Goal: Task Accomplishment & Management: Use online tool/utility

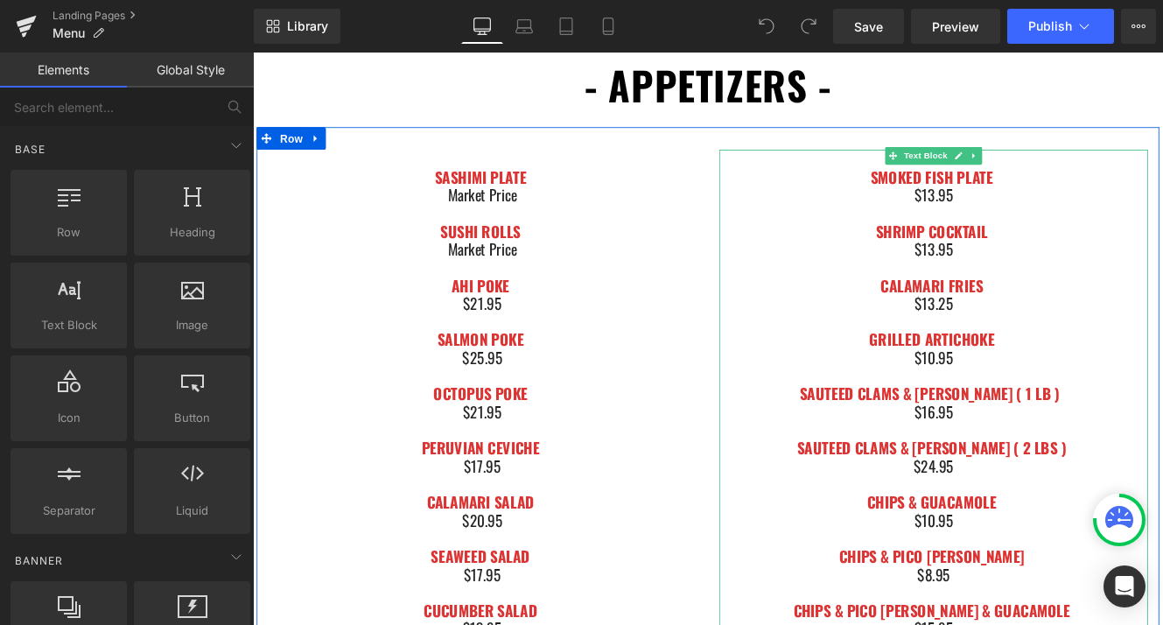
scroll to position [604, 0]
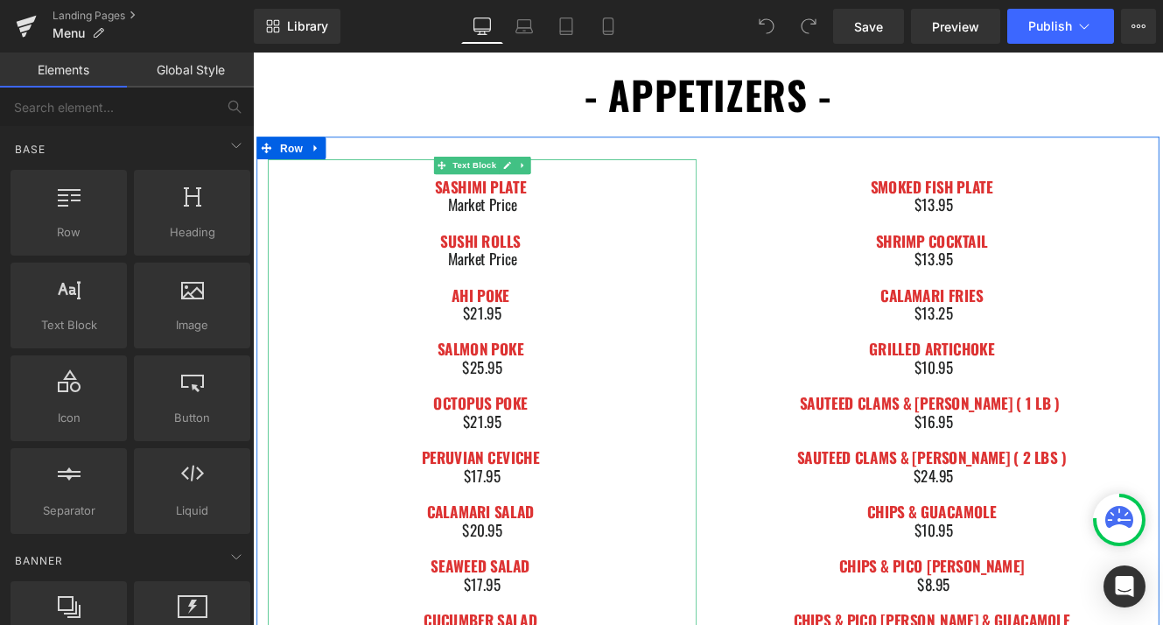
click at [526, 347] on span "$21.95" at bounding box center [520, 355] width 46 height 26
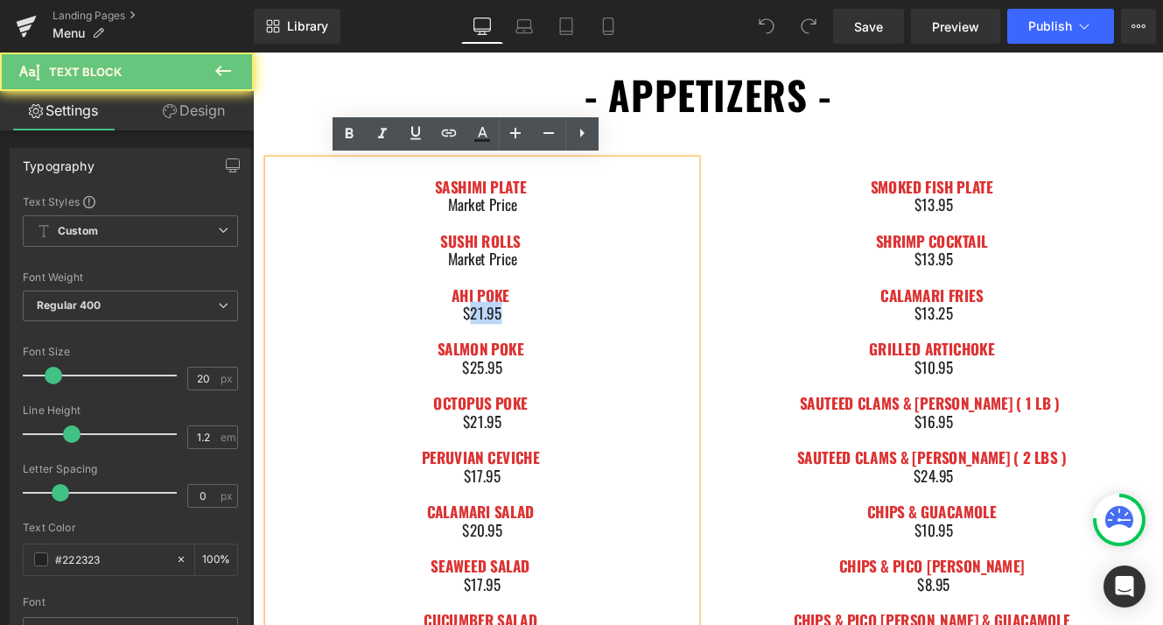
click at [526, 347] on span "$21.95" at bounding box center [520, 355] width 46 height 26
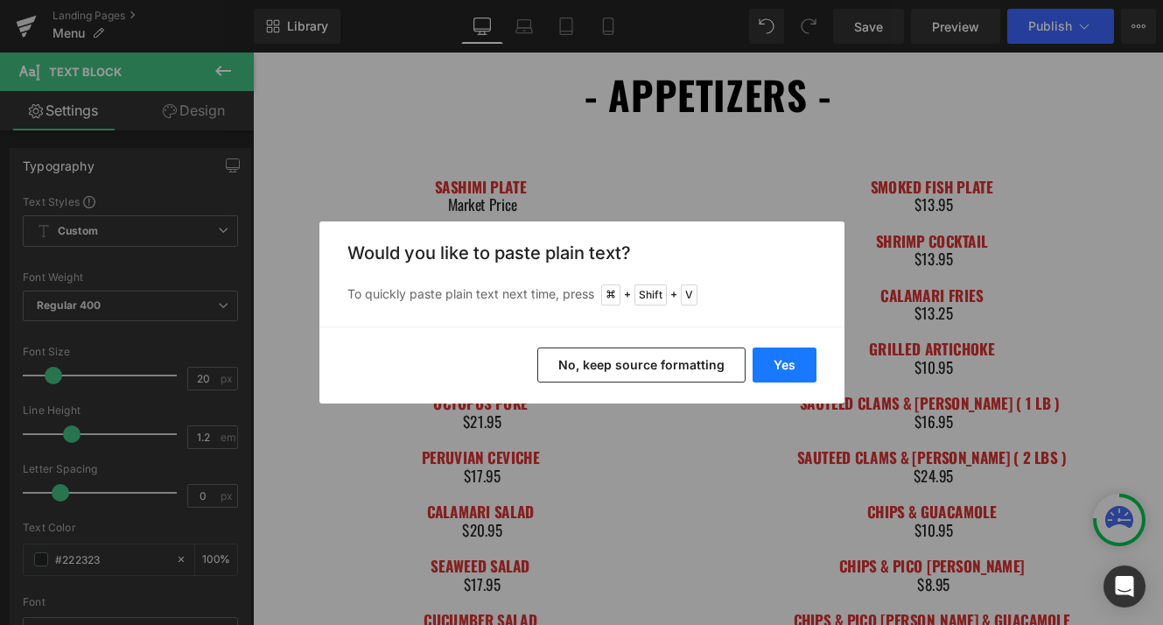
click at [760, 362] on button "Yes" at bounding box center [785, 364] width 64 height 35
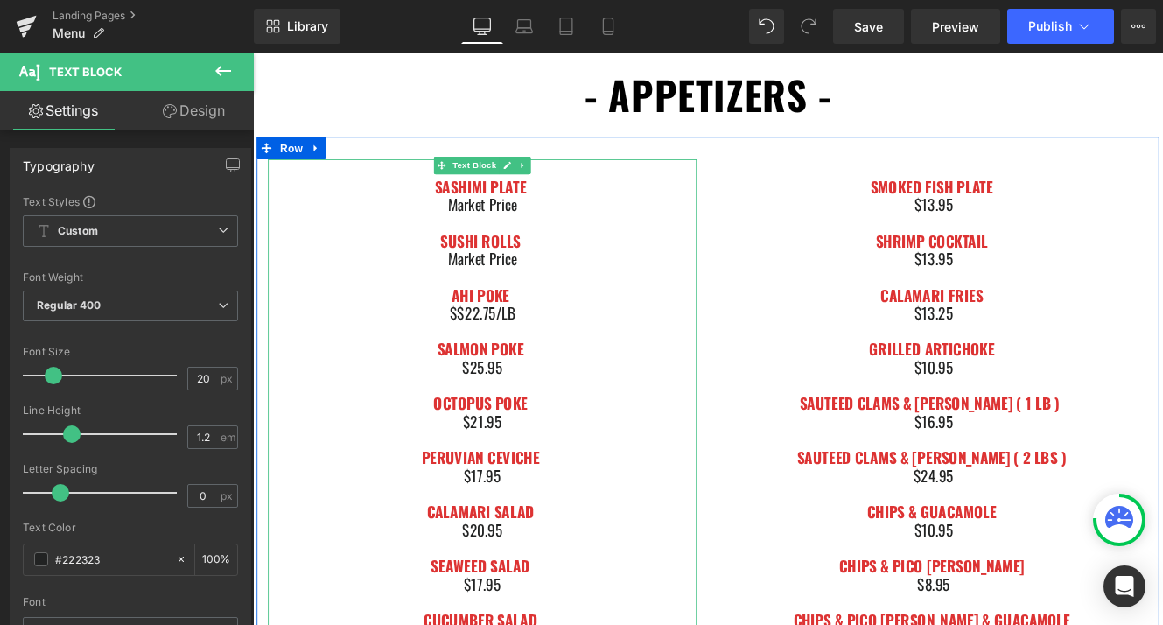
click at [516, 378] on div at bounding box center [519, 376] width 499 height 21
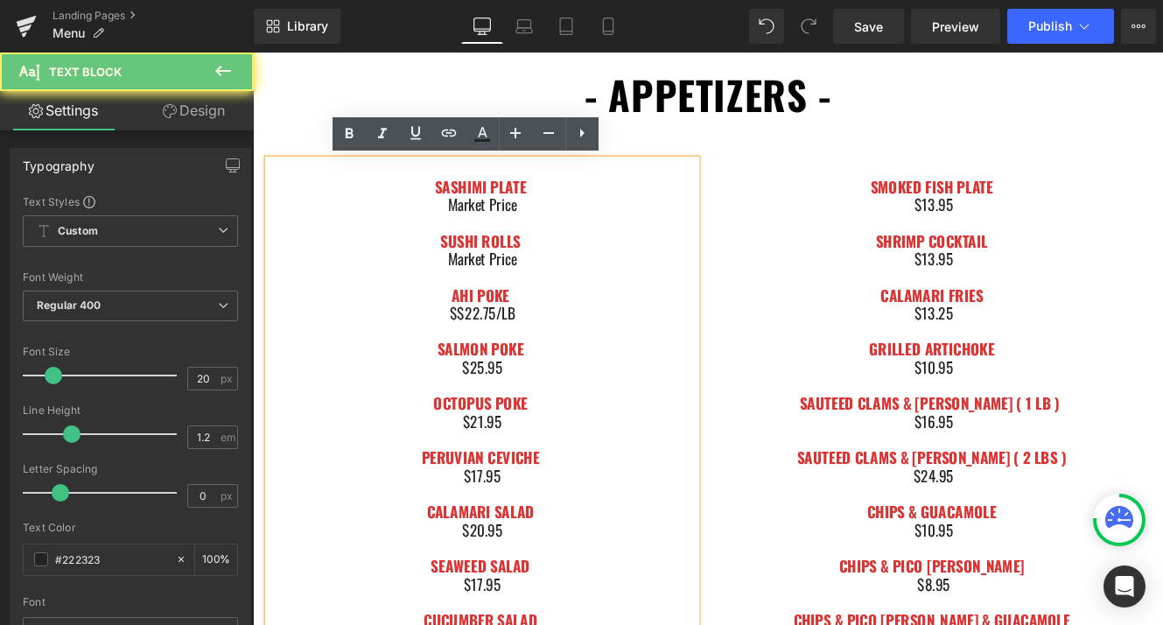
click at [496, 356] on span "$$22.75/LB" at bounding box center [520, 355] width 76 height 26
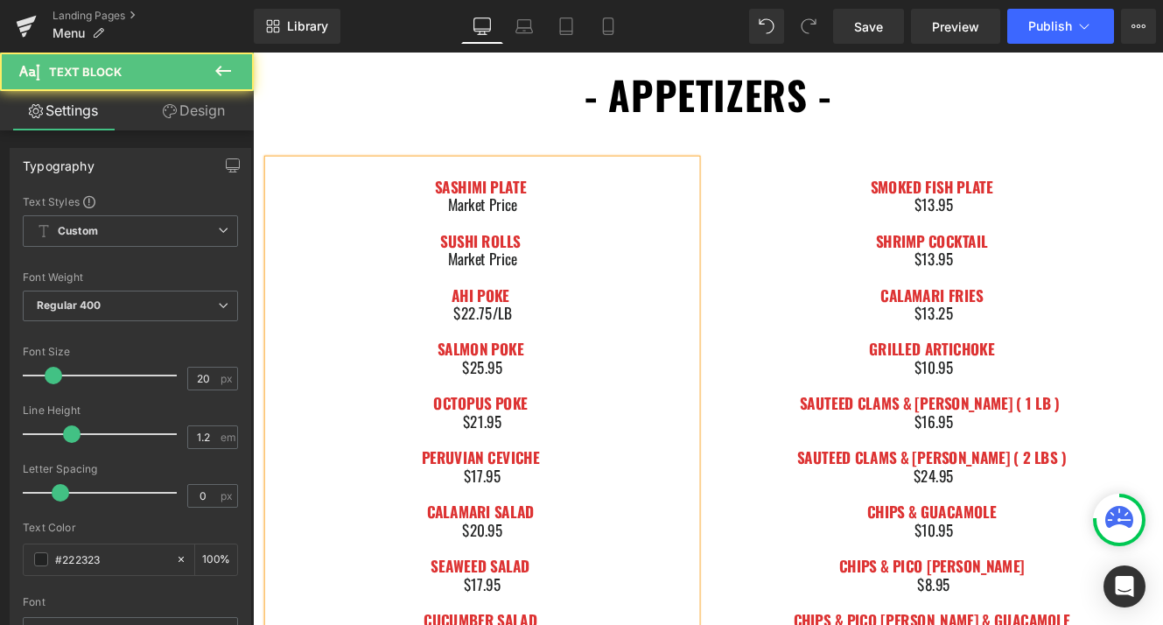
click at [520, 420] on span "$25.95" at bounding box center [519, 418] width 47 height 26
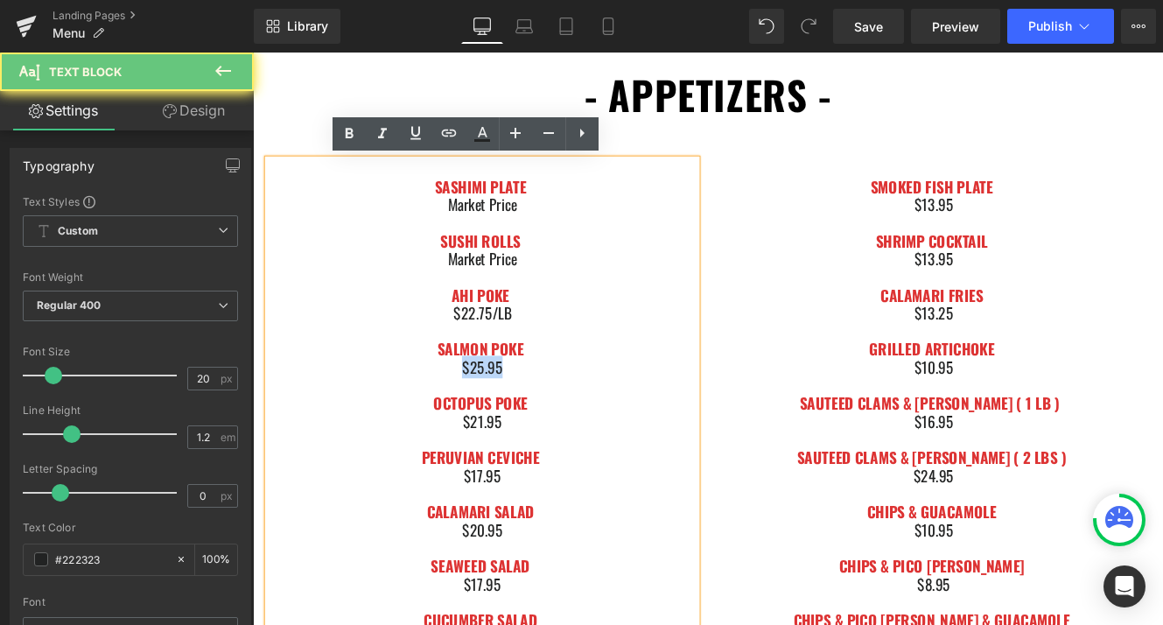
drag, startPoint x: 480, startPoint y: 419, endPoint x: 593, endPoint y: 419, distance: 112.9
click at [593, 419] on div "$25.95" at bounding box center [519, 418] width 499 height 21
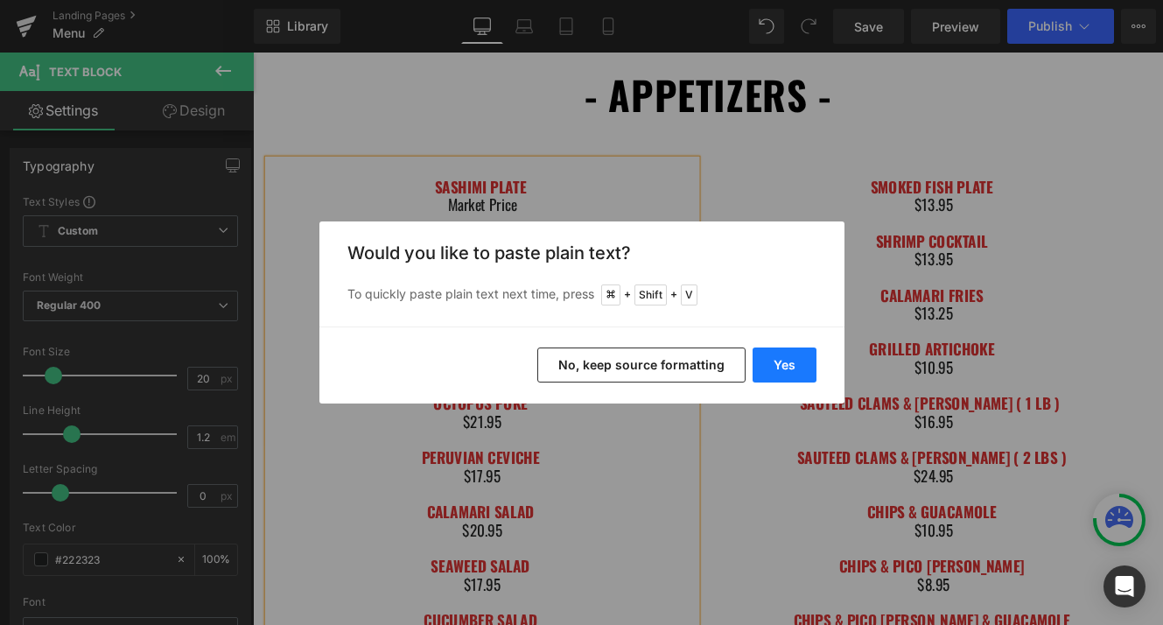
click at [779, 371] on button "Yes" at bounding box center [785, 364] width 64 height 35
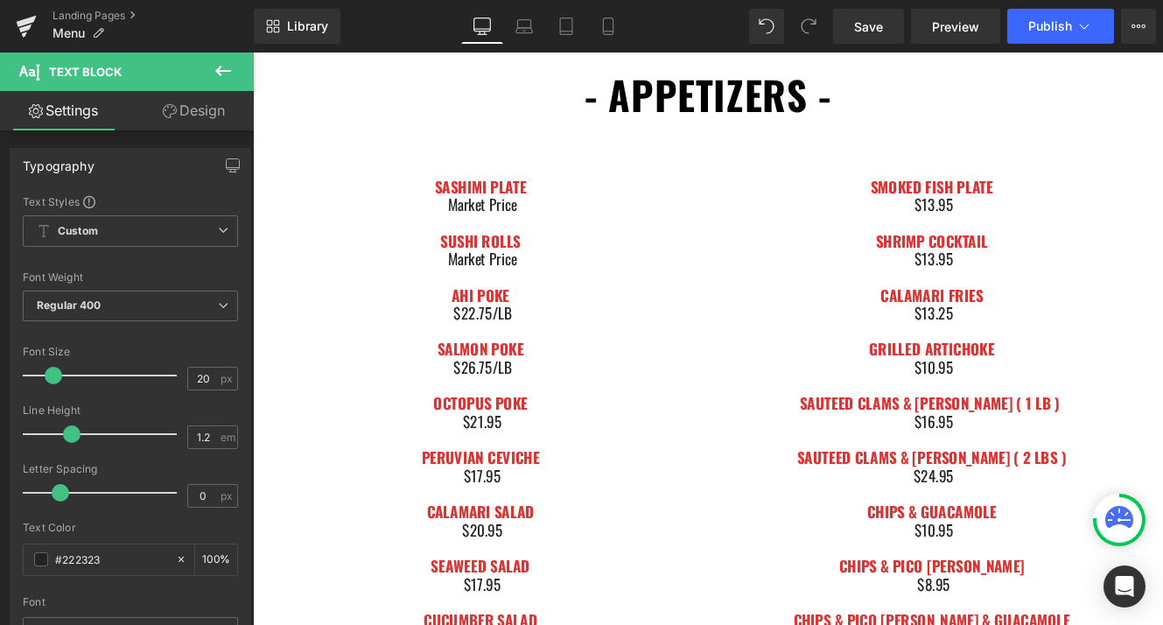
click at [564, 456] on font "OCTOPUS POKE" at bounding box center [517, 460] width 109 height 26
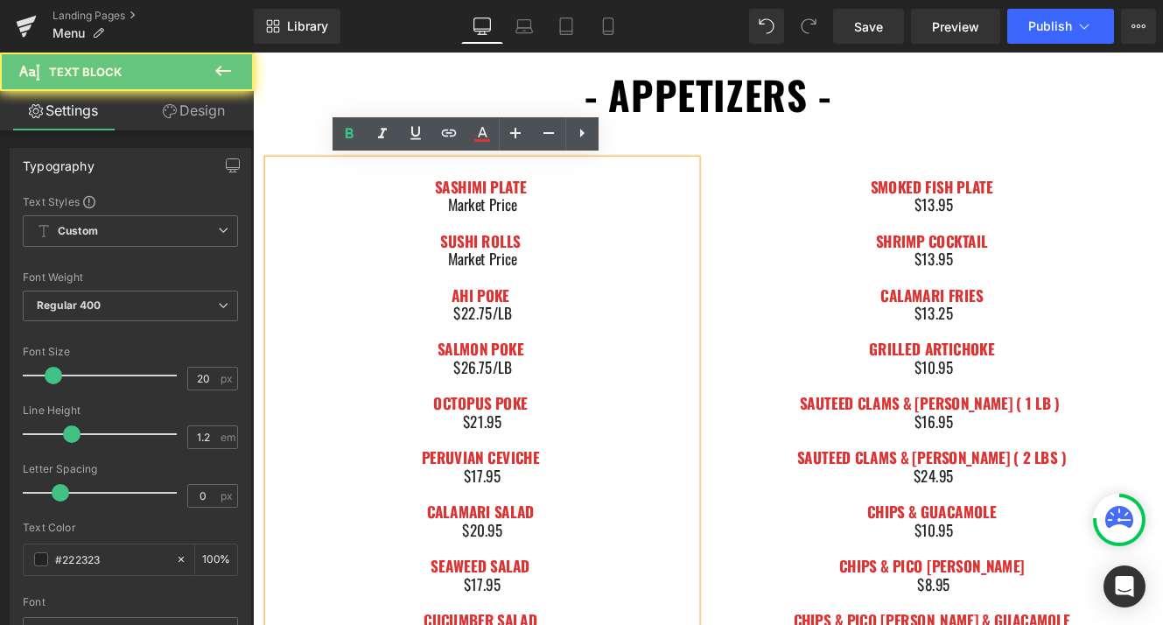
click at [562, 480] on div "$21.95" at bounding box center [519, 481] width 499 height 21
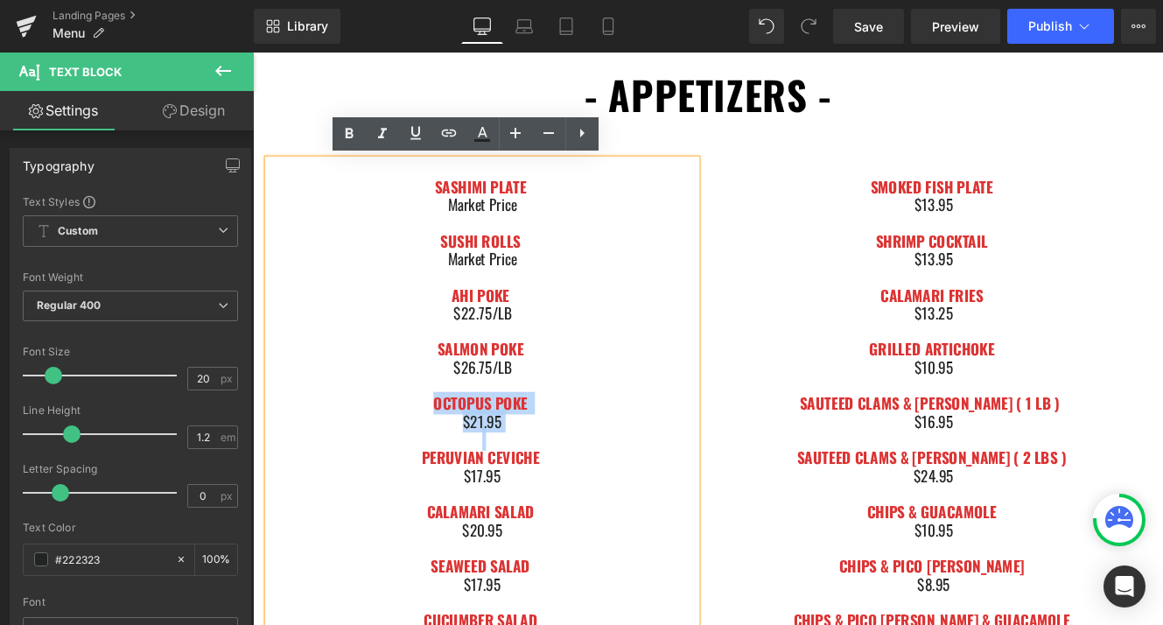
drag, startPoint x: 562, startPoint y: 480, endPoint x: 448, endPoint y: 463, distance: 115.0
click at [448, 463] on div "SUSHI ROLLS Market Price AHI POKE $22.75/[PERSON_NAME] POKE $26.75/LB OCTOPUS P…" at bounding box center [519, 502] width 499 height 525
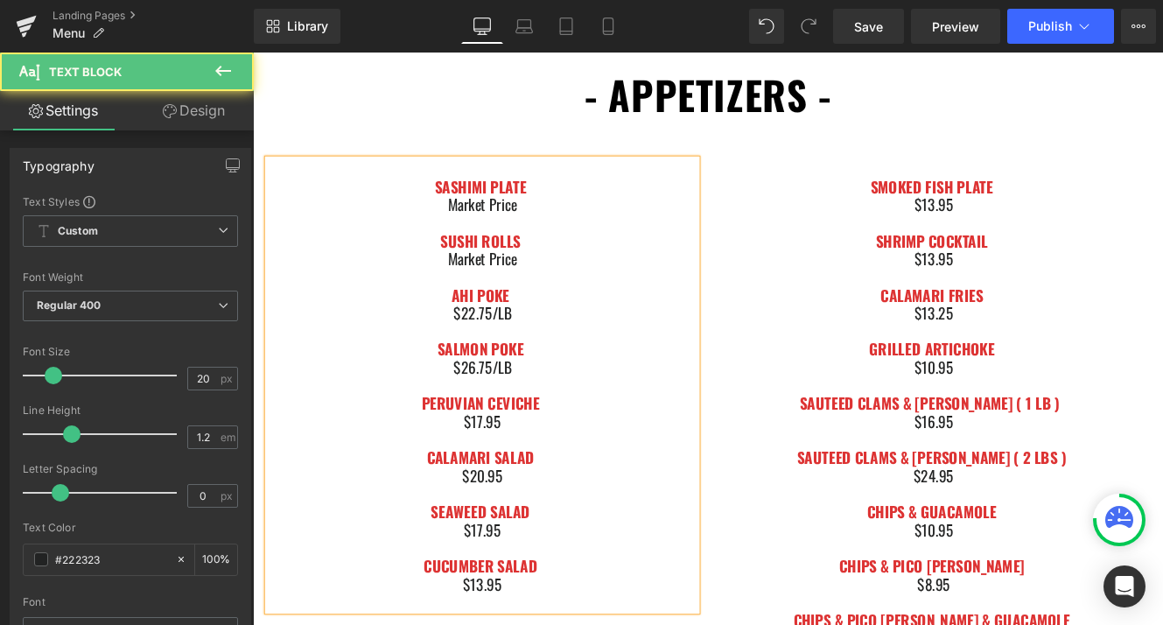
click at [492, 480] on div "$17.95" at bounding box center [519, 481] width 499 height 21
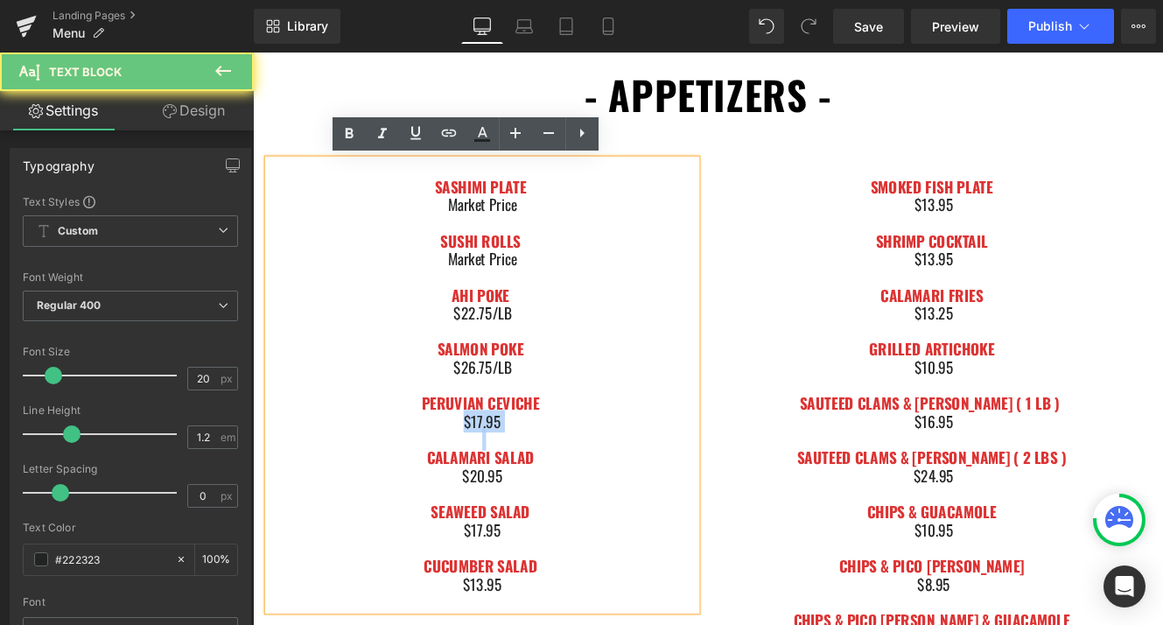
drag, startPoint x: 492, startPoint y: 480, endPoint x: 565, endPoint y: 480, distance: 73.5
click at [565, 480] on div "$17.95" at bounding box center [519, 481] width 499 height 21
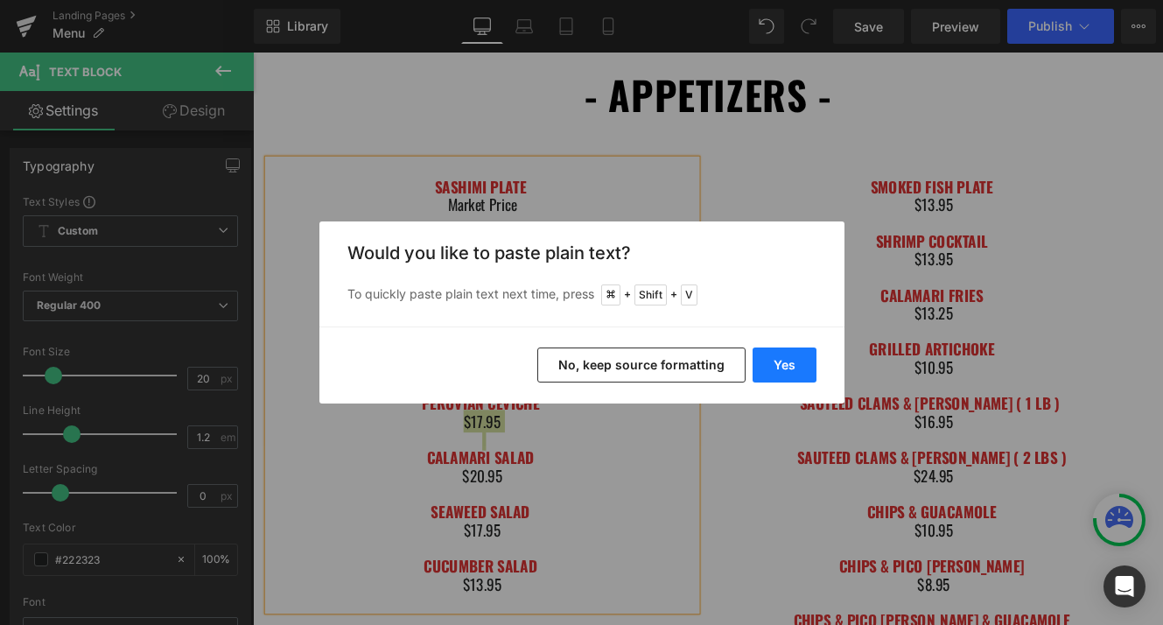
click at [772, 369] on button "Yes" at bounding box center [785, 364] width 64 height 35
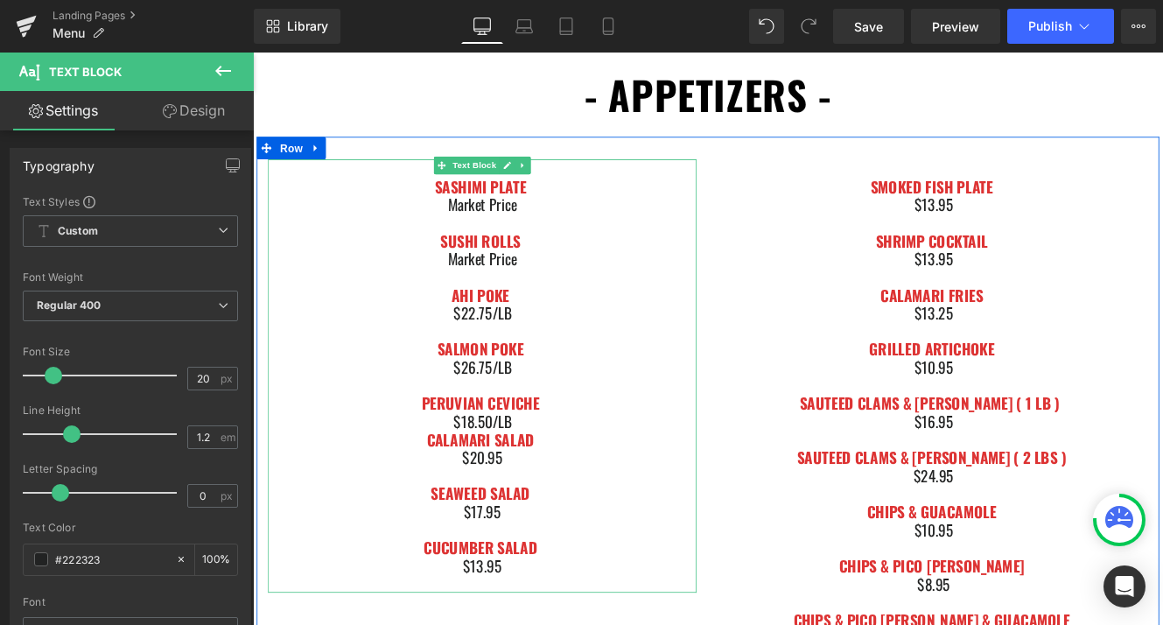
click at [576, 480] on div "$18.50/LB" at bounding box center [519, 481] width 499 height 21
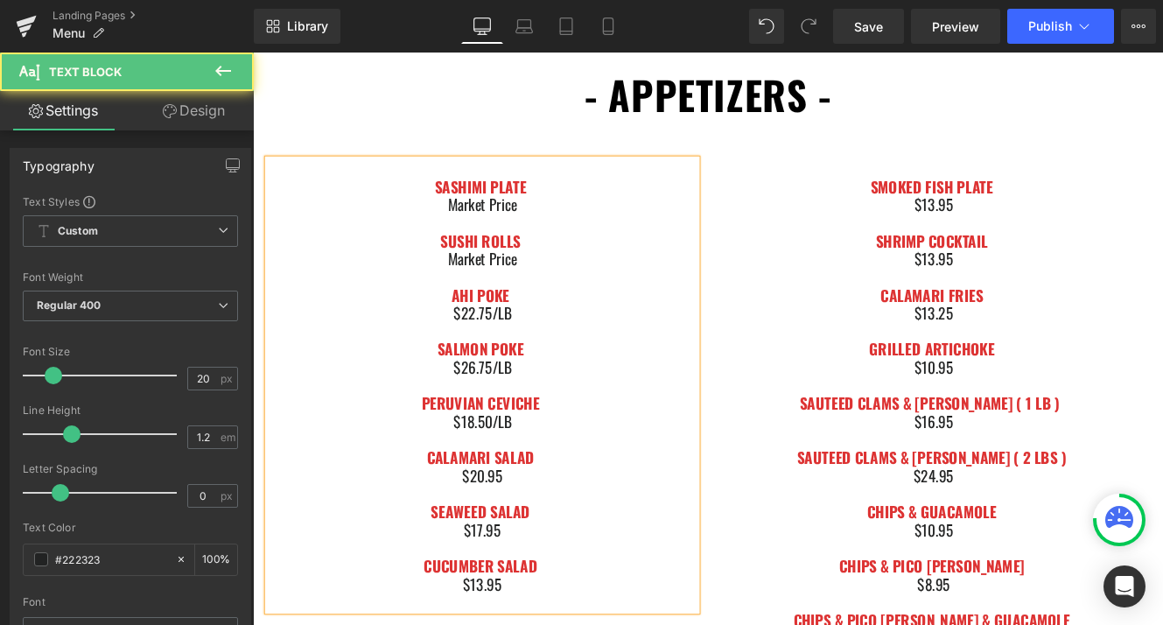
click at [508, 564] on div at bounding box center [519, 565] width 499 height 21
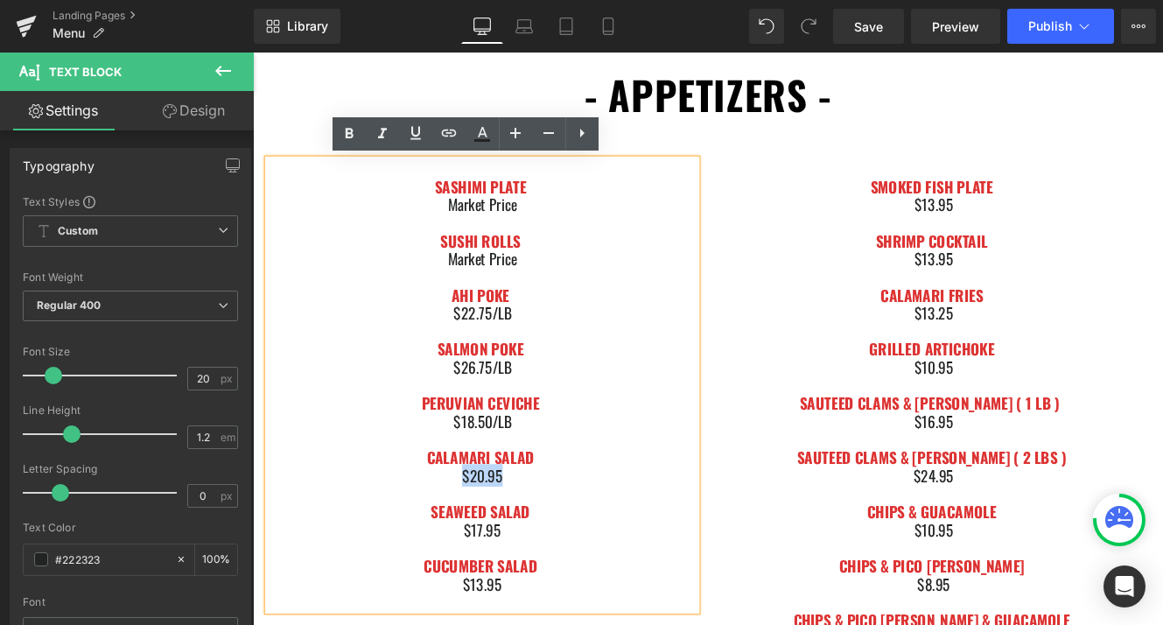
drag, startPoint x: 491, startPoint y: 551, endPoint x: 590, endPoint y: 552, distance: 98.9
click at [590, 552] on div "$20.95" at bounding box center [519, 544] width 499 height 21
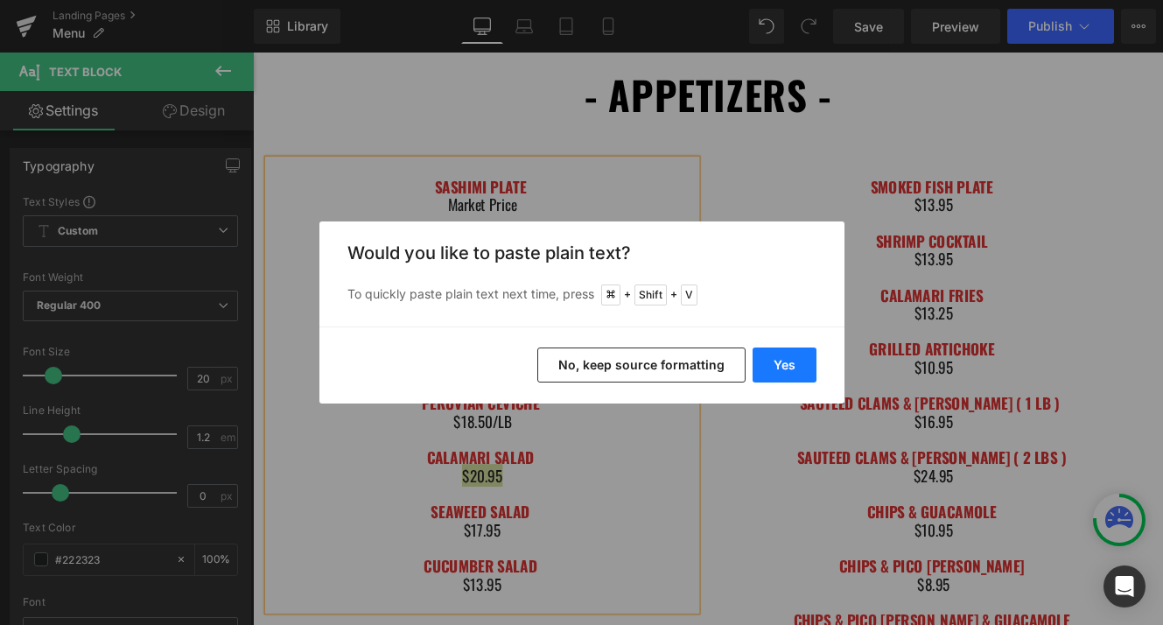
click at [788, 371] on button "Yes" at bounding box center [785, 364] width 64 height 35
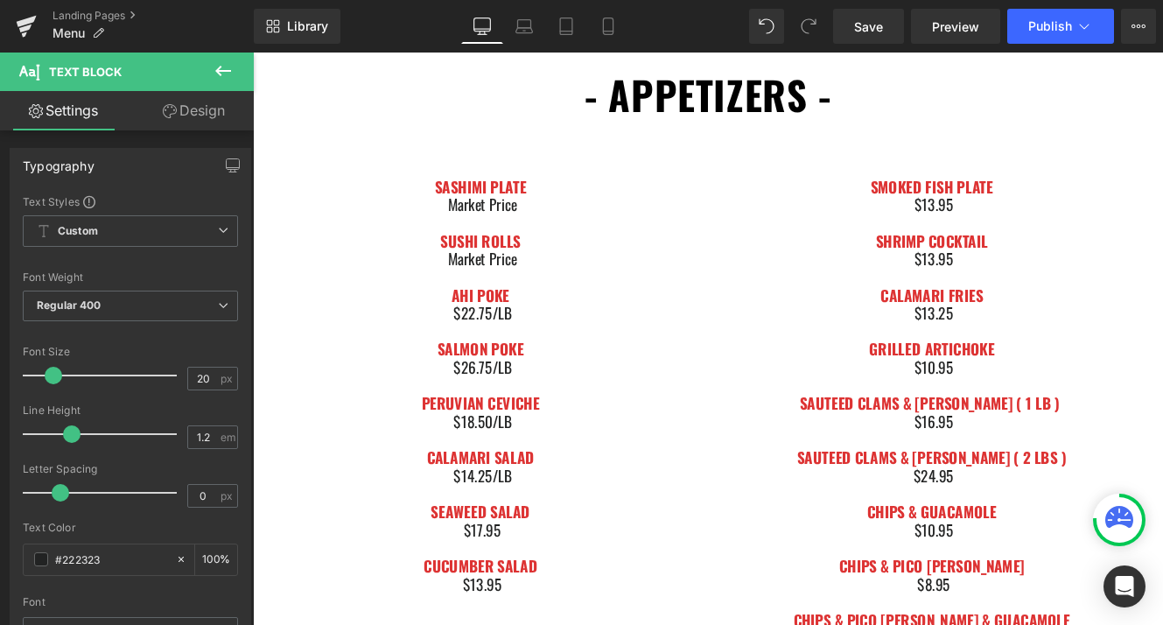
click at [510, 613] on div "$17.95" at bounding box center [519, 607] width 499 height 21
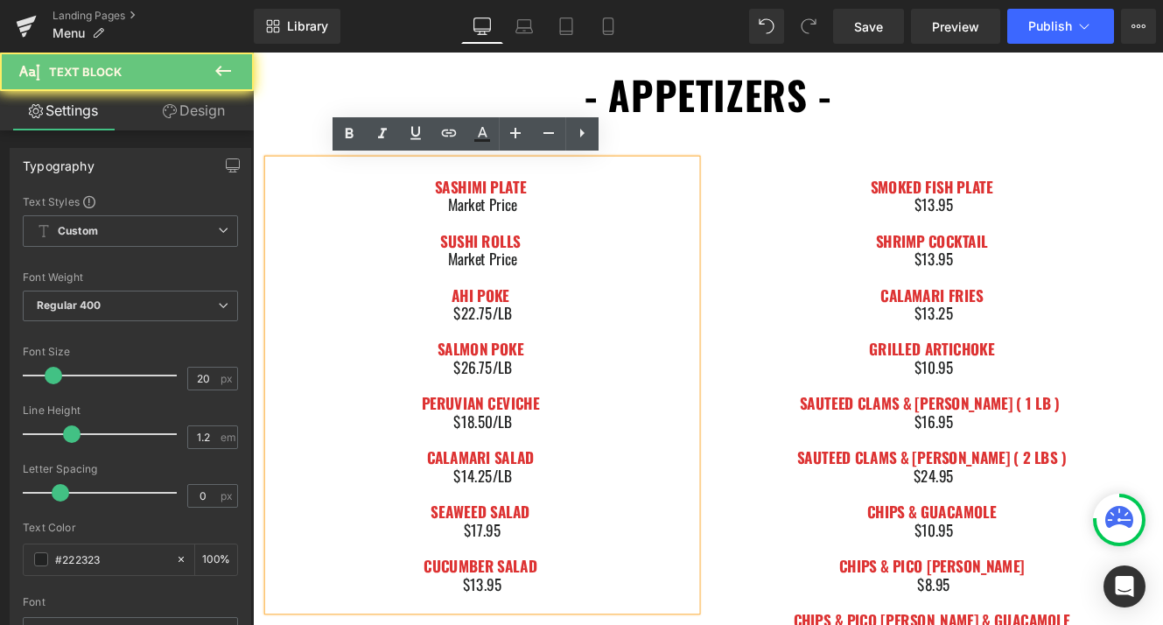
click at [489, 610] on div "$17.95" at bounding box center [519, 607] width 499 height 21
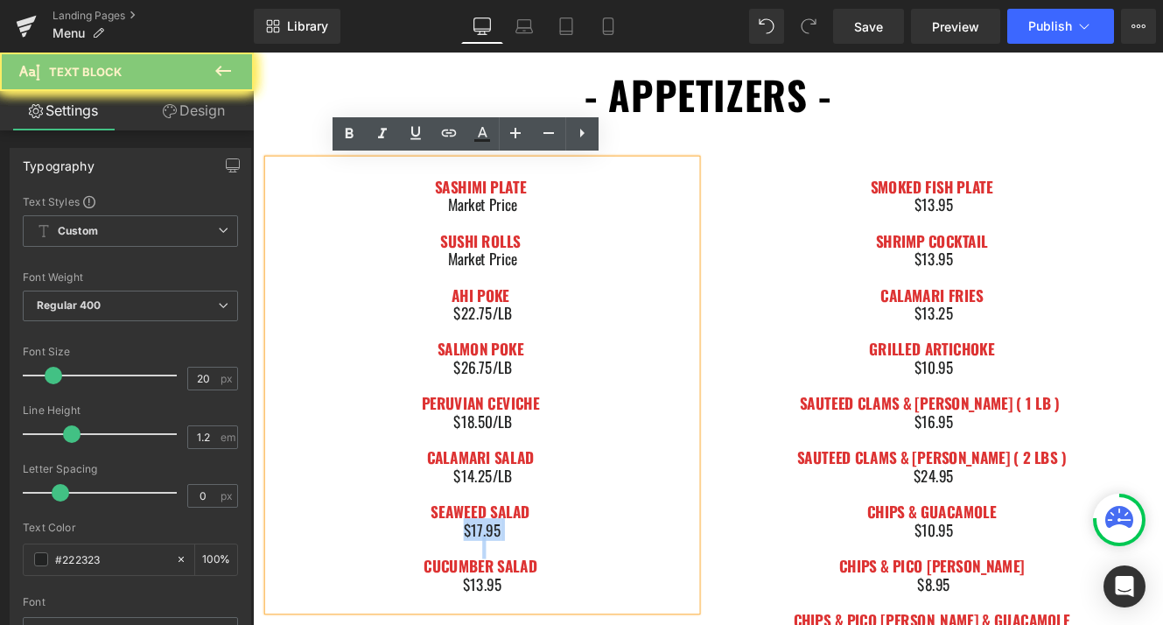
drag, startPoint x: 489, startPoint y: 610, endPoint x: 571, endPoint y: 609, distance: 81.4
click at [571, 609] on div "$17.95" at bounding box center [519, 607] width 499 height 21
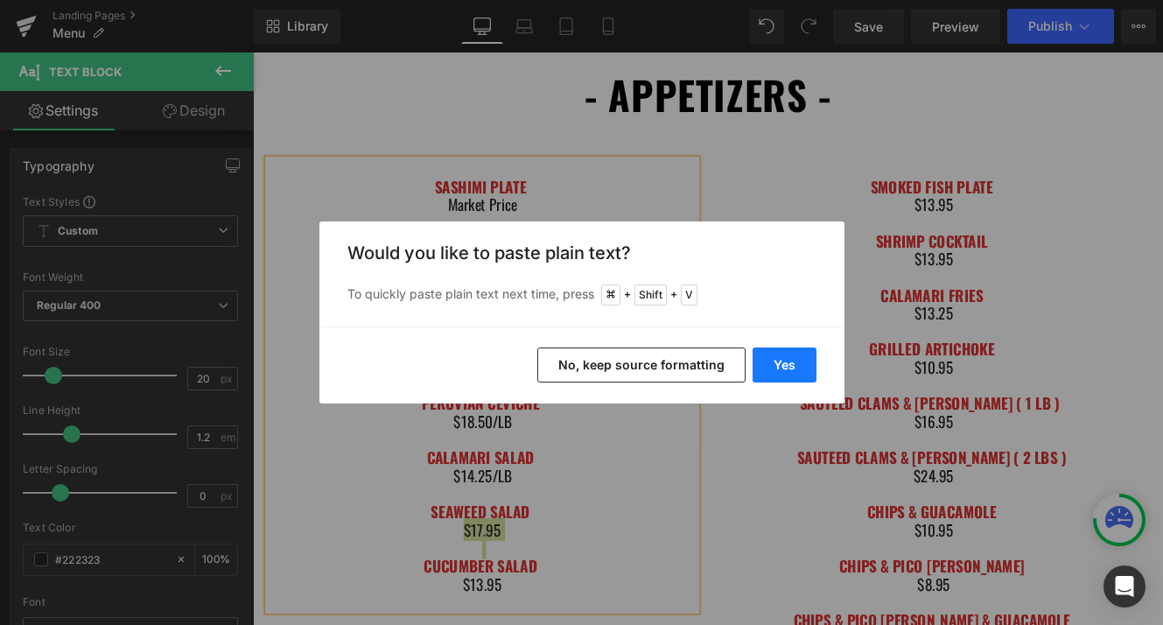
click at [775, 368] on button "Yes" at bounding box center [785, 364] width 64 height 35
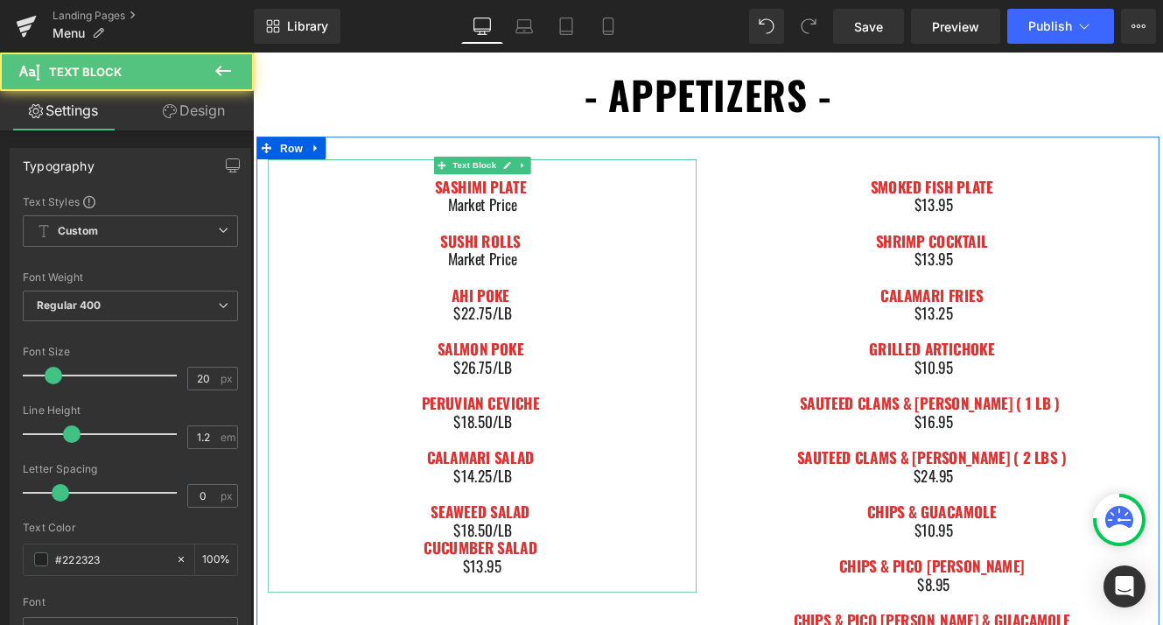
click at [587, 605] on div "$18.50/LB" at bounding box center [519, 607] width 499 height 21
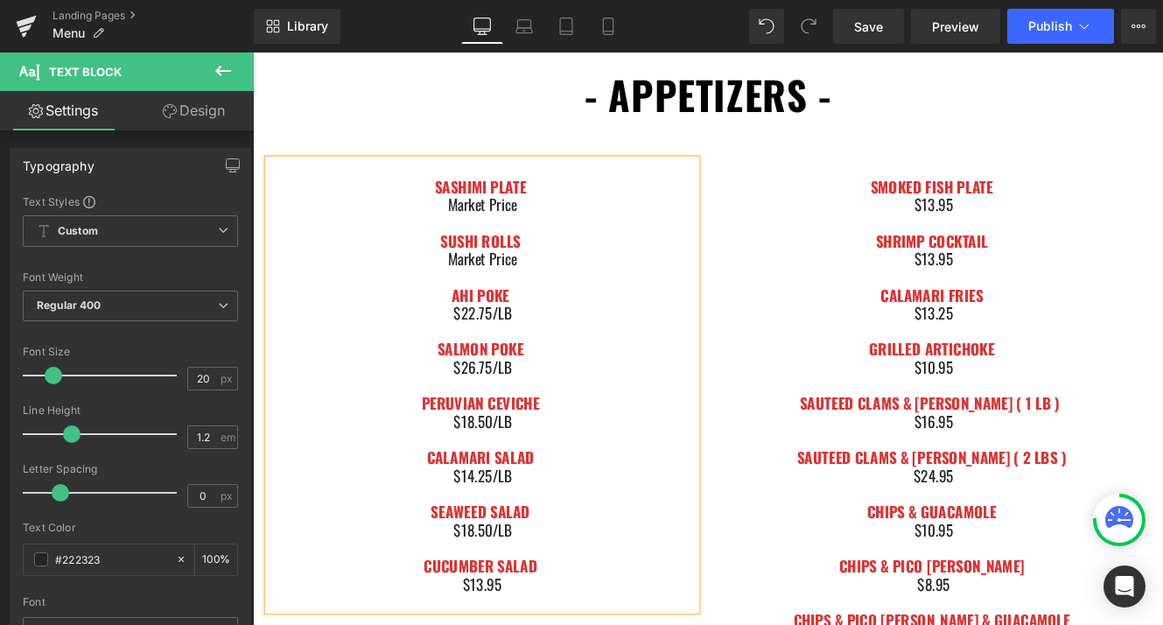
click at [1162, 424] on div "$10.95" at bounding box center [1044, 418] width 499 height 21
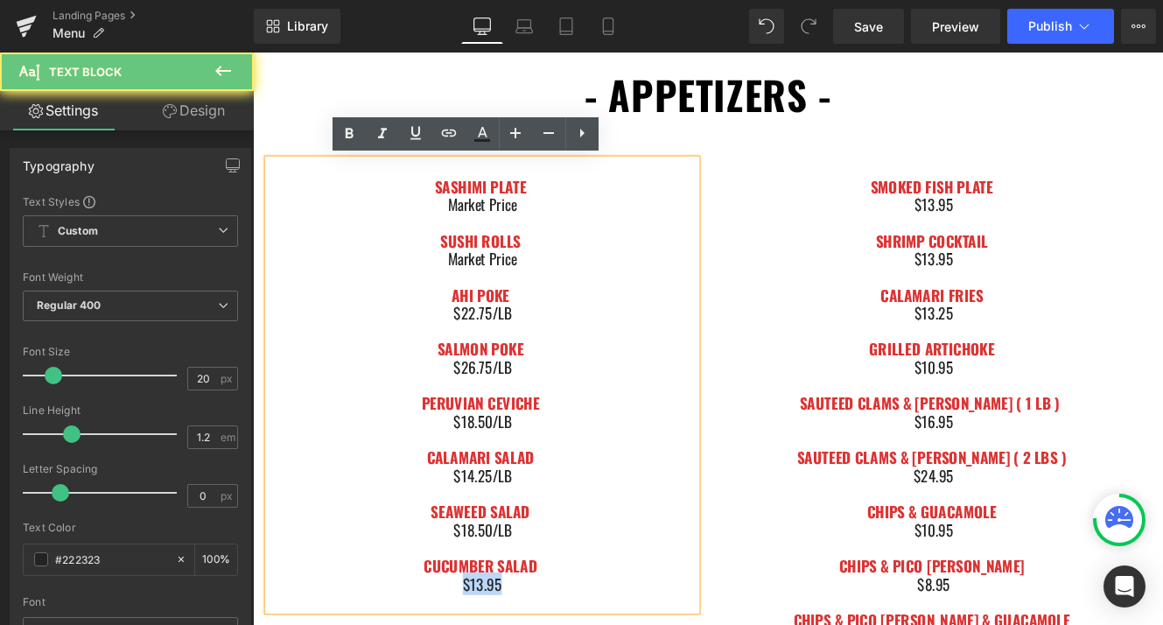
drag, startPoint x: 495, startPoint y: 670, endPoint x: 572, endPoint y: 670, distance: 77.0
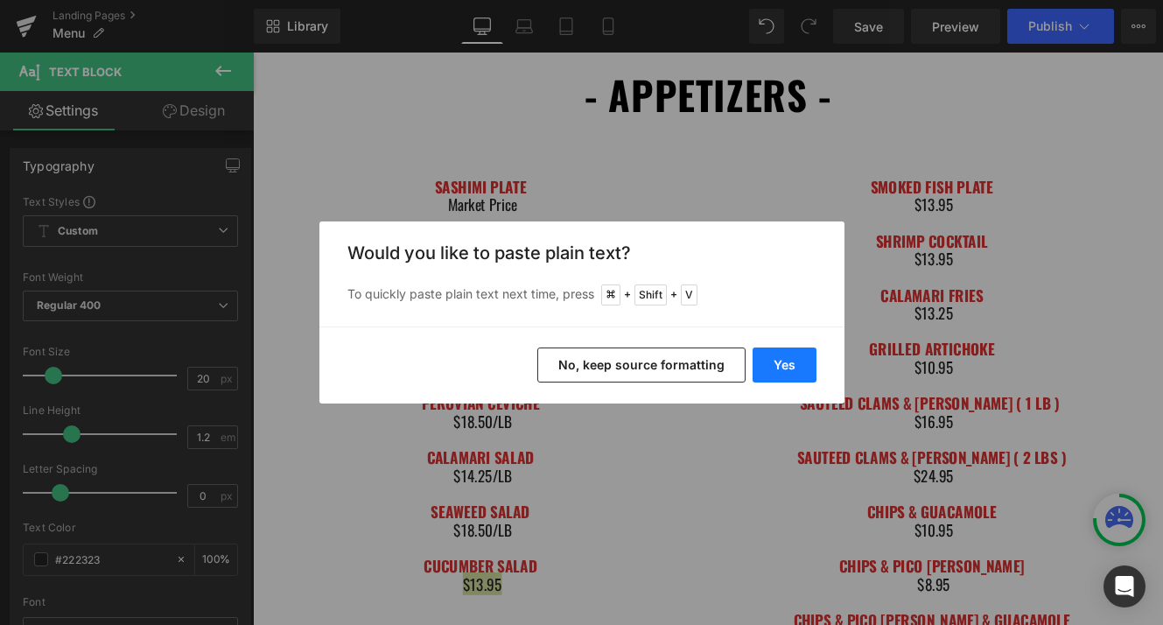
click at [776, 367] on button "Yes" at bounding box center [785, 364] width 64 height 35
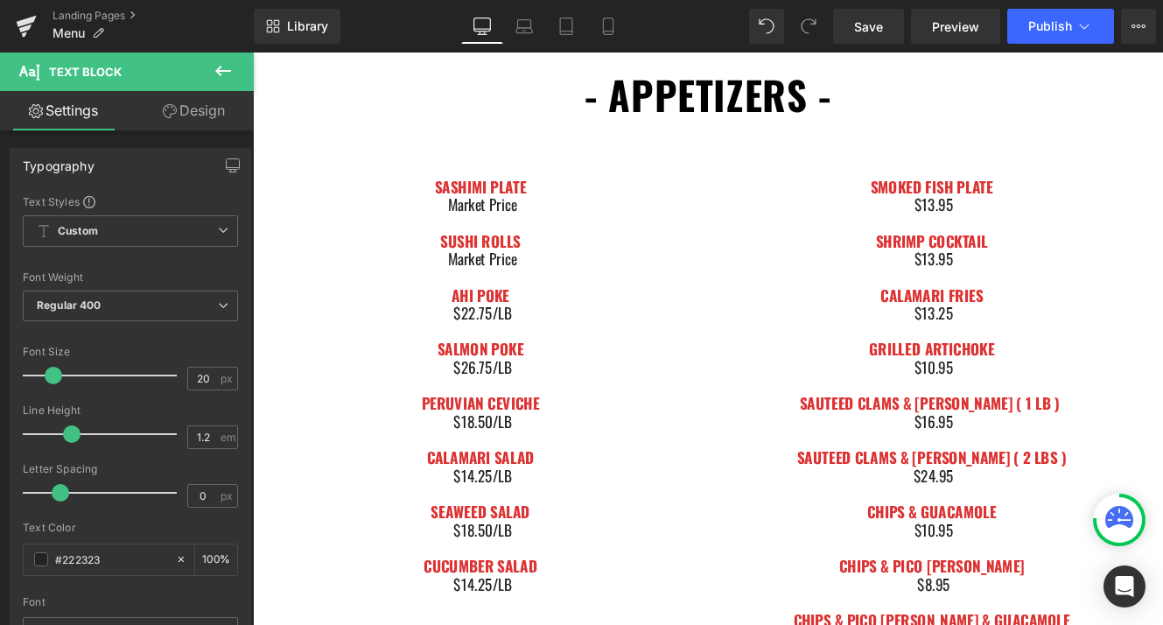
click at [1056, 319] on div at bounding box center [1044, 313] width 499 height 21
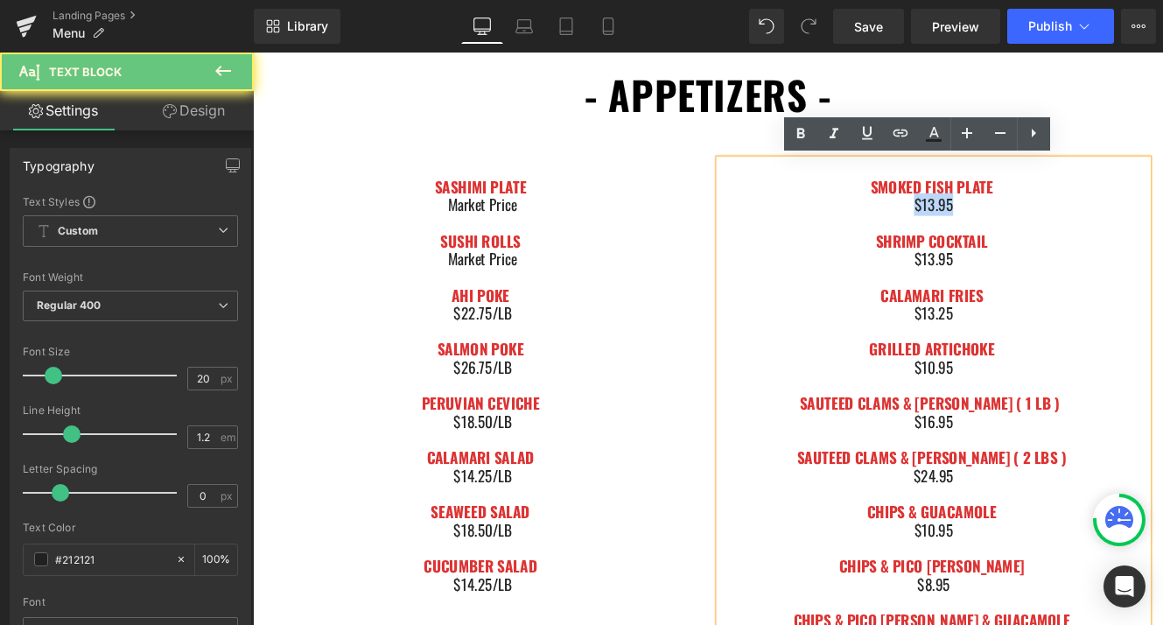
drag, startPoint x: 1013, startPoint y: 233, endPoint x: 1117, endPoint y: 233, distance: 103.3
click at [1117, 233] on div "$13.95" at bounding box center [1044, 229] width 499 height 21
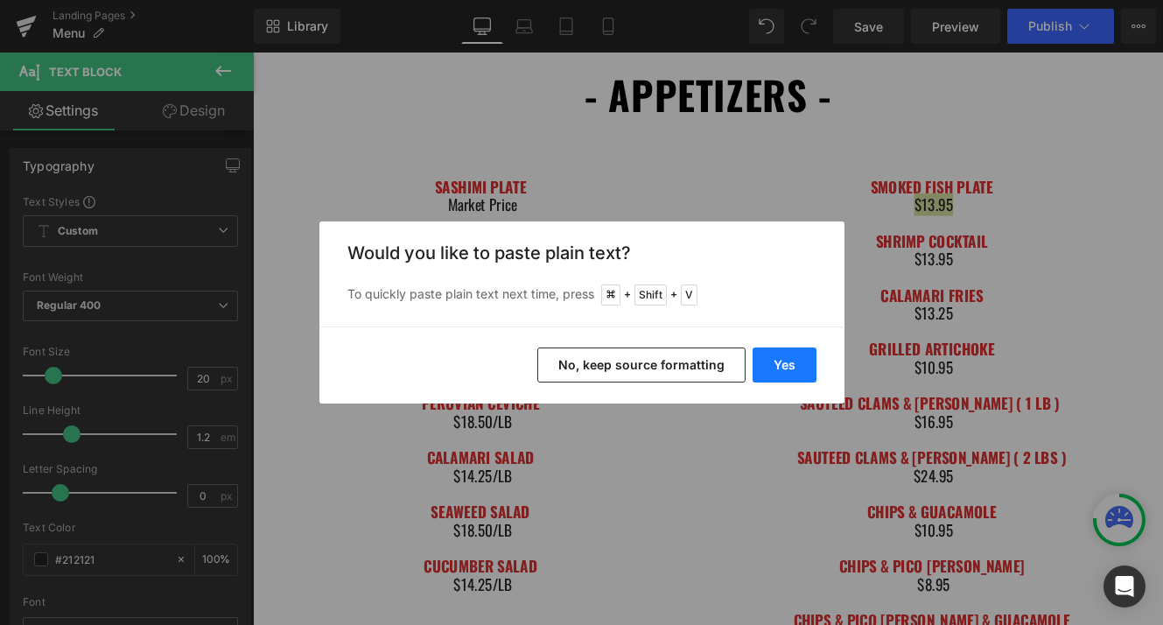
click at [791, 362] on button "Yes" at bounding box center [785, 364] width 64 height 35
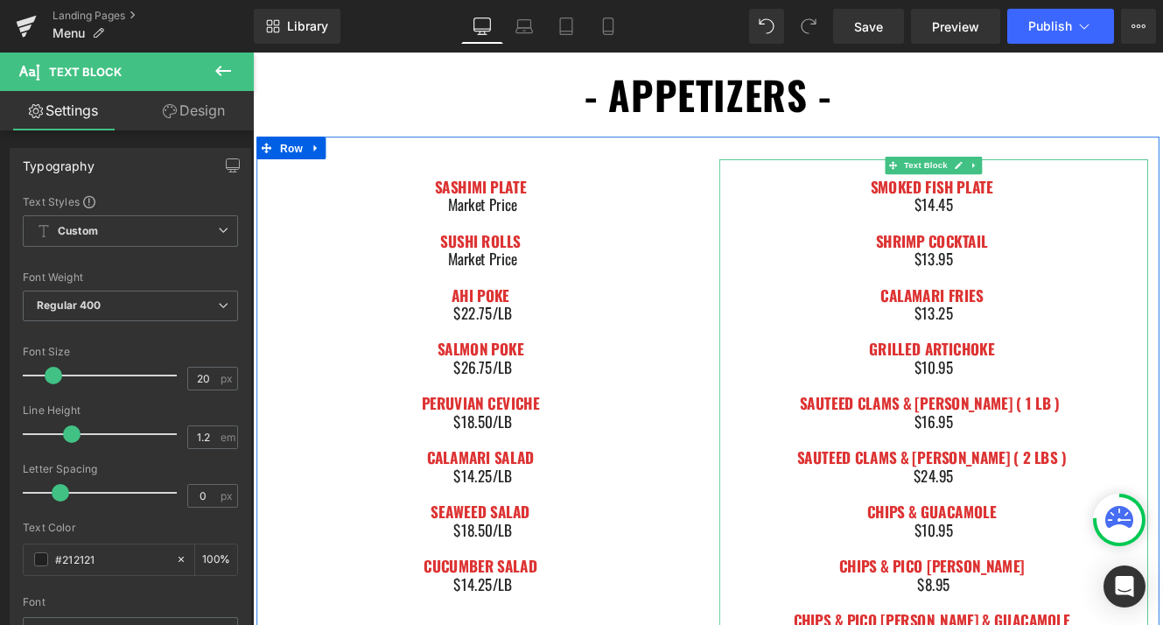
click at [1074, 343] on font "CALAMARI FRIES" at bounding box center [1043, 334] width 119 height 26
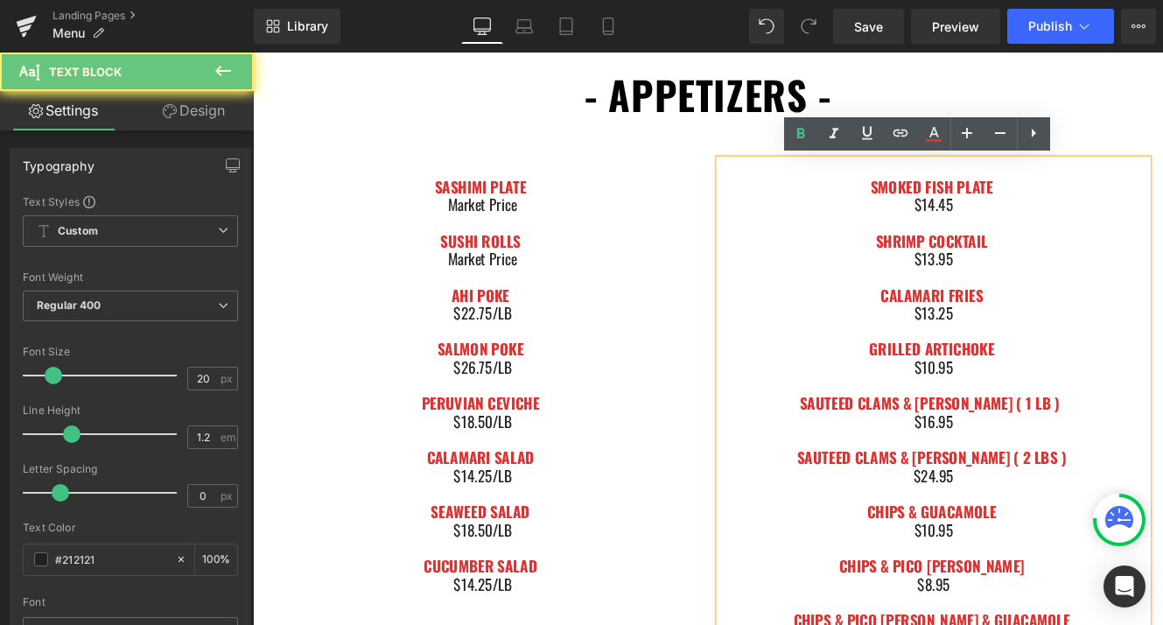
click at [1073, 361] on div "$13.25" at bounding box center [1044, 355] width 499 height 21
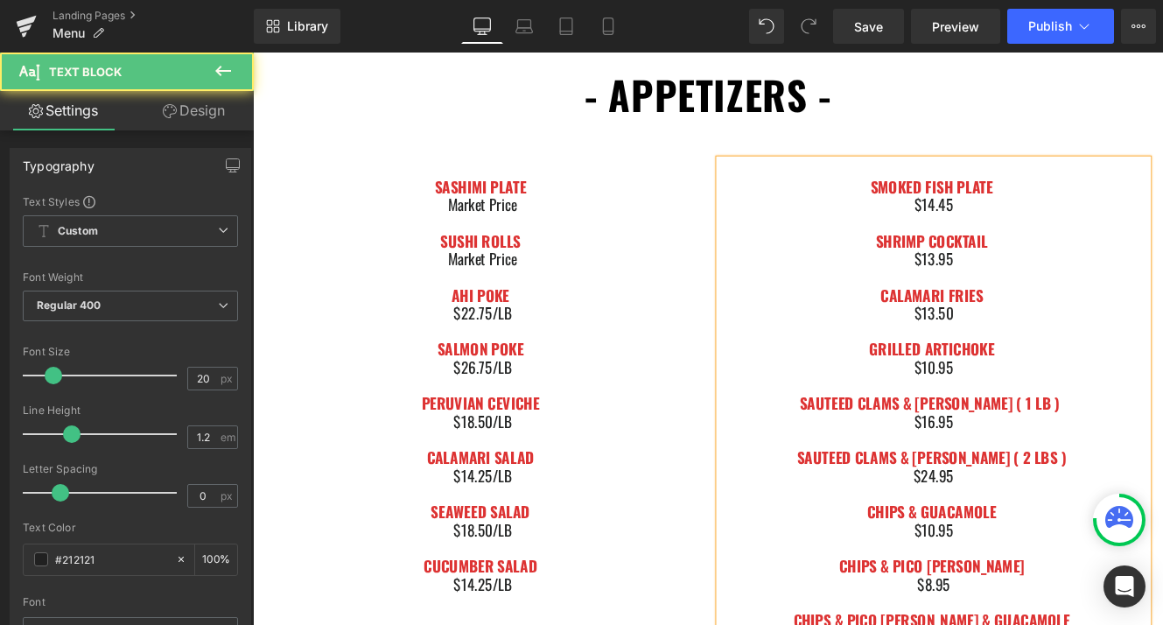
click at [1050, 414] on div "$10.95" at bounding box center [1044, 418] width 499 height 21
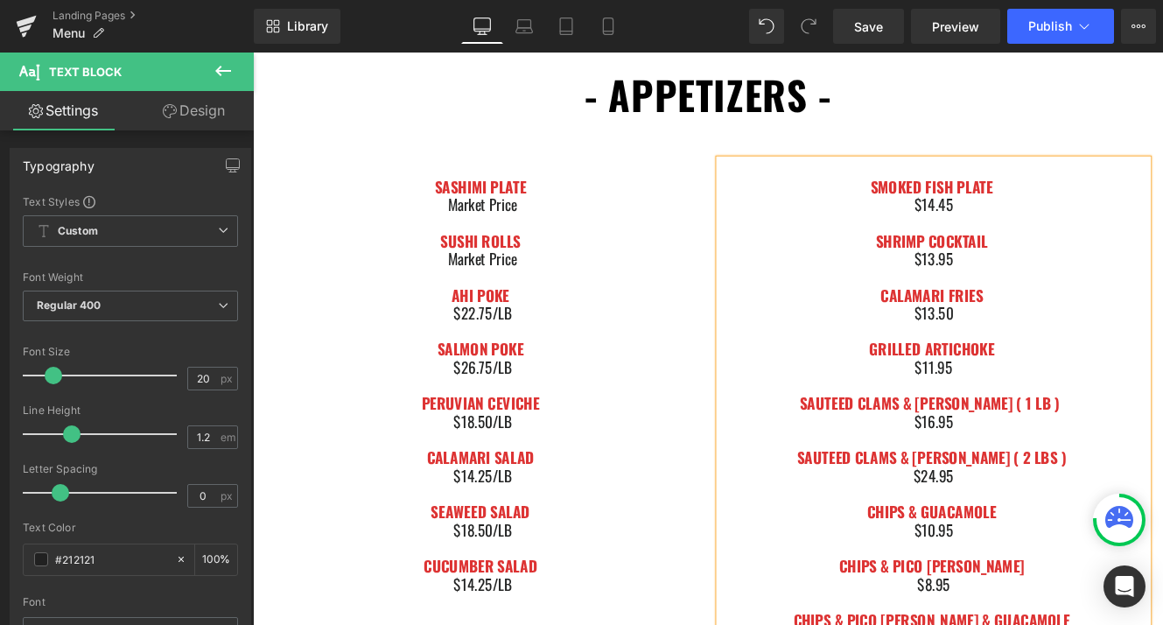
click at [1053, 413] on div "$11.95" at bounding box center [1044, 418] width 499 height 21
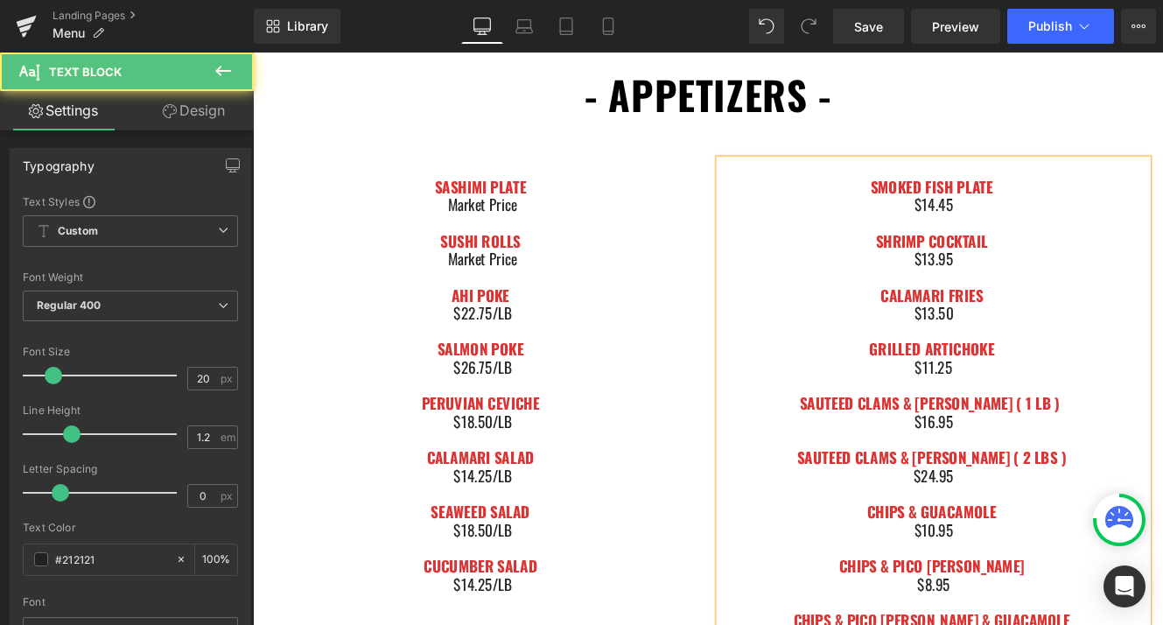
click at [1044, 543] on div "$24.95" at bounding box center [1044, 544] width 499 height 21
click at [1044, 604] on div "$10.95" at bounding box center [1044, 607] width 499 height 21
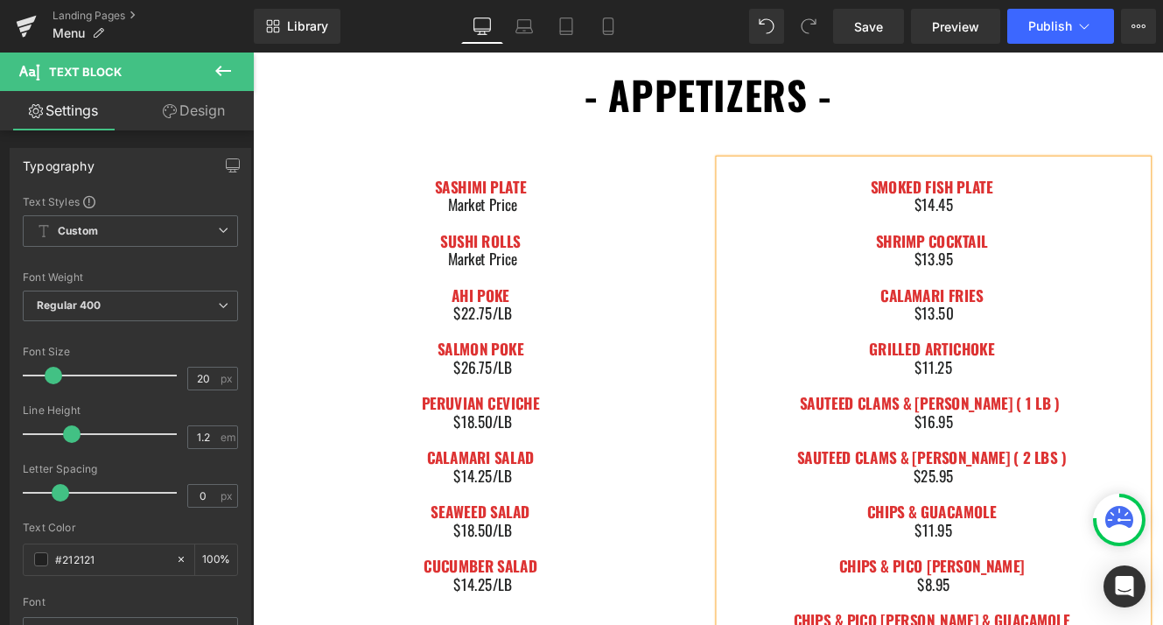
click at [1054, 606] on div "$11.95" at bounding box center [1044, 607] width 499 height 21
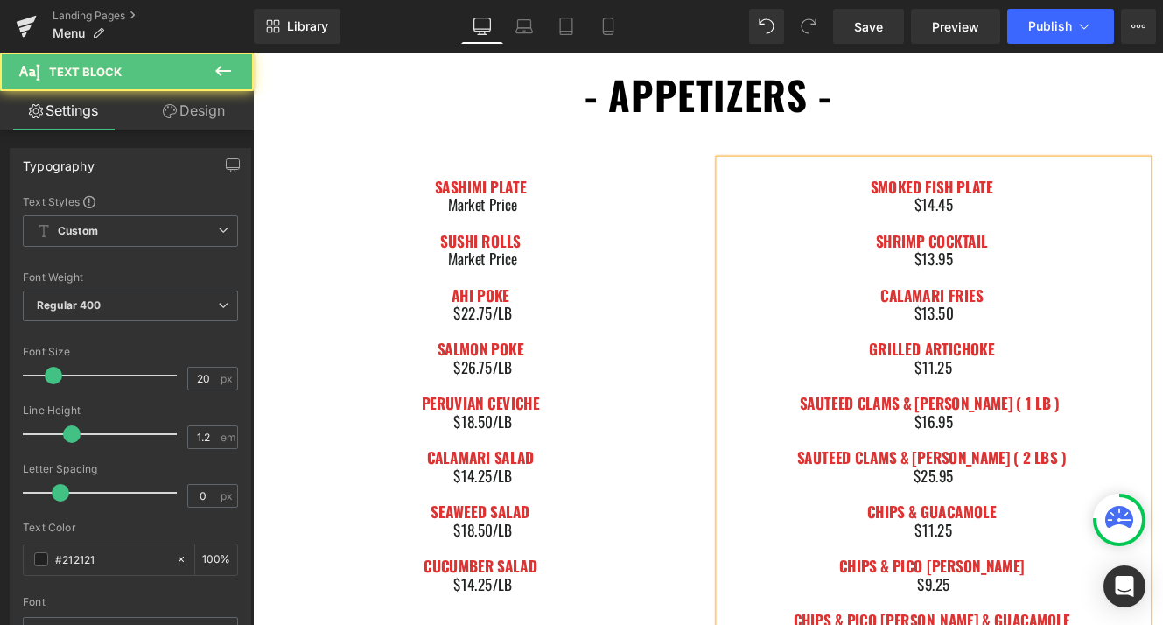
click at [1109, 424] on div "$11.25" at bounding box center [1044, 418] width 499 height 21
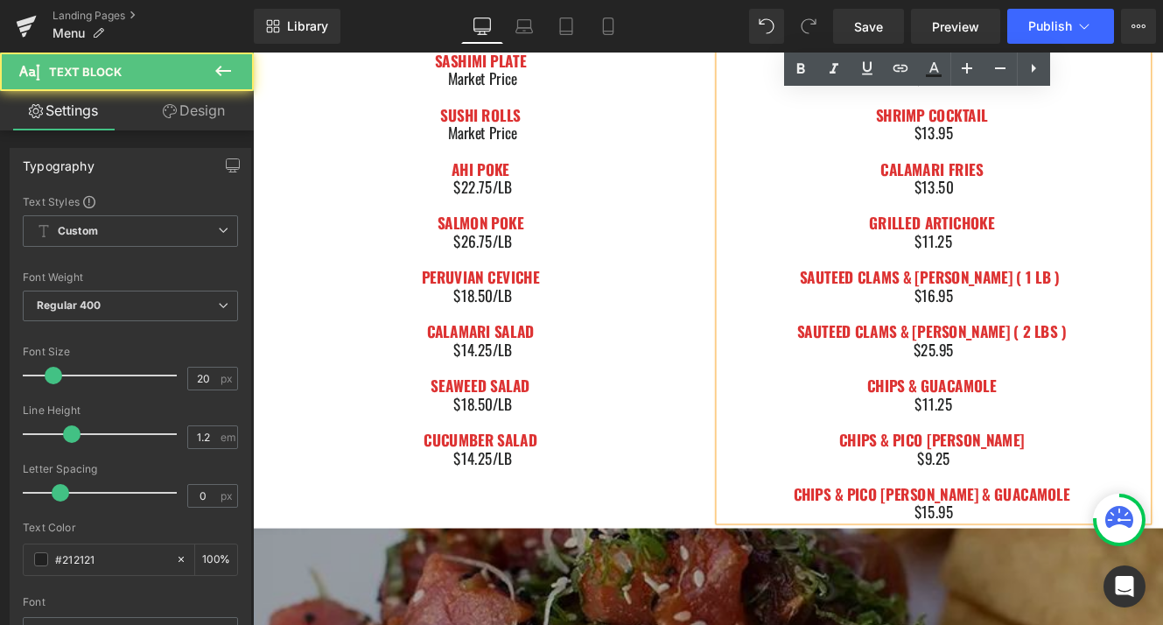
scroll to position [753, 0]
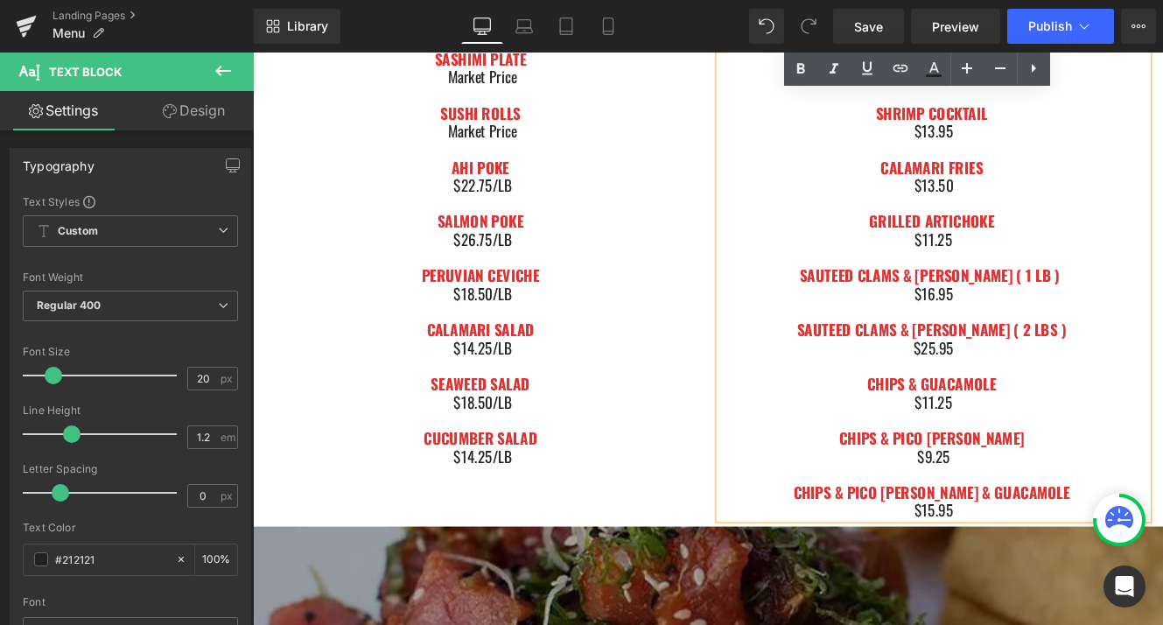
click at [1047, 585] on div "$15.95" at bounding box center [1044, 584] width 499 height 21
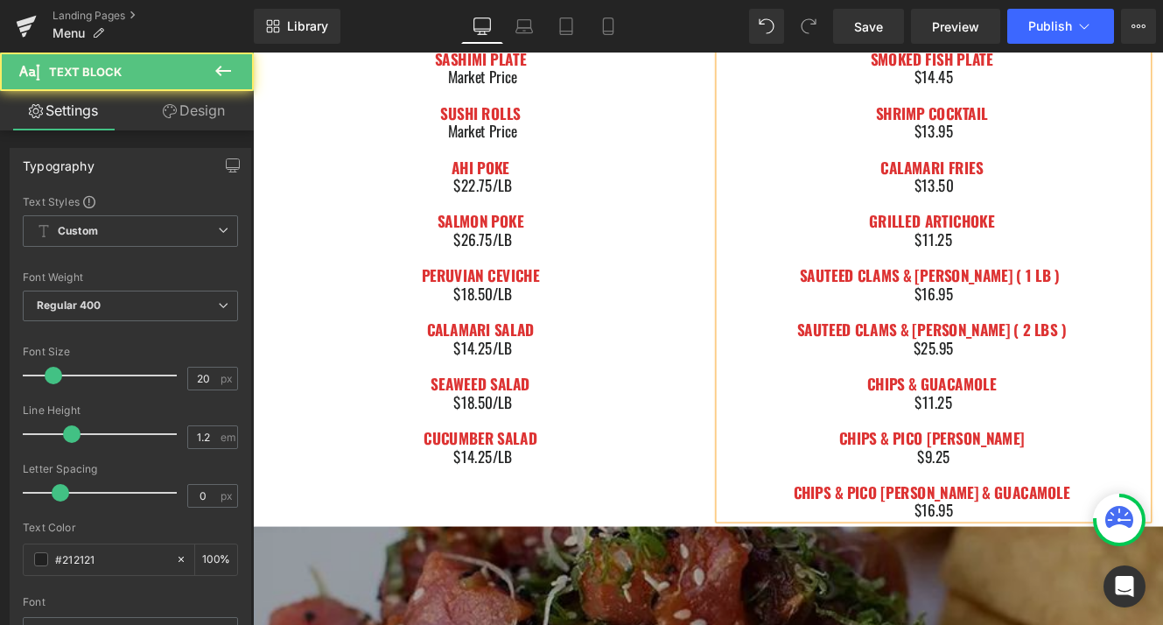
click at [1060, 581] on div "$16.95" at bounding box center [1044, 584] width 499 height 21
click at [1159, 486] on div at bounding box center [1044, 479] width 499 height 21
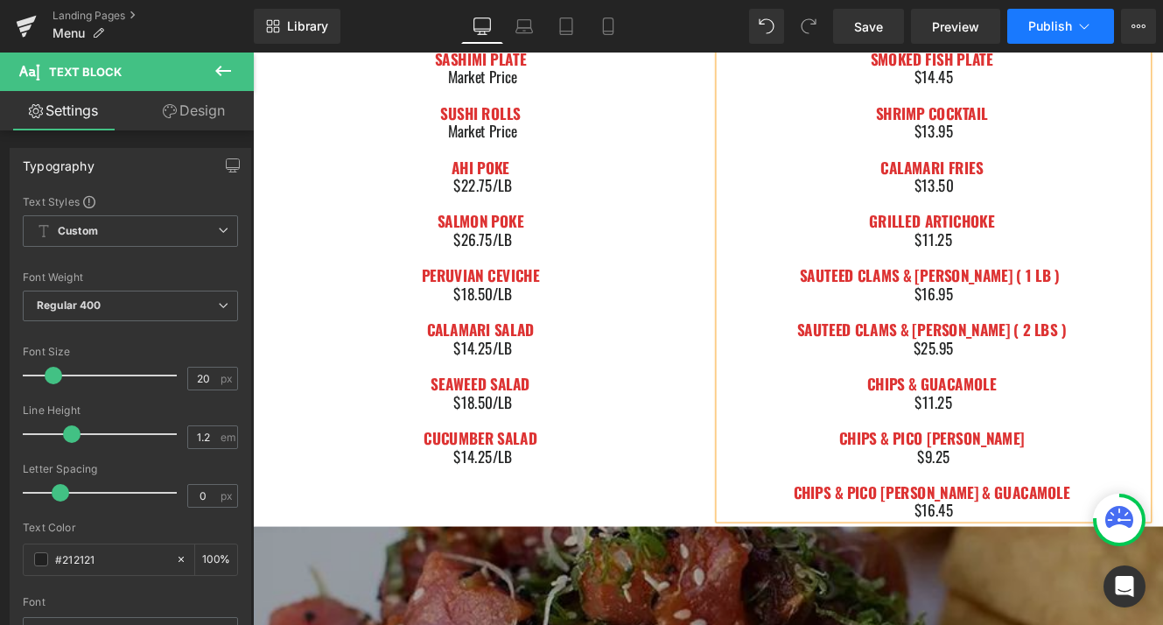
click at [1037, 21] on span "Publish" at bounding box center [1050, 26] width 44 height 14
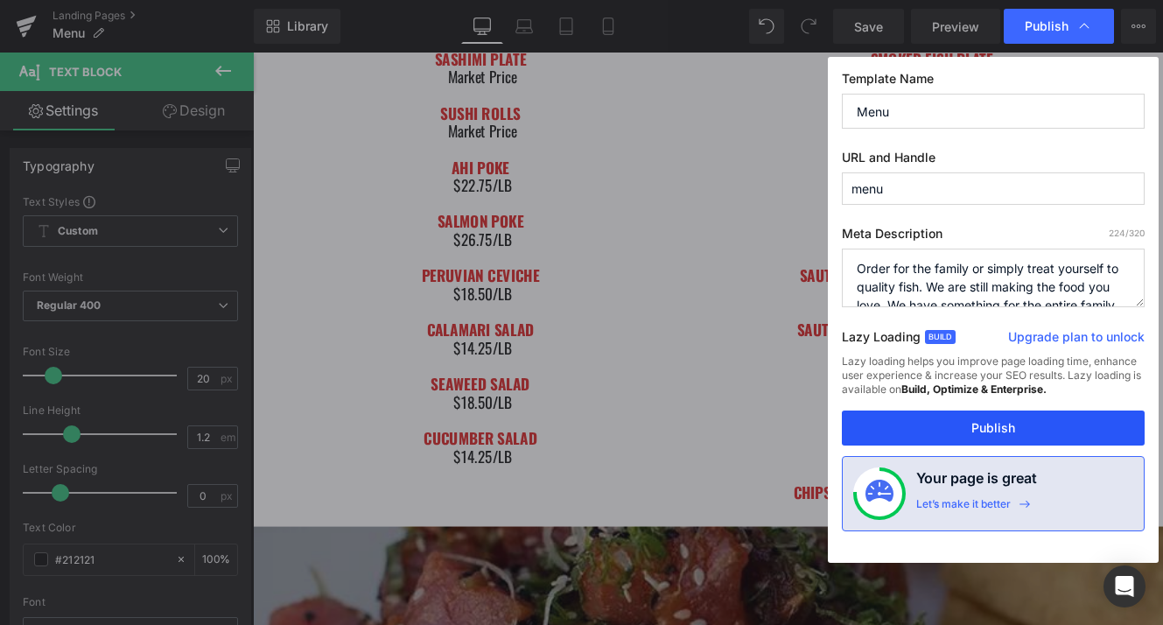
drag, startPoint x: 976, startPoint y: 424, endPoint x: 664, endPoint y: 536, distance: 331.0
click at [976, 424] on button "Publish" at bounding box center [993, 427] width 303 height 35
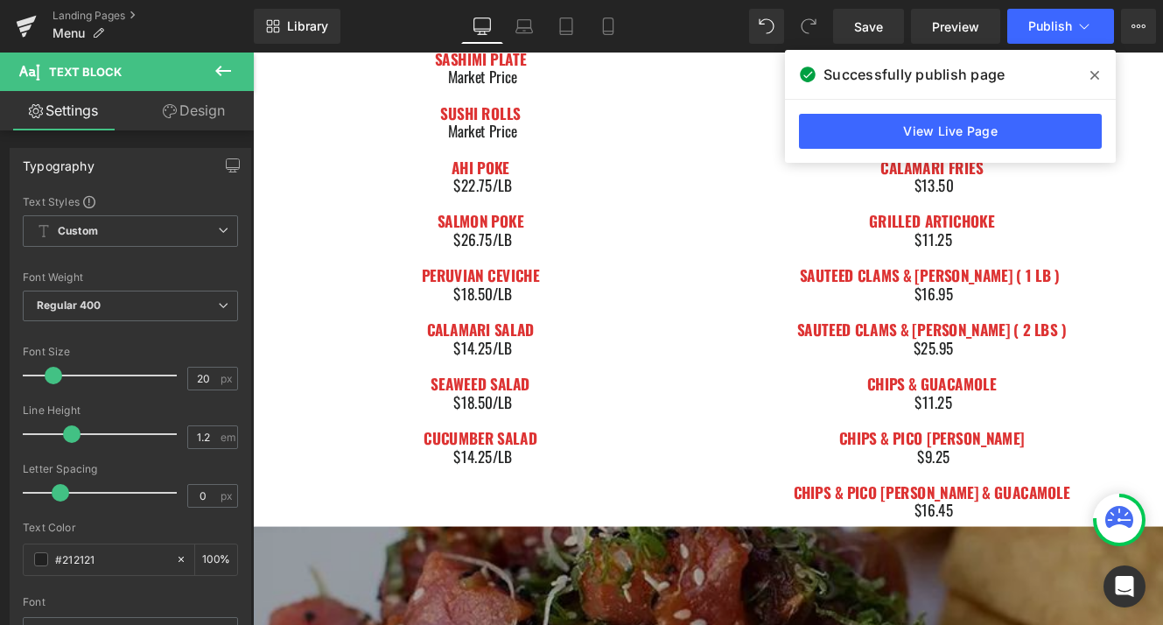
click at [1099, 75] on span at bounding box center [1095, 75] width 28 height 28
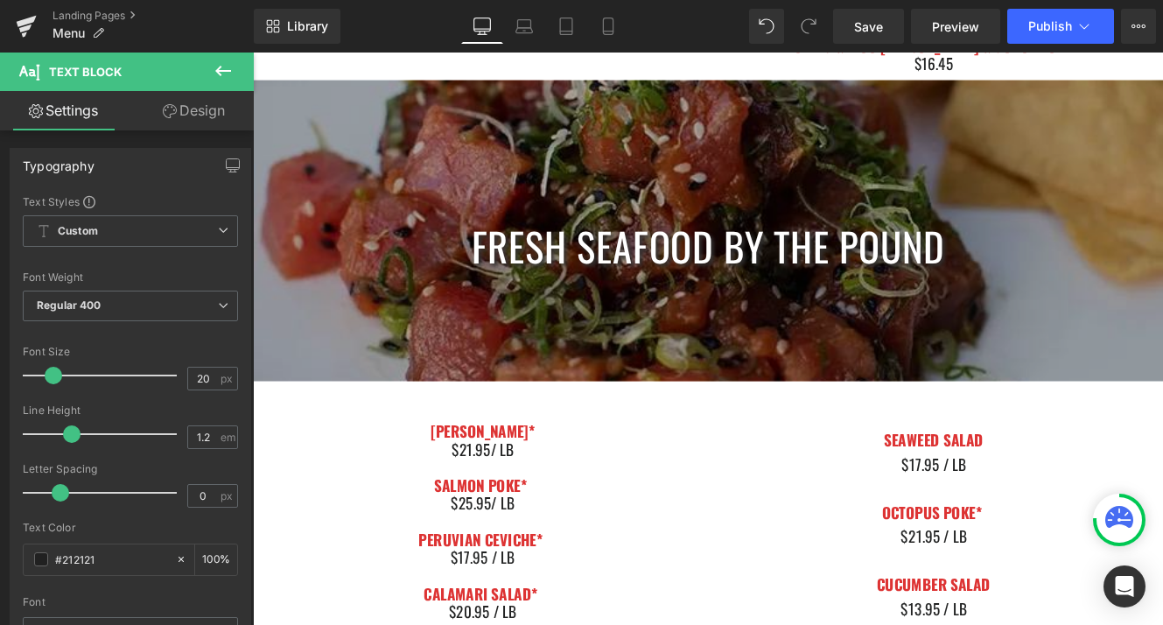
scroll to position [1278, 0]
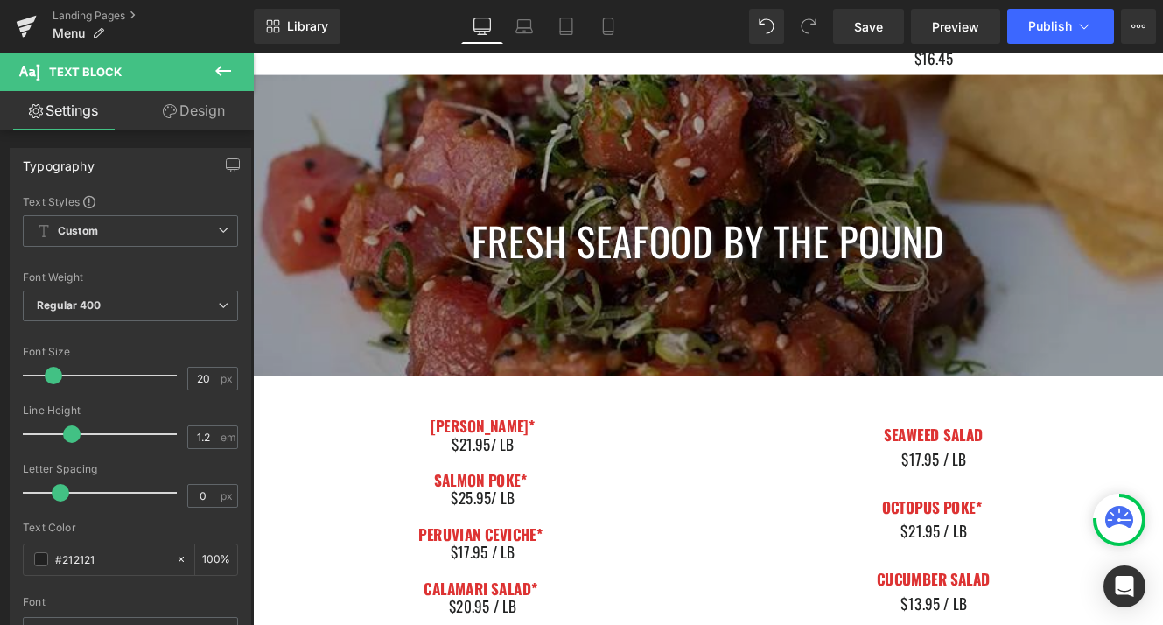
click at [489, 526] on div at bounding box center [519, 528] width 499 height 21
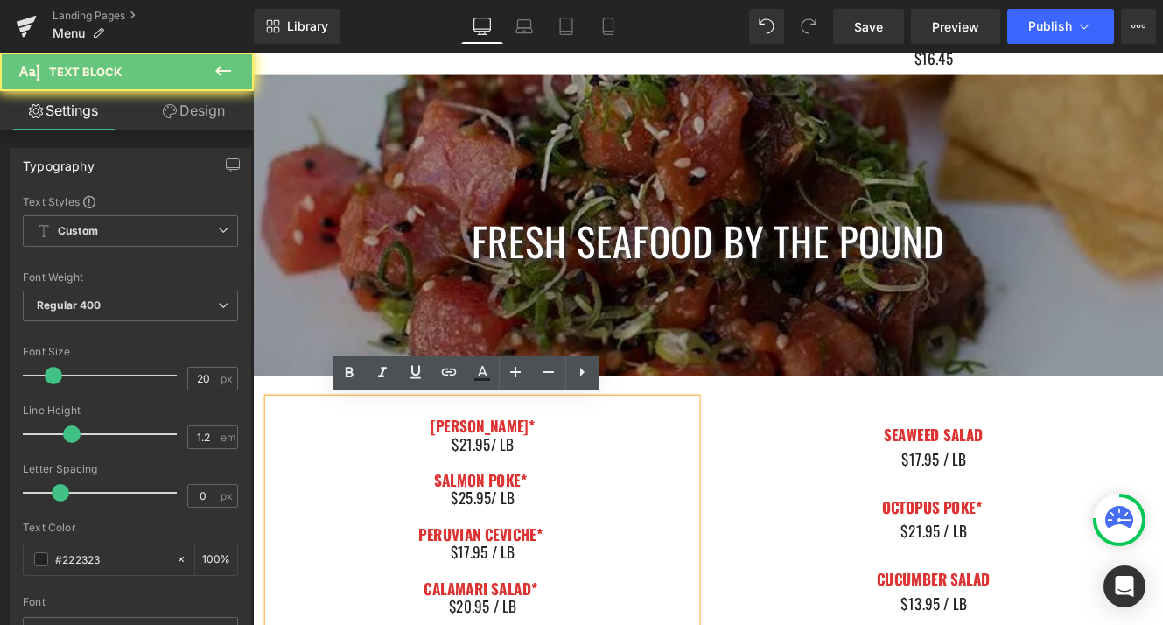
click at [509, 509] on div "$21.95/ LB" at bounding box center [519, 507] width 499 height 21
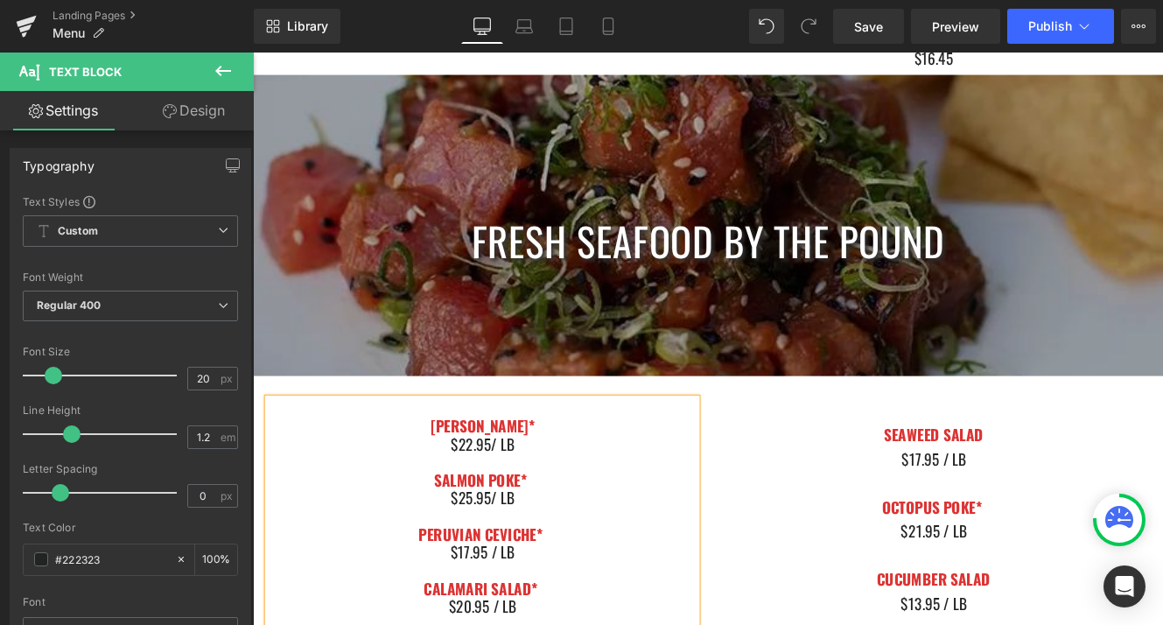
click at [520, 510] on div "$22.95/ LB" at bounding box center [519, 507] width 499 height 21
click at [500, 571] on div "$25.95/ LB" at bounding box center [519, 570] width 499 height 21
click at [518, 568] on div "$26.95/ LB" at bounding box center [519, 570] width 499 height 21
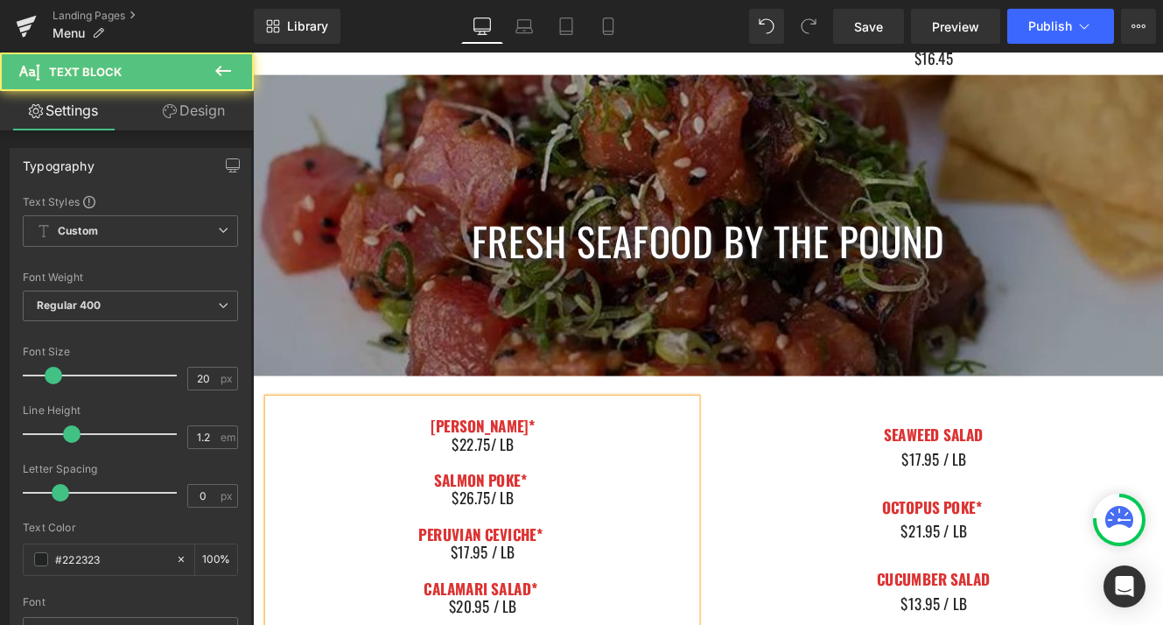
click at [501, 624] on div "$17.95 / LB" at bounding box center [519, 633] width 499 height 21
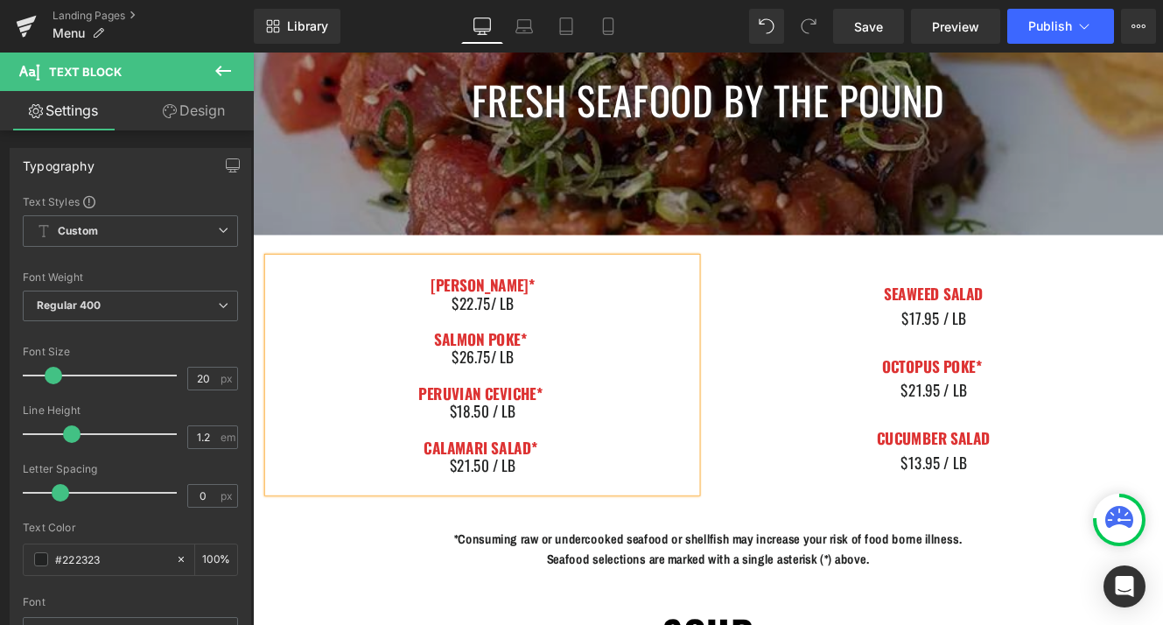
scroll to position [1444, 0]
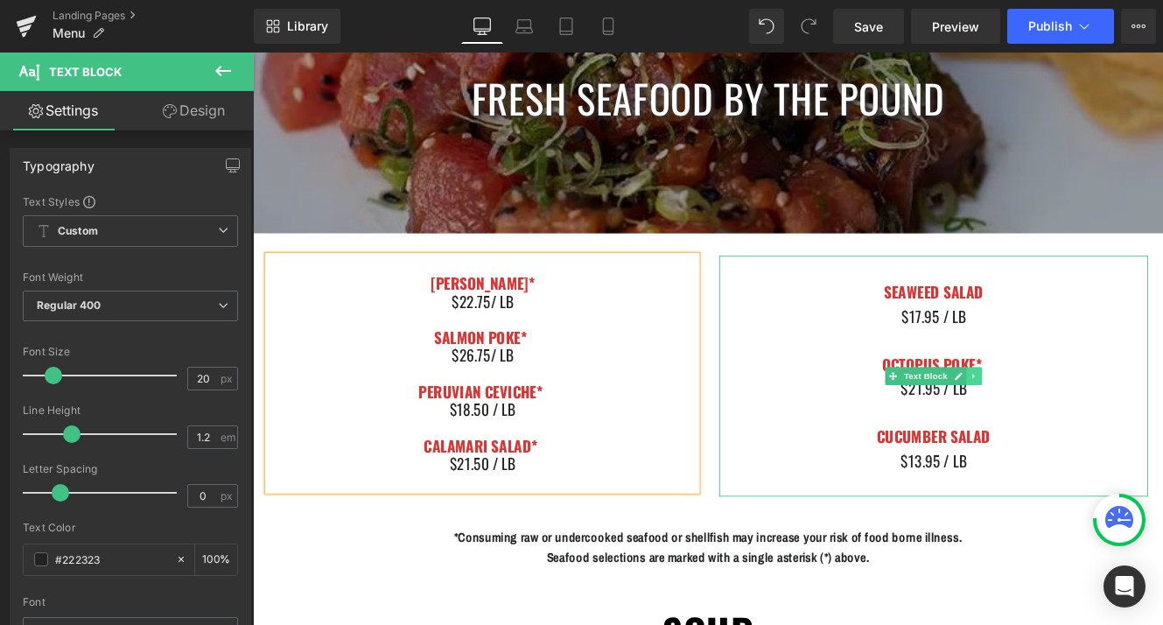
click at [1083, 431] on link at bounding box center [1092, 428] width 18 height 21
click at [1083, 431] on icon at bounding box center [1083, 429] width 10 height 10
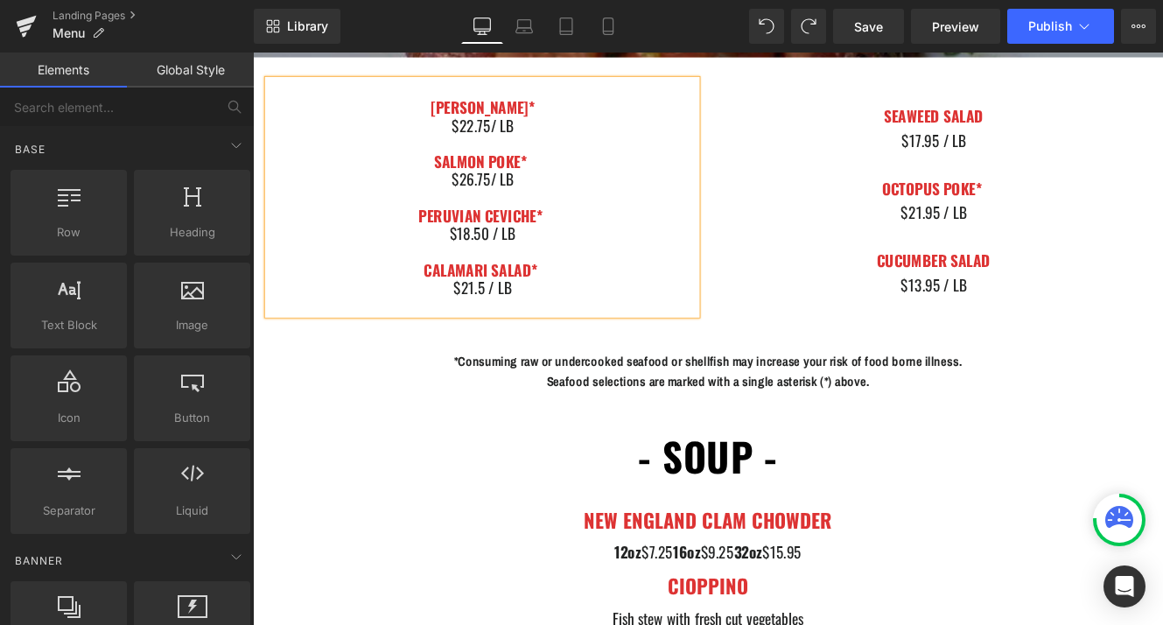
scroll to position [1569, 0]
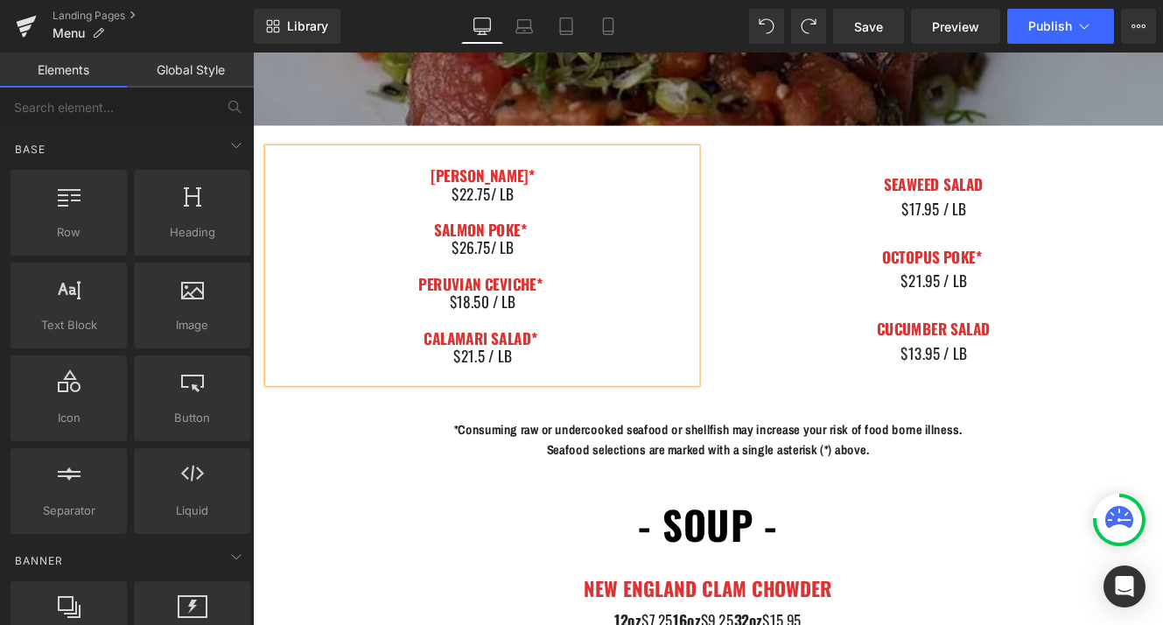
click at [1093, 288] on font "OCTOPUS POKE*" at bounding box center [1042, 290] width 116 height 26
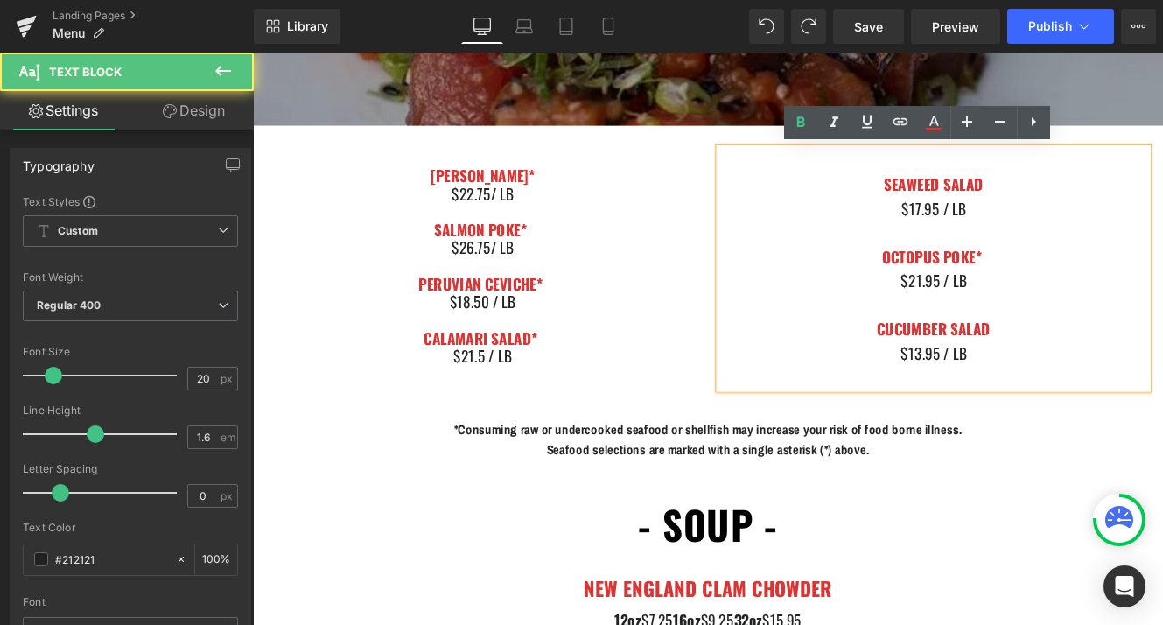
click at [1138, 309] on div "$21.95 / LB" at bounding box center [1044, 318] width 499 height 28
drag, startPoint x: 1114, startPoint y: 314, endPoint x: 974, endPoint y: 293, distance: 141.6
click at [974, 293] on div "SEAWEED SALAD $17.95 / LB OCTOPUS POKE* $21.95 / LB CUCUMBER SALAD $13.95 / LB" at bounding box center [1044, 304] width 499 height 280
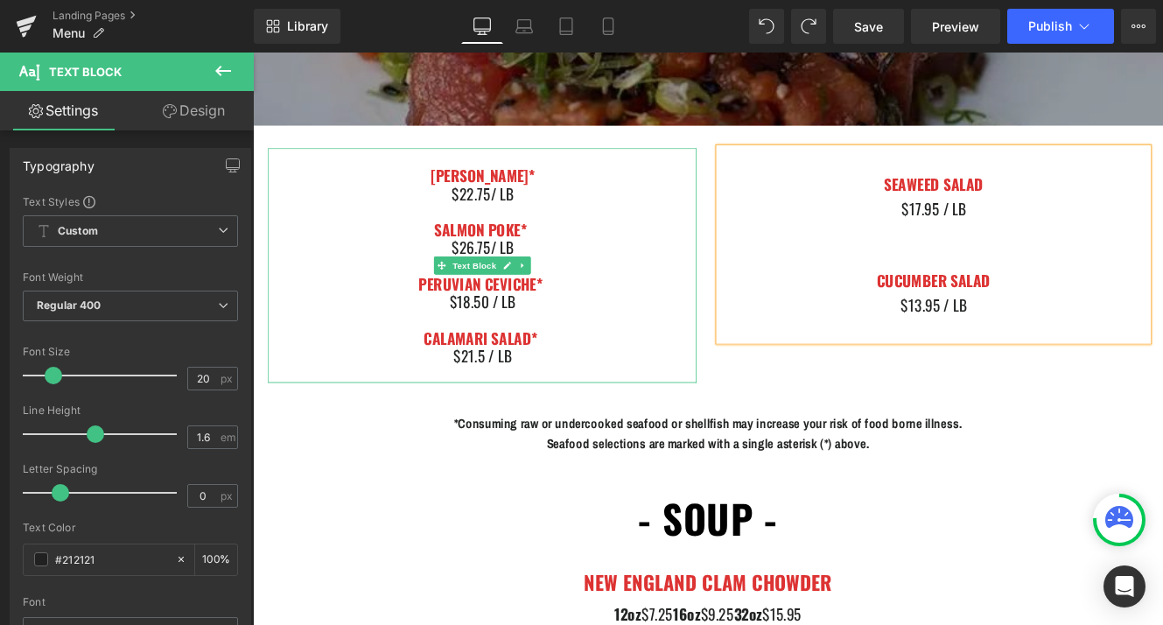
click at [533, 389] on font "CALAMARI SALAD*" at bounding box center [518, 384] width 132 height 26
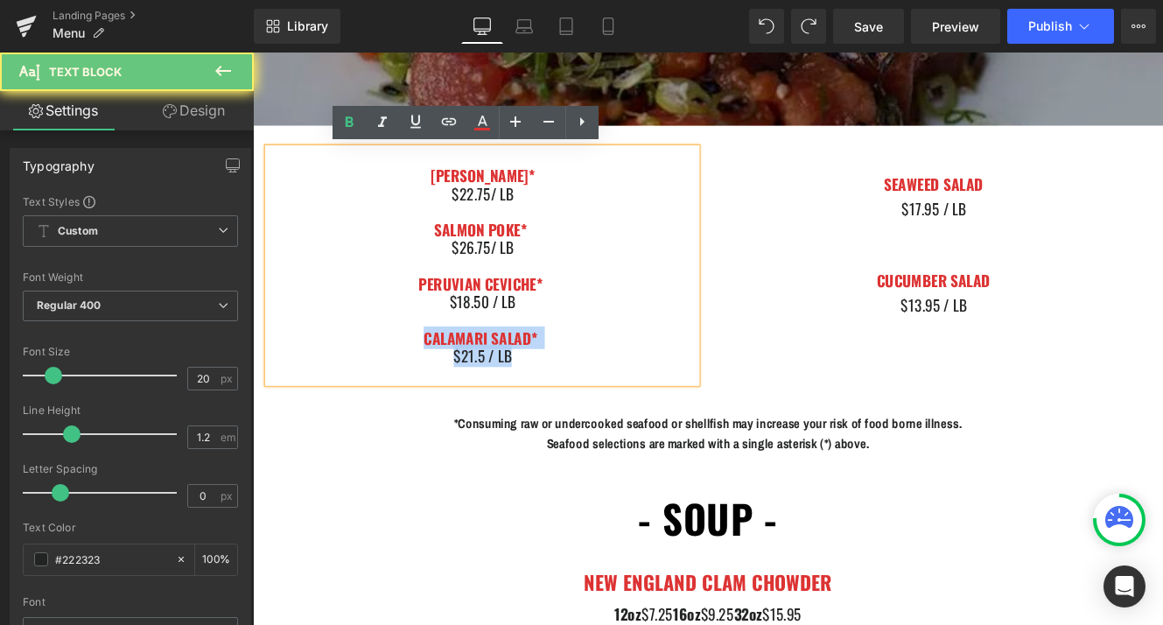
drag, startPoint x: 586, startPoint y: 397, endPoint x: 440, endPoint y: 382, distance: 147.0
click at [440, 382] on div "AHI POKE* $22.75/ [PERSON_NAME] POKE* $26.75/ LB PERUVIAN CEVICHE* $18.50 / [PE…" at bounding box center [519, 300] width 499 height 273
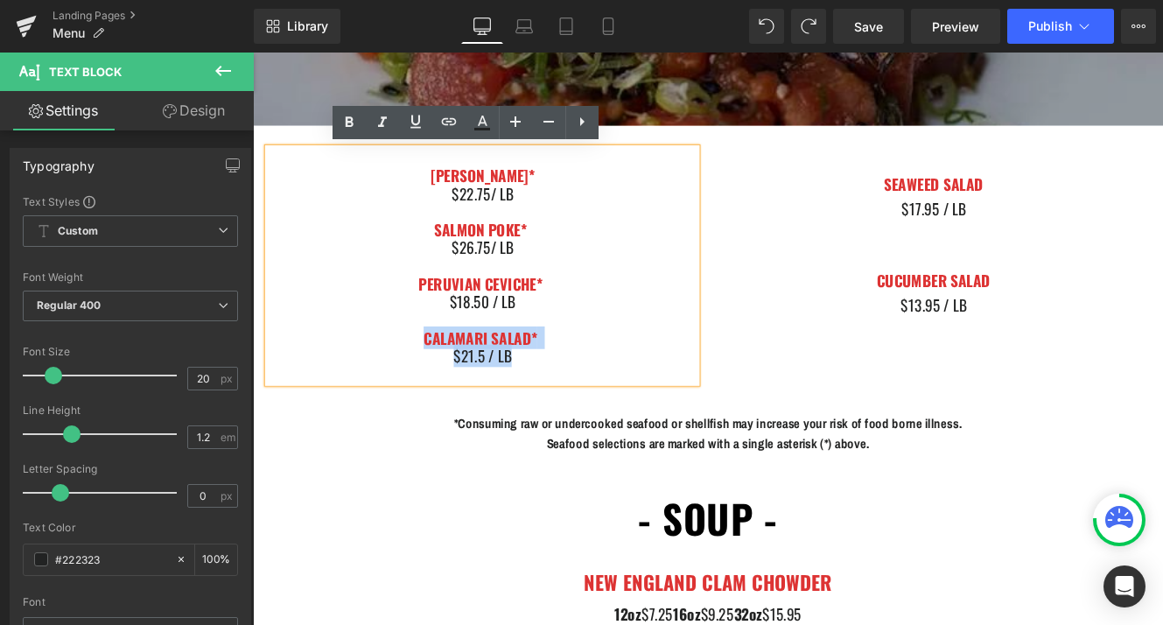
copy div "CALAMARI SALAD* $21.5 / LB"
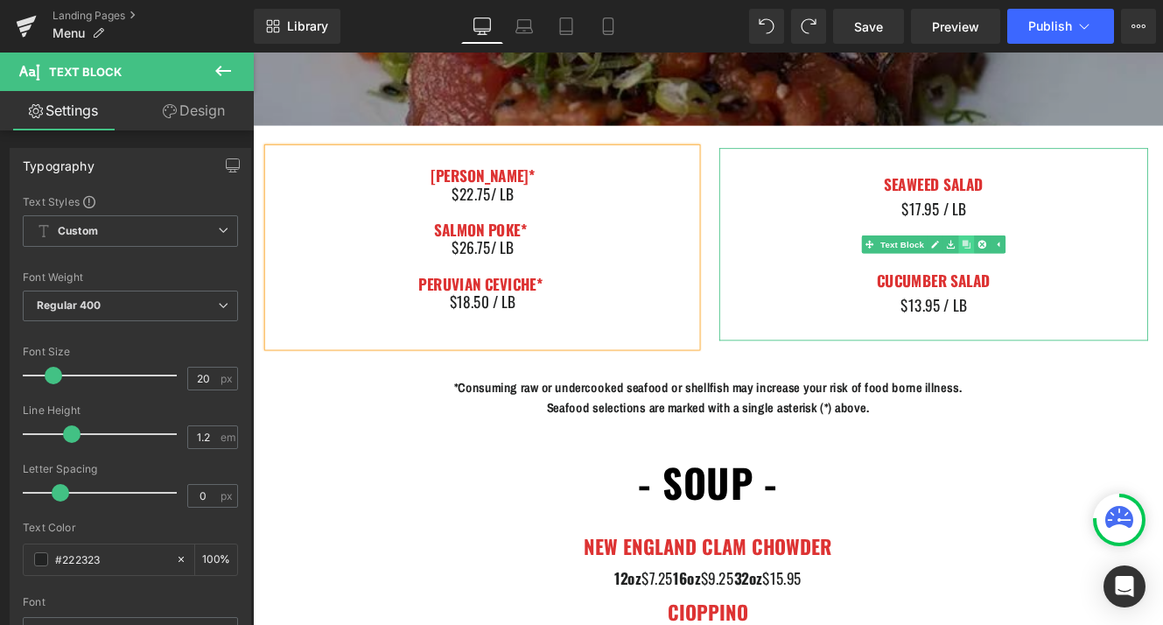
click at [1079, 283] on link at bounding box center [1083, 275] width 18 height 21
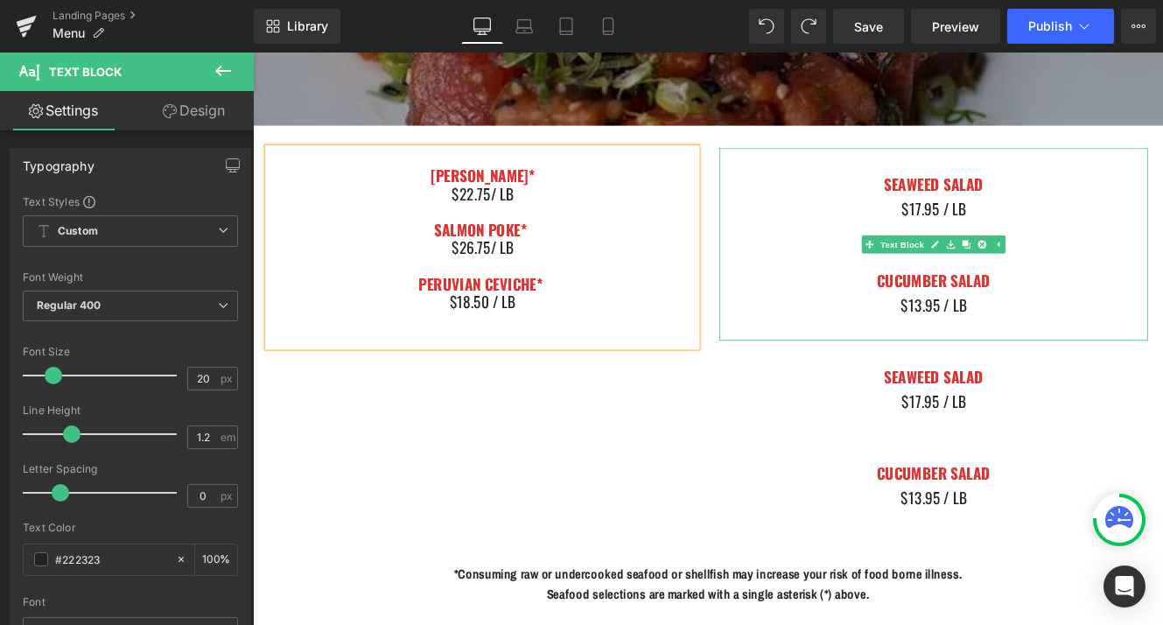
click at [1135, 238] on div "$17.95 / LB" at bounding box center [1044, 234] width 499 height 28
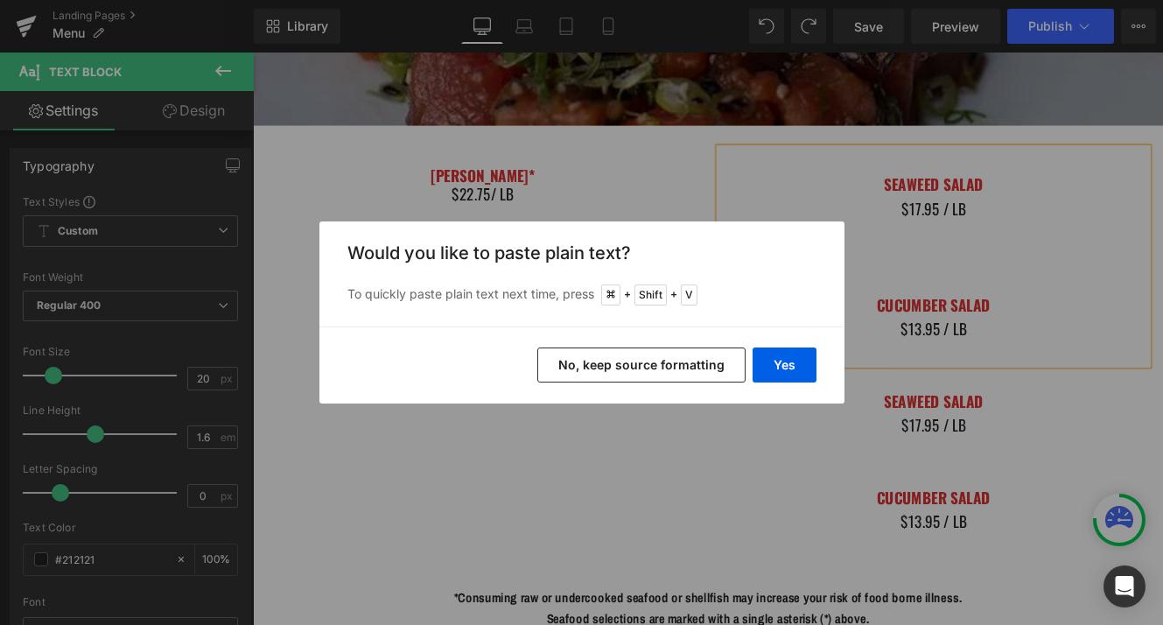
click at [814, 346] on div "Yes No, keep source formatting" at bounding box center [581, 364] width 525 height 77
click at [796, 358] on button "Yes" at bounding box center [785, 364] width 64 height 35
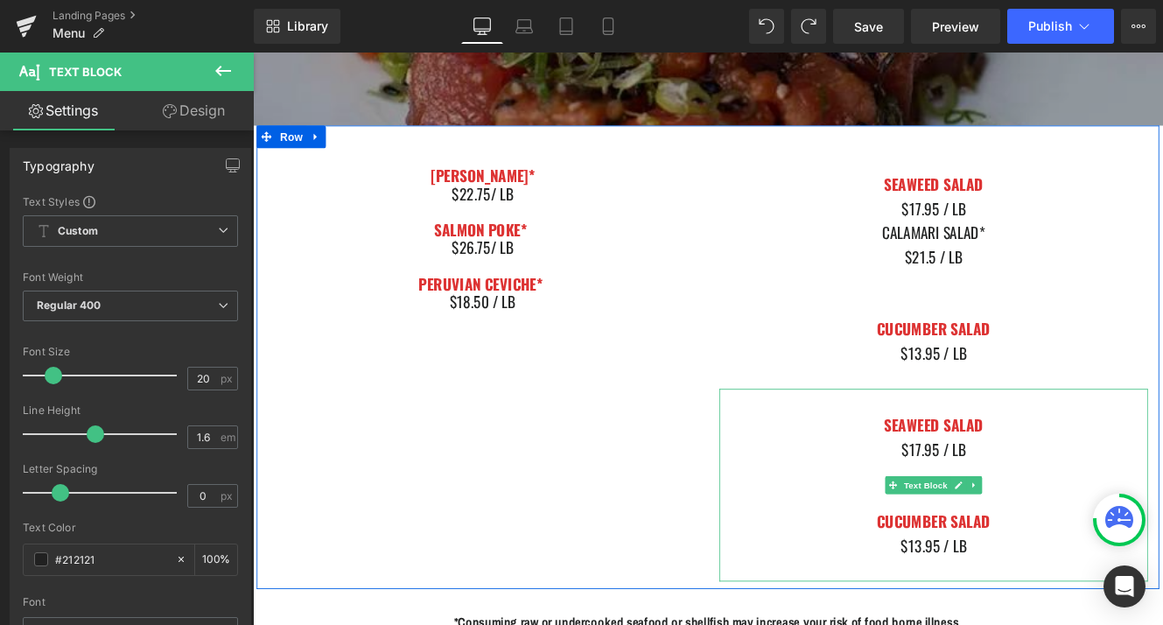
click at [924, 488] on div "SEAWEED SALAD" at bounding box center [1044, 486] width 499 height 28
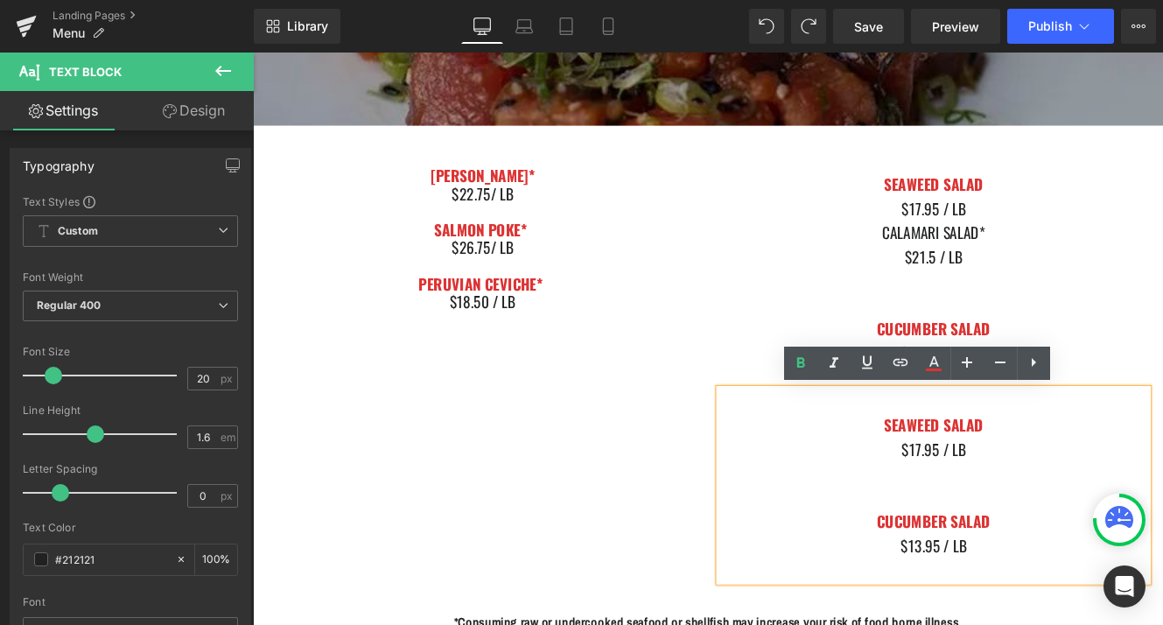
click at [731, 493] on div "AHI POKE* $22.75/ [PERSON_NAME] POKE* $26.75/ LB PERUVIAN CEVICHE* $18.50 / LB …" at bounding box center [782, 406] width 1050 height 539
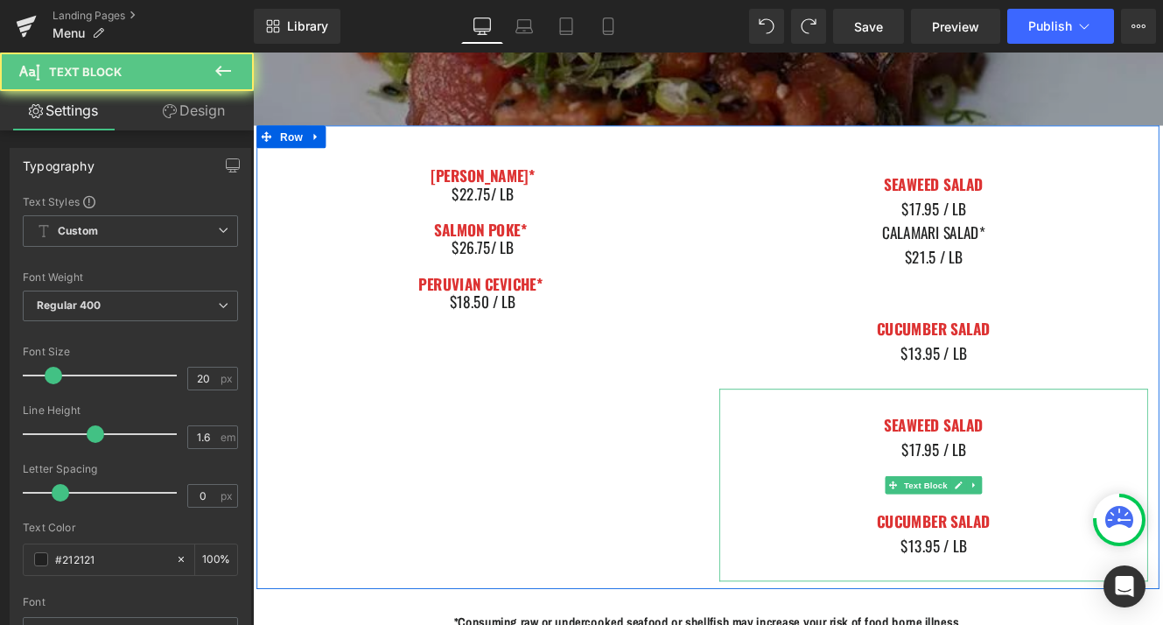
click at [817, 514] on div "$17.95 / LB" at bounding box center [1044, 514] width 499 height 28
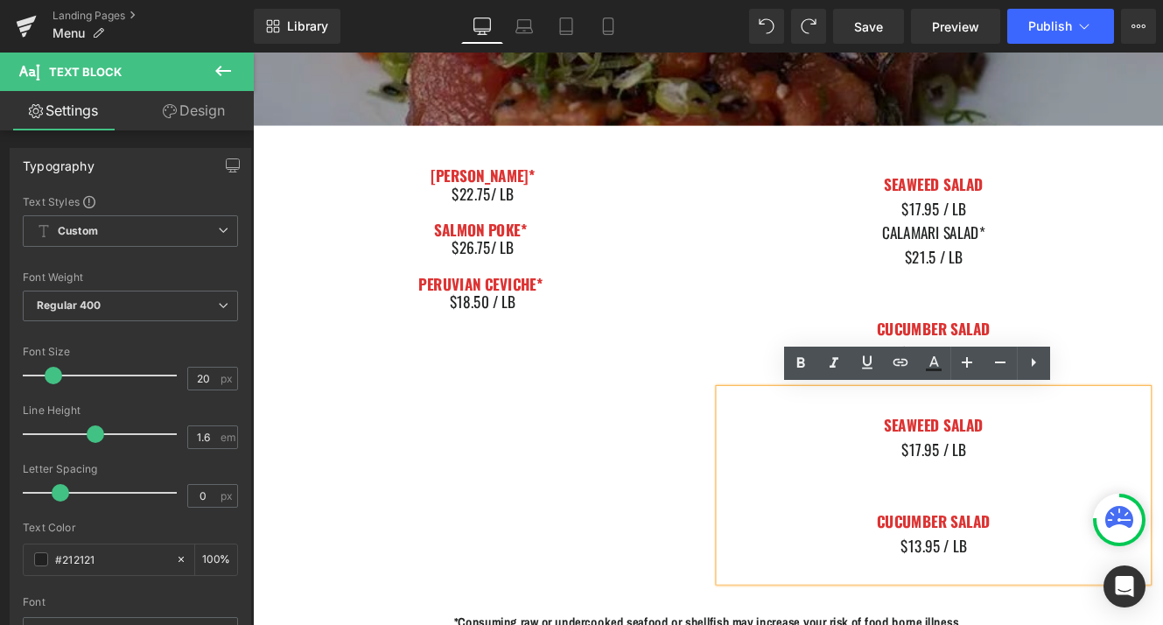
click at [876, 562] on div at bounding box center [1044, 570] width 499 height 28
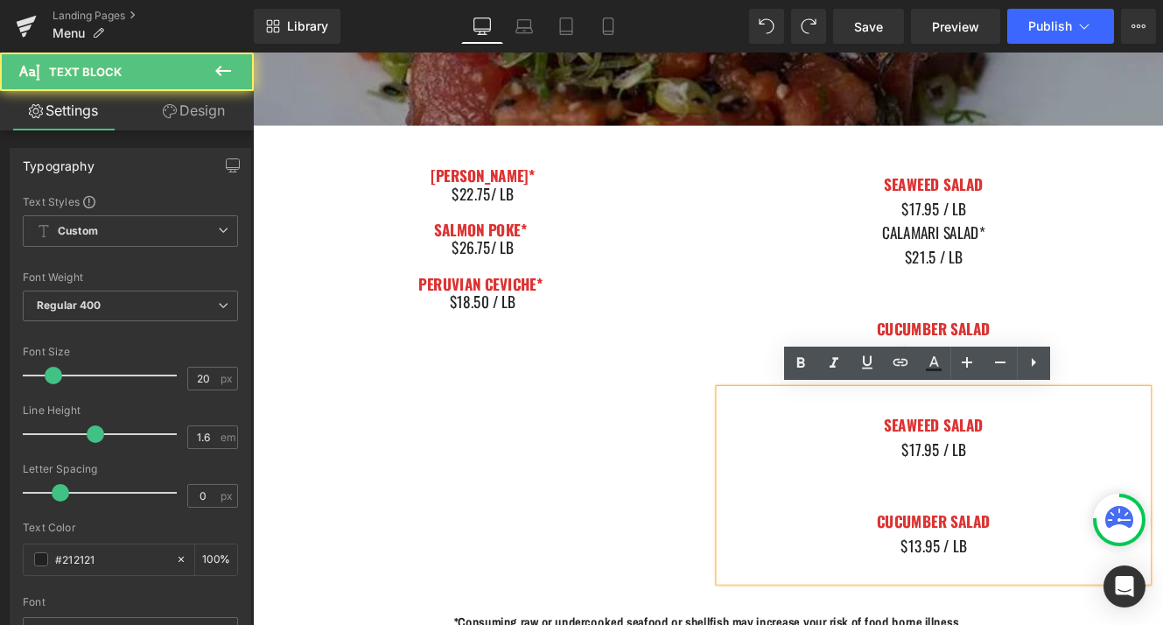
click at [757, 624] on div "AHI POKE* $22.75/ [PERSON_NAME] POKE* $26.75/ LB PERUVIAN CEVICHE* $18.50 / LB …" at bounding box center [782, 406] width 1050 height 539
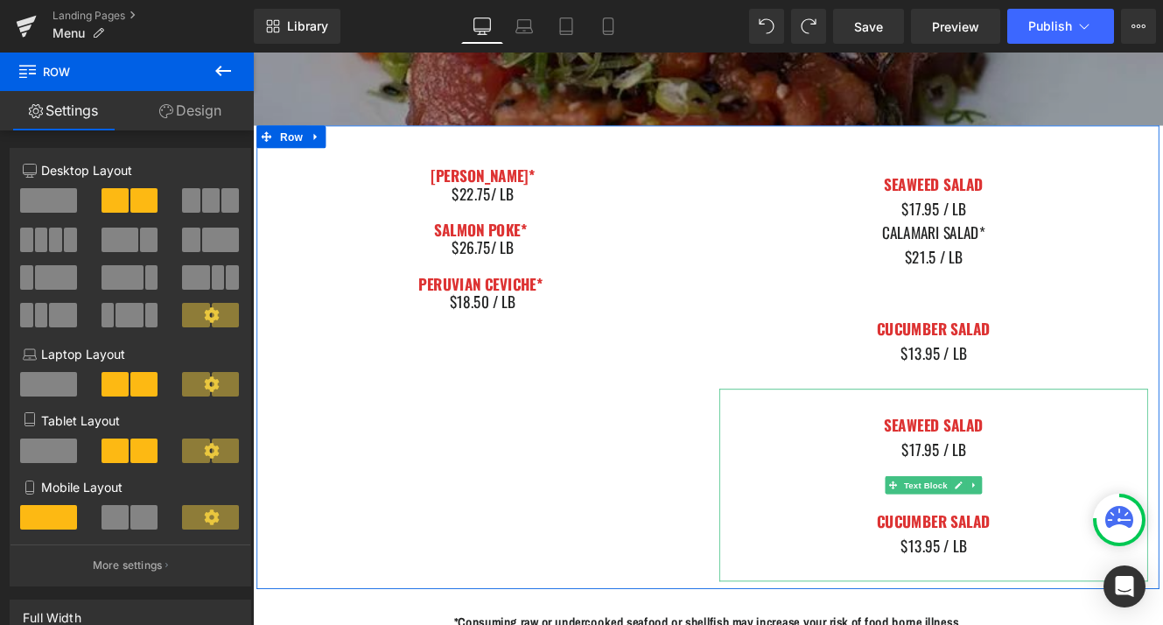
click at [954, 622] on div "$13.95 / LB" at bounding box center [1044, 626] width 499 height 28
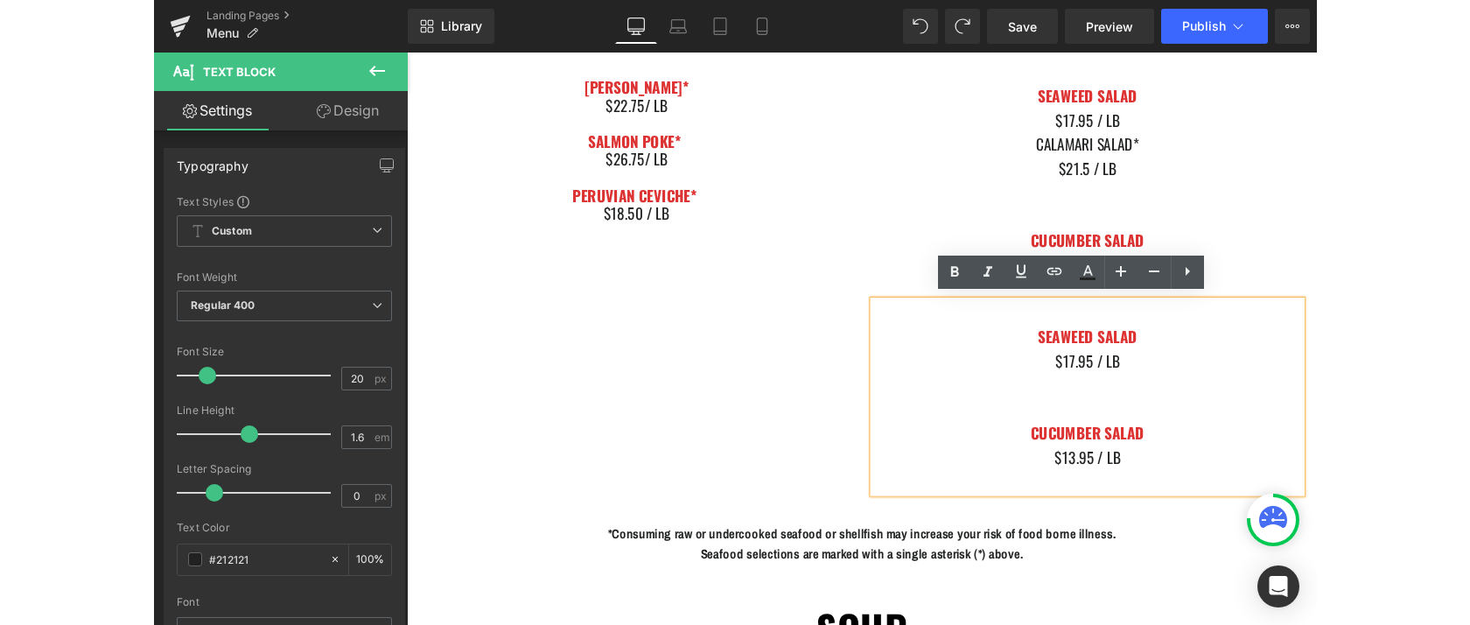
scroll to position [1675, 0]
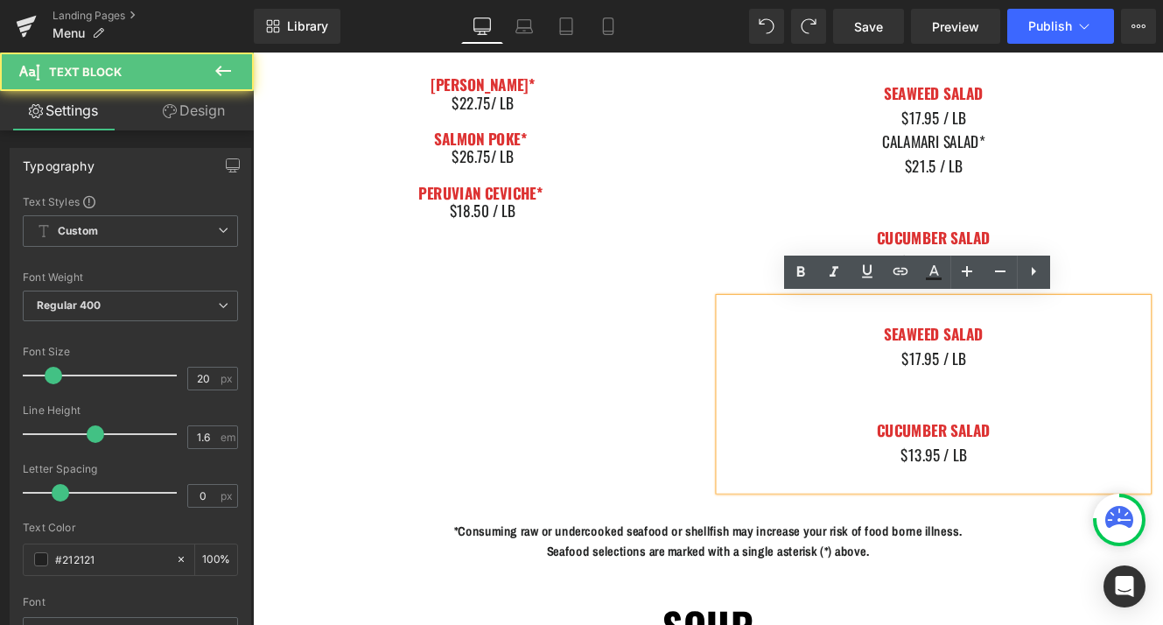
click at [1162, 437] on div at bounding box center [1044, 436] width 499 height 28
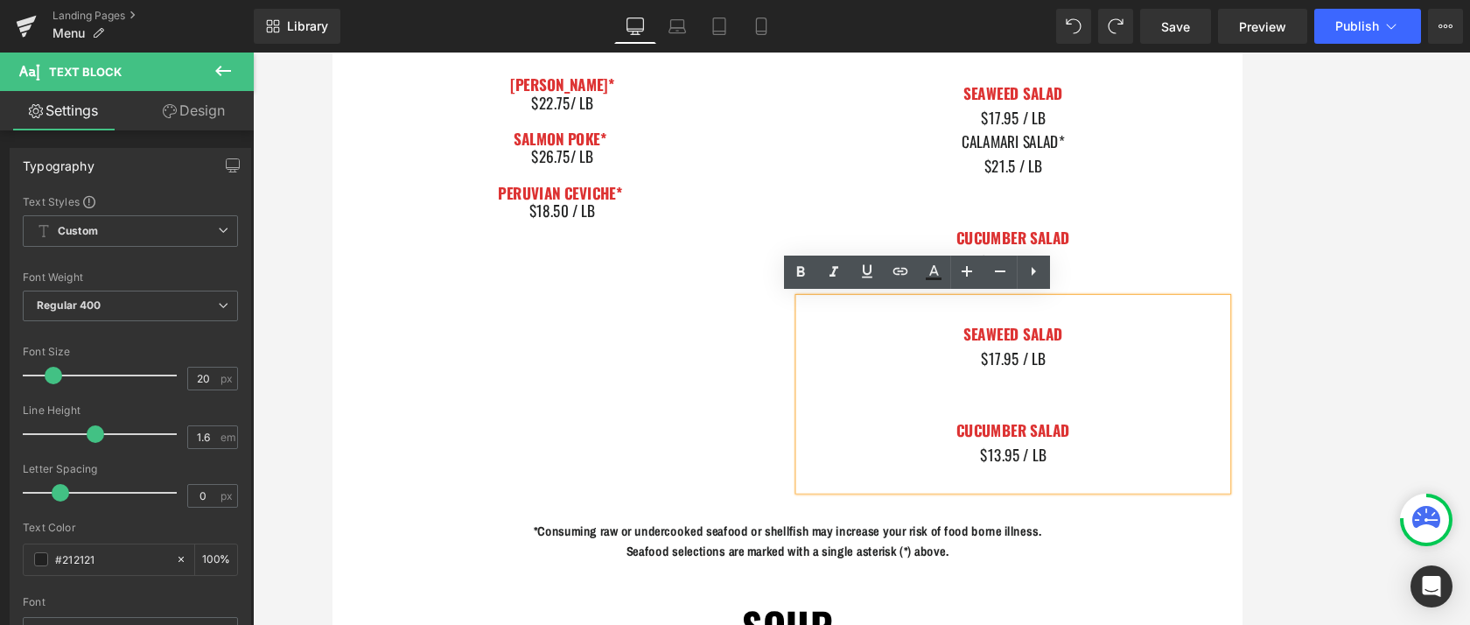
click at [818, 444] on div "AHI POKE* $22.75/ [PERSON_NAME] POKE* $26.75/ LB PERUVIAN CEVICHE* $18.50 / LB …" at bounding box center [861, 301] width 1050 height 539
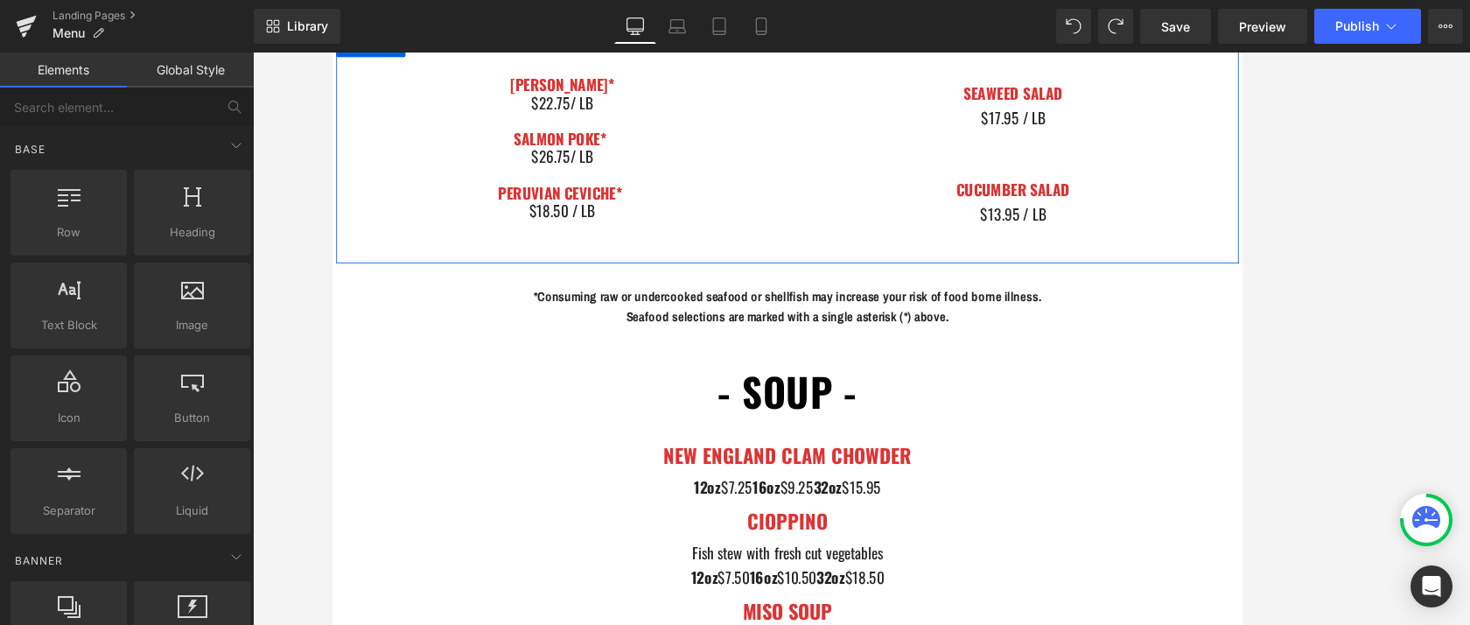
click at [1162, 187] on link at bounding box center [1161, 197] width 18 height 21
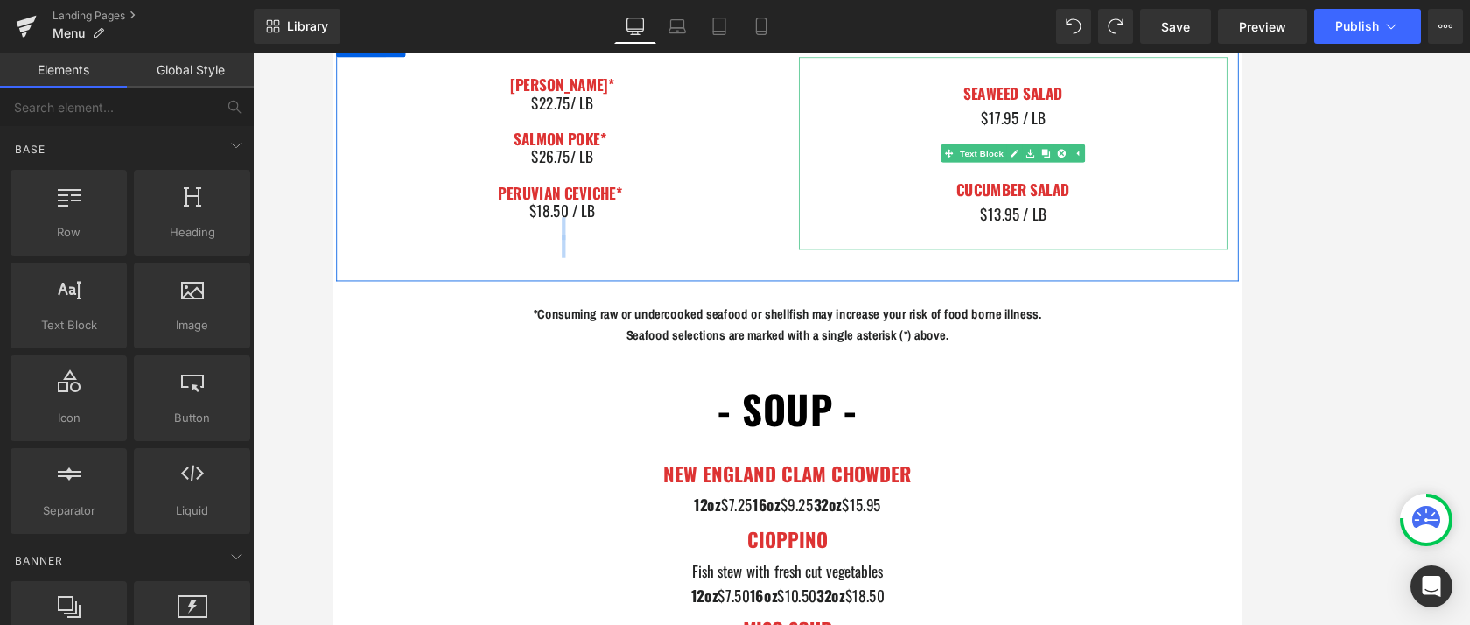
click at [1162, 143] on div at bounding box center [1123, 156] width 499 height 28
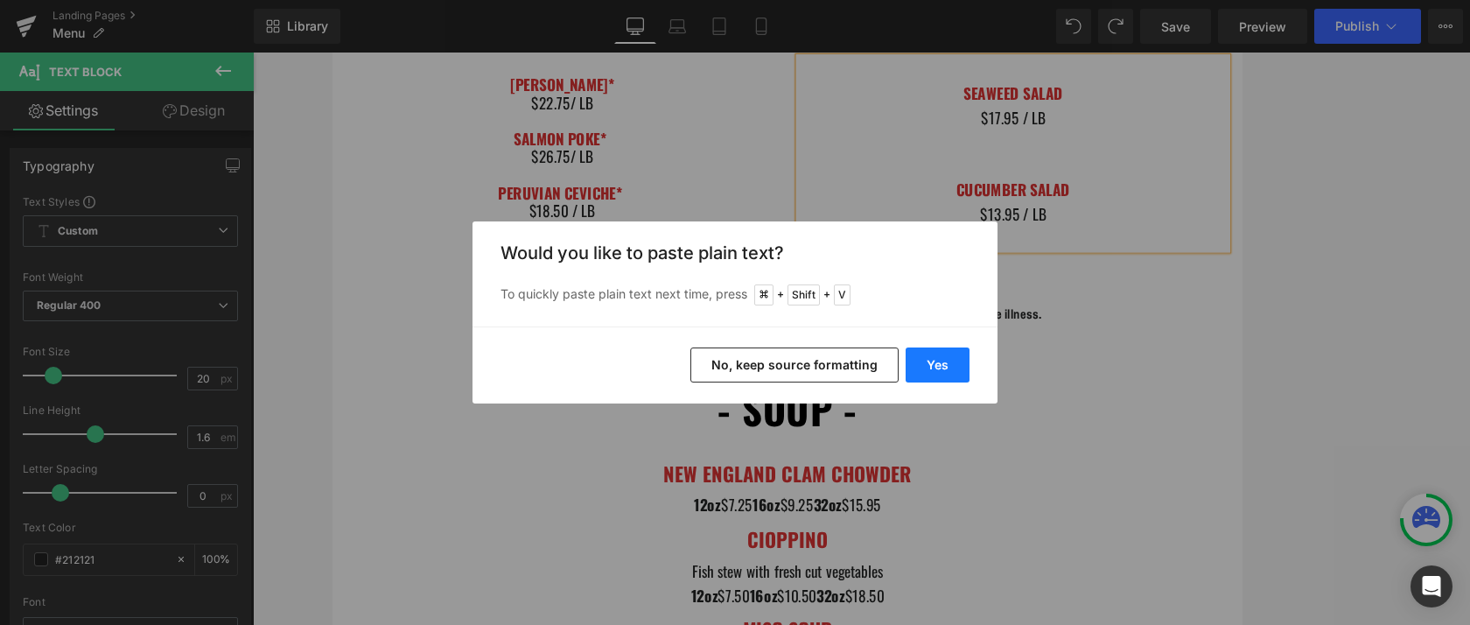
click at [908, 368] on button "Yes" at bounding box center [938, 364] width 64 height 35
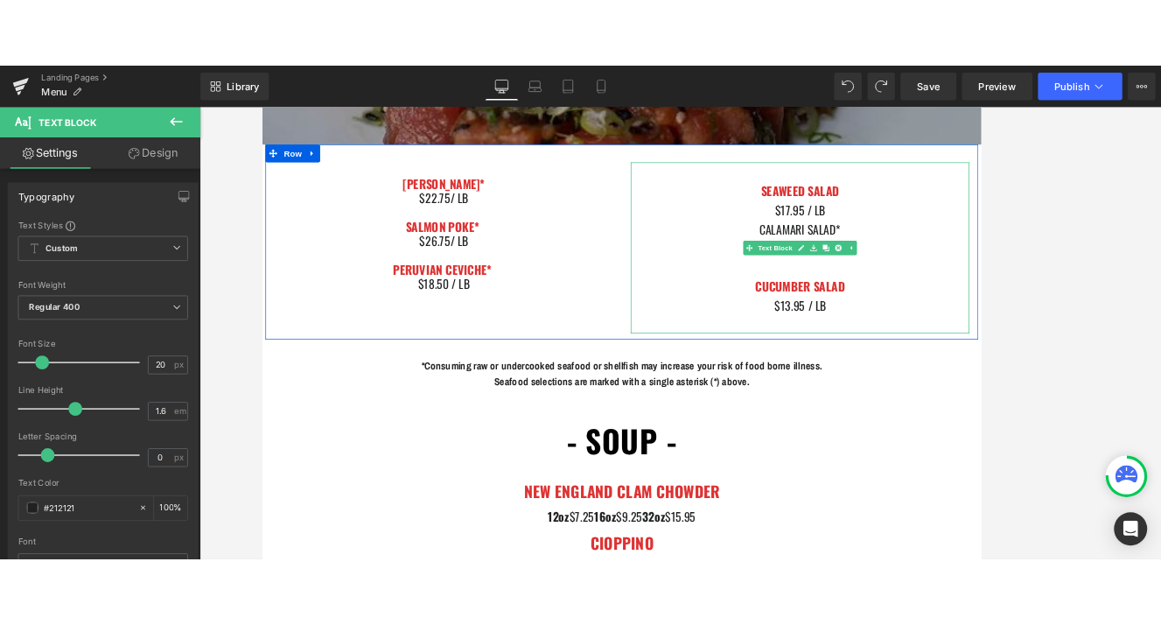
scroll to position [1579, 0]
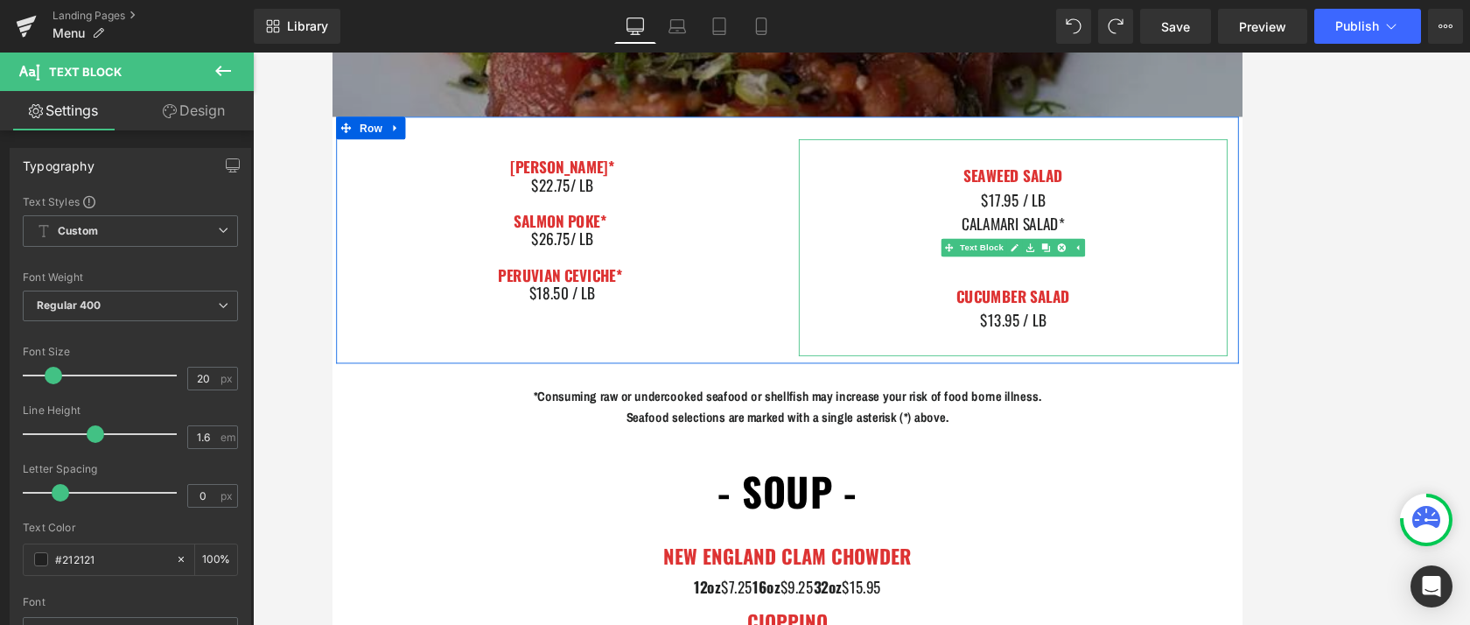
click at [1162, 236] on div "$17.95 / LB" at bounding box center [1123, 224] width 499 height 28
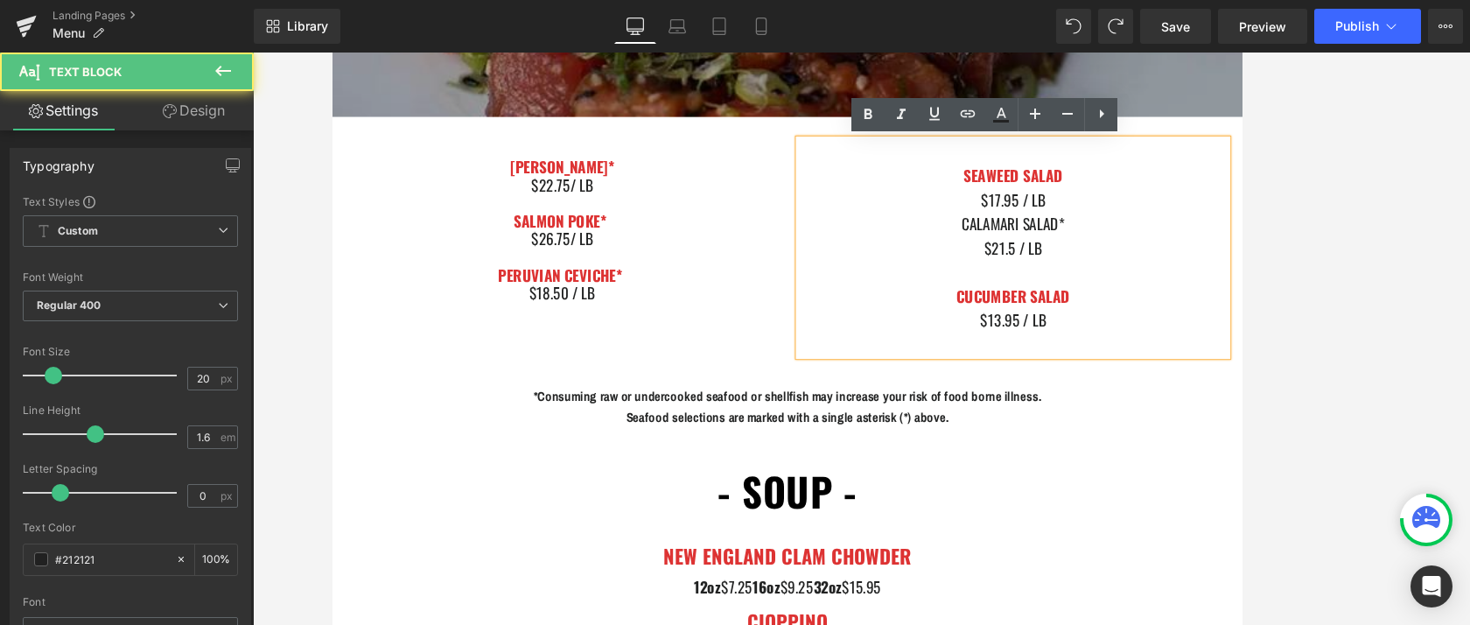
drag, startPoint x: 1056, startPoint y: 248, endPoint x: 1221, endPoint y: 248, distance: 164.5
click at [1162, 248] on div "CALAMARI SALAD*" at bounding box center [1123, 252] width 499 height 28
click at [865, 115] on icon at bounding box center [868, 114] width 21 height 21
click at [1162, 235] on div "$17.95 / LB" at bounding box center [1123, 224] width 499 height 28
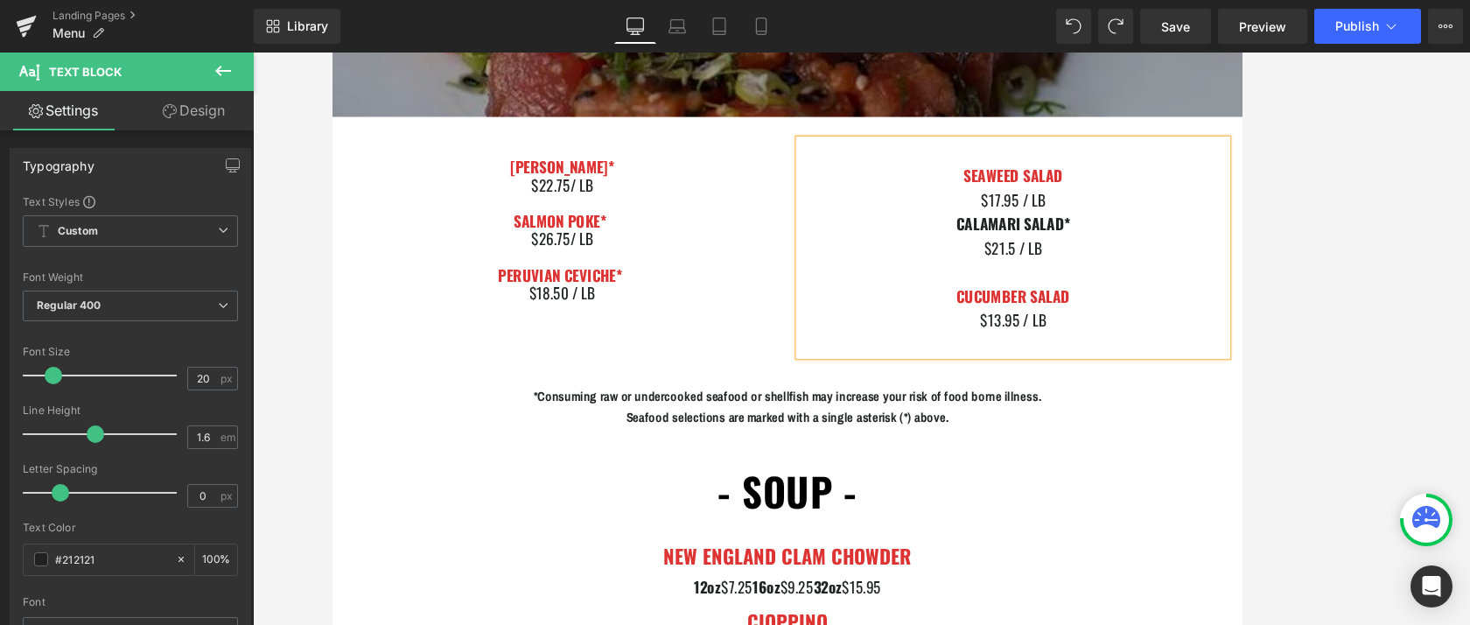
click at [1105, 301] on div at bounding box center [1123, 308] width 499 height 28
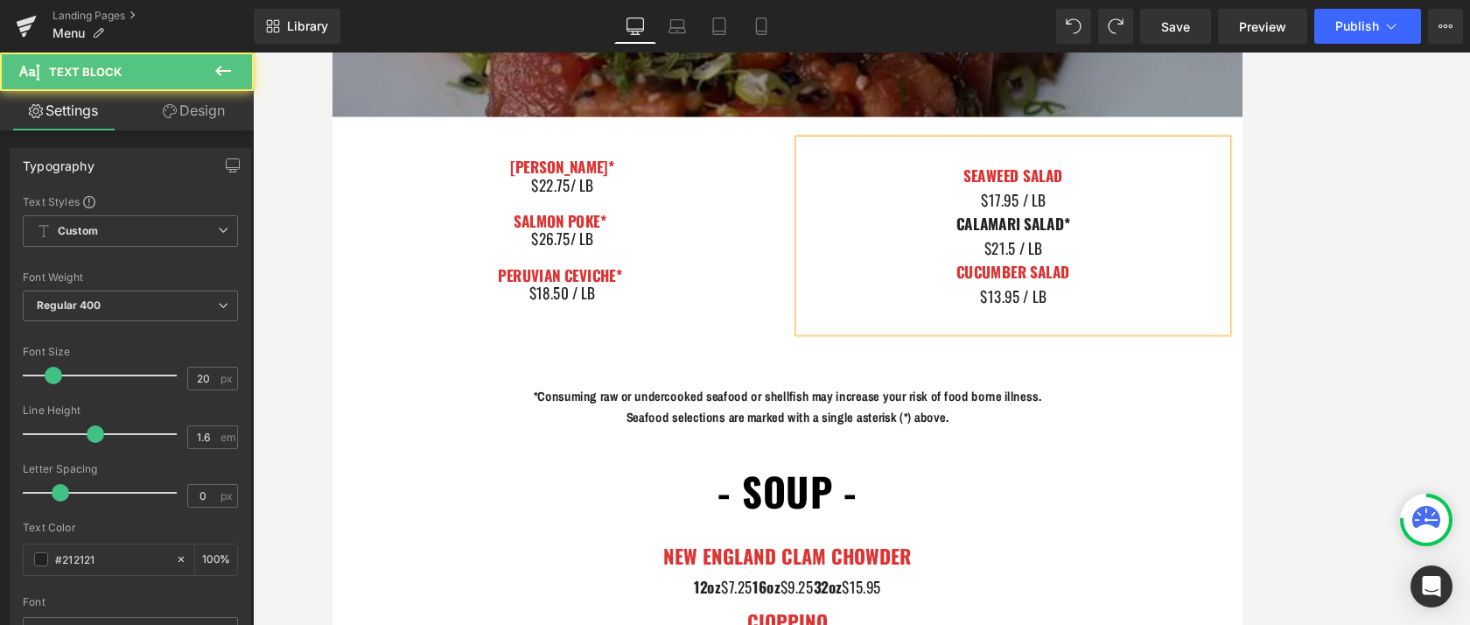
click at [1116, 251] on strong "CALAMARI SALAD*" at bounding box center [1124, 252] width 132 height 26
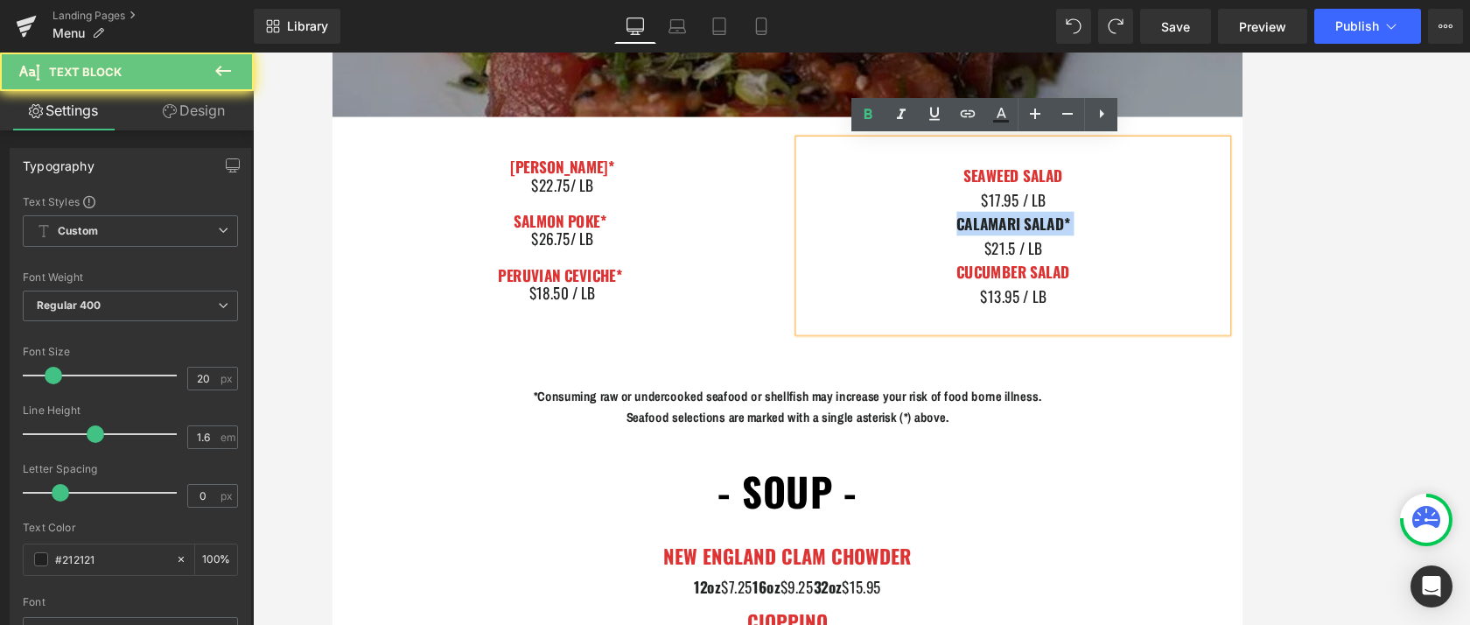
click at [1116, 251] on strong "CALAMARI SALAD*" at bounding box center [1124, 252] width 132 height 26
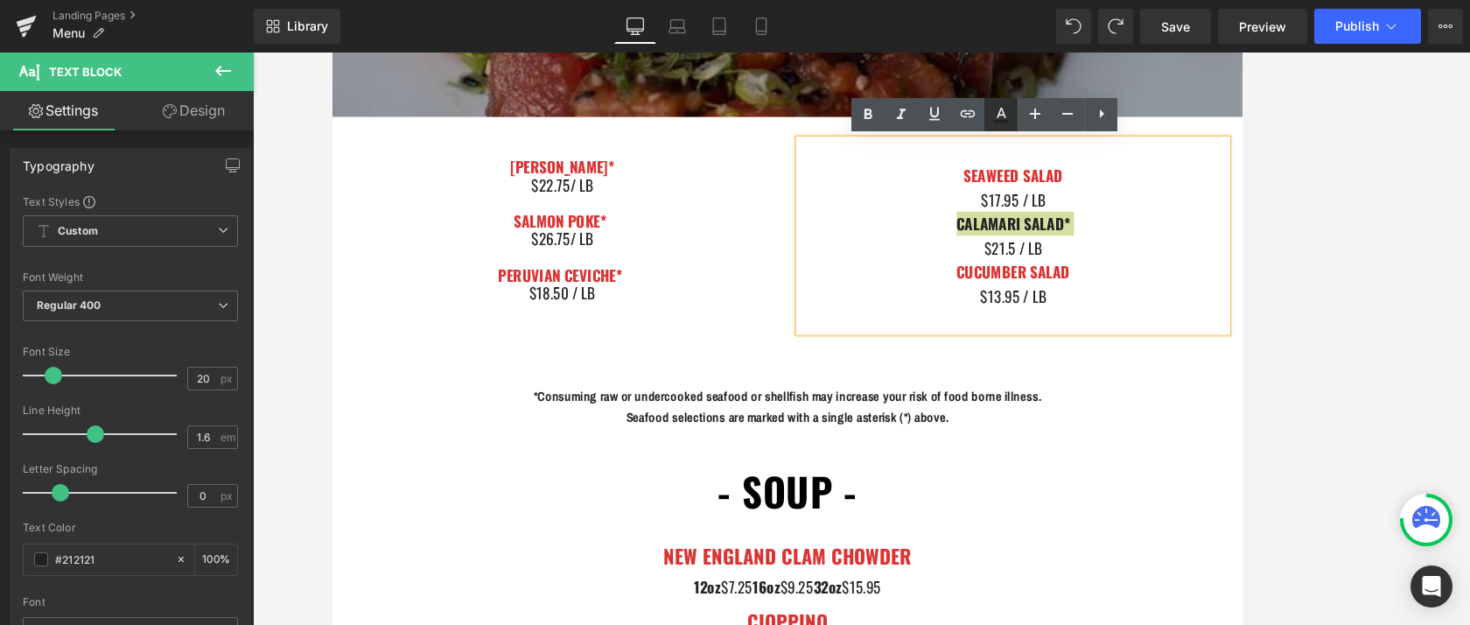
click at [1004, 122] on icon at bounding box center [1001, 121] width 16 height 3
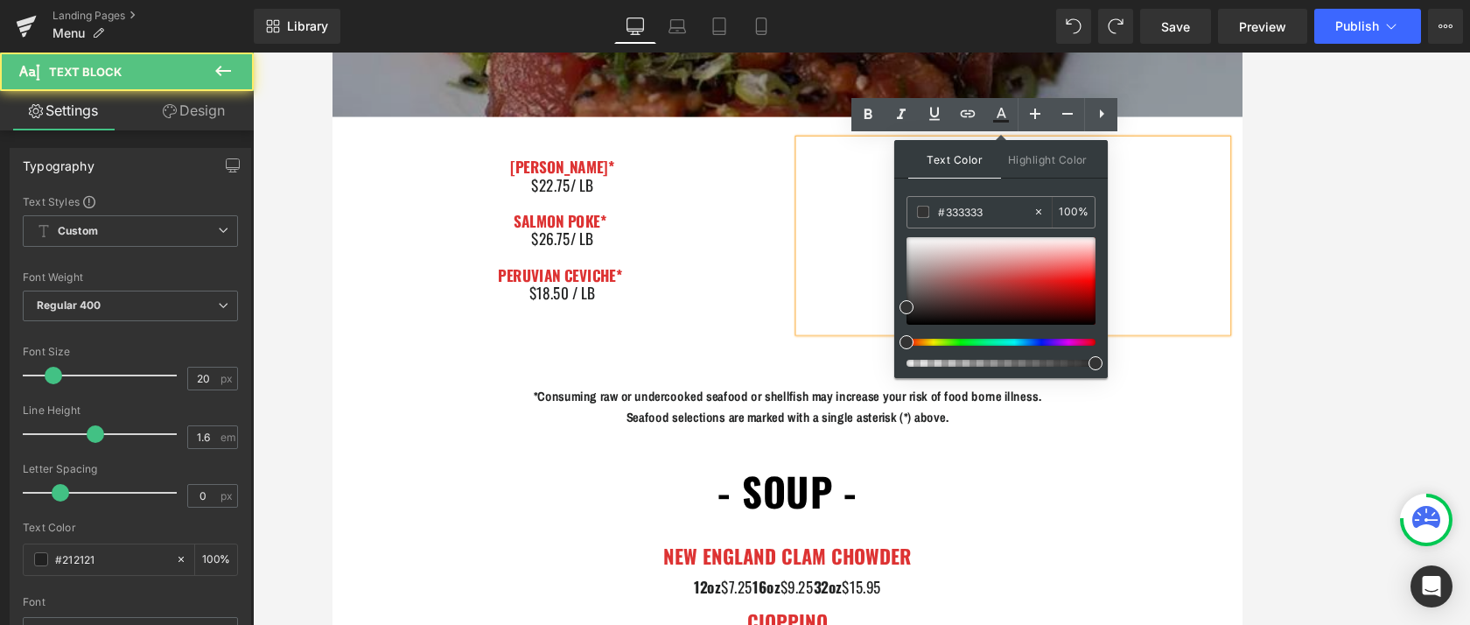
click at [1162, 314] on div "CUCUMBER SALAD" at bounding box center [1123, 308] width 499 height 28
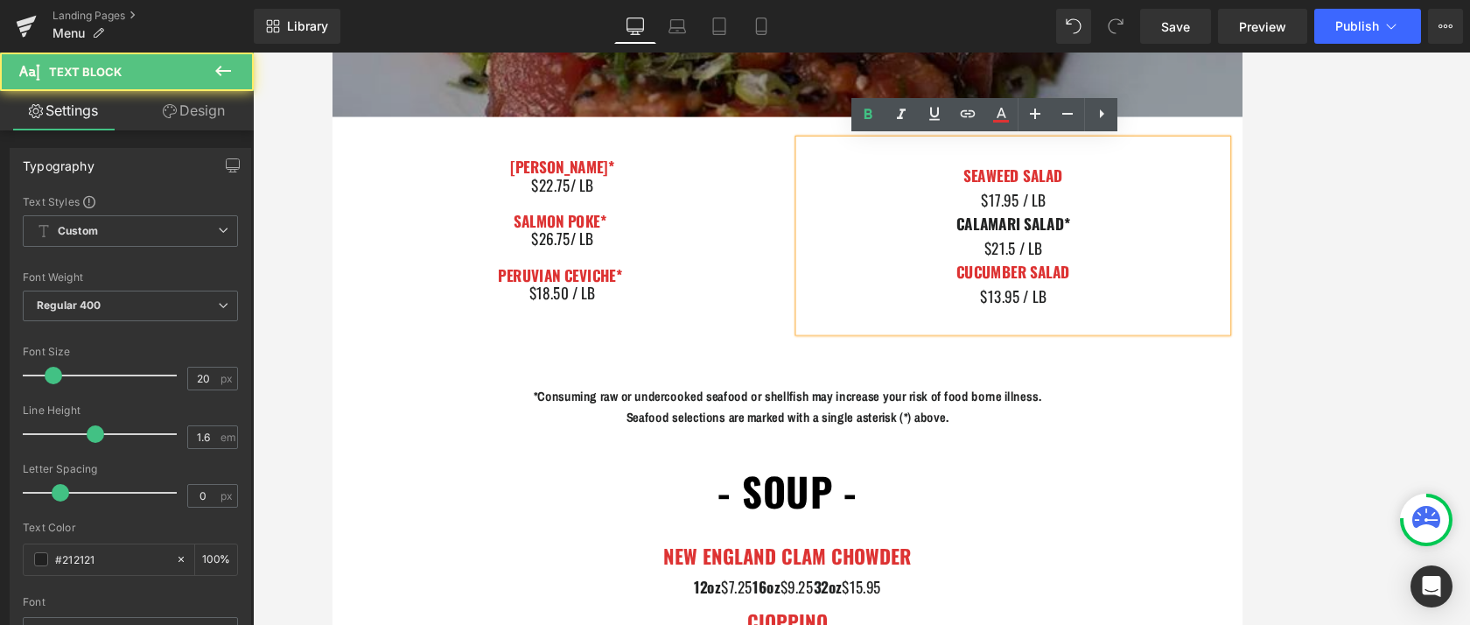
click at [1125, 305] on b "CUCUMBER SALAD" at bounding box center [1124, 308] width 132 height 26
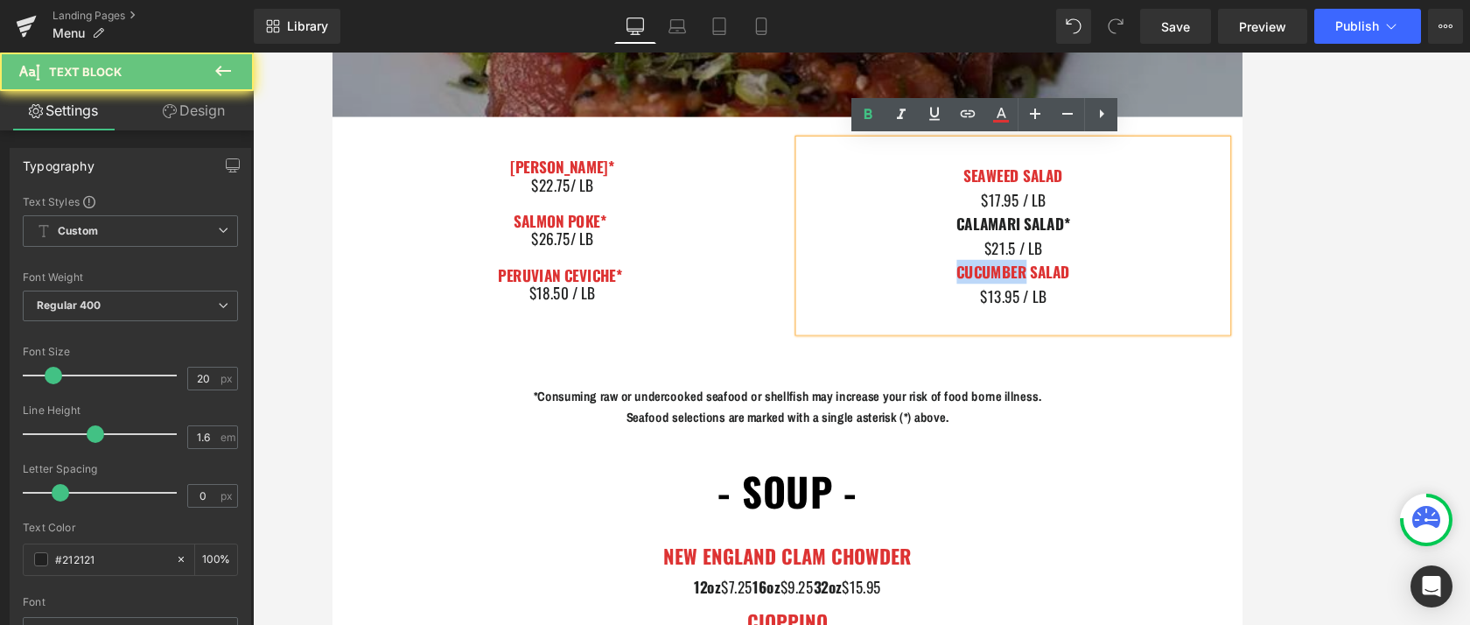
click at [1125, 305] on b "CUCUMBER SALAD" at bounding box center [1124, 308] width 132 height 26
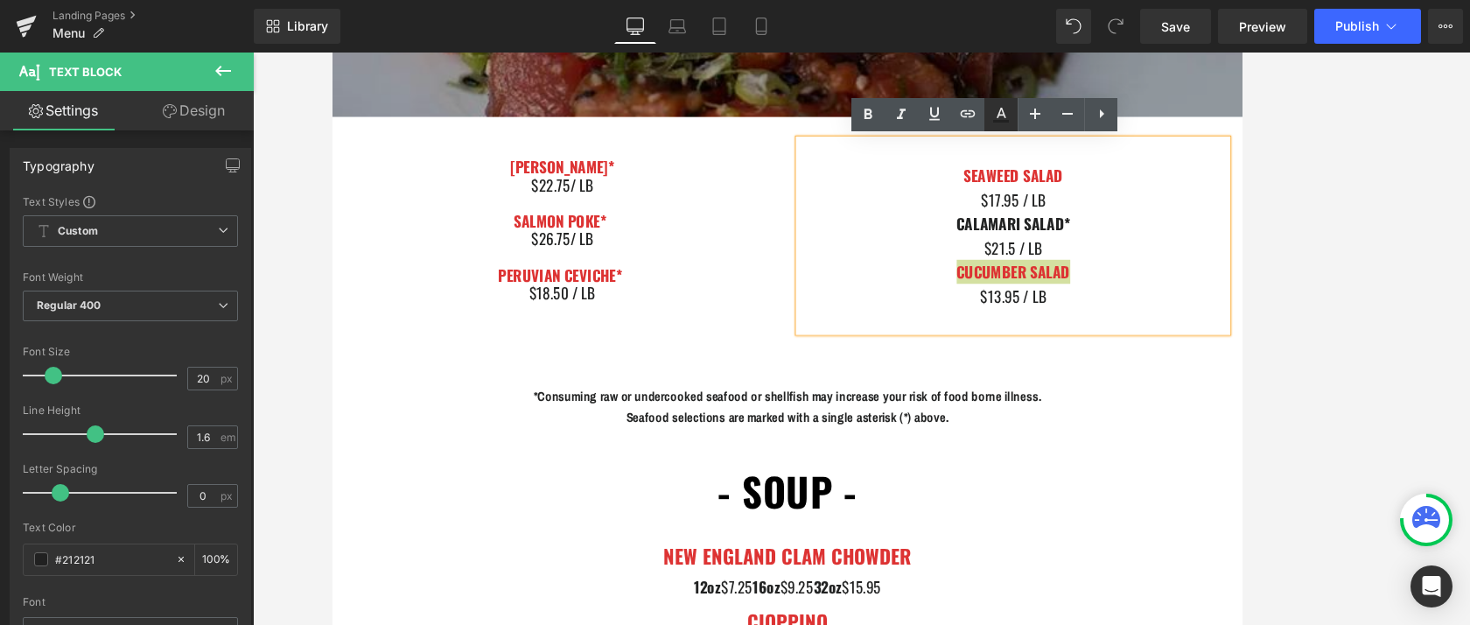
click at [1001, 108] on icon at bounding box center [1002, 113] width 10 height 11
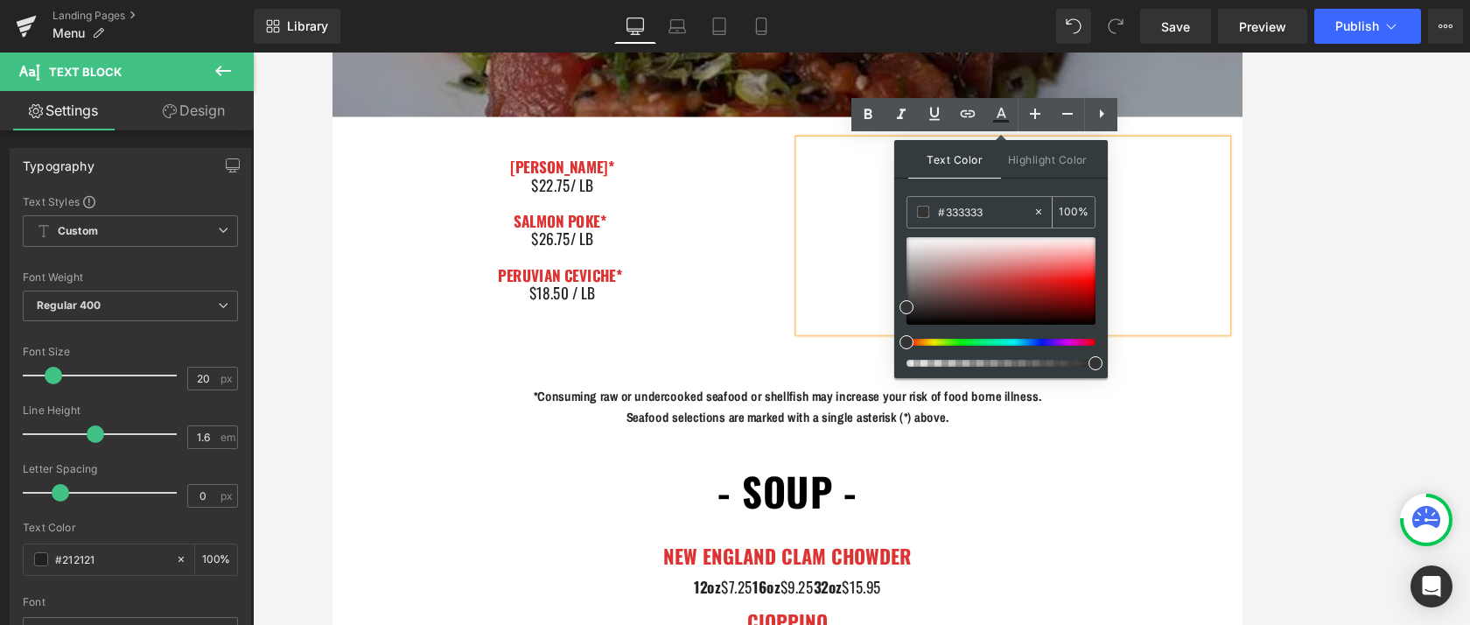
click at [965, 209] on input "#333333" at bounding box center [985, 211] width 95 height 19
click at [1162, 322] on div "$13.95 / LB" at bounding box center [1123, 336] width 499 height 28
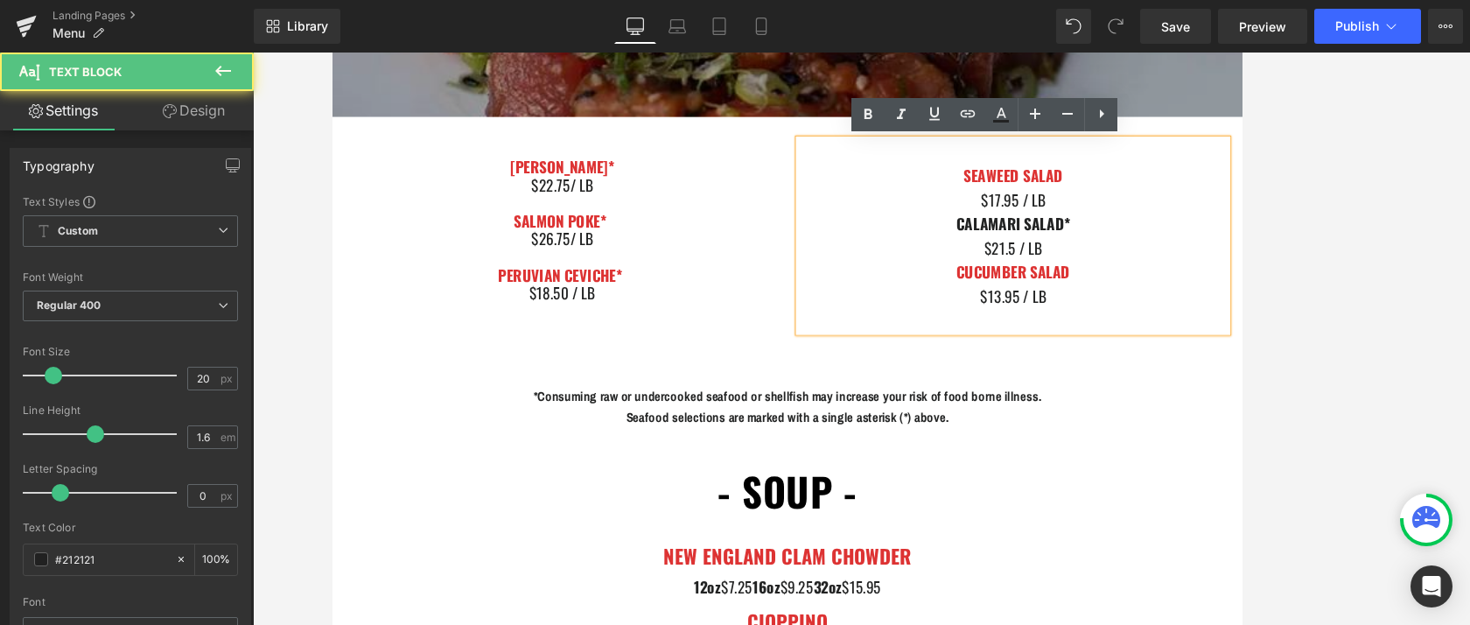
click at [1162, 306] on b "CUCUMBER SALAD" at bounding box center [1124, 308] width 132 height 26
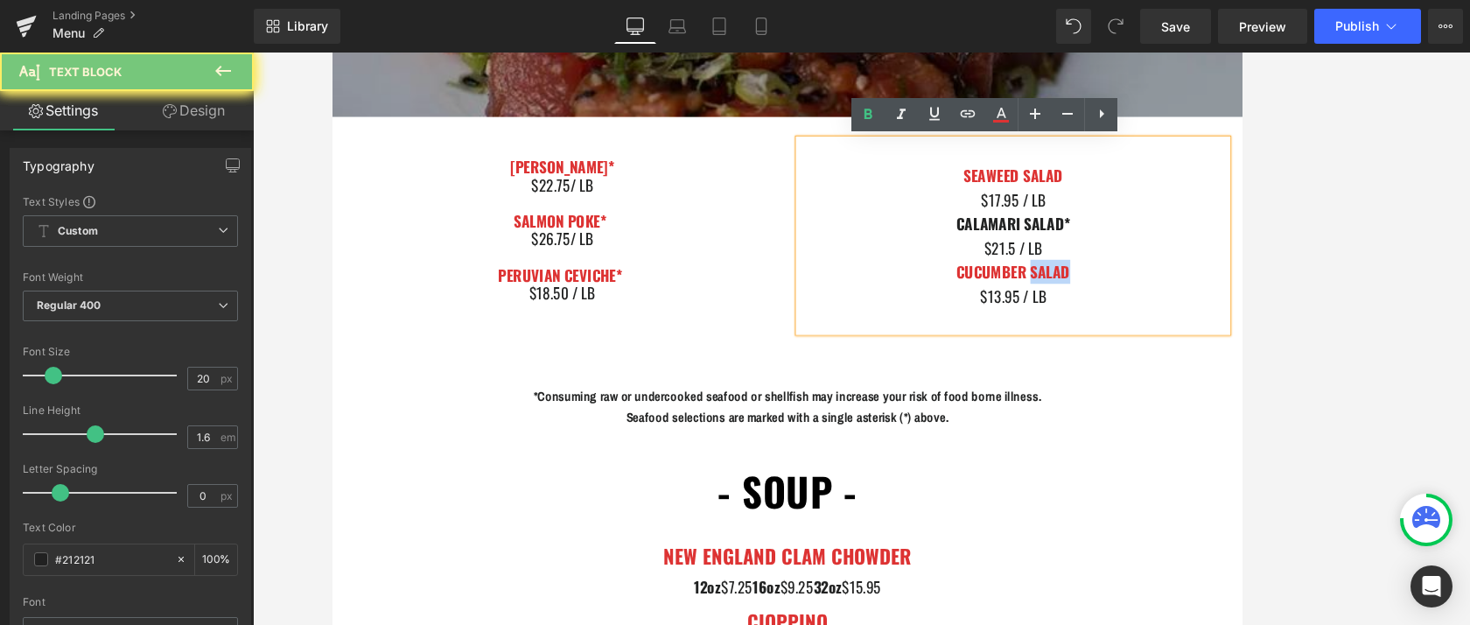
click at [1162, 306] on b "CUCUMBER SALAD" at bounding box center [1124, 308] width 132 height 26
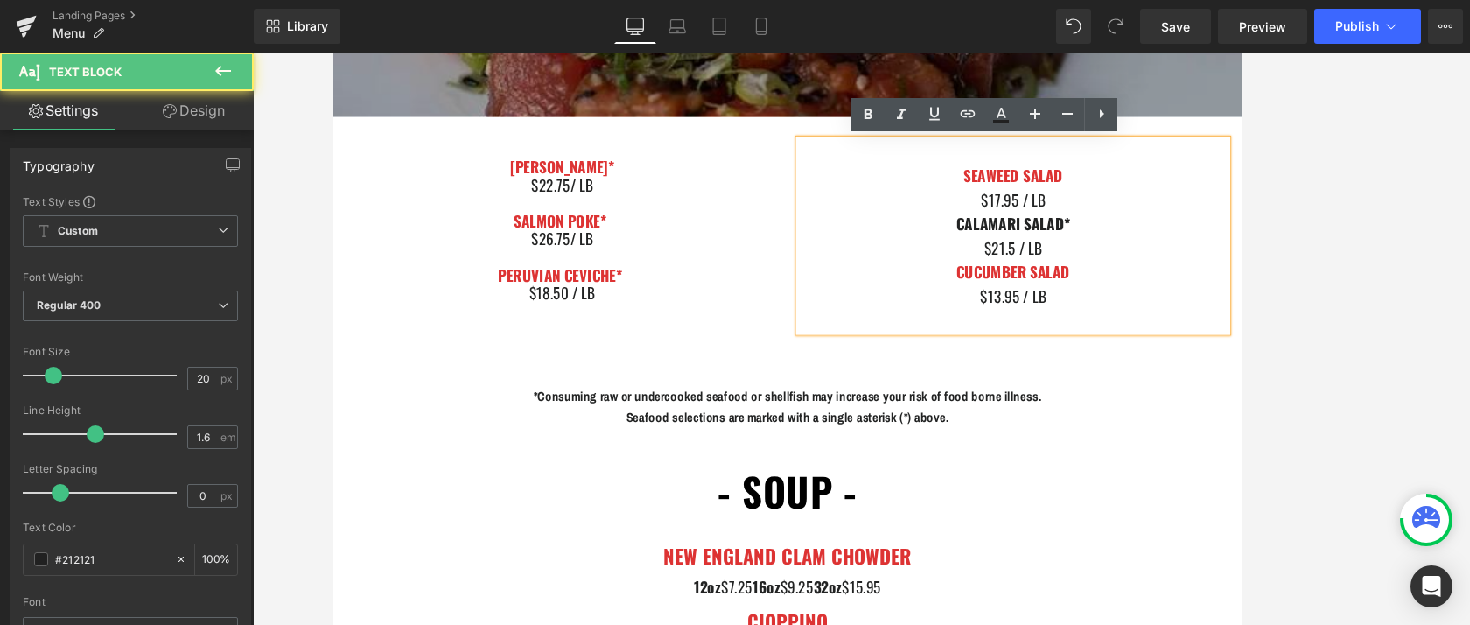
click at [1113, 310] on b "CUCUMBER SALAD" at bounding box center [1124, 308] width 132 height 26
drag, startPoint x: 1068, startPoint y: 195, endPoint x: 1149, endPoint y: 195, distance: 81.4
click at [1149, 195] on b "SEAWEED SALAD" at bounding box center [1124, 196] width 116 height 26
drag, startPoint x: 1196, startPoint y: 195, endPoint x: 1058, endPoint y: 194, distance: 138.3
click at [1058, 194] on div "SEAWEED SALAD" at bounding box center [1123, 196] width 499 height 28
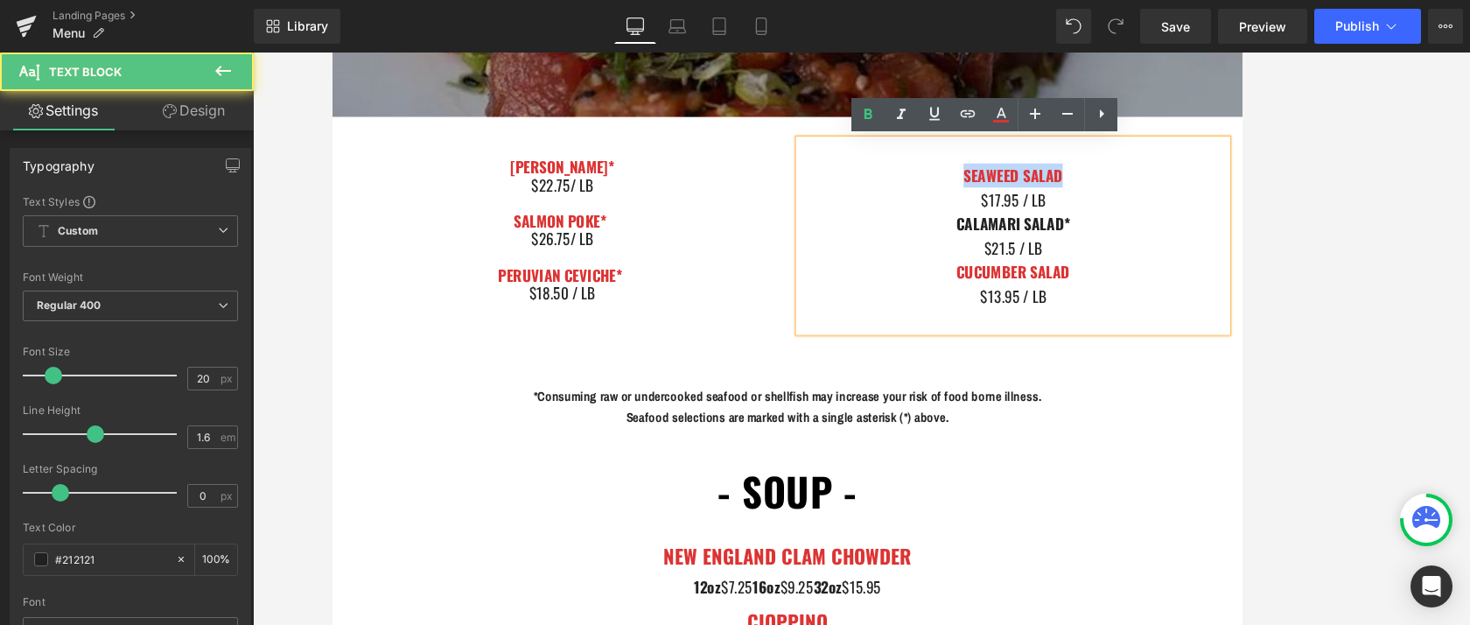
copy b "SEAWEED SALAD"
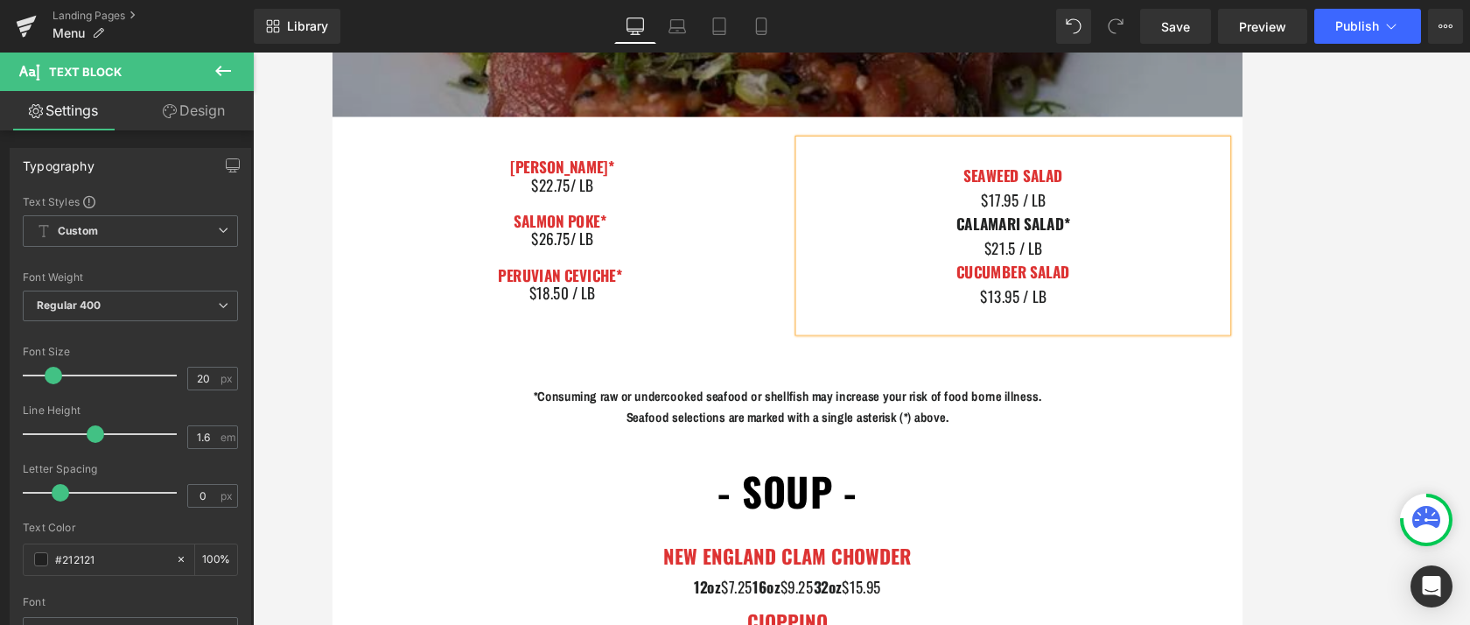
click at [1049, 242] on div "CALAMARI SALAD*" at bounding box center [1123, 252] width 499 height 28
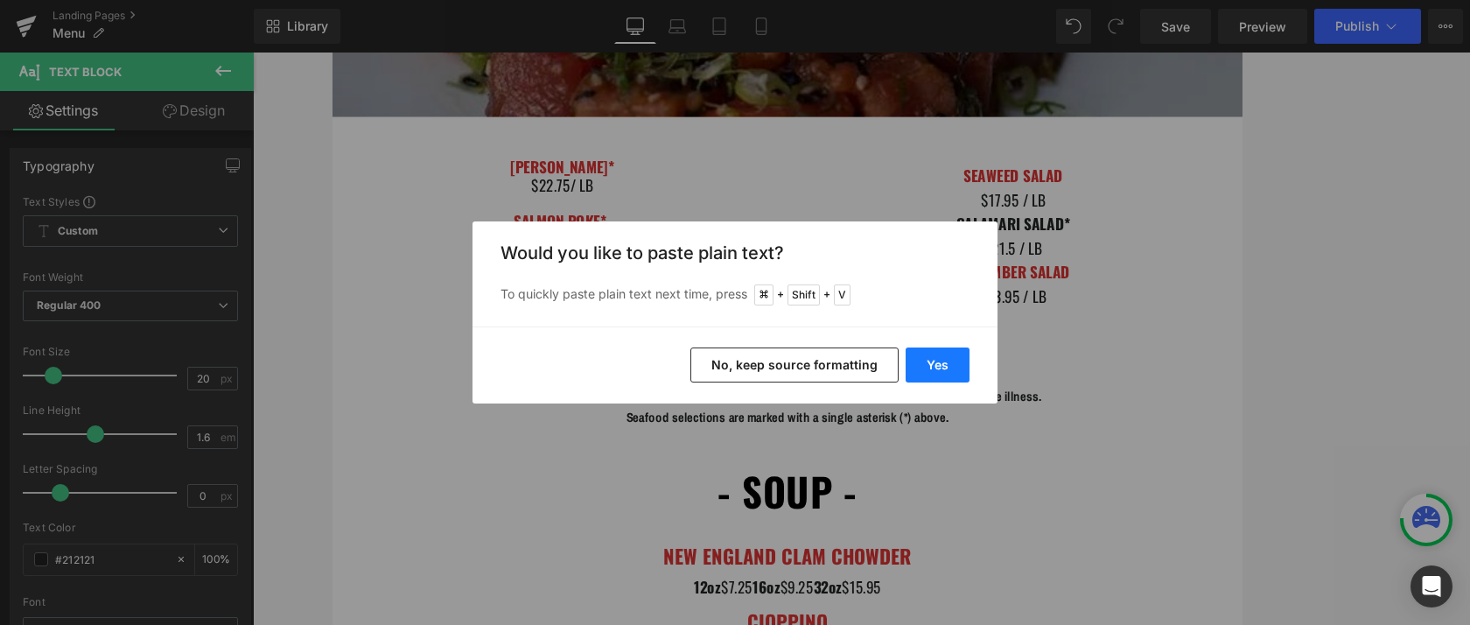
click at [936, 369] on button "Yes" at bounding box center [938, 364] width 64 height 35
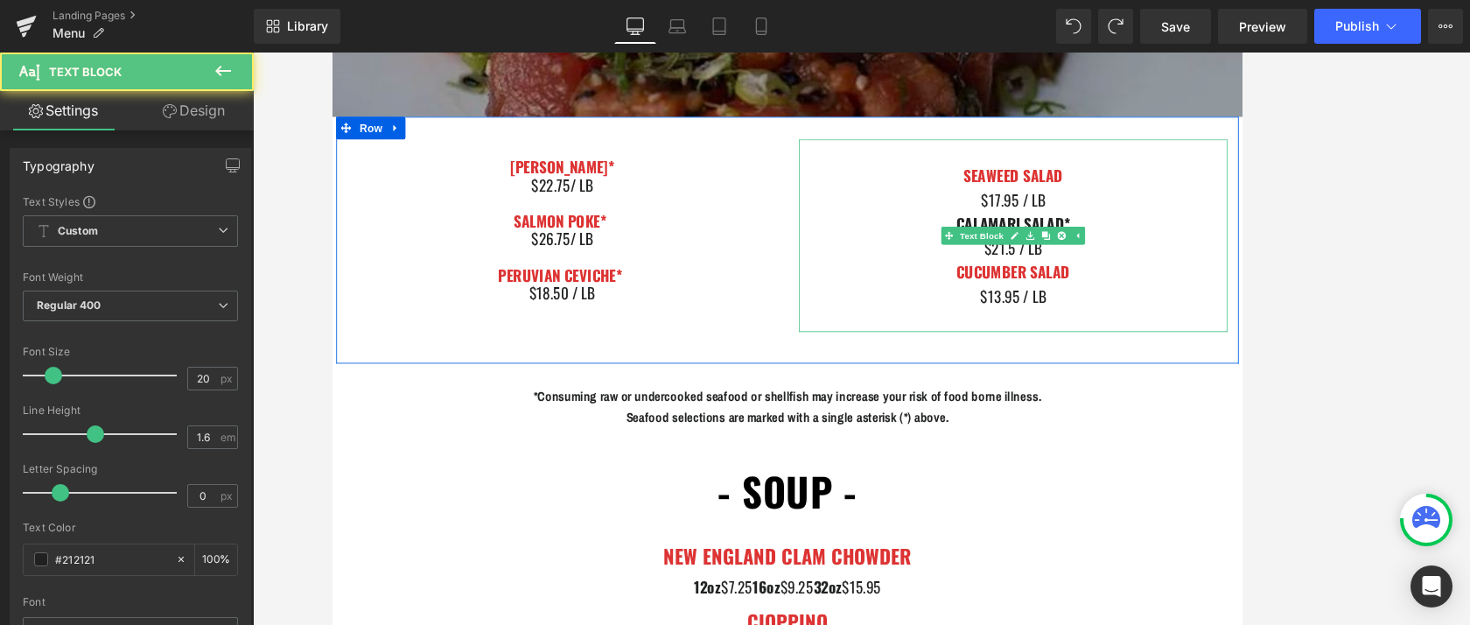
click at [1135, 294] on div "CUCUMBER SALAD" at bounding box center [1123, 308] width 499 height 28
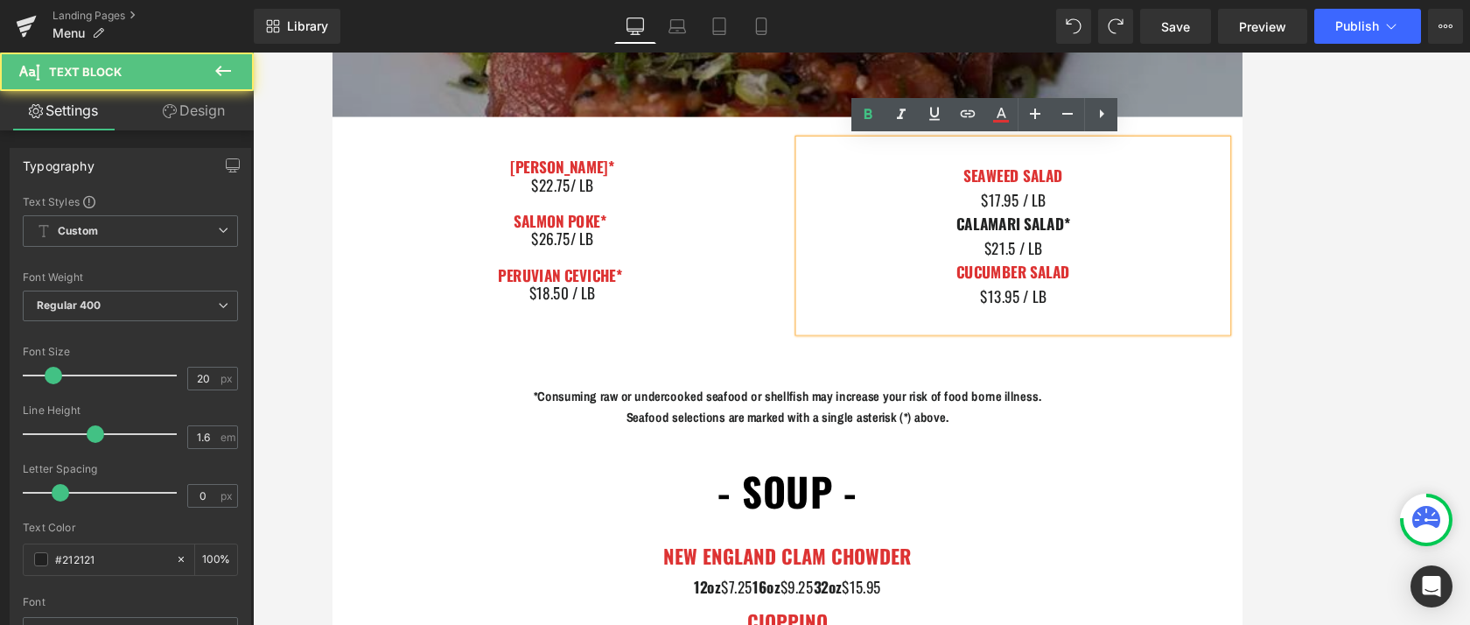
click at [1122, 282] on div "$21.5 / LB" at bounding box center [1123, 280] width 499 height 28
click at [1109, 335] on span "$13.95 / LB" at bounding box center [1124, 336] width 76 height 26
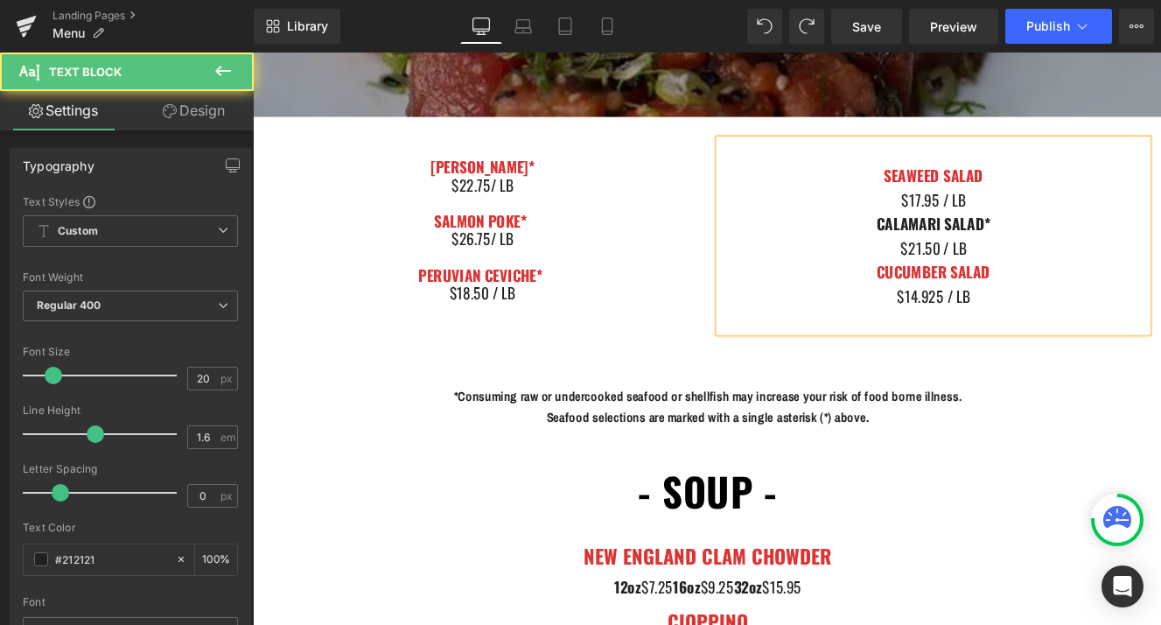
click at [989, 243] on strong "CALAMARI SALAD*" at bounding box center [1045, 252] width 132 height 26
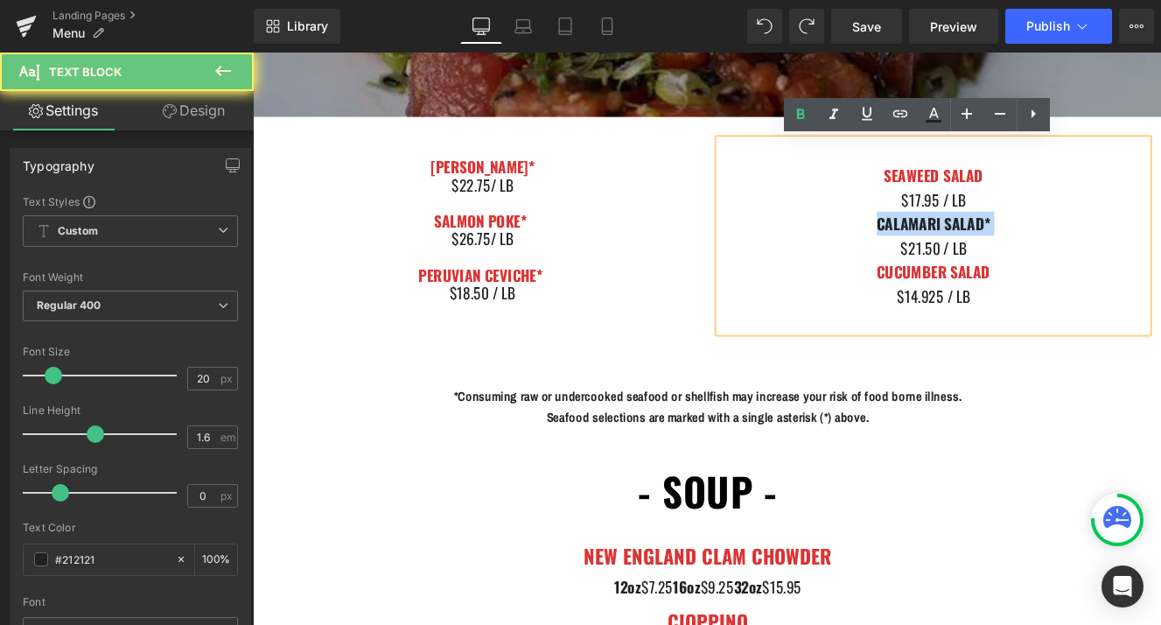
click at [989, 243] on strong "CALAMARI SALAD*" at bounding box center [1045, 252] width 132 height 26
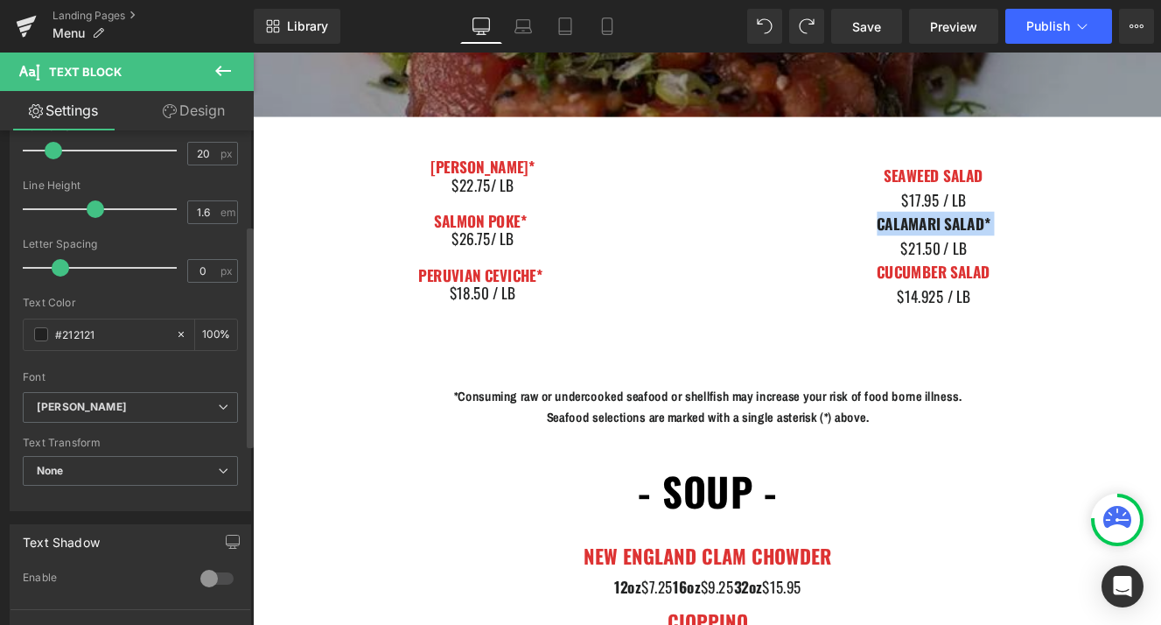
scroll to position [268, 0]
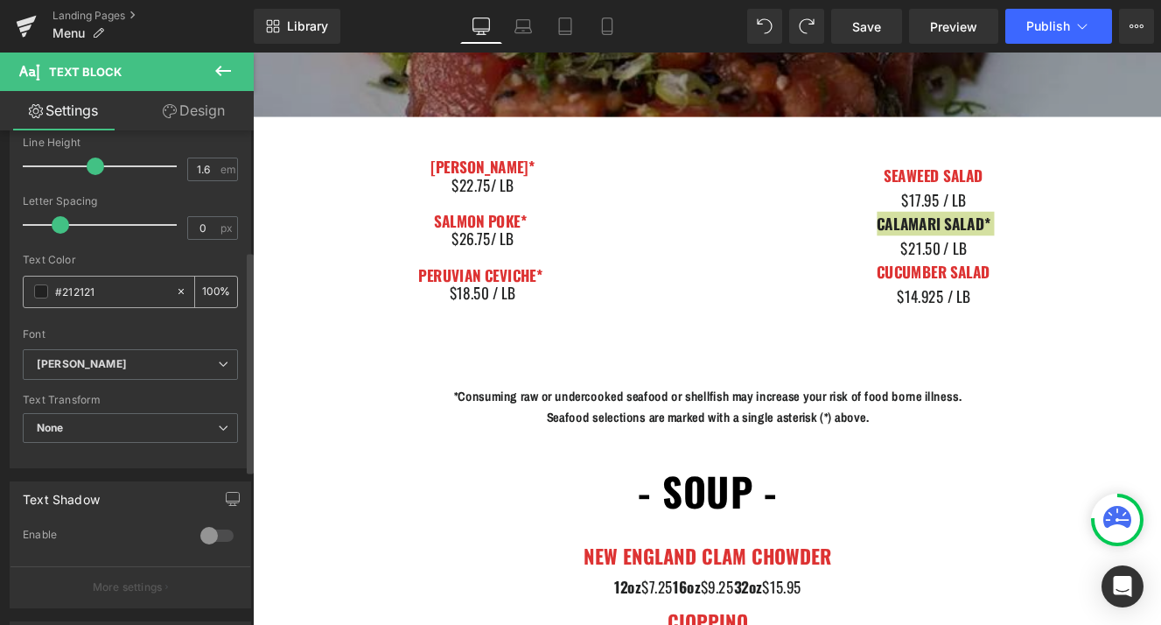
click at [41, 298] on span at bounding box center [41, 291] width 14 height 14
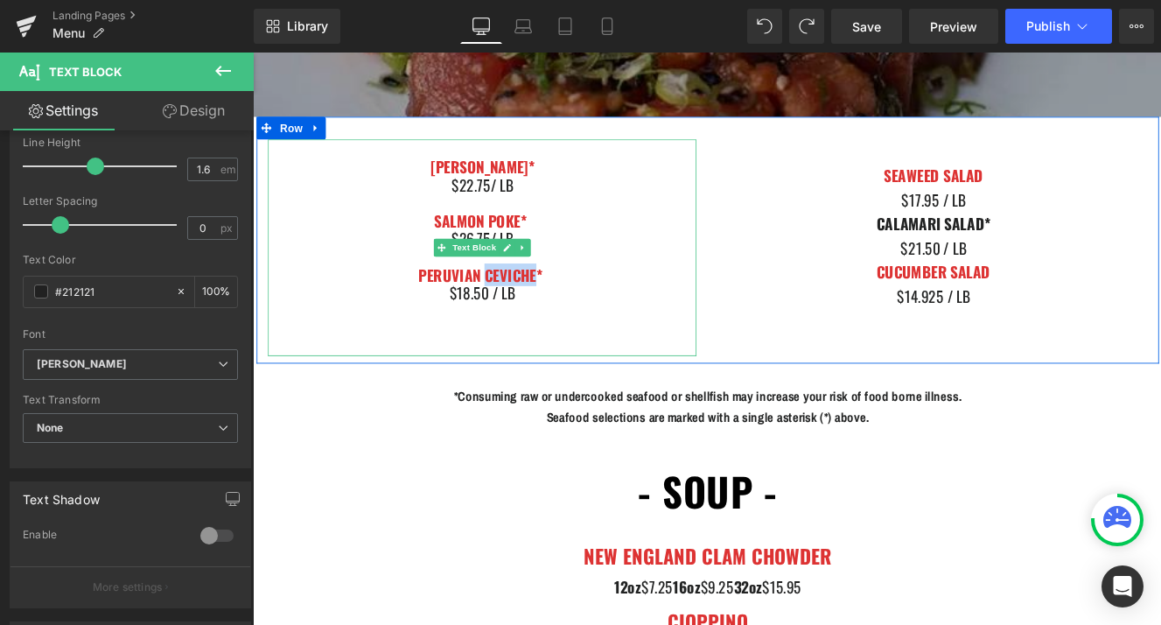
click at [537, 308] on font "PERUVIAN CEVICHE*" at bounding box center [517, 311] width 144 height 26
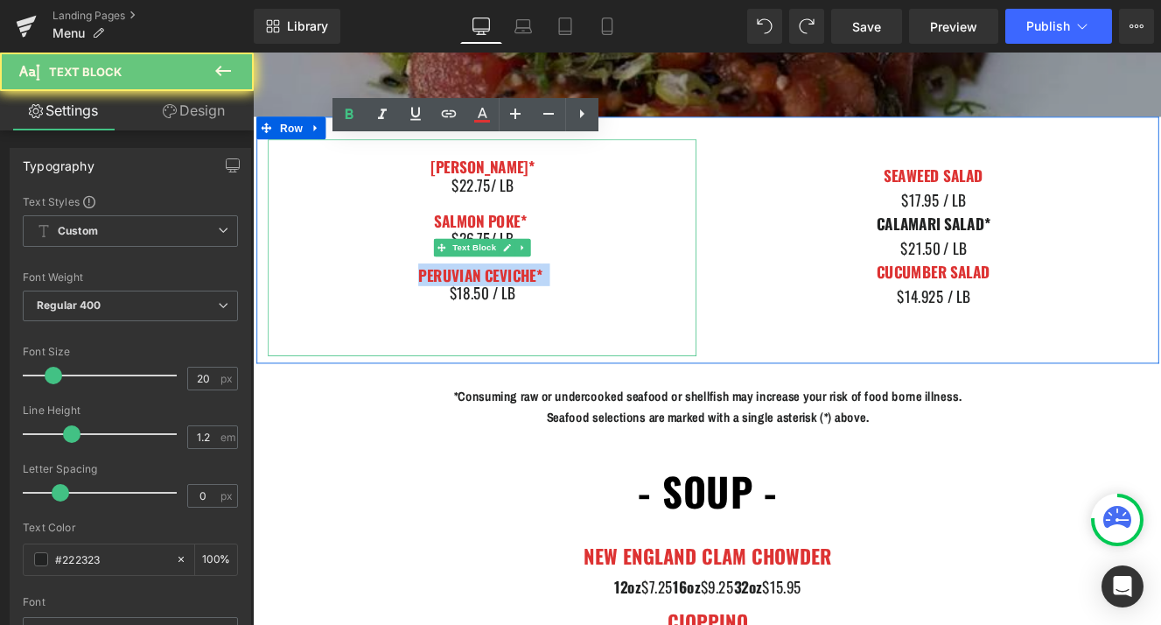
click at [537, 308] on font "PERUVIAN CEVICHE*" at bounding box center [517, 311] width 144 height 26
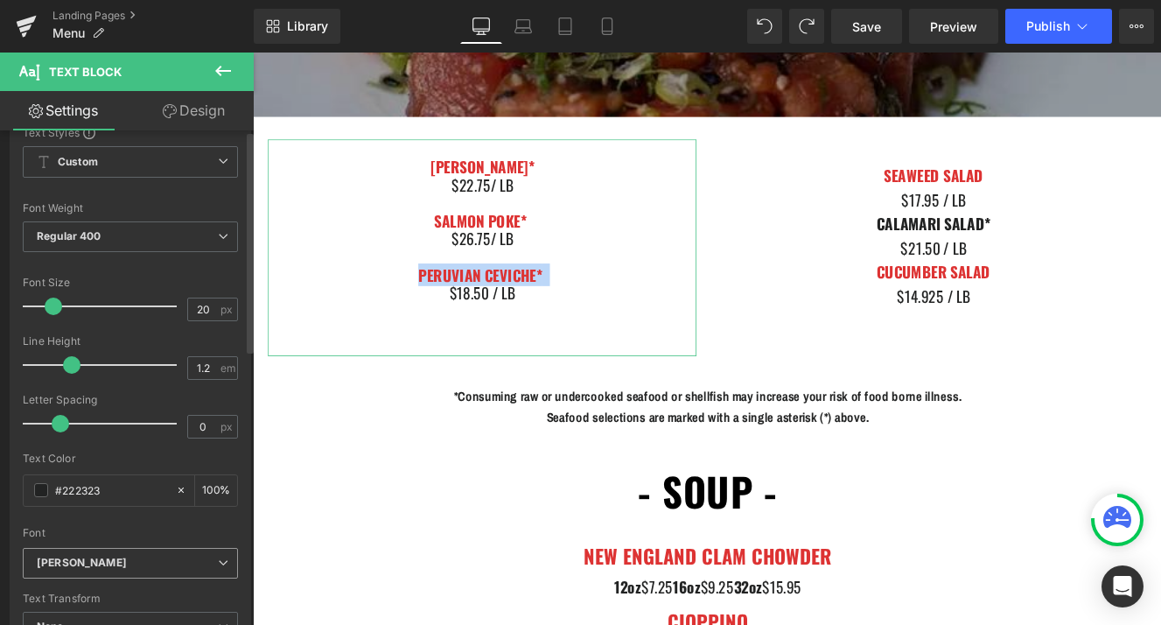
scroll to position [0, 0]
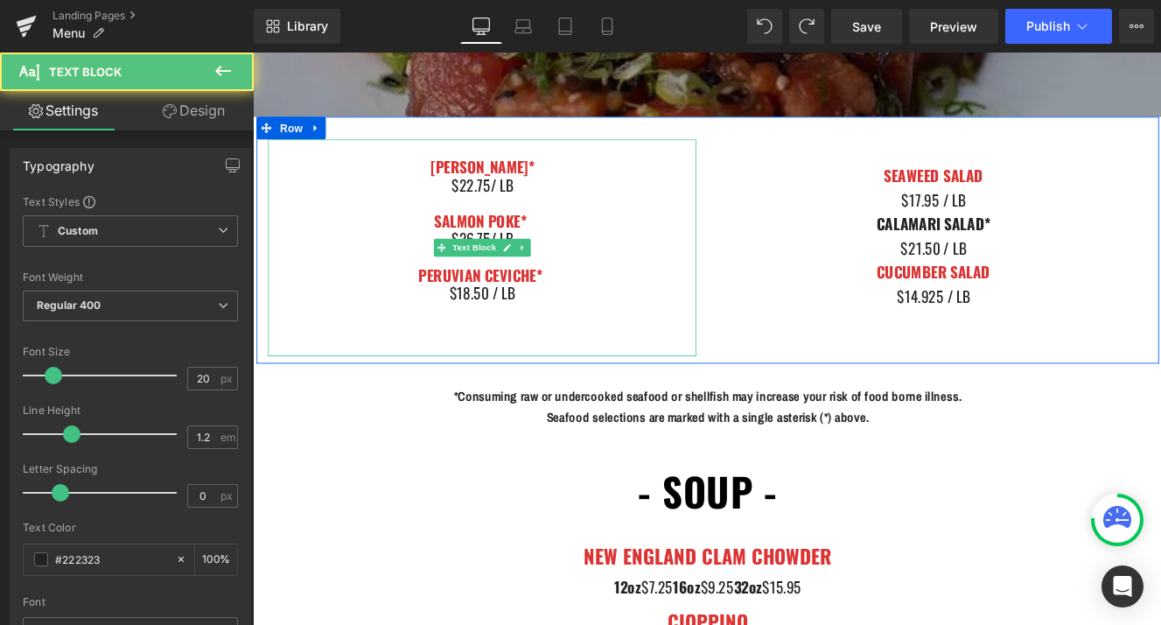
click at [485, 305] on font "PERUVIAN CEVICHE*" at bounding box center [517, 311] width 144 height 26
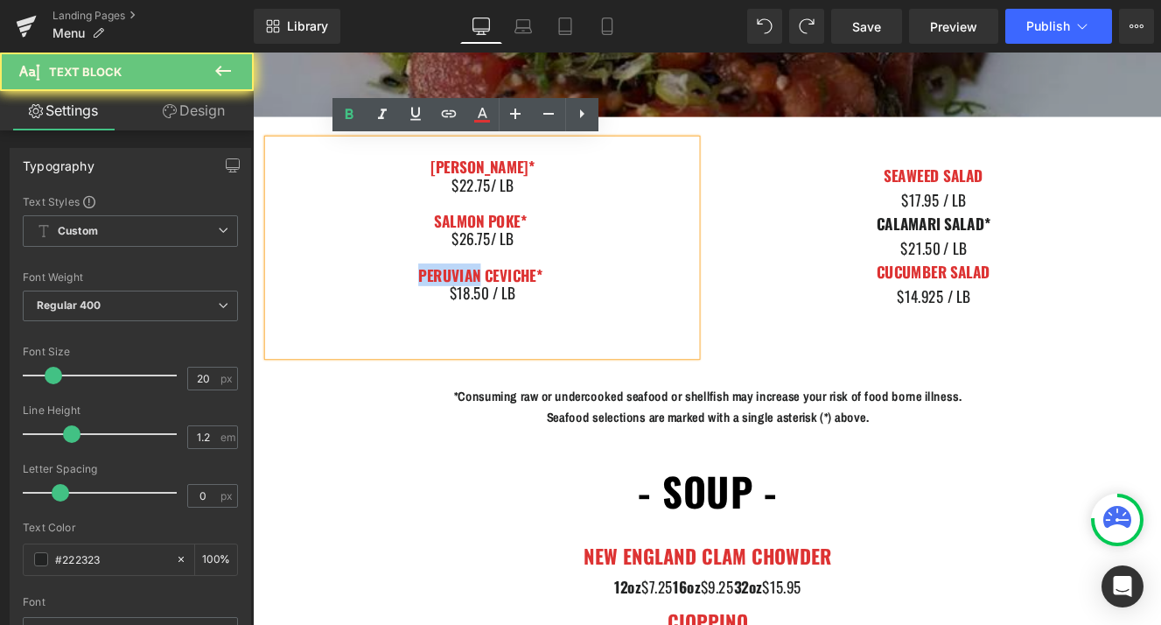
click at [485, 305] on font "PERUVIAN CEVICHE*" at bounding box center [517, 311] width 144 height 26
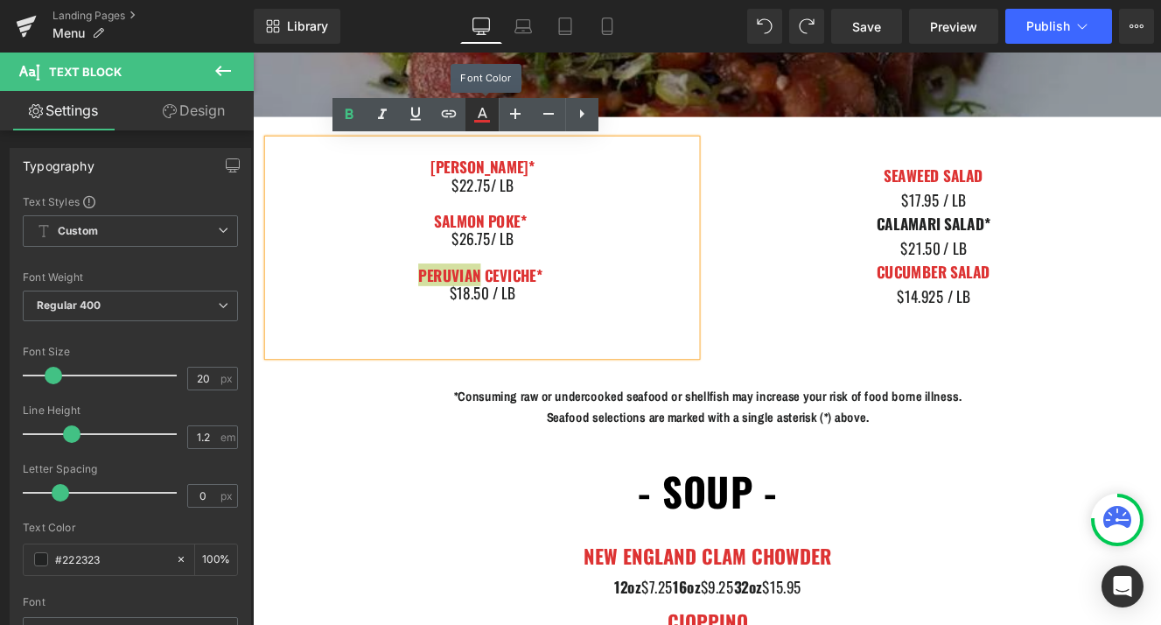
click at [491, 115] on icon at bounding box center [482, 114] width 21 height 21
type input "#dd3333"
type input "100"
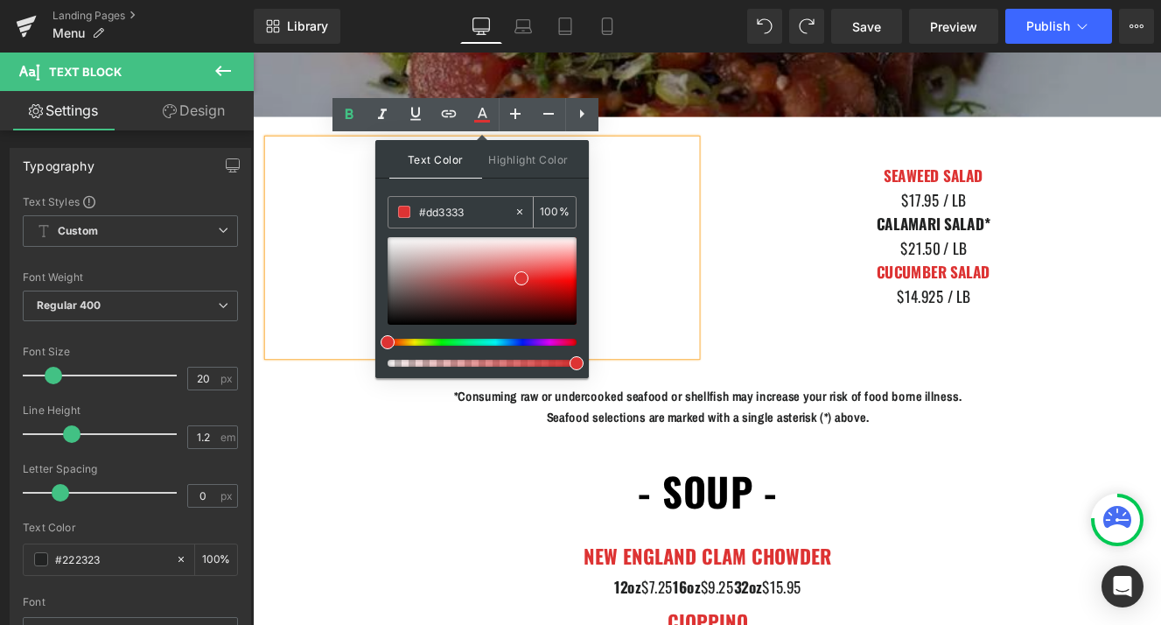
click at [453, 206] on input "#dd3333" at bounding box center [466, 211] width 95 height 19
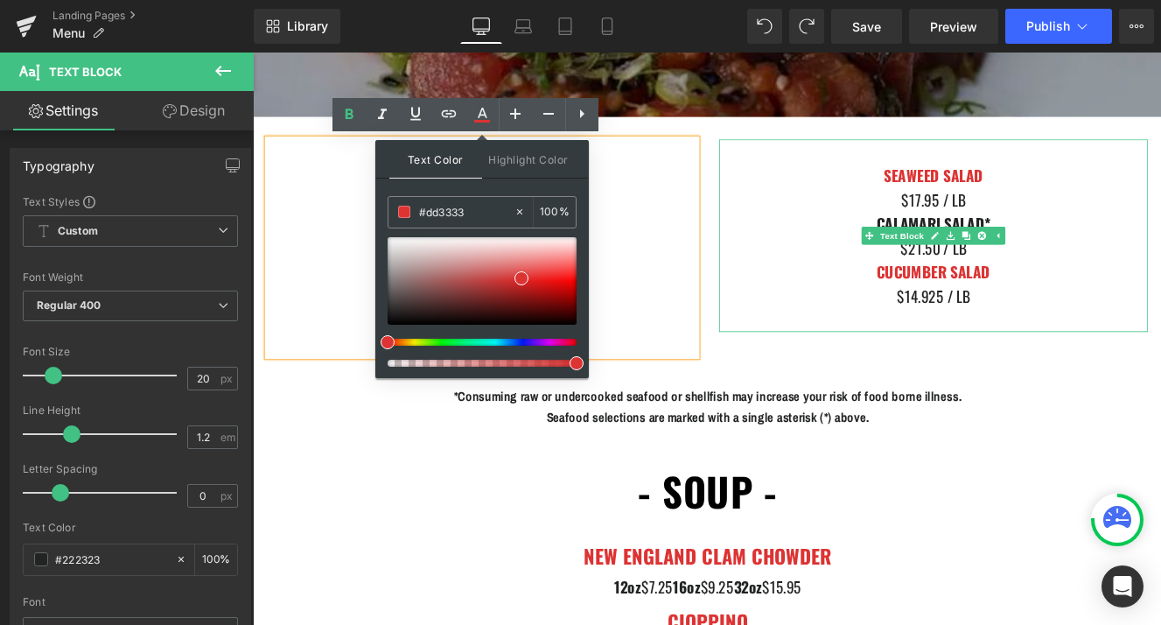
click at [1054, 242] on strong "CALAMARI SALAD*" at bounding box center [1045, 252] width 132 height 26
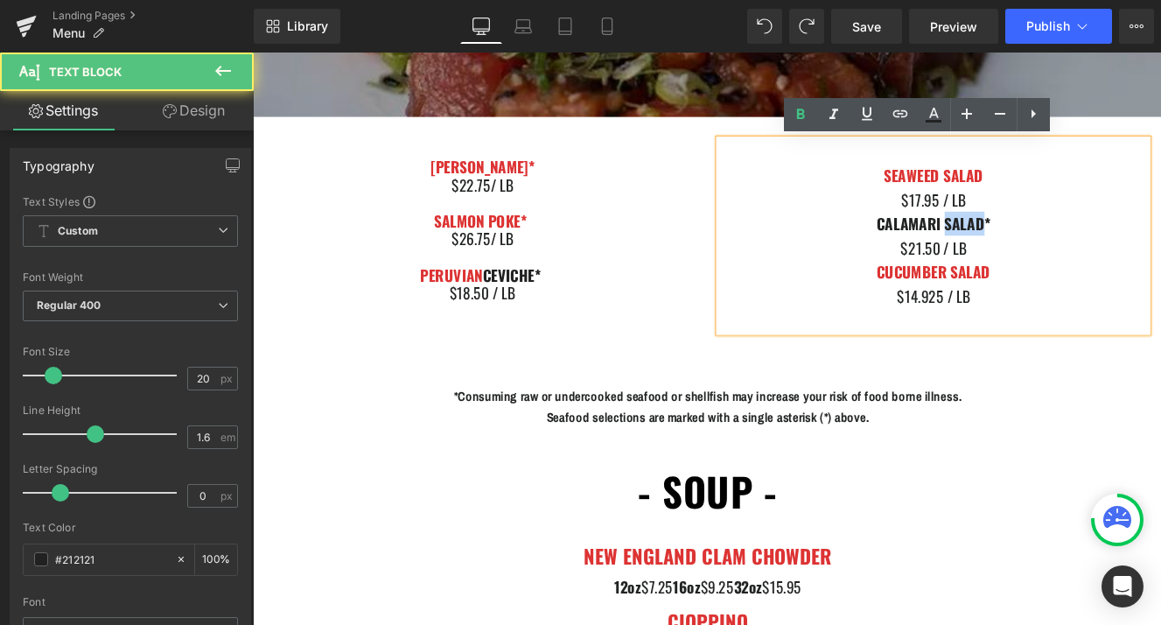
click at [1054, 242] on strong "CALAMARI SALAD*" at bounding box center [1045, 252] width 132 height 26
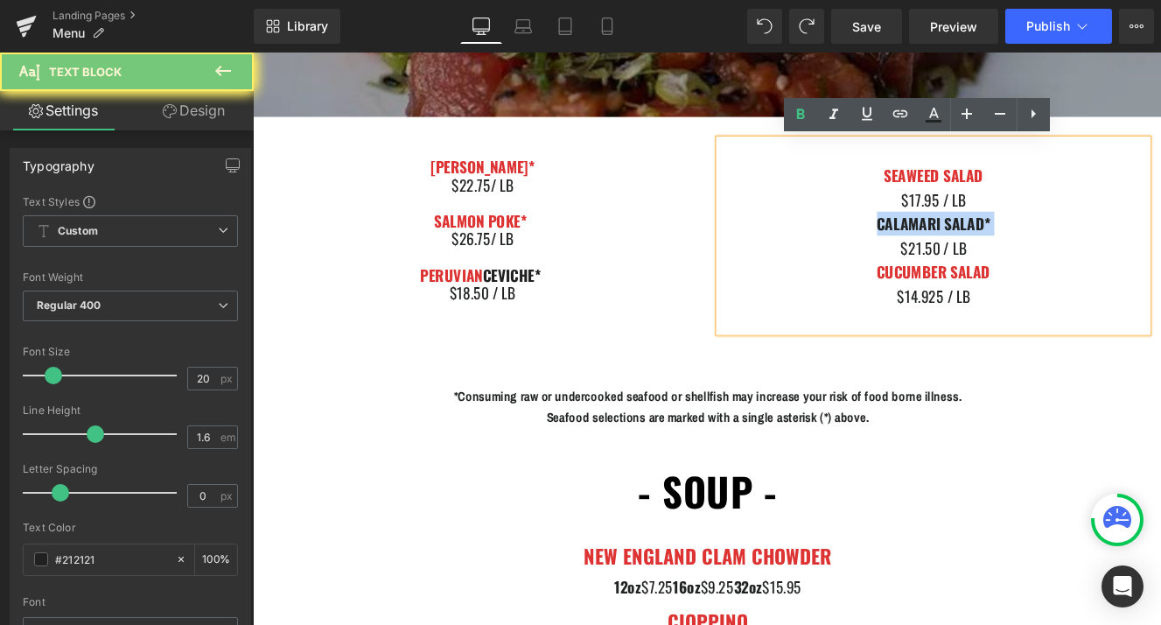
click at [1054, 242] on strong "CALAMARI SALAD*" at bounding box center [1045, 252] width 132 height 26
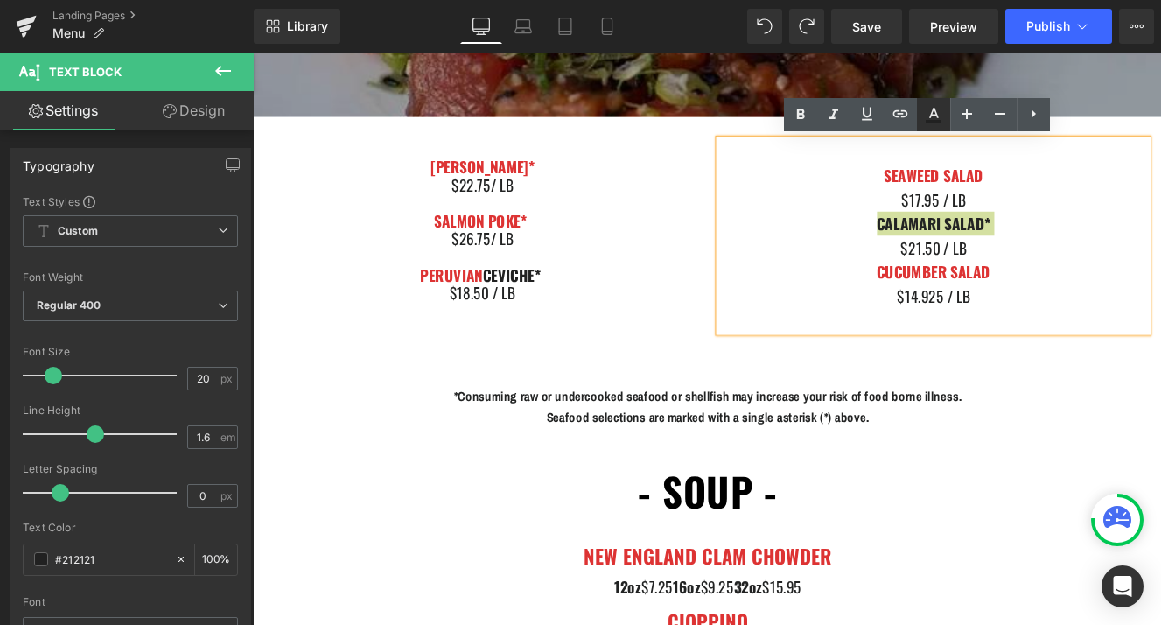
click at [943, 117] on link at bounding box center [933, 114] width 33 height 33
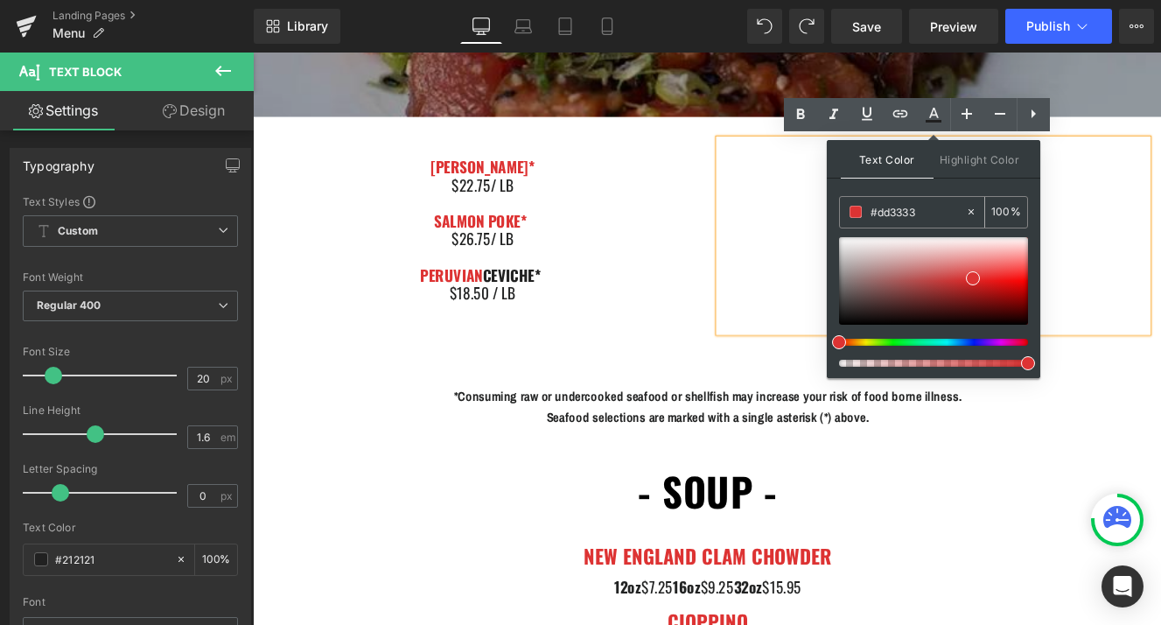
click at [917, 98] on link at bounding box center [933, 114] width 33 height 33
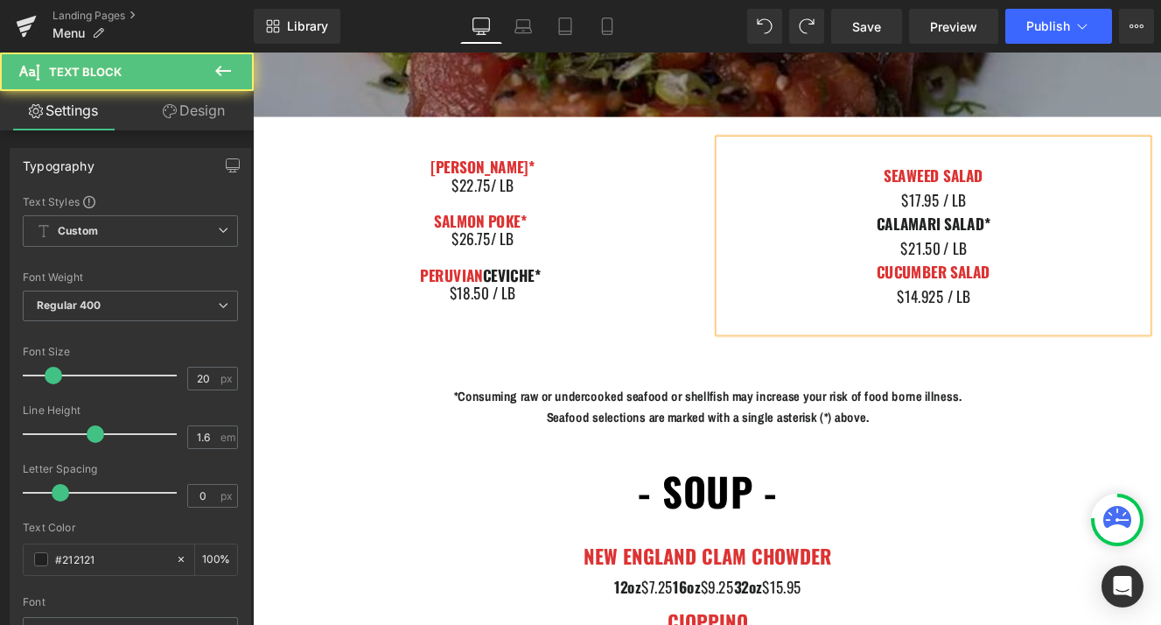
click at [935, 243] on div "CALAMARI SALAD*" at bounding box center [1044, 252] width 499 height 28
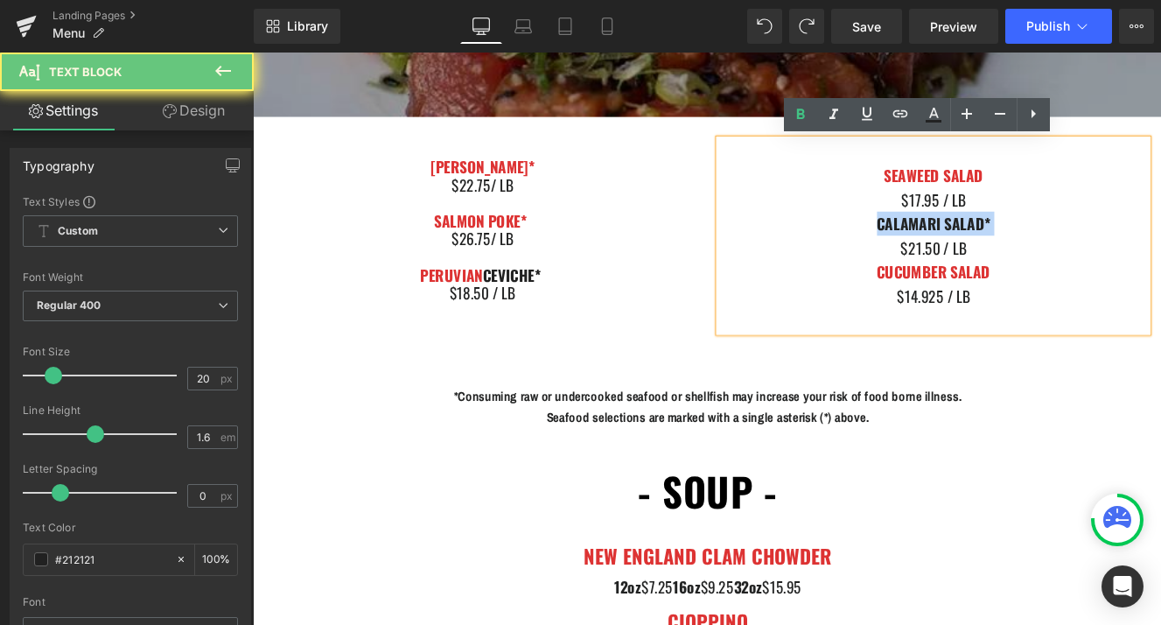
drag, startPoint x: 963, startPoint y: 254, endPoint x: 1224, endPoint y: 254, distance: 260.8
click at [1162, 254] on div "CALAMARI SALAD*" at bounding box center [1044, 252] width 499 height 28
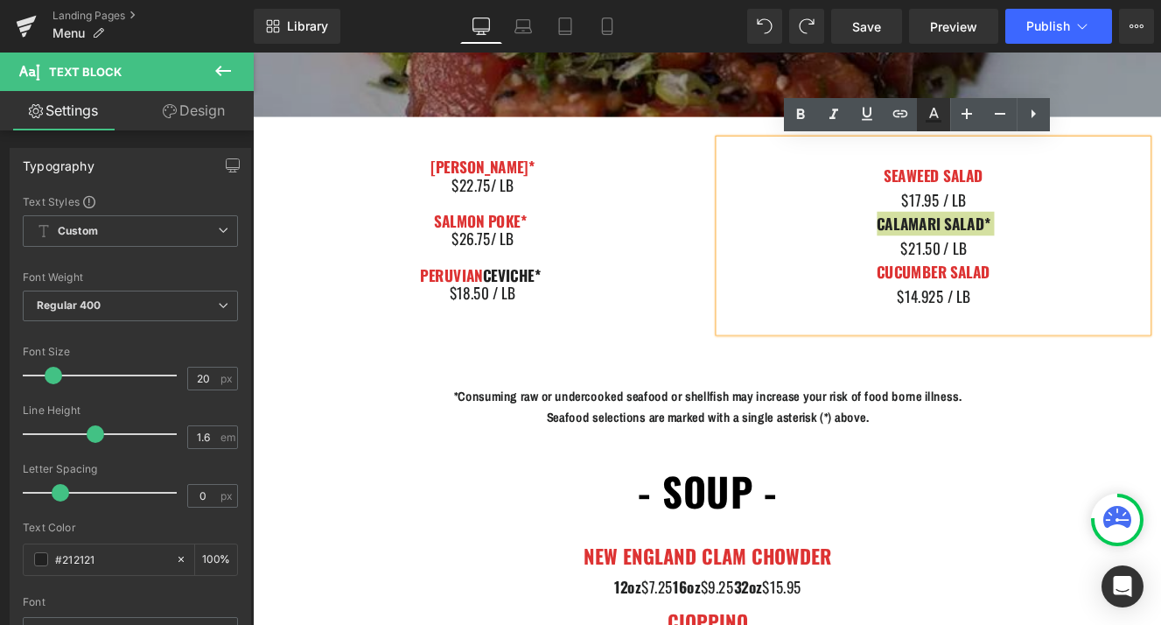
click at [939, 118] on icon at bounding box center [933, 114] width 21 height 21
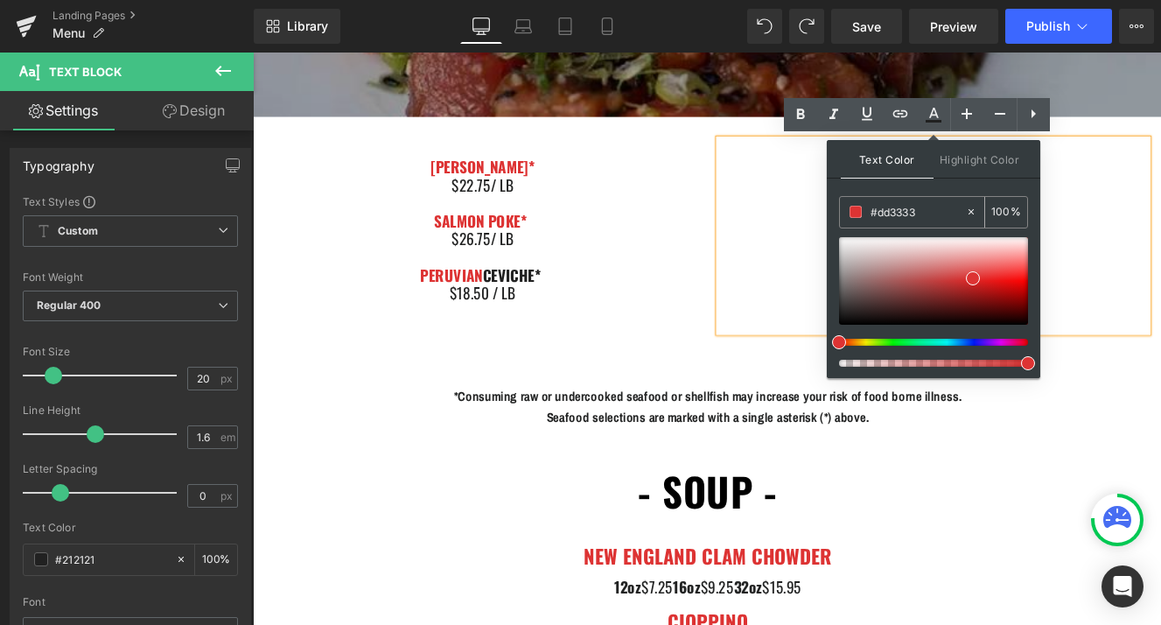
click at [912, 210] on input "#dd3333" at bounding box center [918, 211] width 95 height 19
click at [839, 230] on div "#dd3333 100 %" at bounding box center [933, 287] width 189 height 182
drag, startPoint x: 1086, startPoint y: 283, endPoint x: 860, endPoint y: 270, distance: 226.1
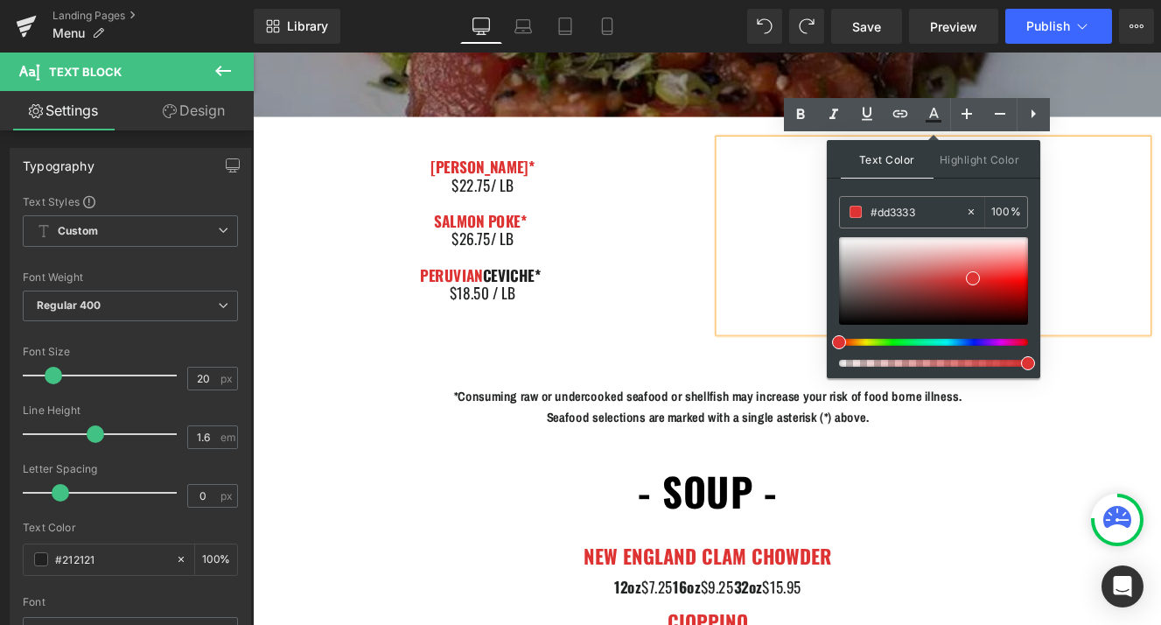
click at [860, 270] on div "$21.50 / LB" at bounding box center [1044, 280] width 499 height 28
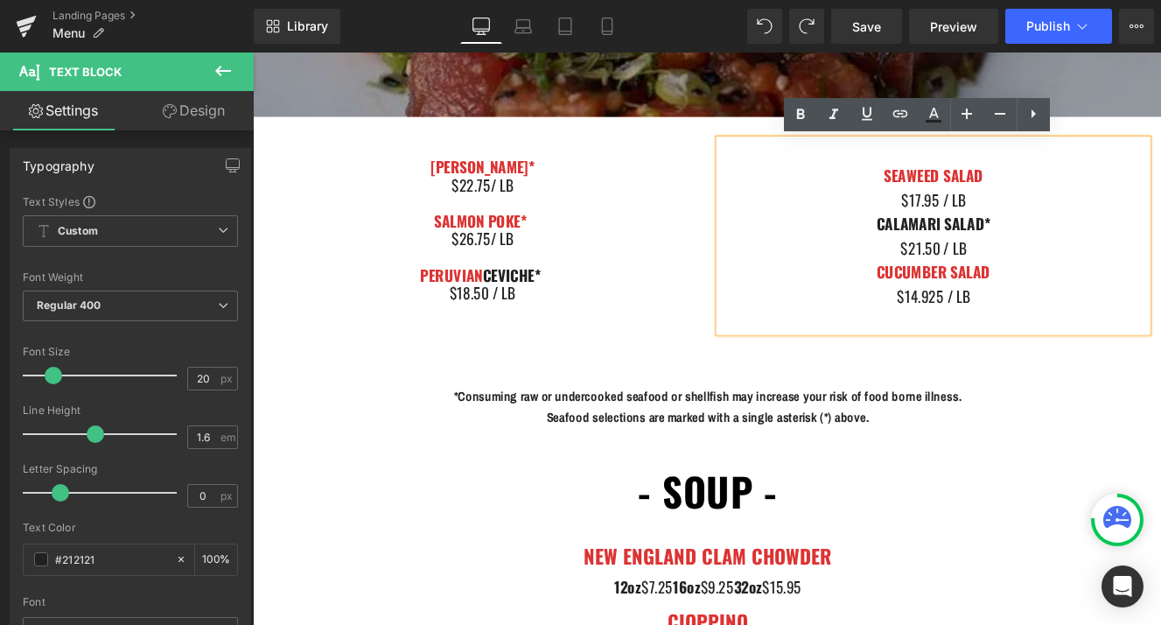
drag, startPoint x: 964, startPoint y: 255, endPoint x: 1194, endPoint y: 254, distance: 229.3
click at [1162, 254] on div "CALAMARI SALAD*" at bounding box center [1044, 252] width 499 height 28
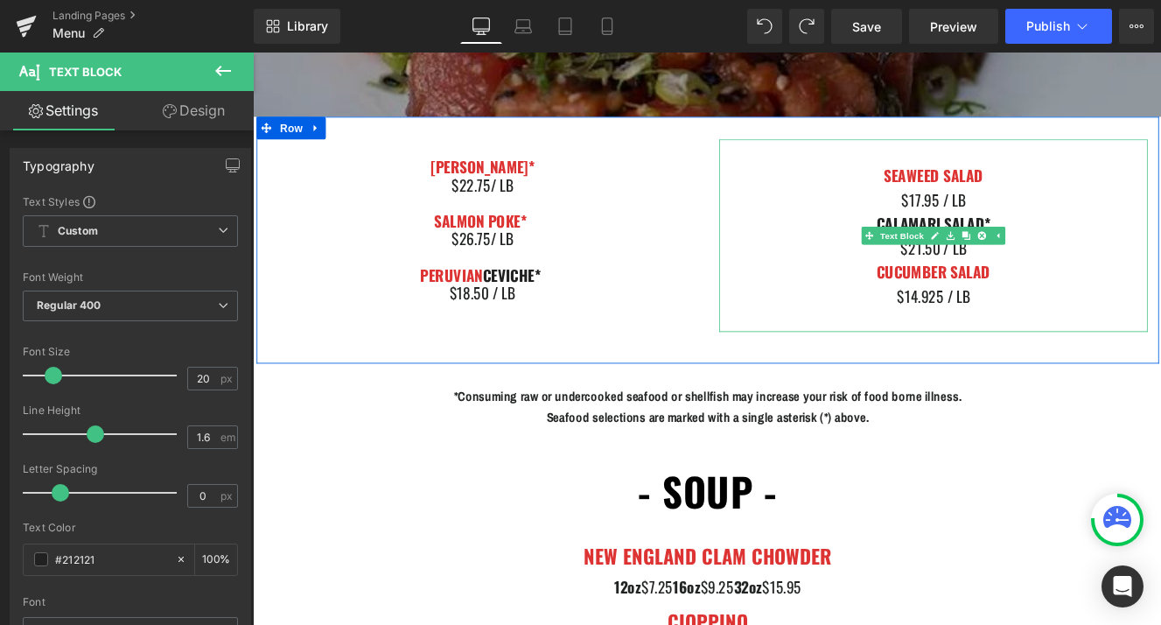
click at [1052, 246] on strong "CALAMARI SALAD*" at bounding box center [1045, 252] width 132 height 26
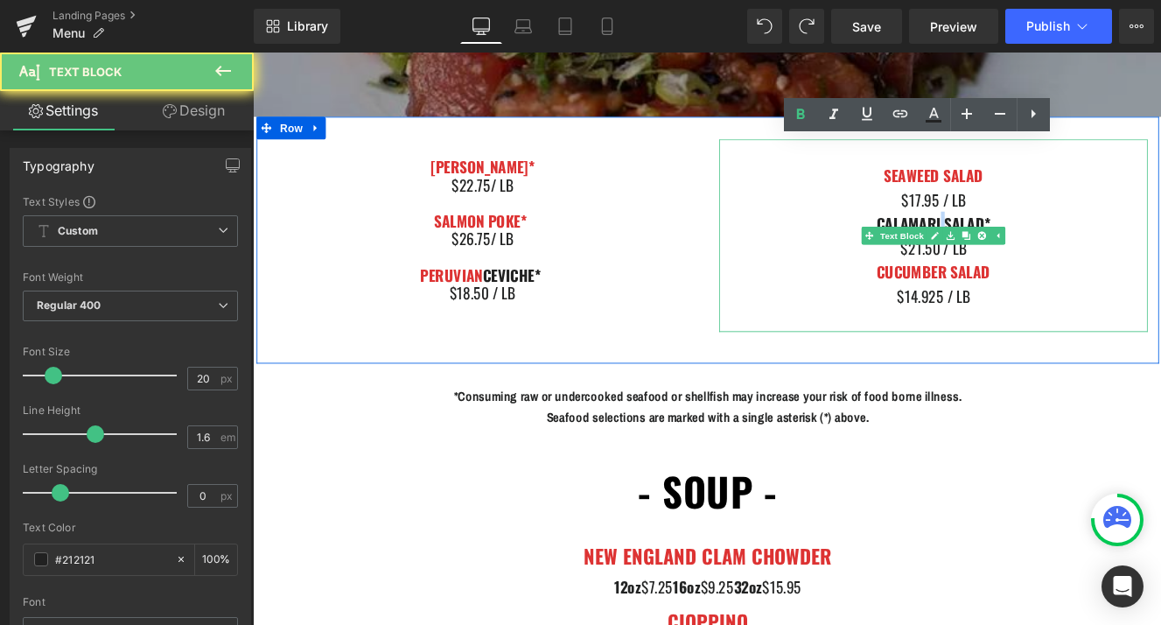
click at [1052, 246] on strong "CALAMARI SALAD*" at bounding box center [1045, 252] width 132 height 26
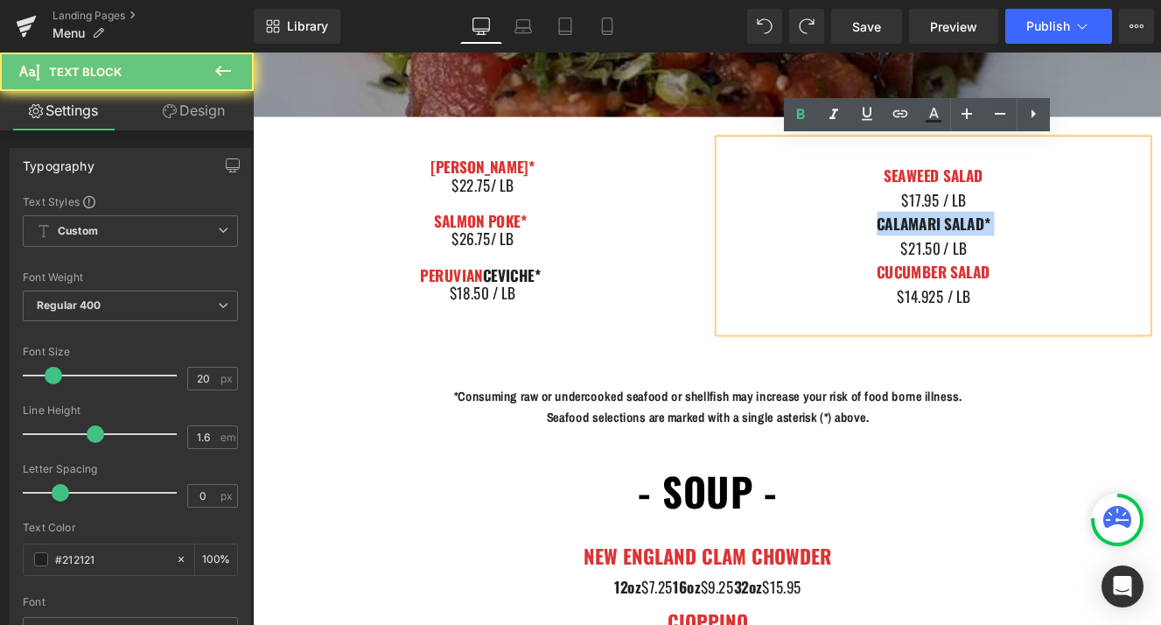
click at [1052, 246] on strong "CALAMARI SALAD*" at bounding box center [1045, 252] width 132 height 26
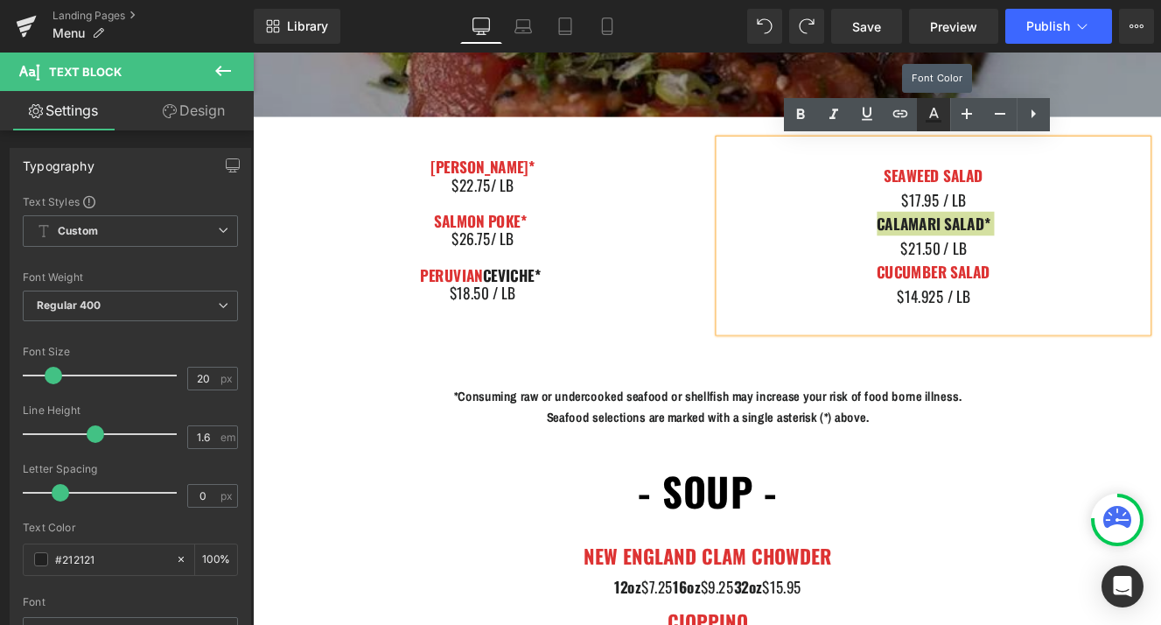
click at [940, 114] on icon at bounding box center [933, 114] width 21 height 21
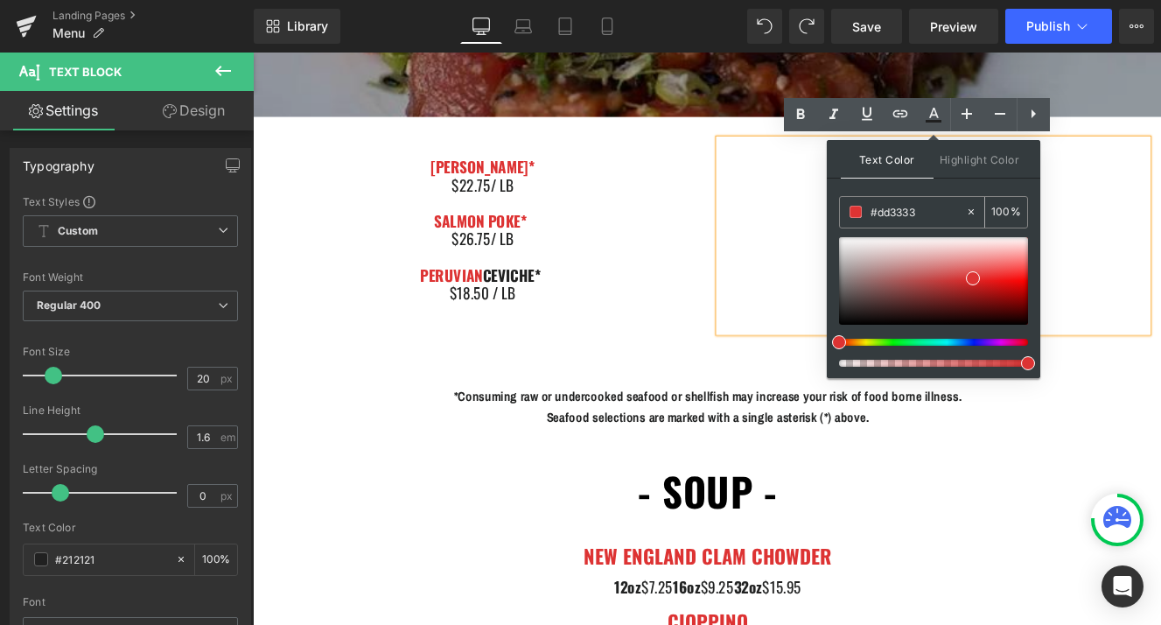
click at [917, 98] on link at bounding box center [933, 114] width 33 height 33
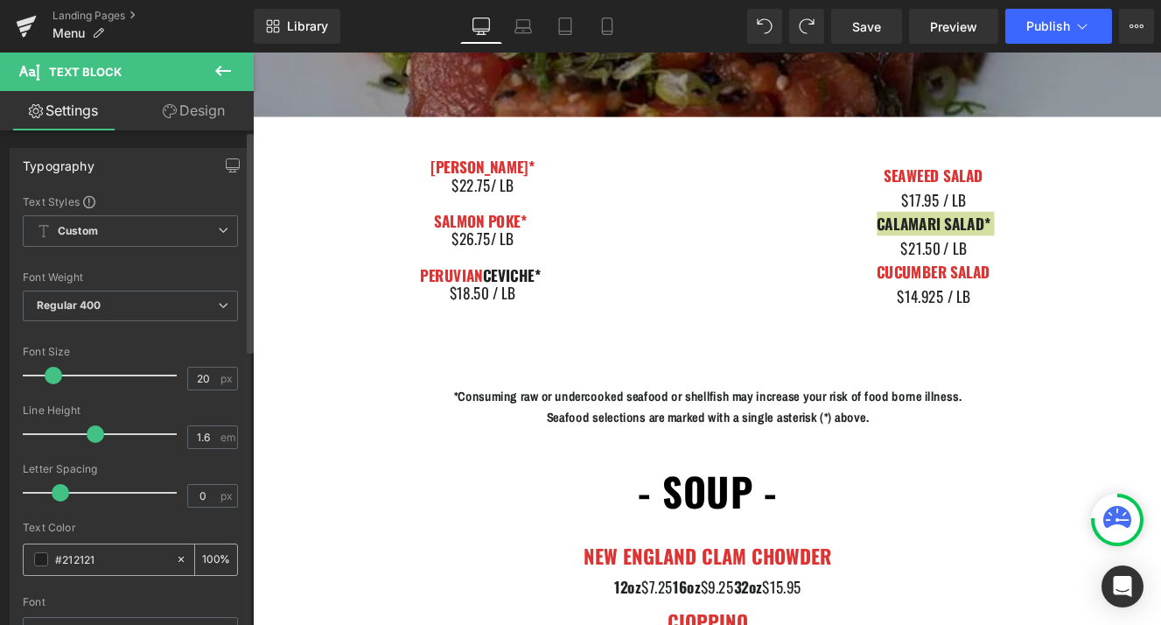
click at [102, 567] on input "#212121" at bounding box center [111, 559] width 112 height 19
paste input "dd3333"
type input "#dd3333"
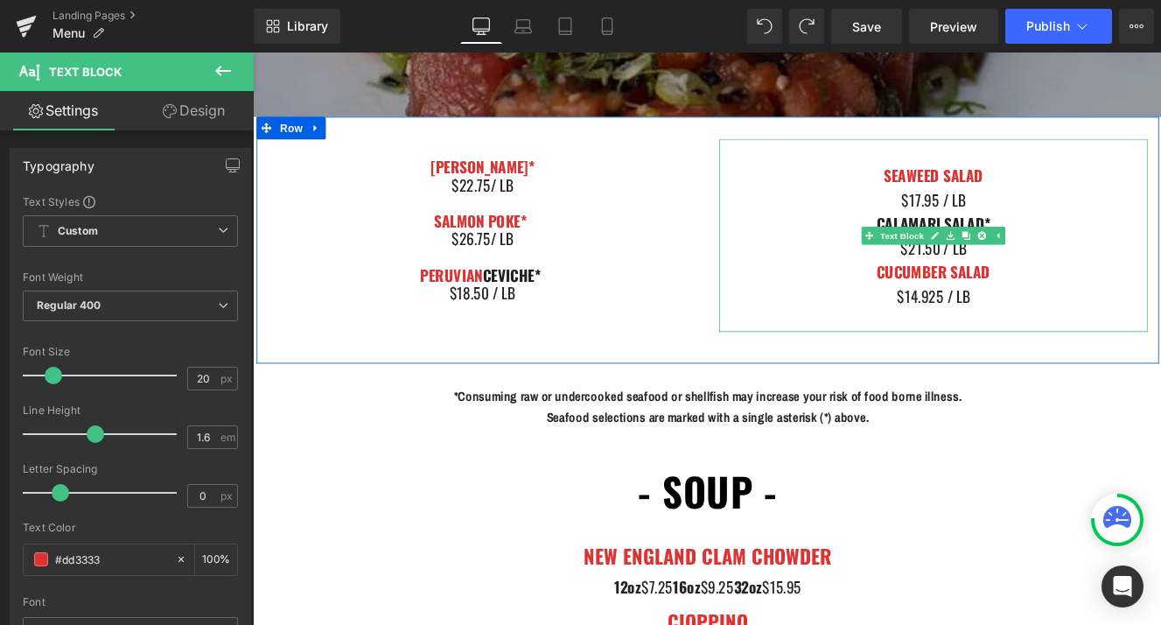
click at [954, 256] on div "CALAMARI SALAD*" at bounding box center [1044, 252] width 499 height 28
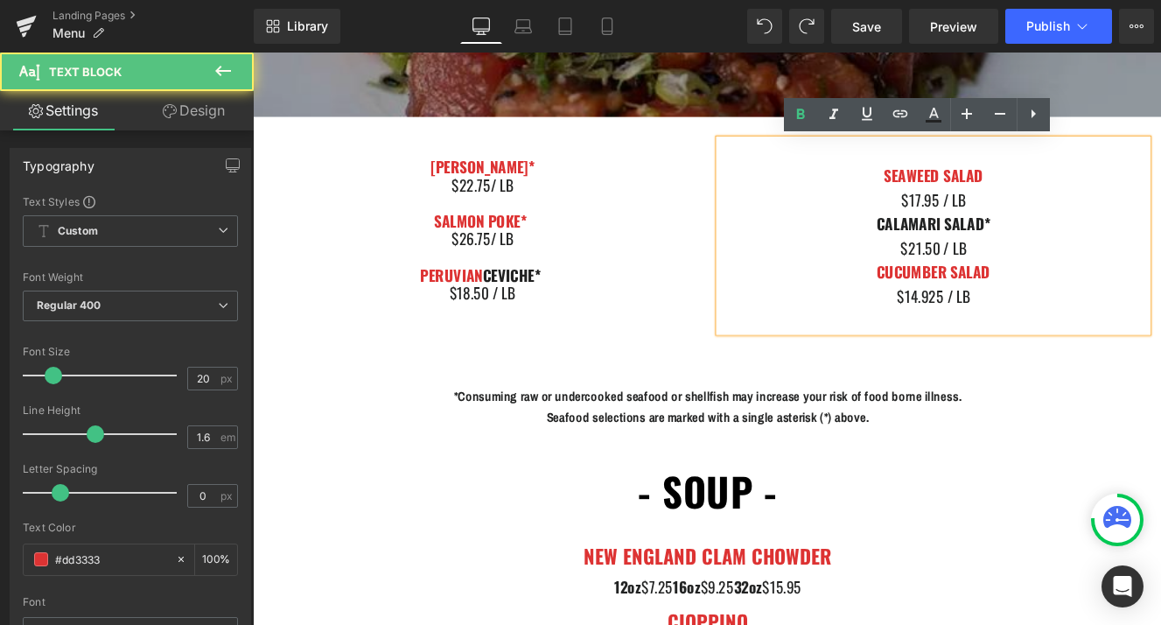
click at [1102, 255] on strong "CALAMARI SALAD*" at bounding box center [1045, 252] width 132 height 26
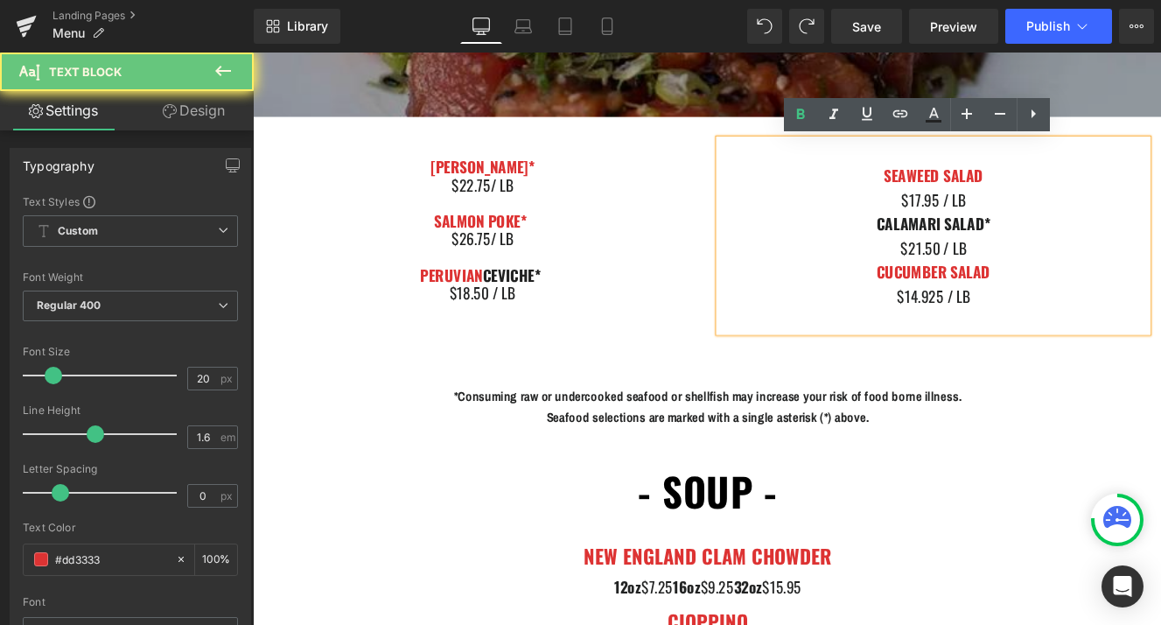
drag, startPoint x: 1043, startPoint y: 255, endPoint x: 1157, endPoint y: 261, distance: 113.9
click at [1157, 261] on div "CALAMARI SALAD*" at bounding box center [1044, 252] width 499 height 28
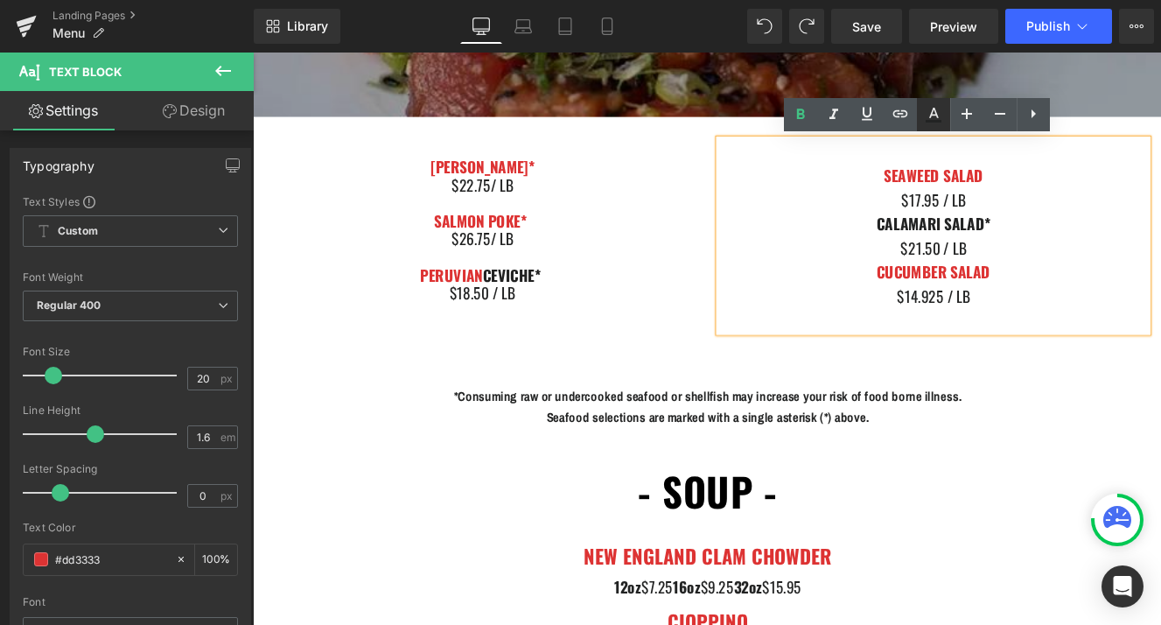
click at [938, 114] on icon at bounding box center [933, 114] width 21 height 21
type input "#222323"
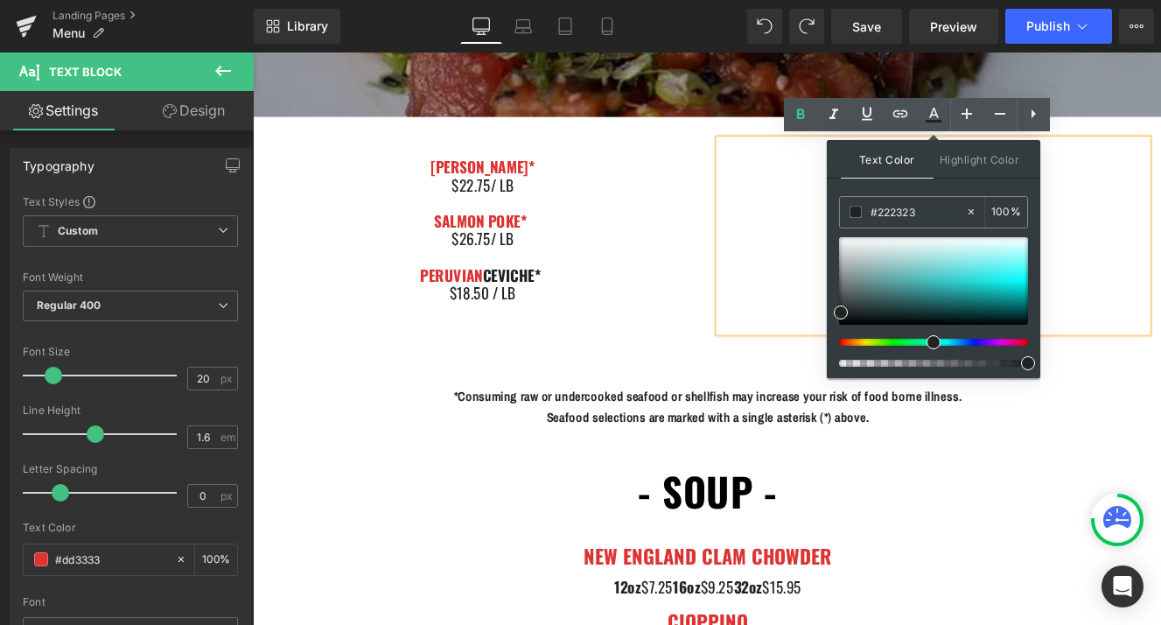
click at [819, 391] on div "AHI POKE* $22.75/ [PERSON_NAME] POKE* $26.75/ LB PERUVIAN CEVICHE* $18.50 / LB …" at bounding box center [782, 271] width 1050 height 287
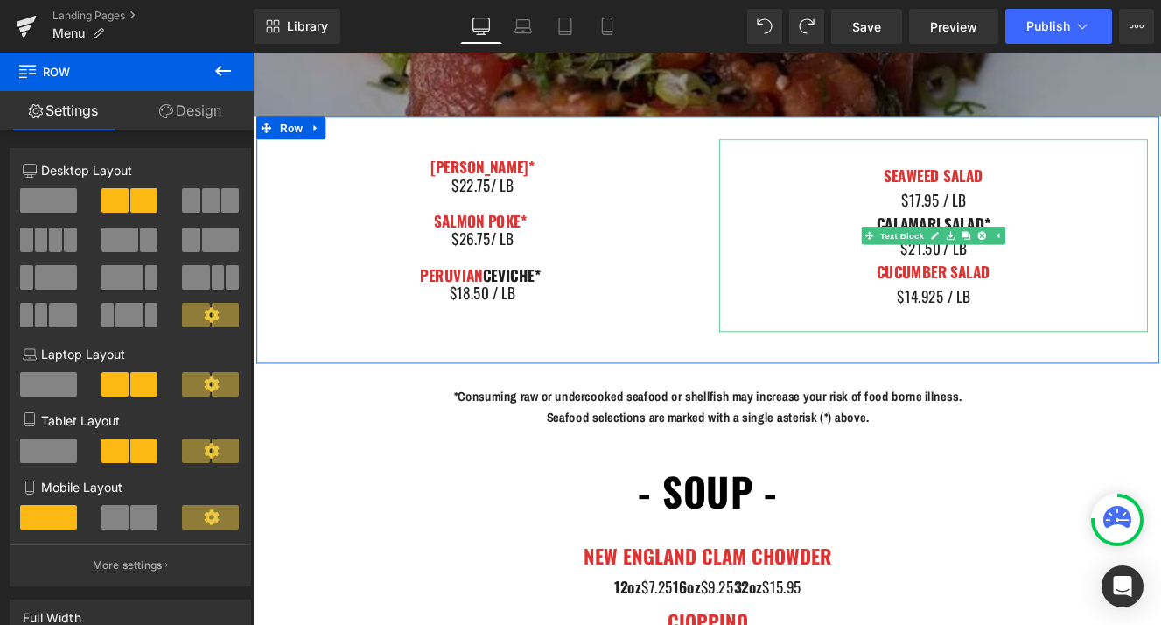
click at [964, 240] on div "CALAMAR I SALAD*" at bounding box center [1044, 252] width 499 height 28
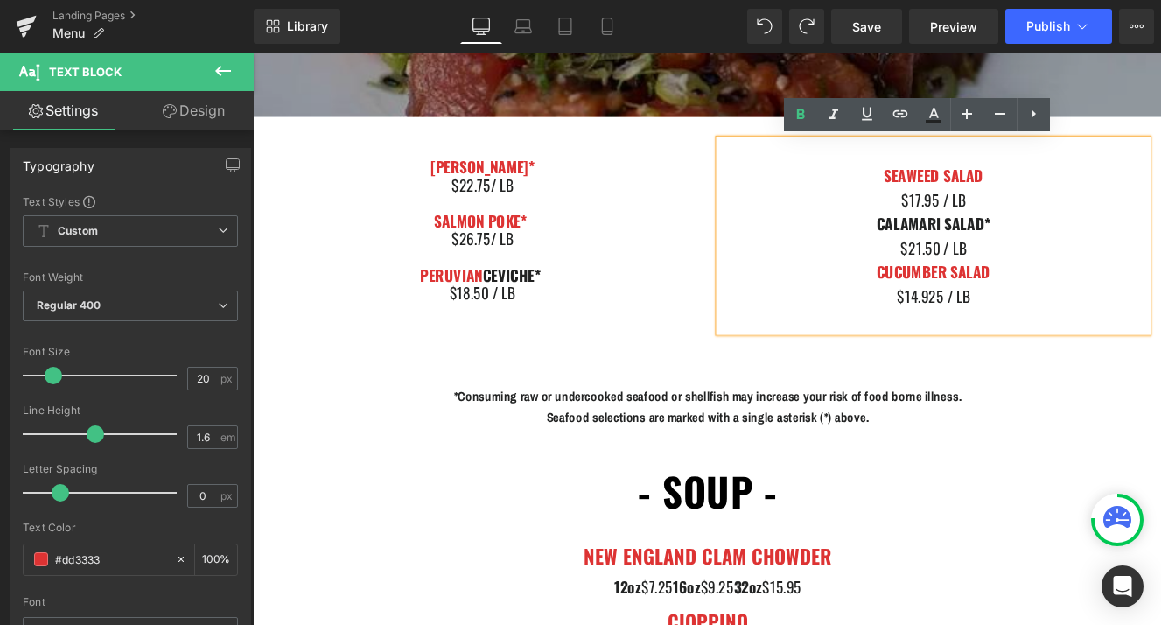
drag, startPoint x: 970, startPoint y: 248, endPoint x: 1132, endPoint y: 249, distance: 162.8
click at [1132, 249] on div "CALAMAR I SALAD*" at bounding box center [1044, 252] width 499 height 28
click at [933, 114] on icon at bounding box center [934, 113] width 10 height 11
type input "100"
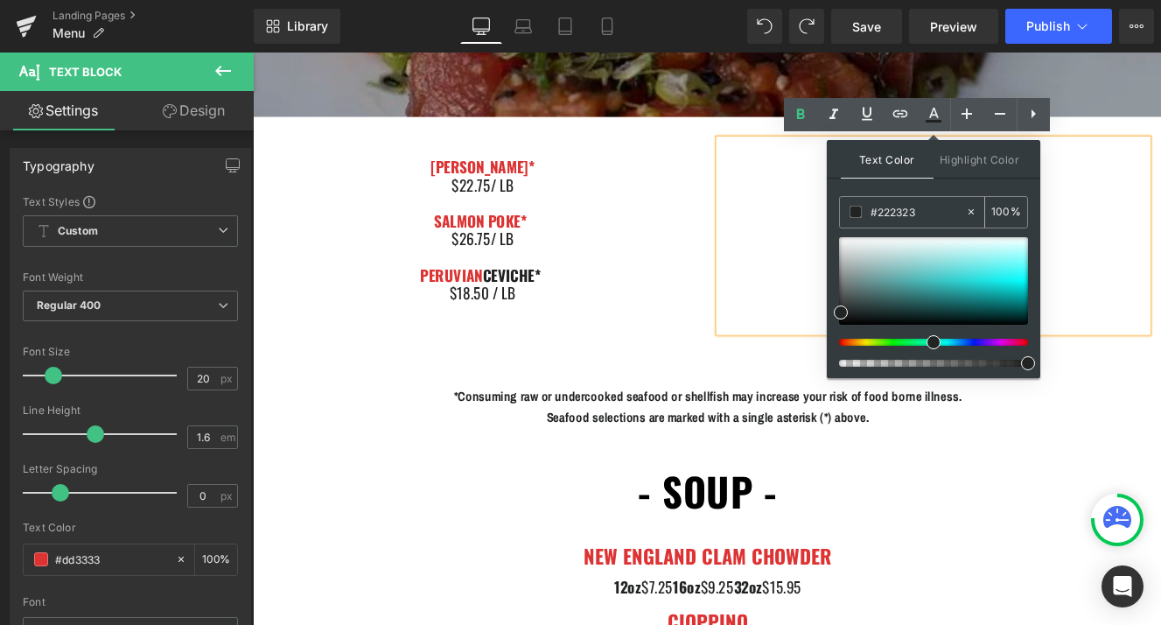
click at [893, 205] on input "#222323" at bounding box center [918, 211] width 95 height 19
paste input "#dd333"
type input "##dd3333"
type input "0"
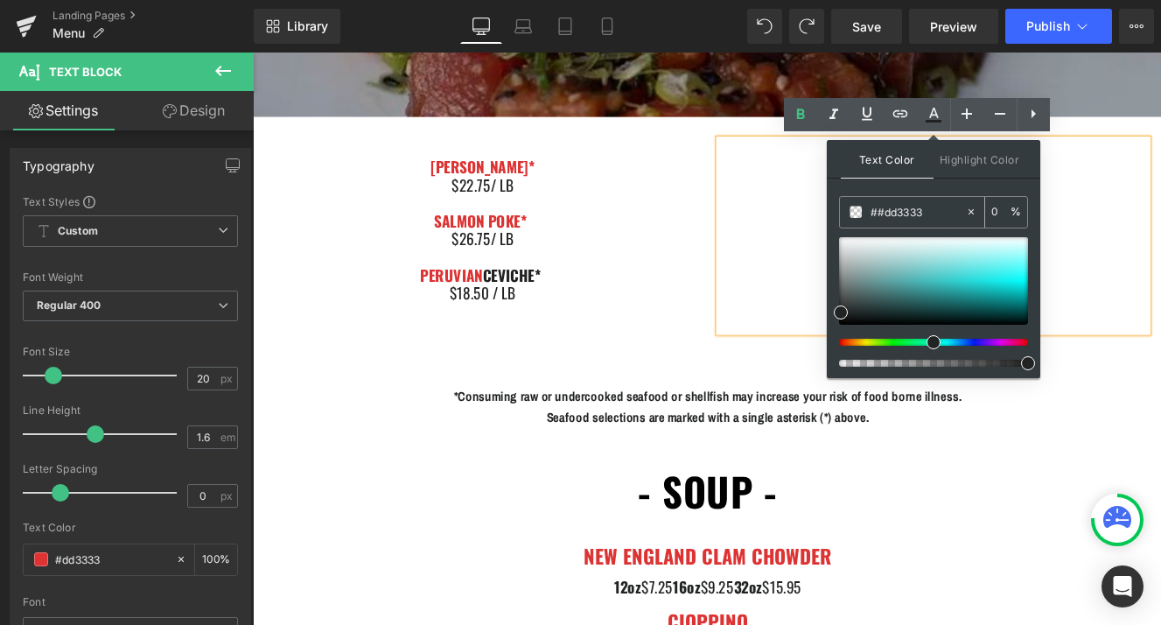
click at [881, 207] on input "##dd3333" at bounding box center [918, 211] width 95 height 19
type input "#dd3333"
type input "100"
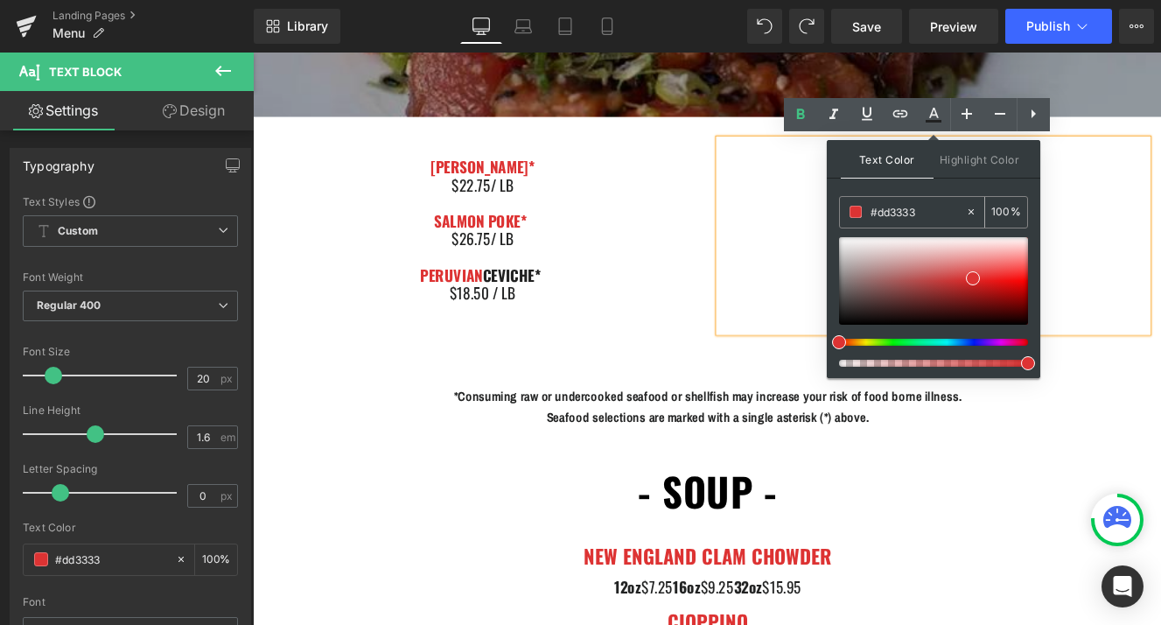
type input "#dd3333"
click at [972, 277] on span at bounding box center [973, 278] width 14 height 14
click at [1162, 291] on div "$21.50 / LB" at bounding box center [1044, 280] width 499 height 28
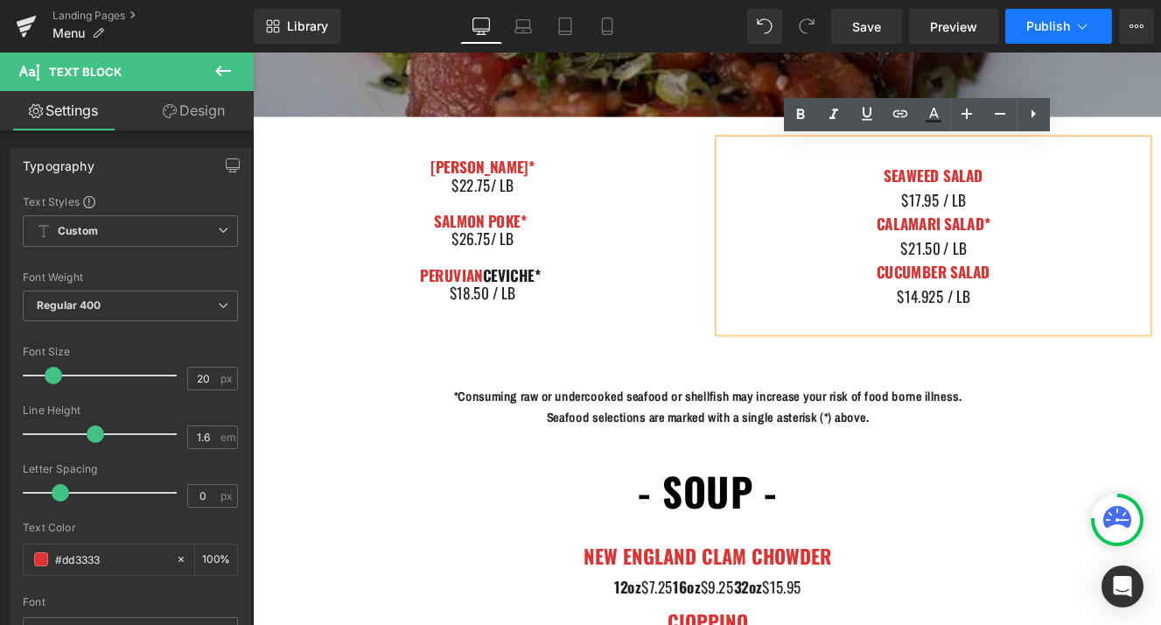
click at [1050, 37] on button "Publish" at bounding box center [1058, 26] width 107 height 35
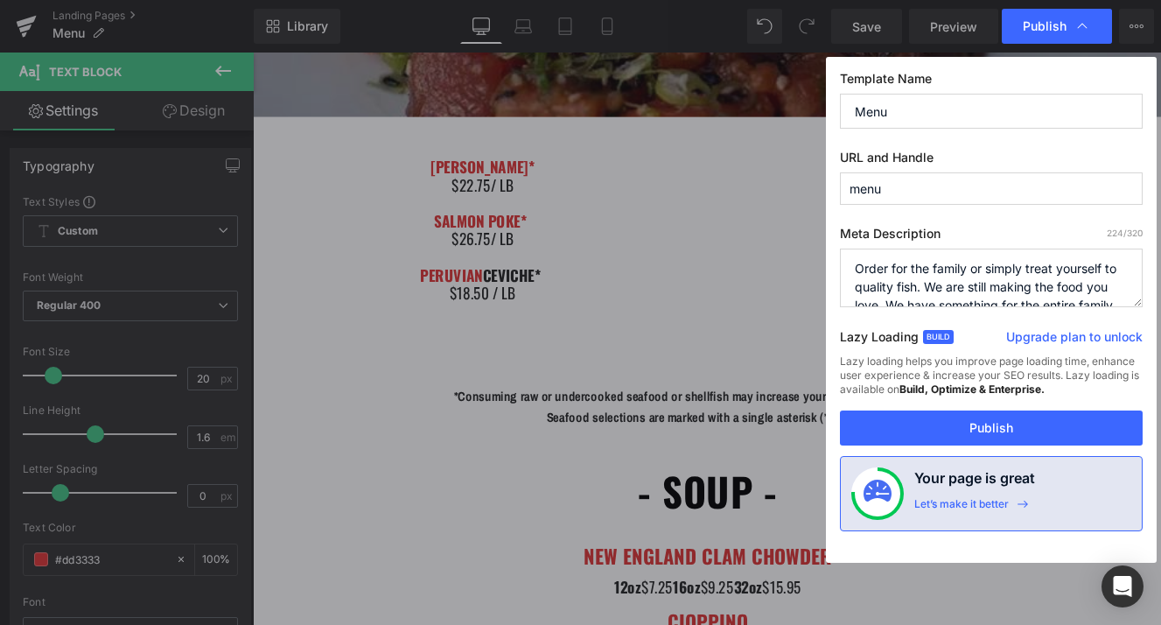
click at [922, 408] on div "Lazy loading helps you improve page loading time, enhance user experience & inc…" at bounding box center [991, 382] width 303 height 56
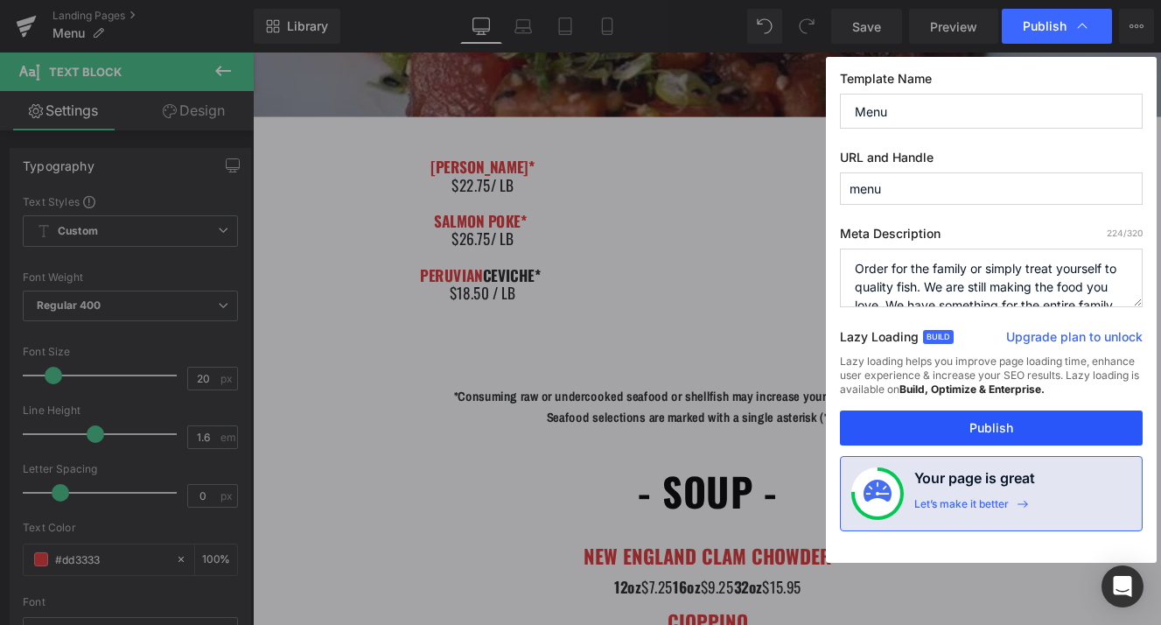
click at [921, 423] on button "Publish" at bounding box center [991, 427] width 303 height 35
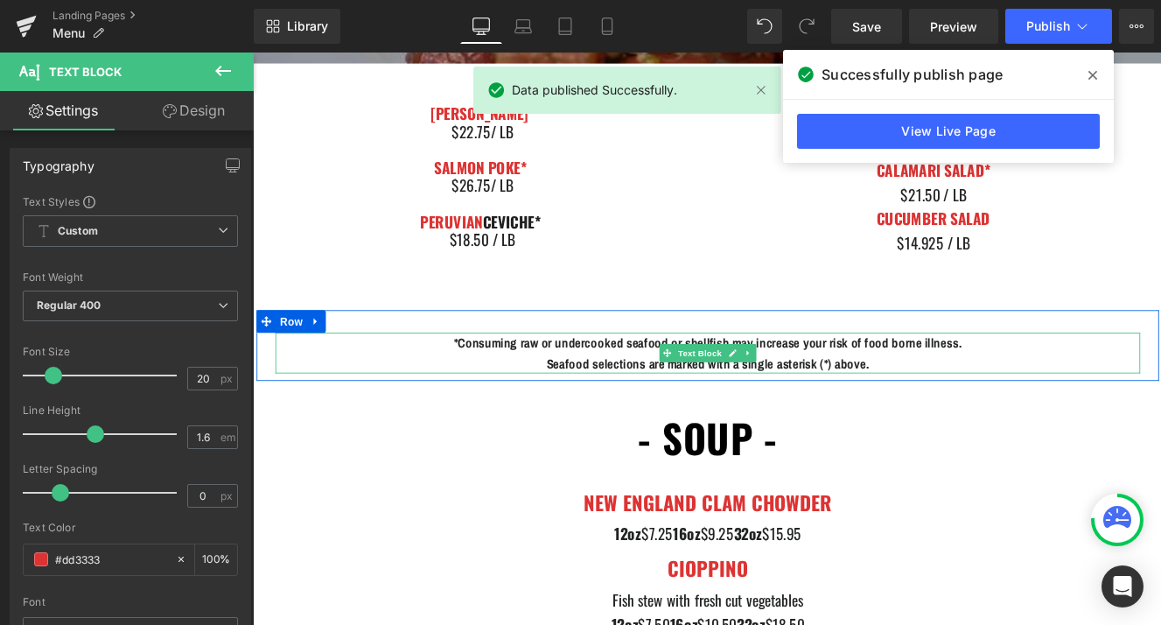
scroll to position [1661, 0]
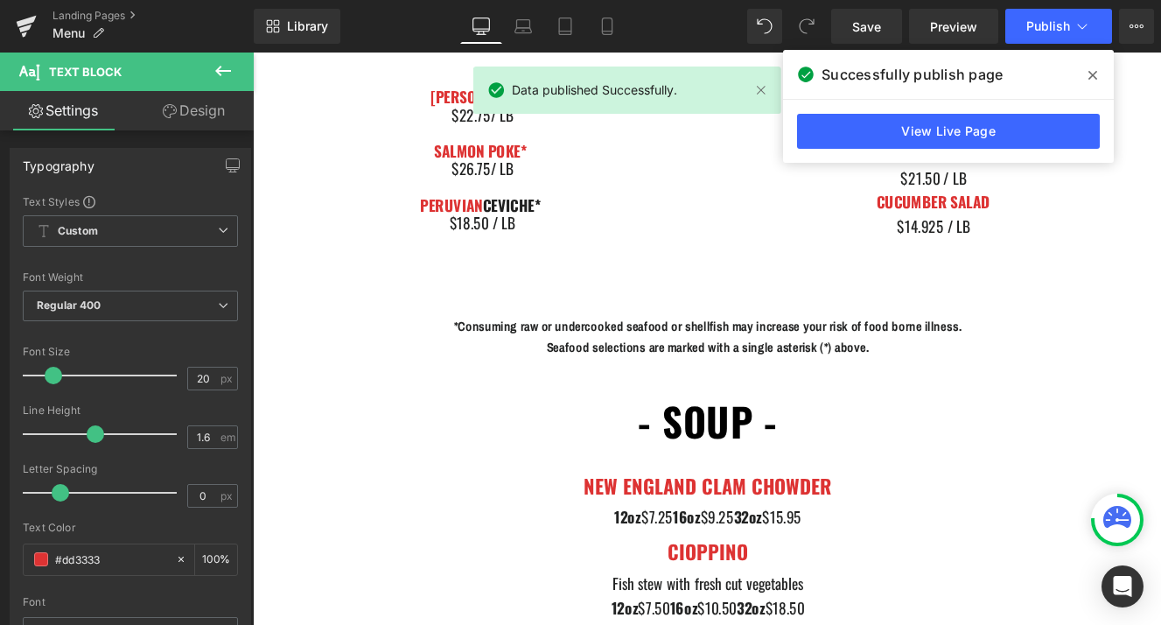
click at [970, 389] on p "Seafood selections are marked with a single asterisk (*) above." at bounding box center [782, 394] width 1006 height 24
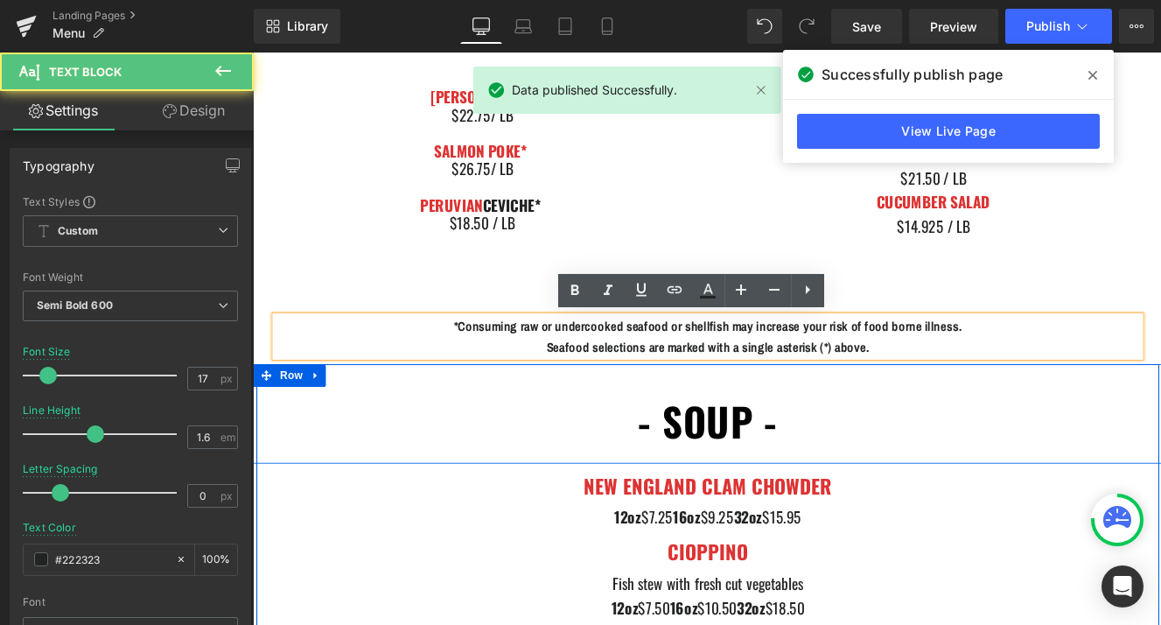
click at [905, 420] on div "- soup - Heading Row" at bounding box center [782, 473] width 1059 height 116
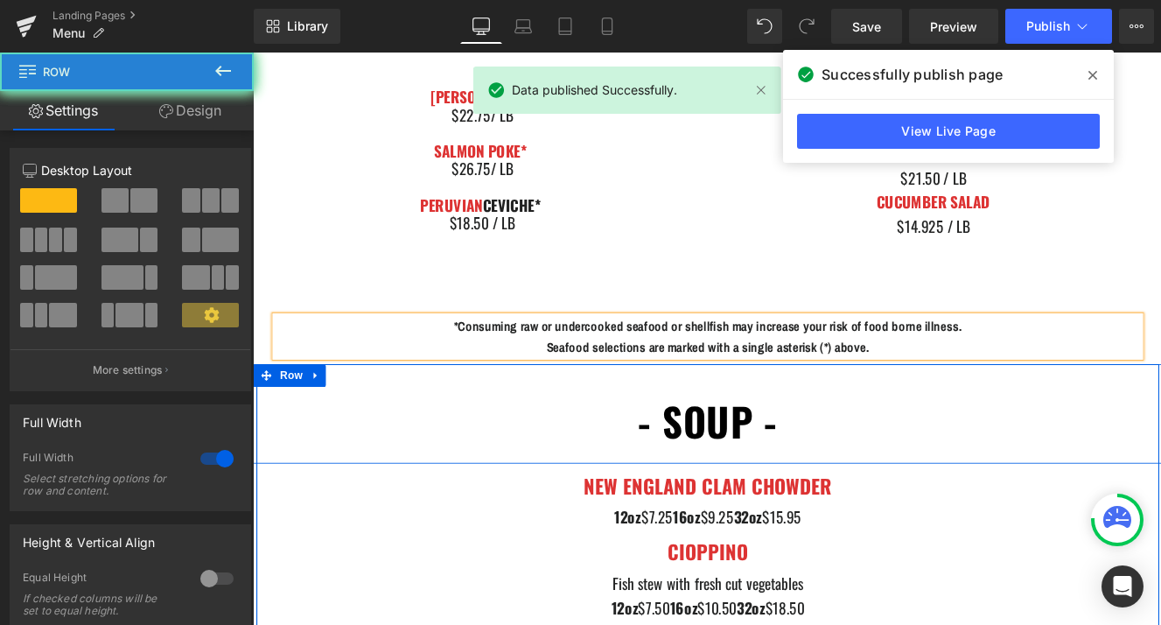
click at [905, 420] on div "- soup - Heading Row" at bounding box center [782, 473] width 1059 height 116
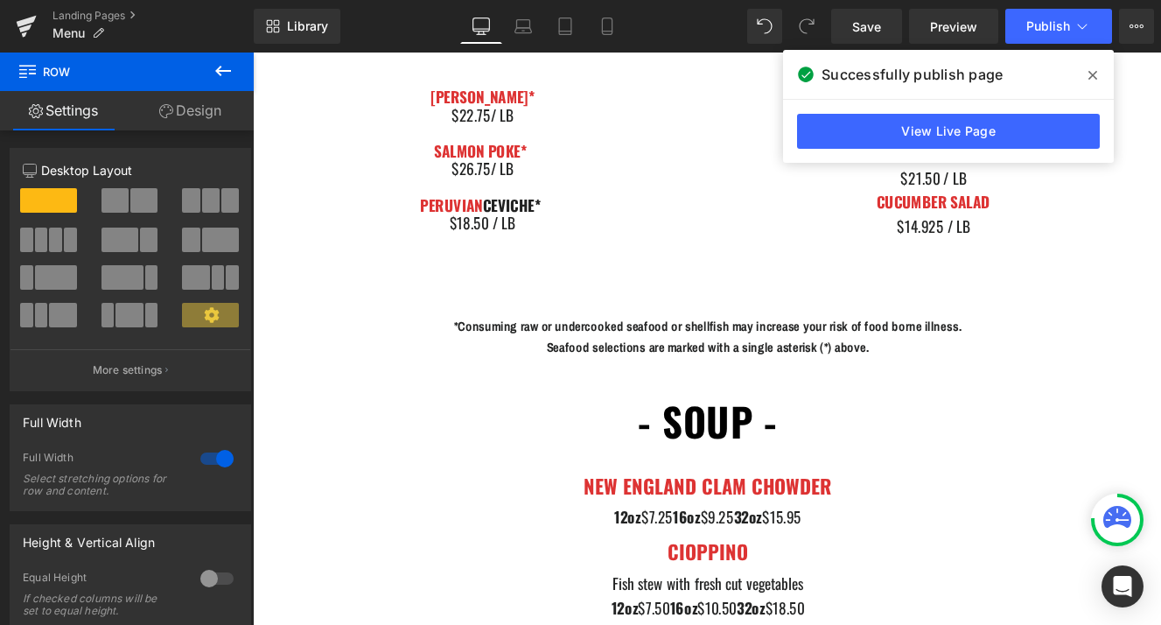
click at [715, 584] on div "12oz $7.25 16oz $9.25 32oz $15.95" at bounding box center [782, 592] width 1024 height 28
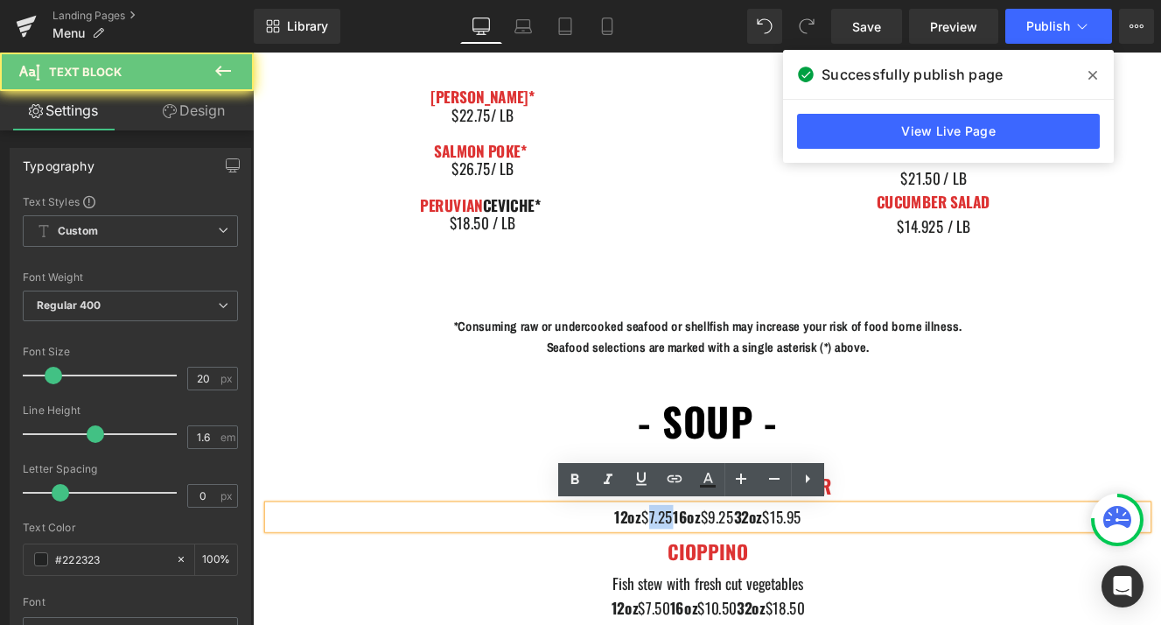
click at [717, 590] on div "12oz $7.25 16oz $9.25 32oz $15.95" at bounding box center [782, 592] width 1024 height 28
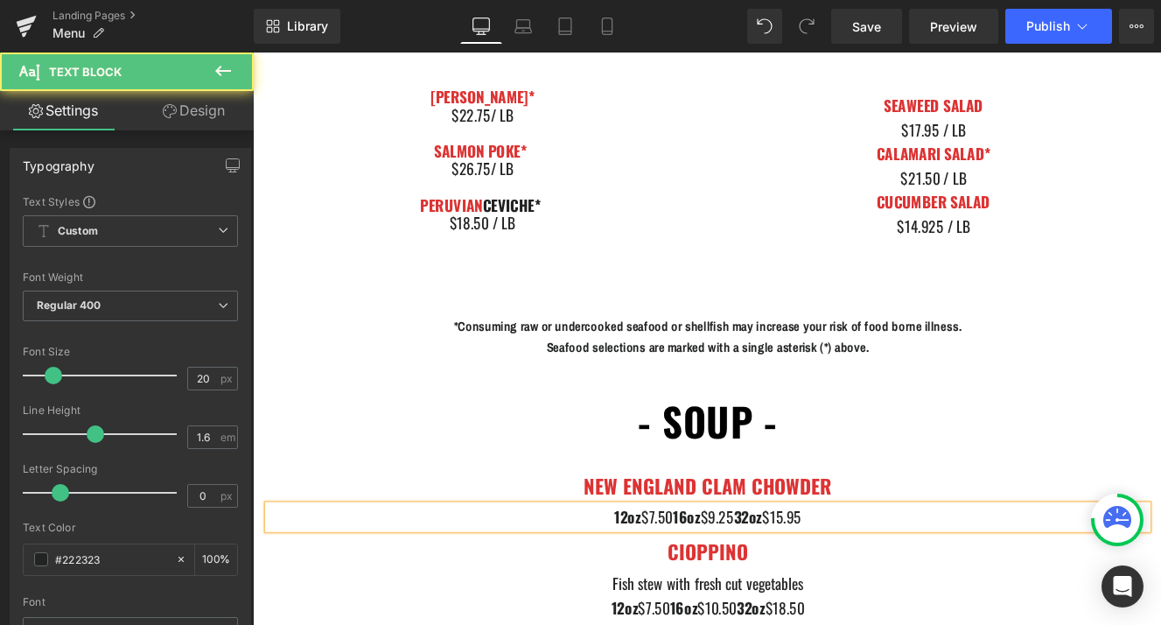
click at [810, 595] on div "12oz $7.50 16oz $9.25 32oz $15.95" at bounding box center [782, 592] width 1024 height 28
click at [885, 593] on div "12oz $7.50 16oz $9.50 32oz $15.95" at bounding box center [782, 592] width 1024 height 28
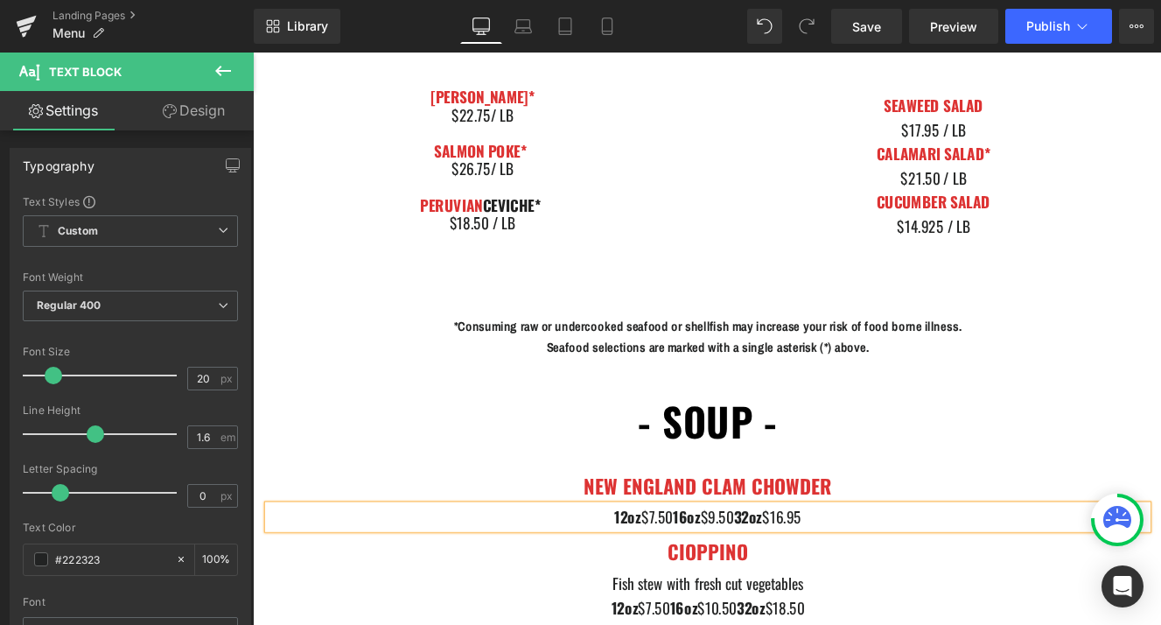
click at [950, 602] on div "12oz $7.50 16oz $9.50 32oz $16.95" at bounding box center [782, 592] width 1024 height 28
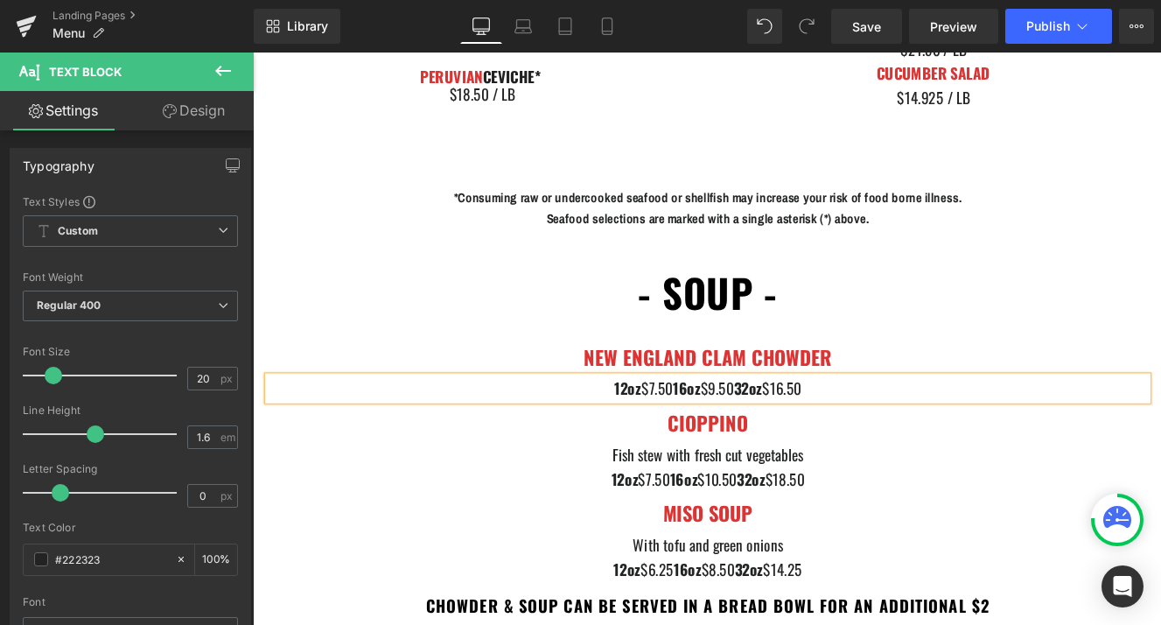
scroll to position [1811, 0]
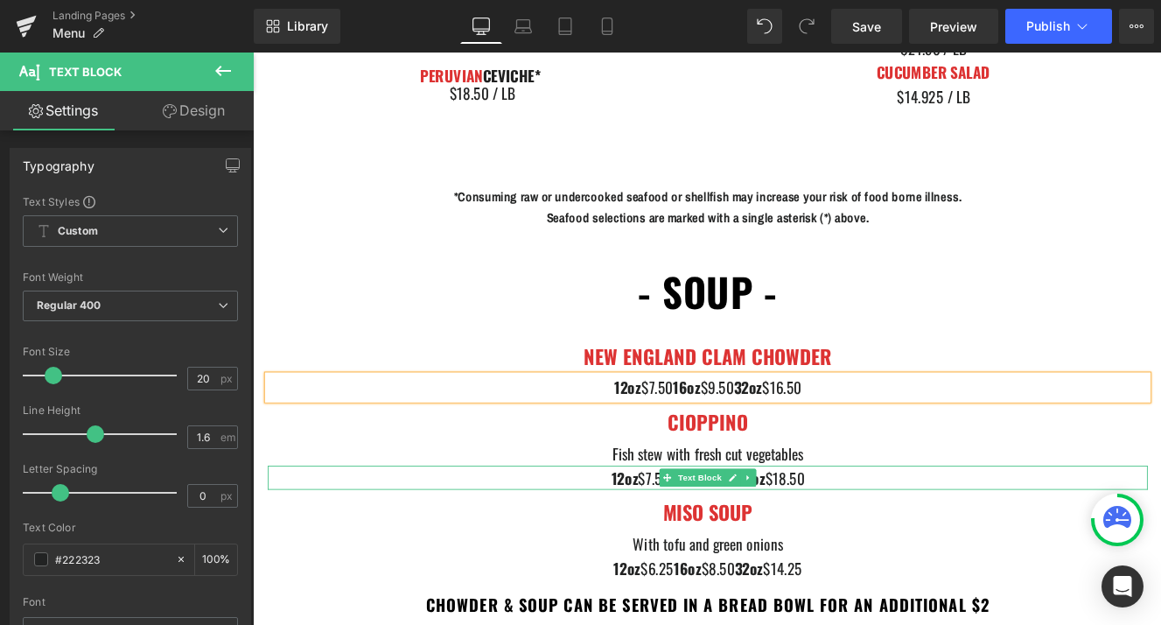
click at [869, 545] on div "12oz $7.50 16oz $10.50 32oz $18.50" at bounding box center [782, 547] width 1024 height 28
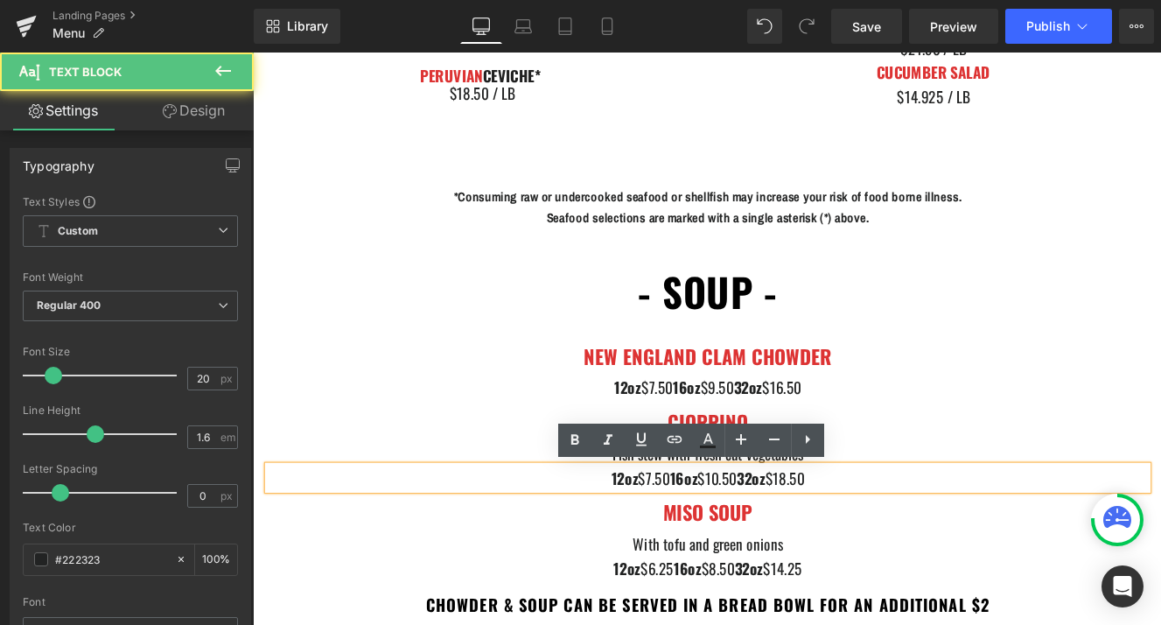
click at [814, 544] on div "12oz $7.50 16oz $10.50 32oz $18.50" at bounding box center [782, 547] width 1024 height 28
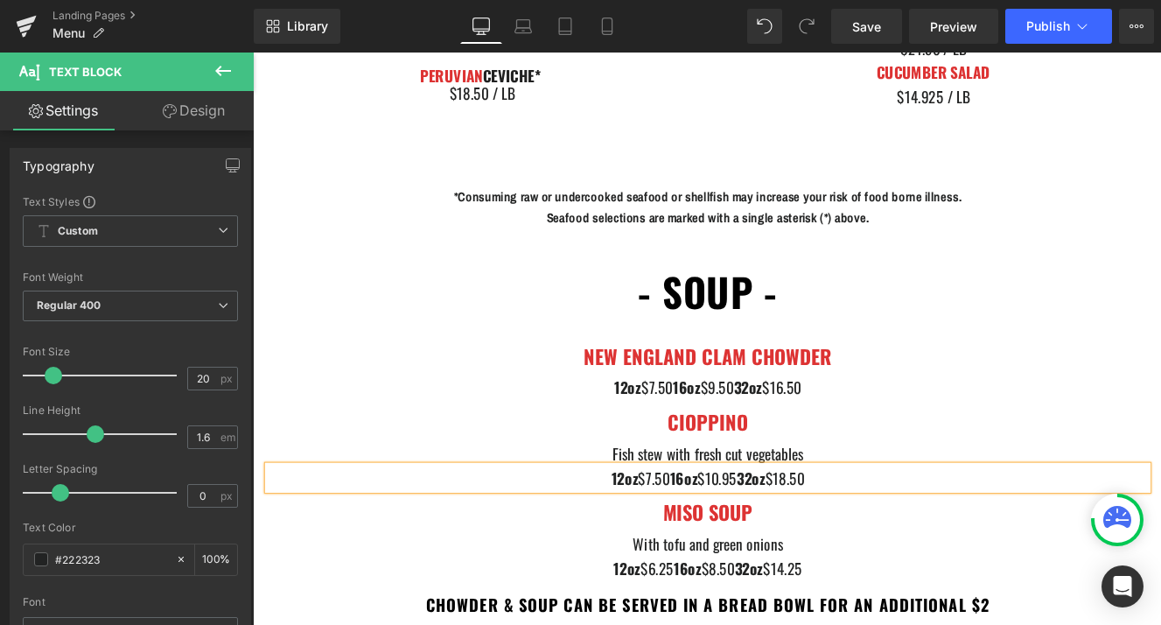
click at [922, 546] on div "12oz $7.50 16oz $10.95 32oz $18.50" at bounding box center [782, 547] width 1024 height 28
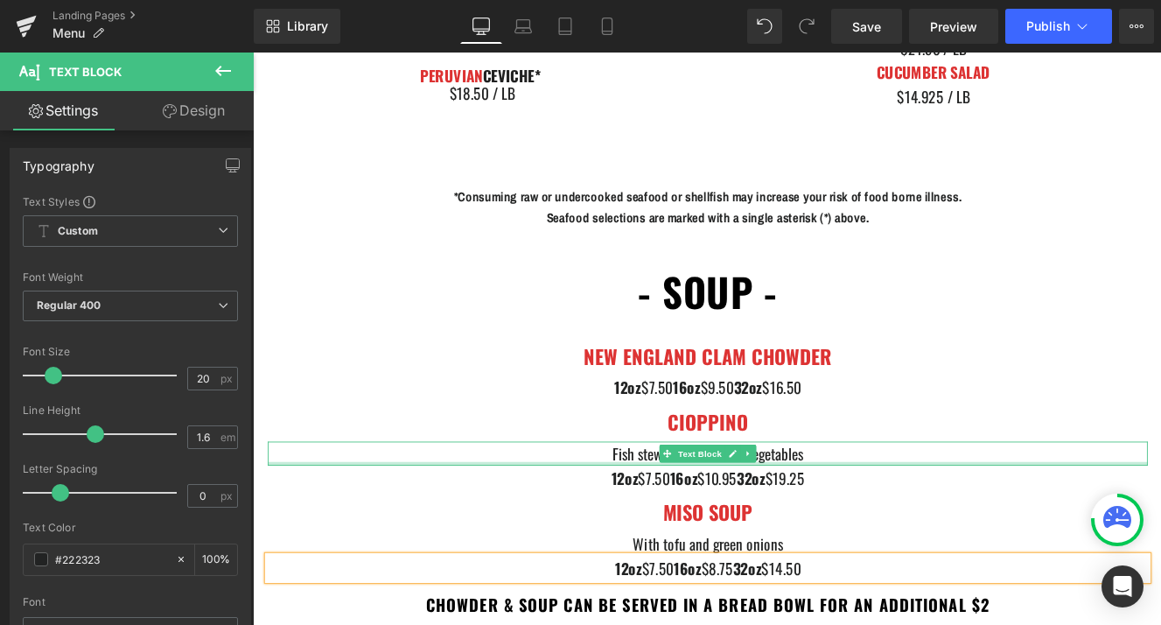
click at [953, 531] on div at bounding box center [782, 531] width 1024 height 4
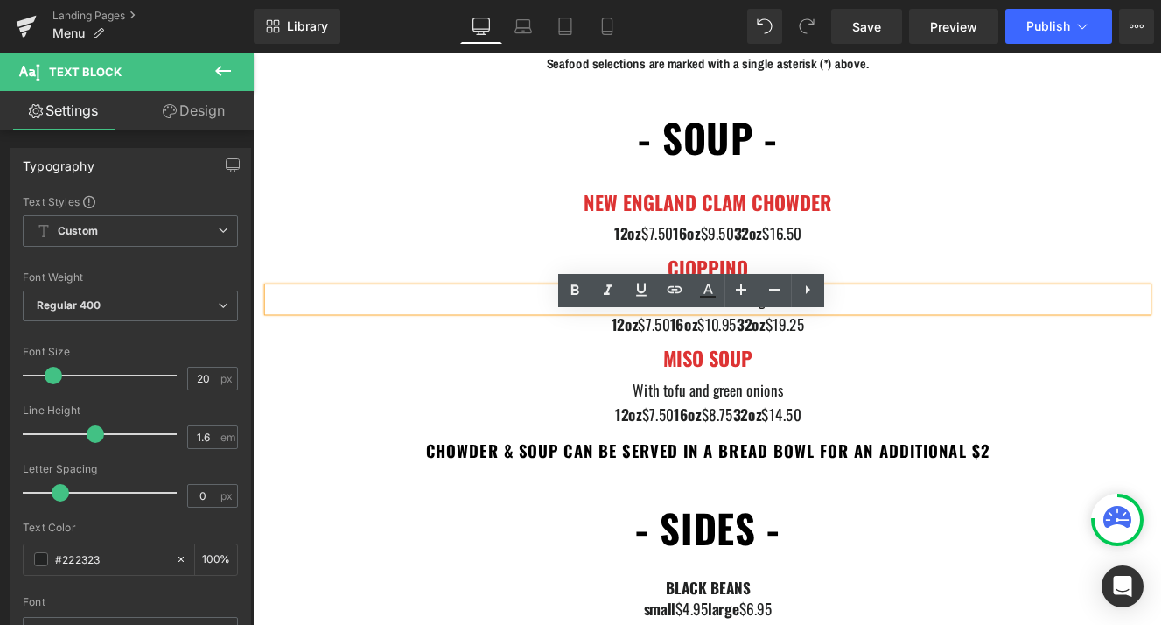
scroll to position [2153, 0]
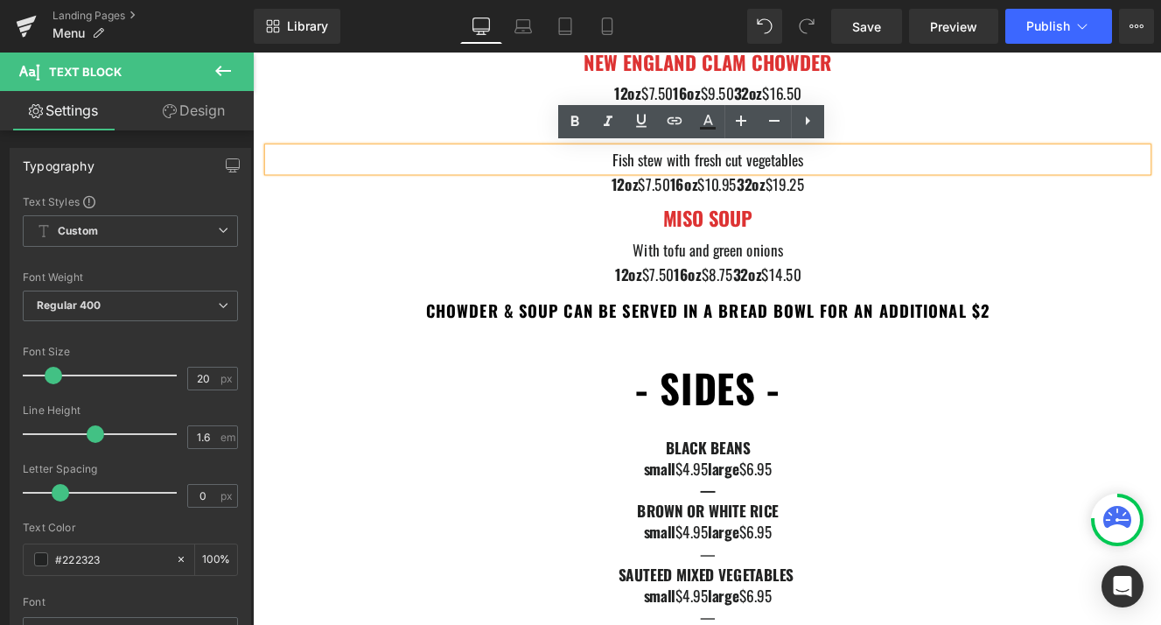
click at [769, 536] on div "small $4.95 large $6.95" at bounding box center [782, 536] width 1024 height 25
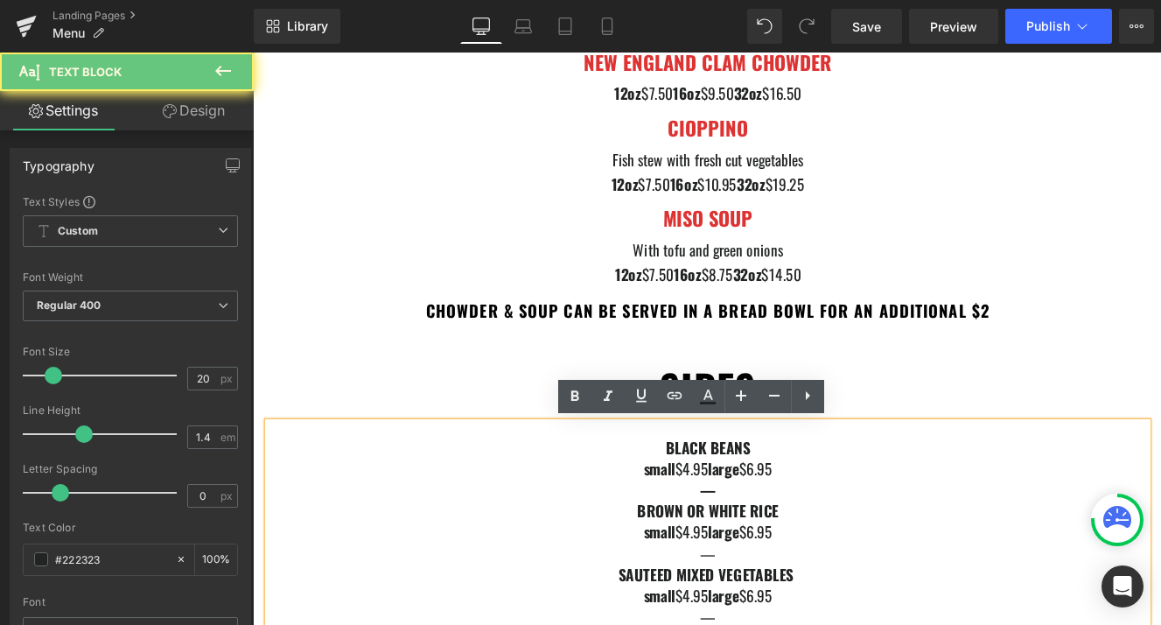
click at [759, 535] on div "small $4.95 large $6.95" at bounding box center [782, 536] width 1024 height 25
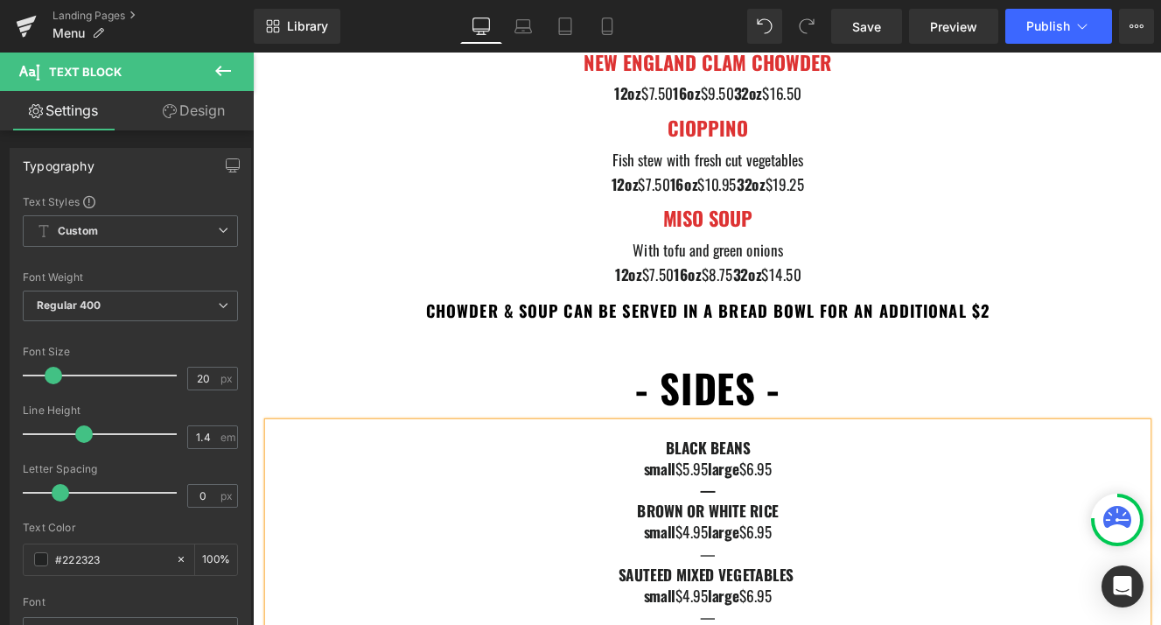
click at [772, 536] on div "small $5.95 large $6.95" at bounding box center [782, 536] width 1024 height 25
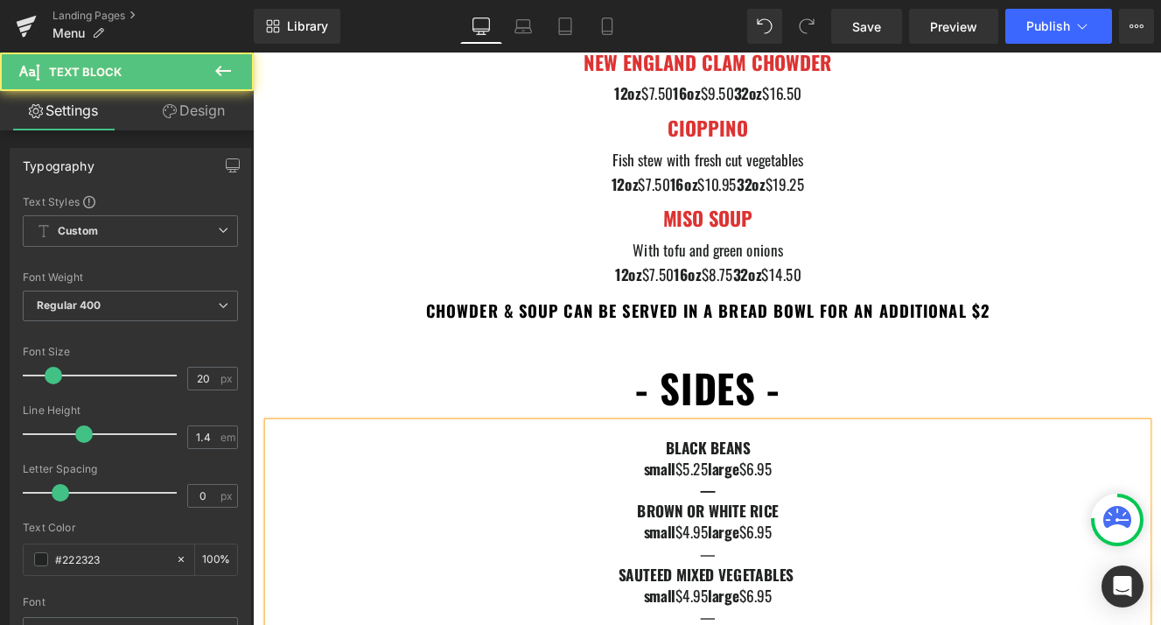
click at [839, 536] on div "small $5.25 large $6.95" at bounding box center [782, 536] width 1024 height 25
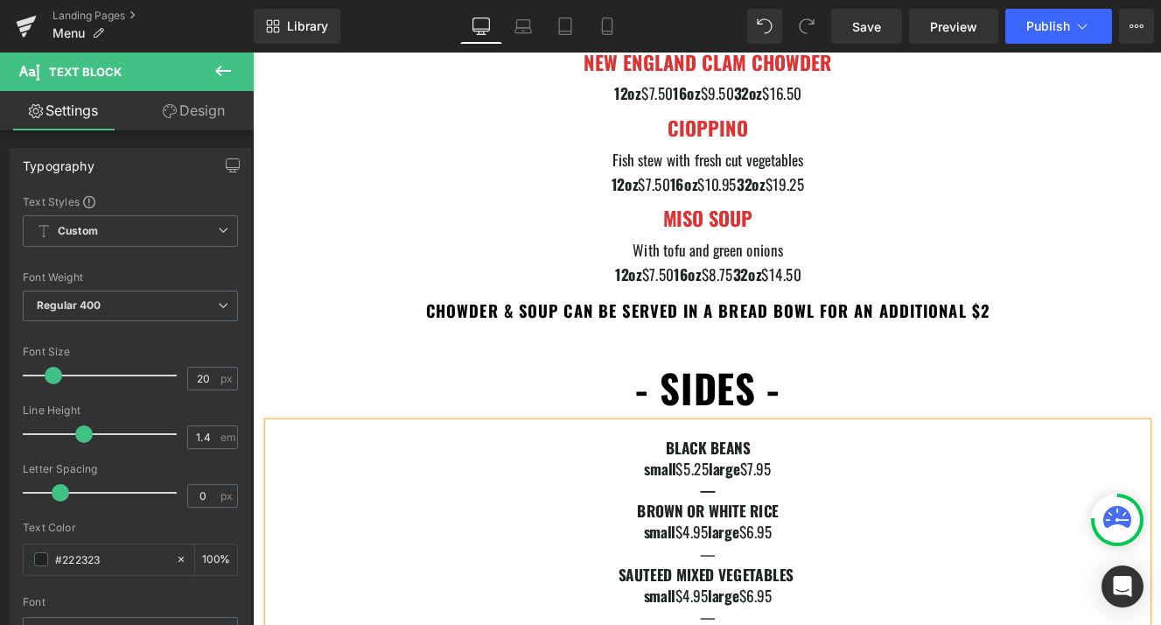
click at [851, 541] on div "small $5.25 large $7.95" at bounding box center [782, 536] width 1024 height 25
click at [760, 604] on span "small $4.95 large $6.95" at bounding box center [783, 610] width 150 height 26
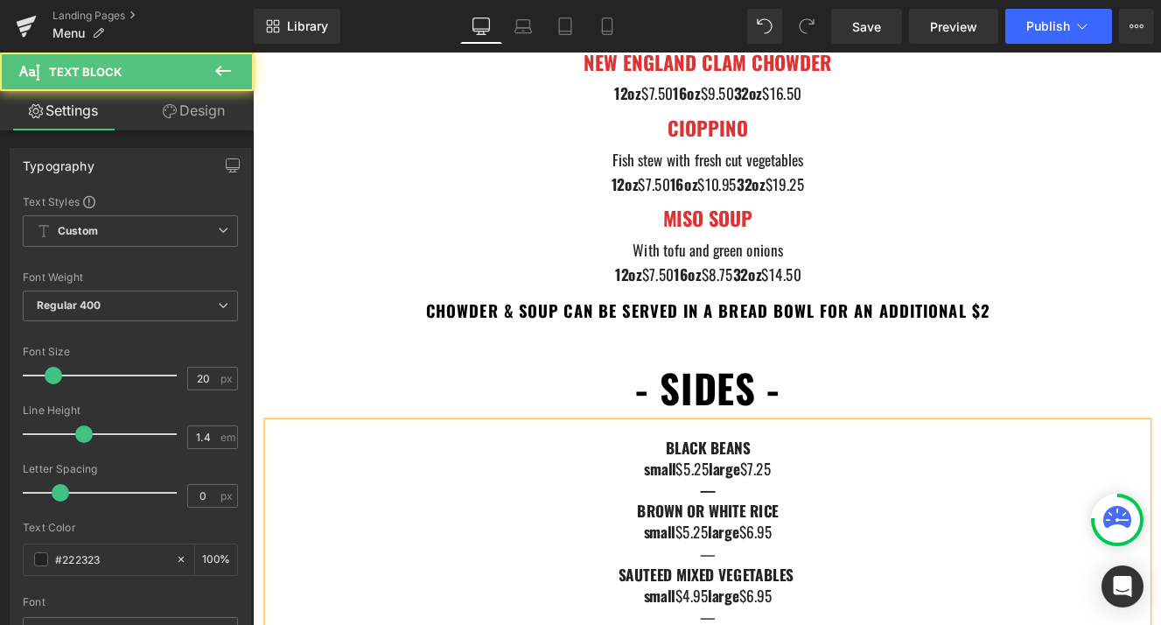
drag, startPoint x: 826, startPoint y: 536, endPoint x: 904, endPoint y: 535, distance: 77.9
click at [904, 535] on div "small $5.25 large $7.25" at bounding box center [782, 536] width 1024 height 25
copy div "$7.25"
drag, startPoint x: 871, startPoint y: 606, endPoint x: 828, endPoint y: 606, distance: 42.9
click at [828, 606] on div "small $5.25 large $6.95" at bounding box center [782, 610] width 1024 height 25
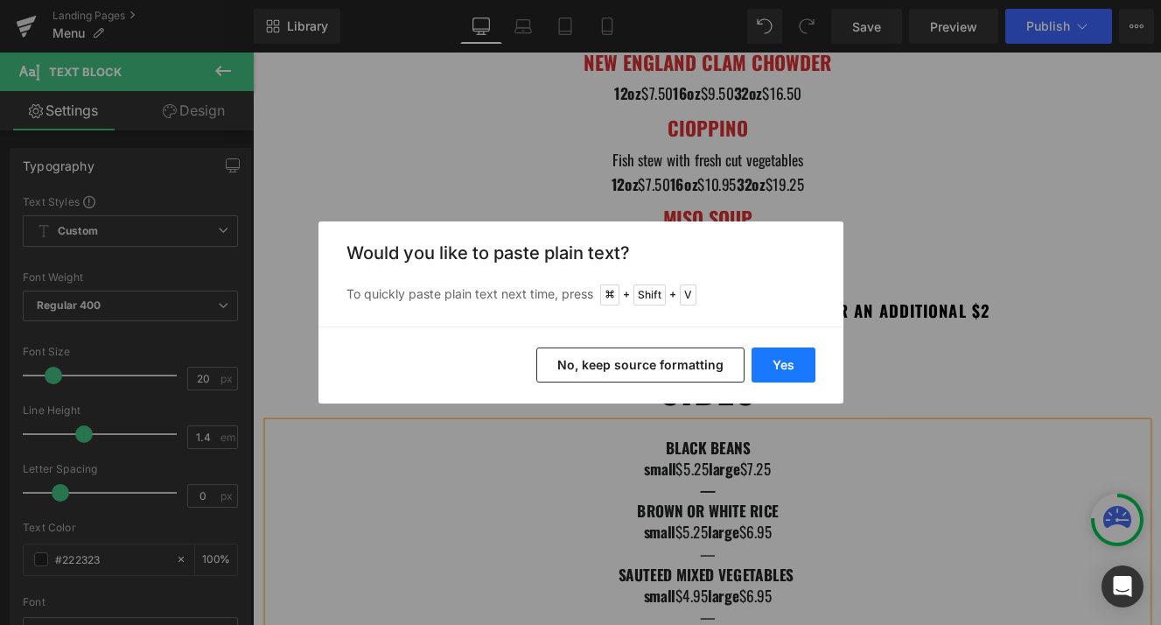
click at [792, 353] on button "Yes" at bounding box center [784, 364] width 64 height 35
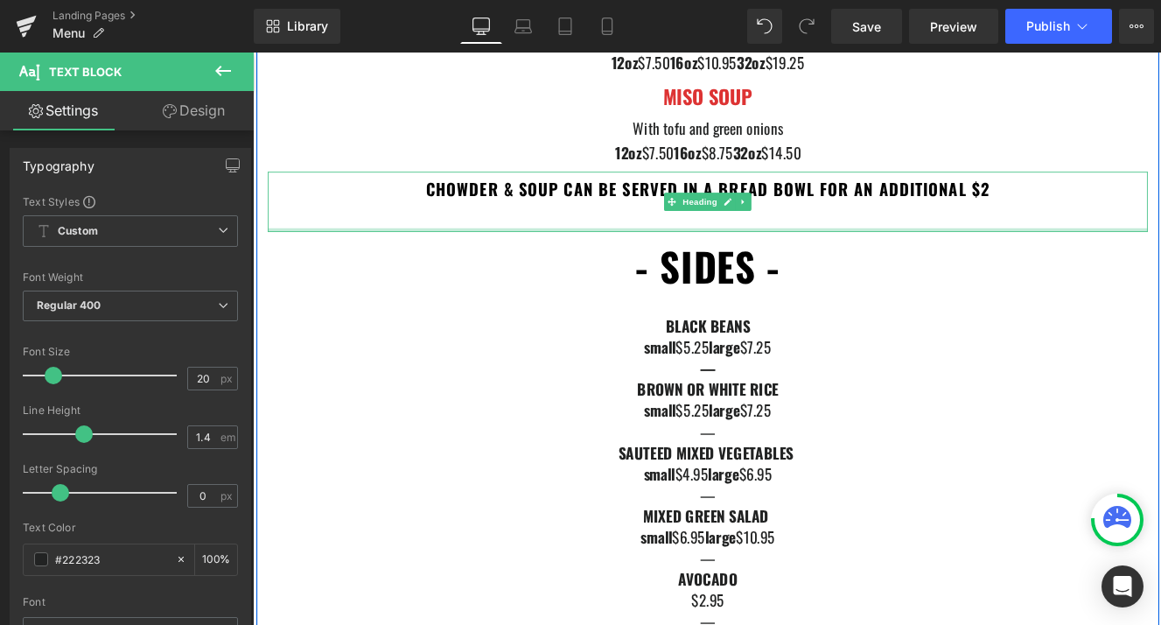
scroll to position [2322, 0]
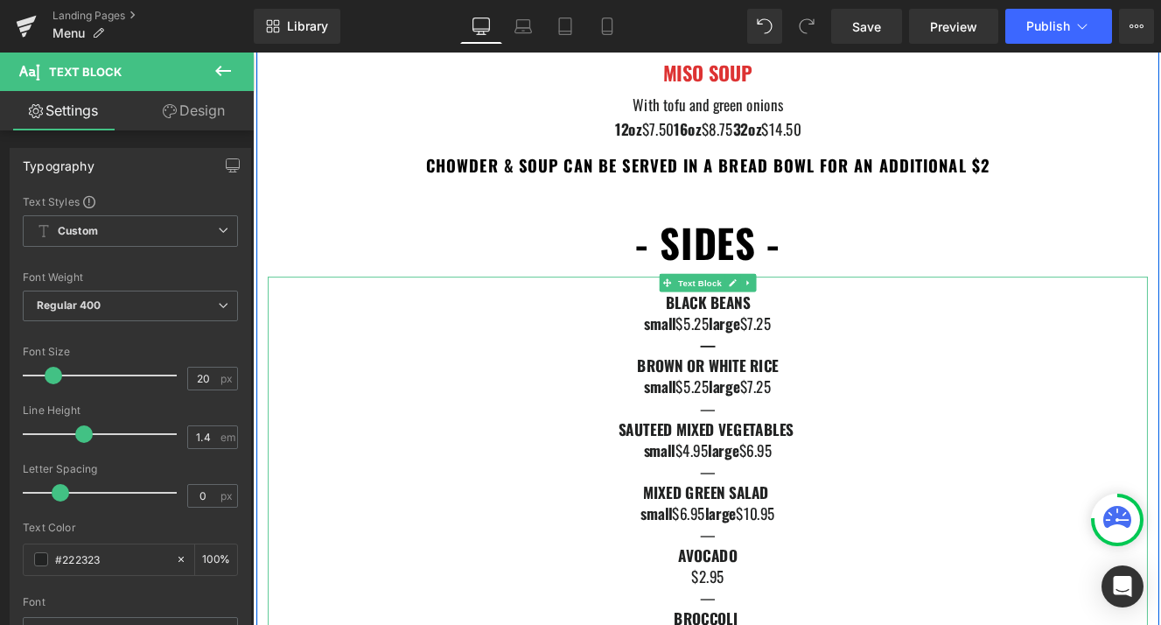
drag, startPoint x: 825, startPoint y: 515, endPoint x: 869, endPoint y: 509, distance: 44.2
click at [869, 509] on div "small $4.95 large $6.95" at bounding box center [782, 514] width 1024 height 25
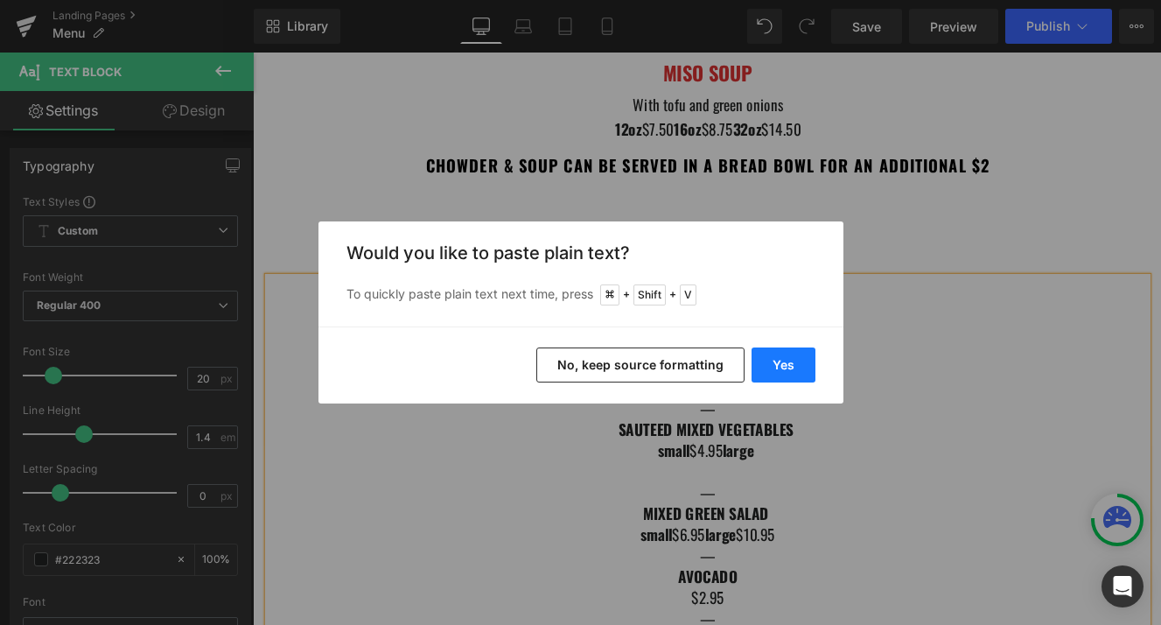
click at [796, 356] on button "Yes" at bounding box center [784, 364] width 64 height 35
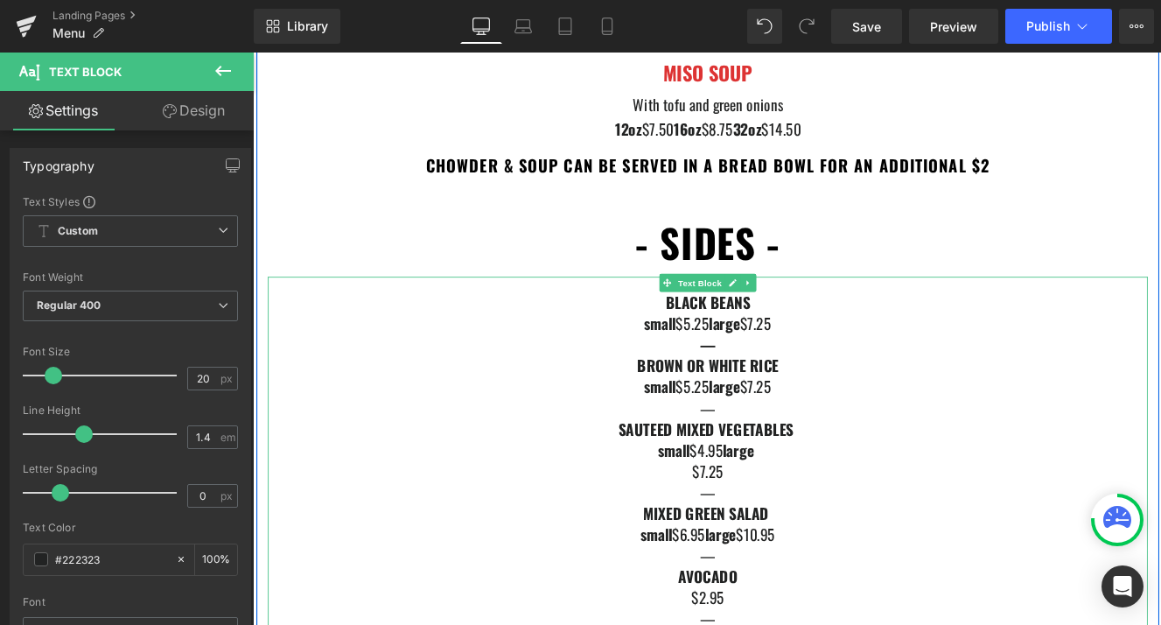
click at [763, 543] on div "$7.25" at bounding box center [782, 539] width 1024 height 25
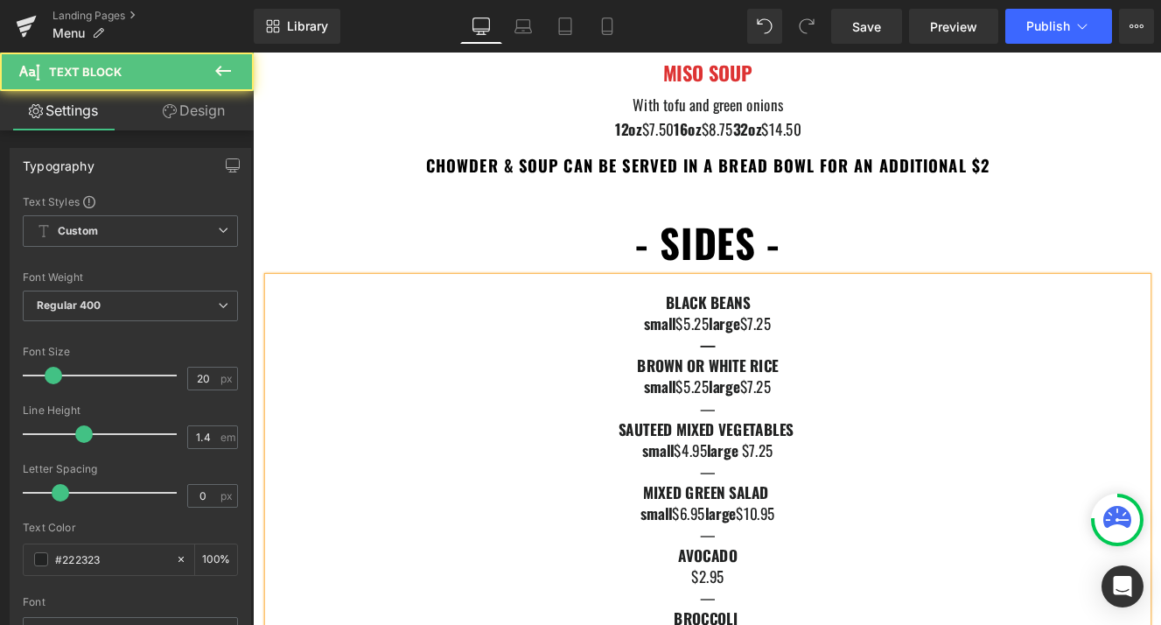
click at [762, 507] on span "small $4.95 large" at bounding box center [764, 514] width 116 height 26
click at [777, 512] on span "small $5.95 large" at bounding box center [764, 514] width 116 height 26
click at [752, 585] on span "small $6.95 large $10.95" at bounding box center [782, 588] width 157 height 26
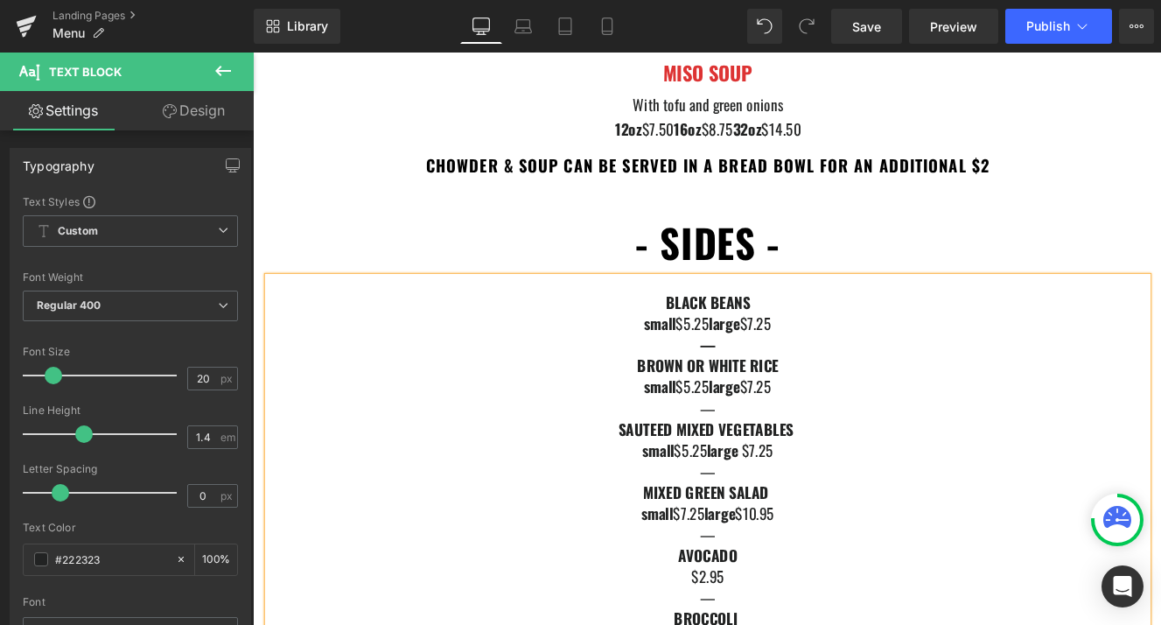
click at [844, 590] on span "small $7.25 large $10.95" at bounding box center [782, 588] width 155 height 26
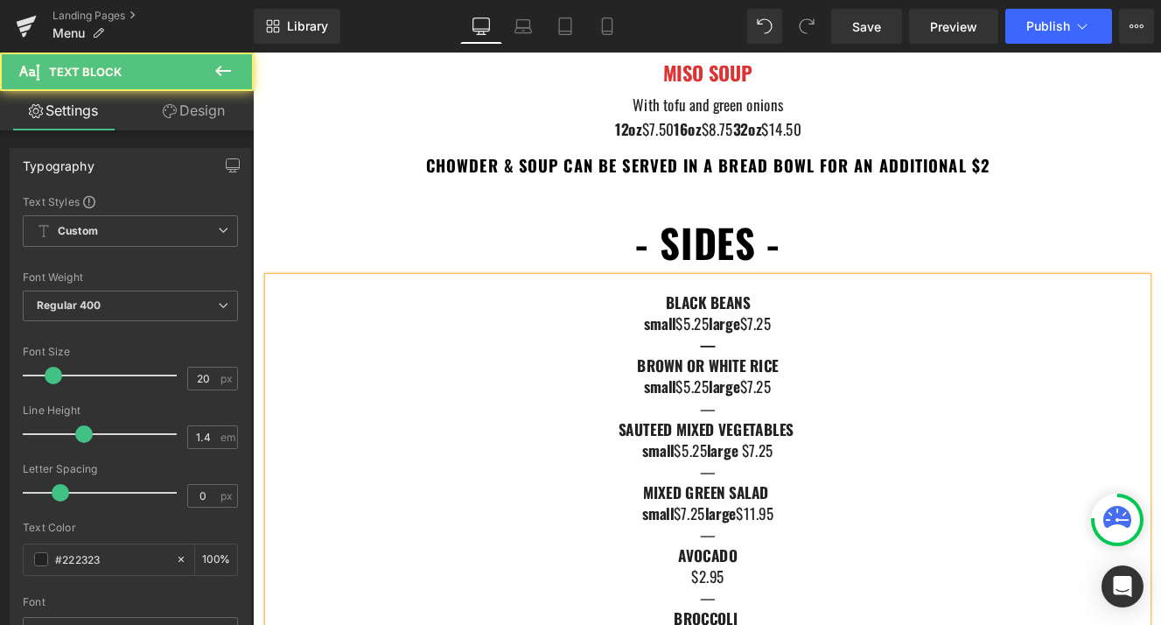
click at [851, 588] on span "small $7.25 large $11.95" at bounding box center [782, 588] width 153 height 26
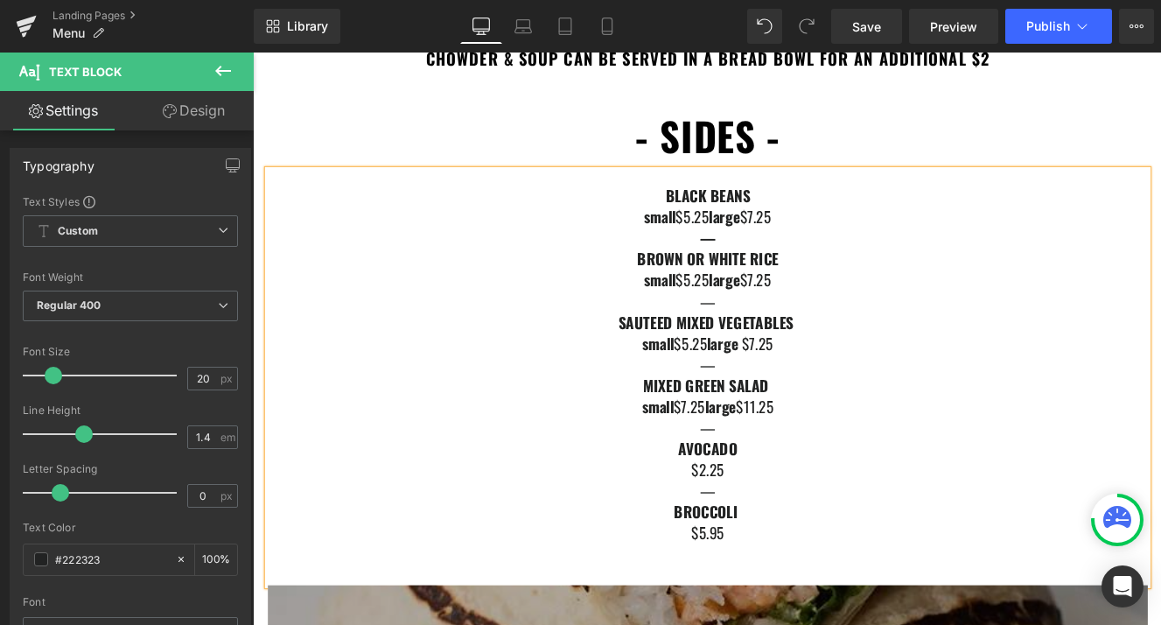
scroll to position [2447, 0]
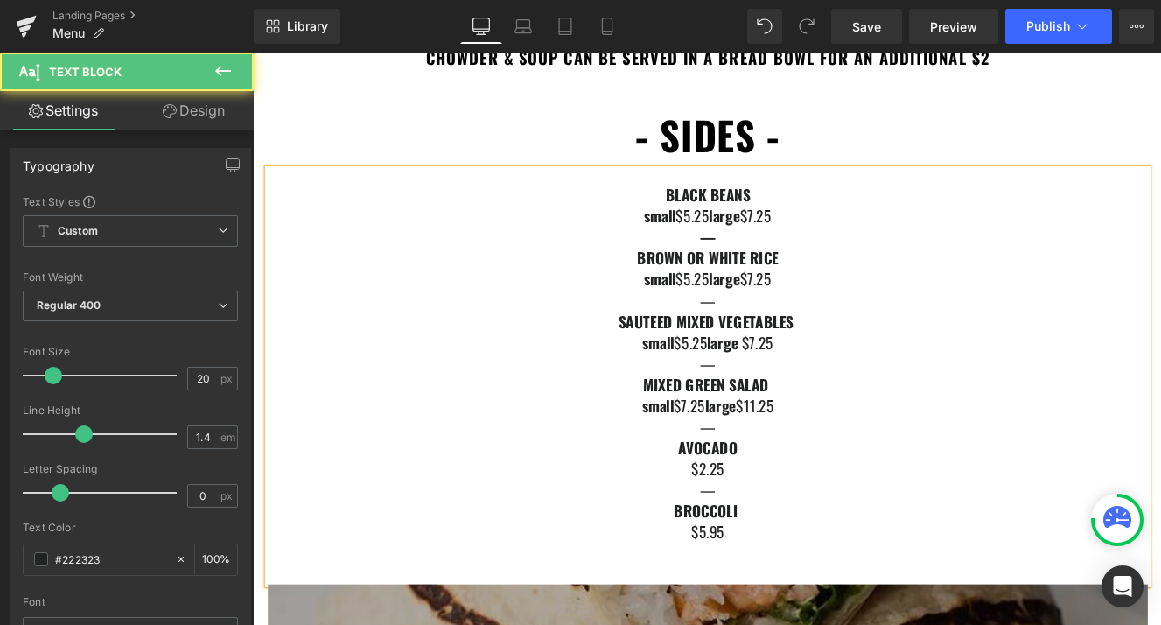
drag, startPoint x: 685, startPoint y: 468, endPoint x: 1095, endPoint y: 468, distance: 409.5
click at [1095, 468] on div "small $7.25 large $11.25" at bounding box center [782, 463] width 1024 height 25
copy span "small $7.25 large $11.25"
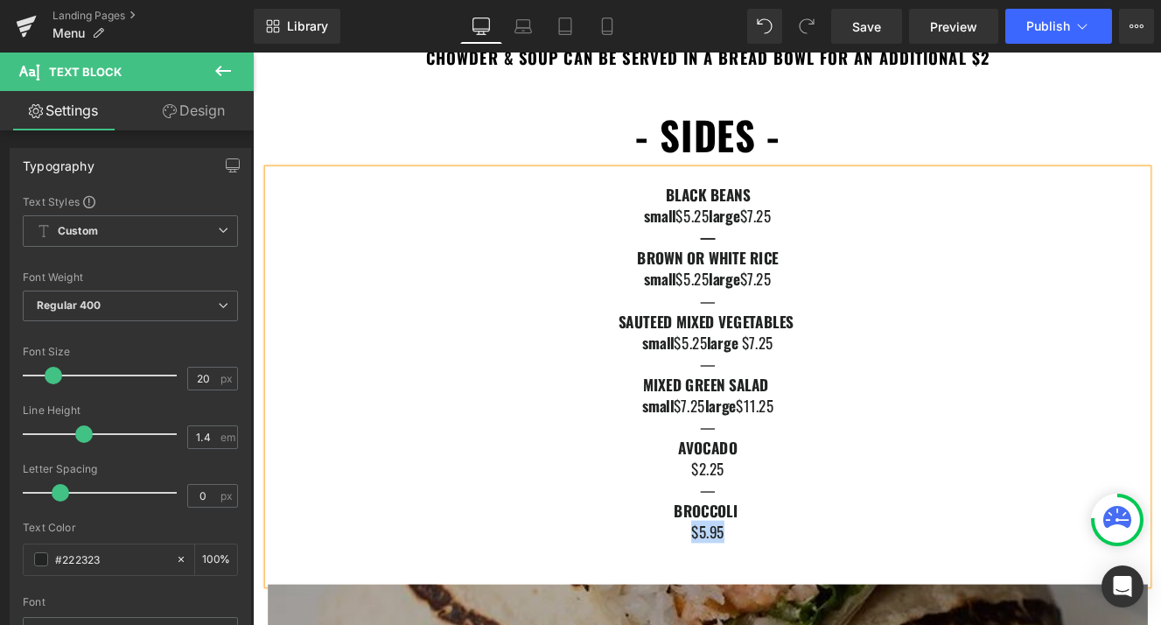
drag, startPoint x: 753, startPoint y: 605, endPoint x: 901, endPoint y: 613, distance: 149.0
click at [901, 613] on div "$5.95" at bounding box center [782, 610] width 1024 height 25
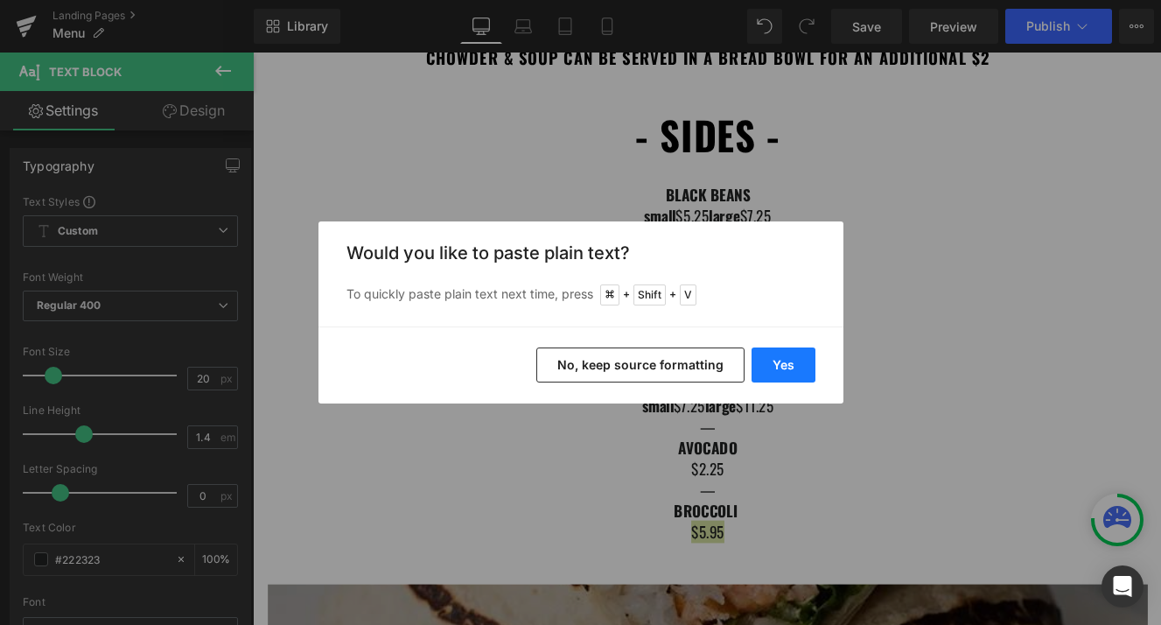
click at [790, 365] on button "Yes" at bounding box center [784, 364] width 64 height 35
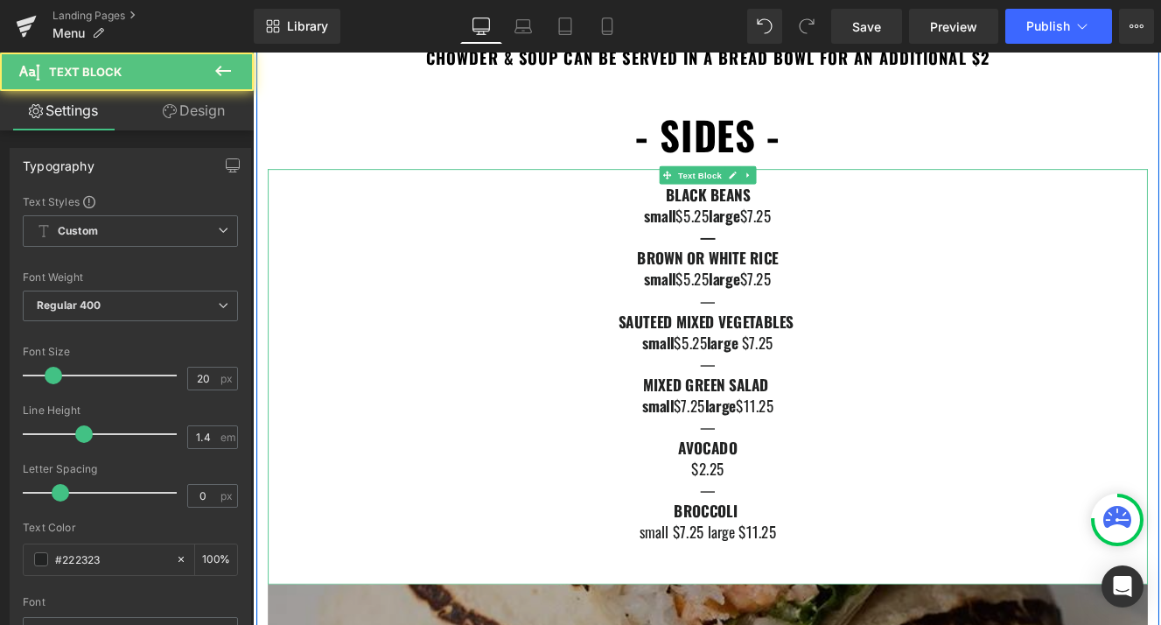
click at [760, 613] on div "small $7.25 large $11.25" at bounding box center [782, 610] width 1024 height 25
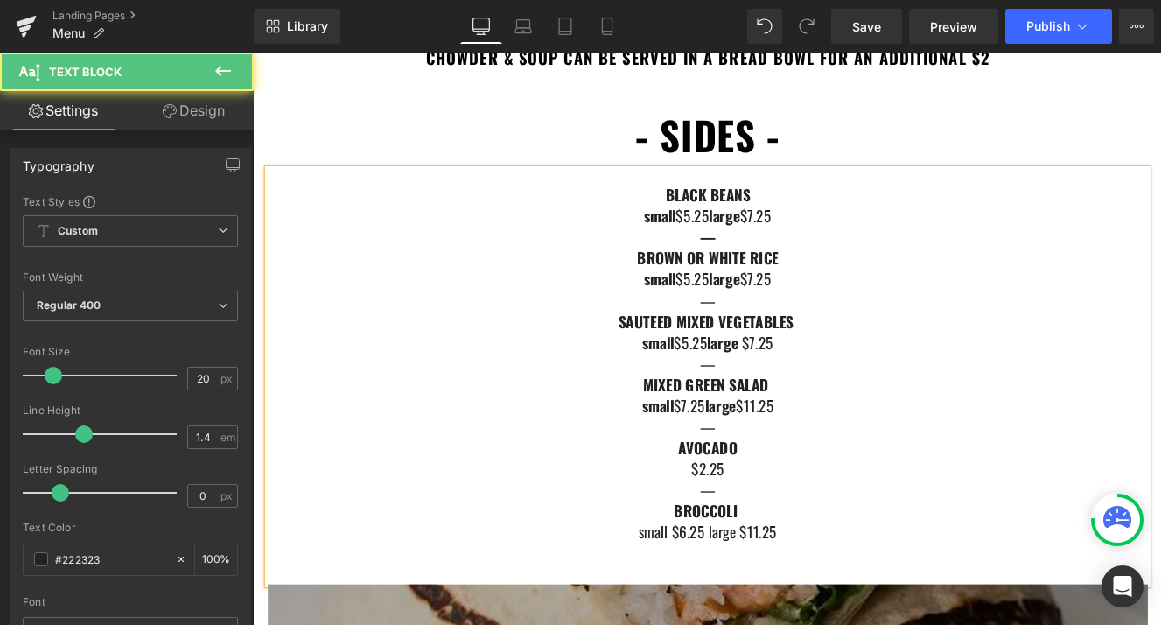
click at [842, 606] on div "small $6.25 large $11.25" at bounding box center [782, 610] width 1024 height 25
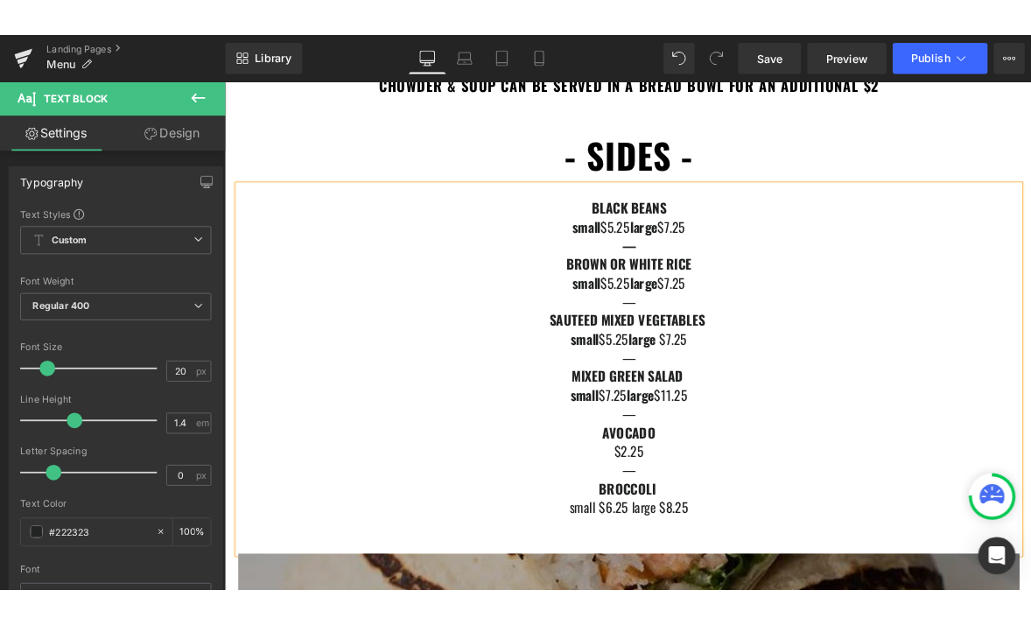
scroll to position [2589, 0]
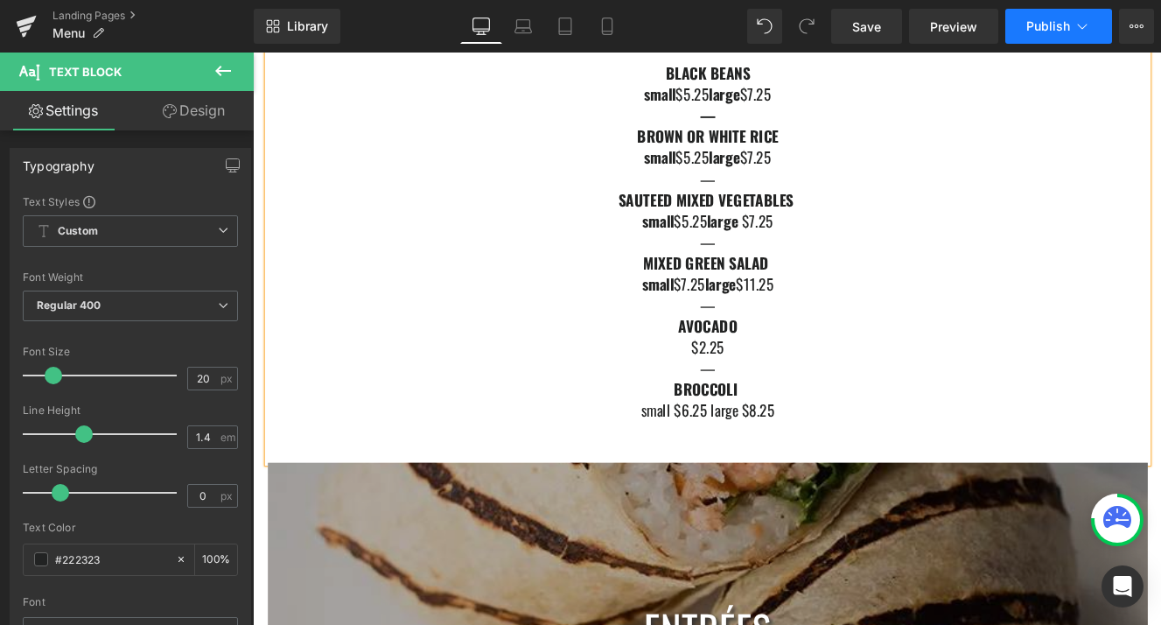
click at [1052, 41] on button "Publish" at bounding box center [1058, 26] width 107 height 35
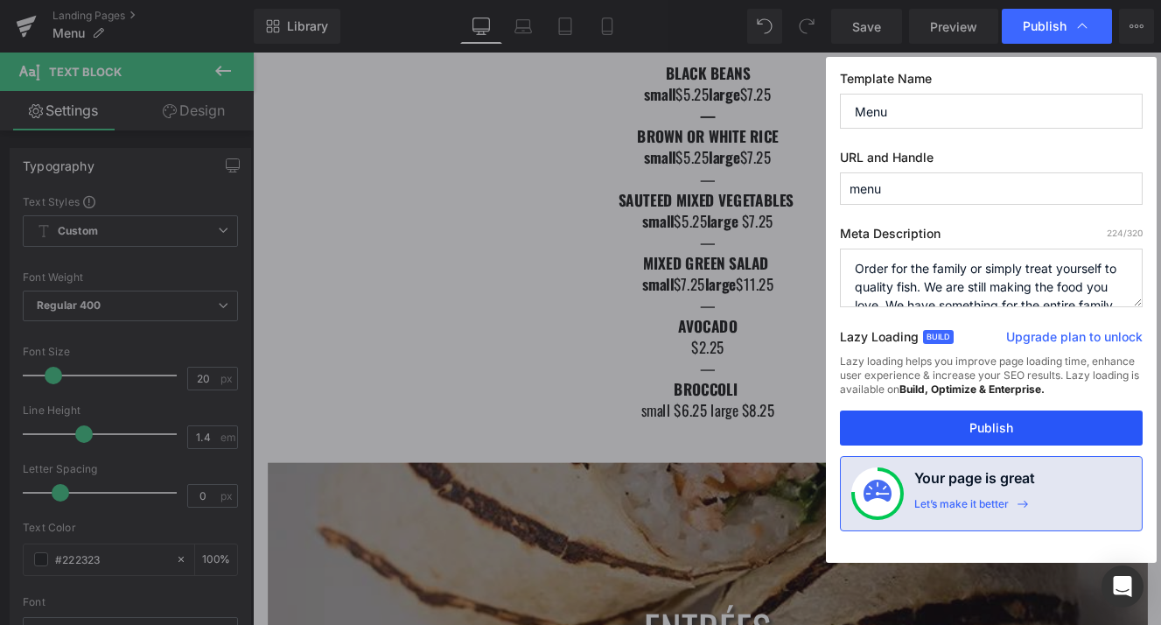
click at [991, 430] on button "Publish" at bounding box center [991, 427] width 303 height 35
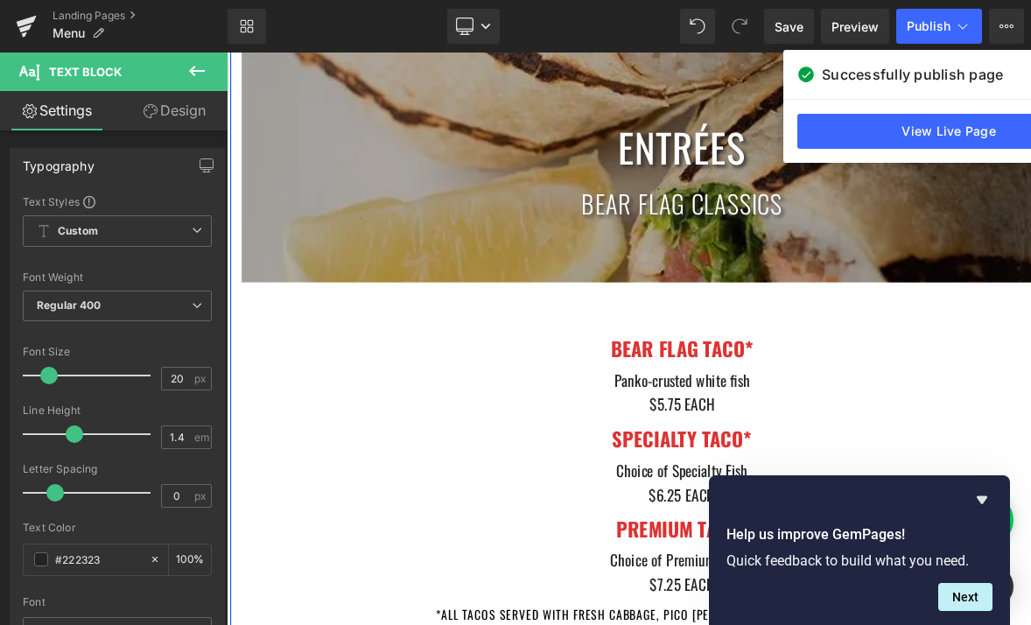
scroll to position [3154, 0]
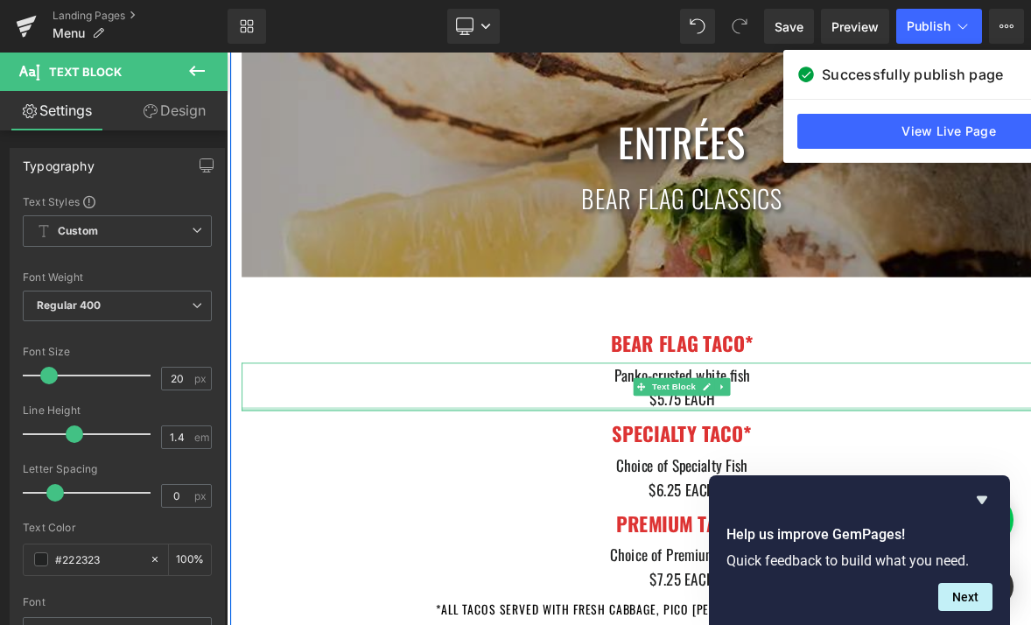
click at [748, 464] on span "$5.75 EACH" at bounding box center [755, 456] width 75 height 26
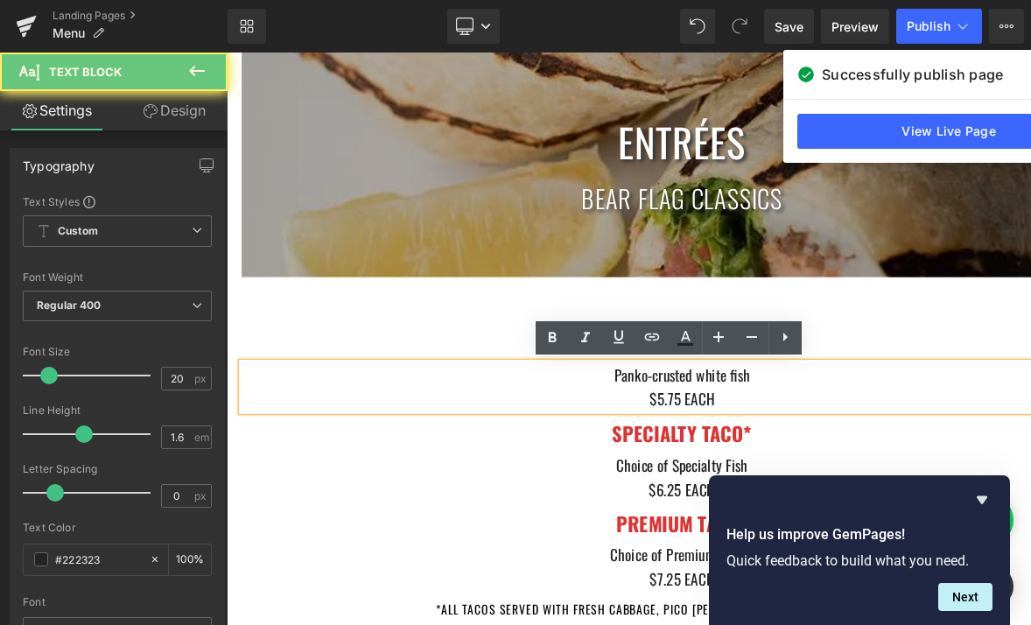
click at [746, 457] on span "$5.75 EACH" at bounding box center [755, 456] width 75 height 26
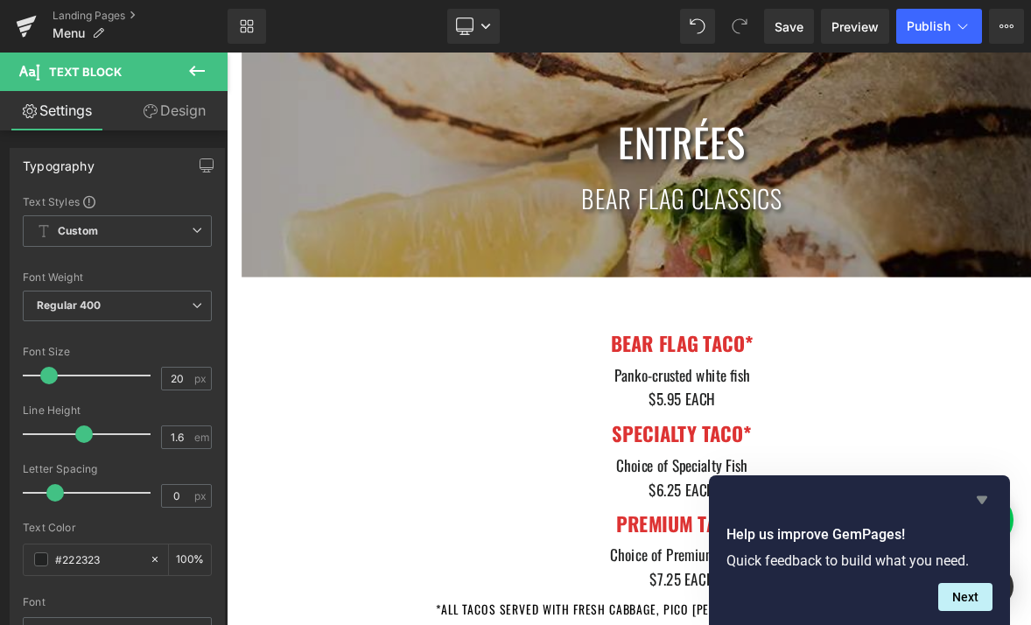
click at [984, 495] on icon "Hide survey" at bounding box center [981, 499] width 21 height 21
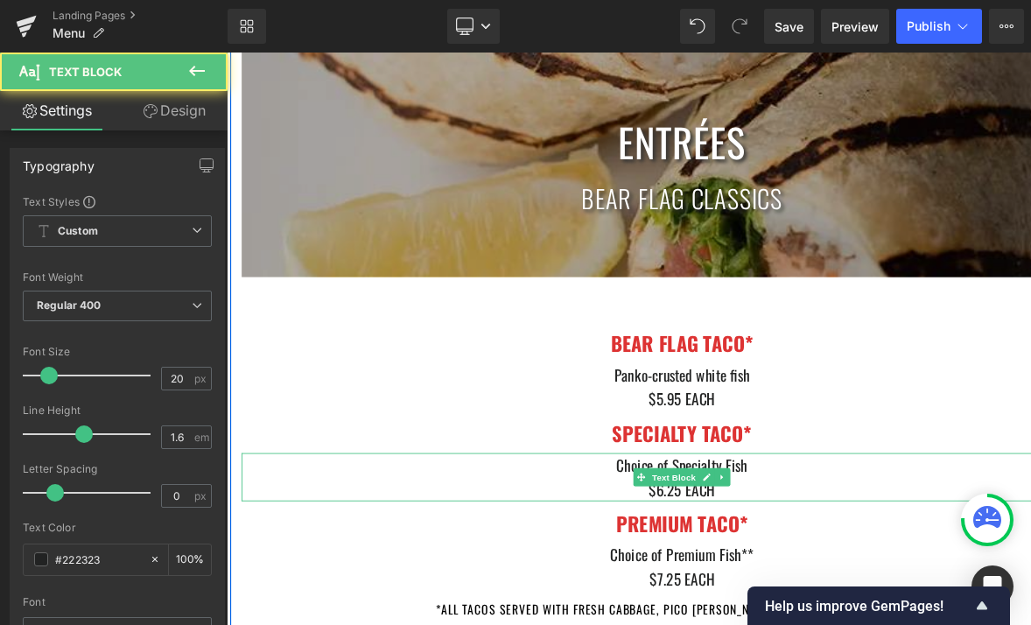
click at [876, 552] on div "$6.25 EACH" at bounding box center [756, 561] width 1024 height 28
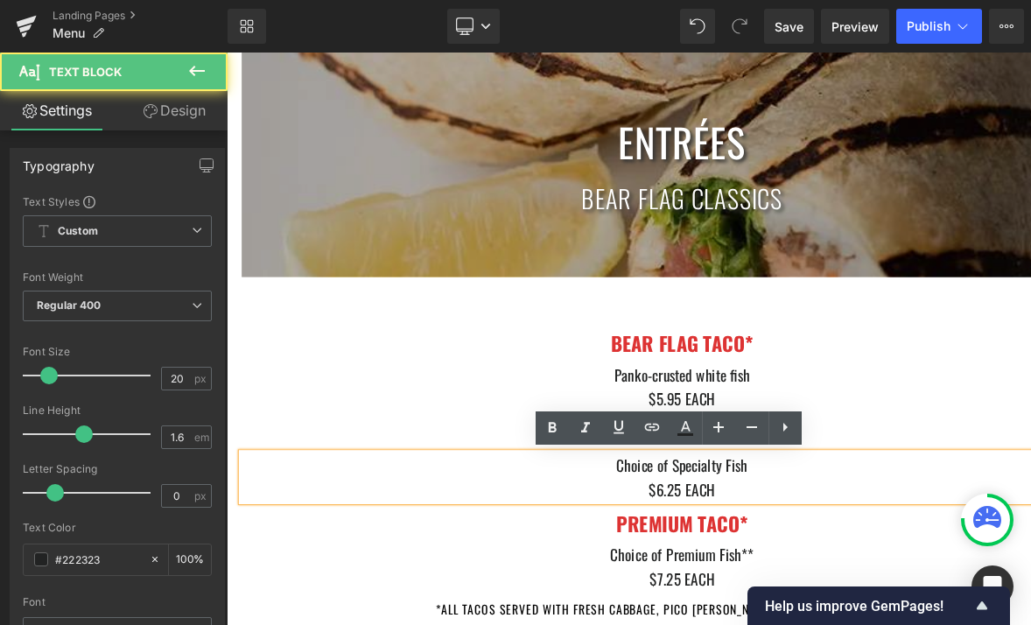
click at [748, 561] on span "$6.25 EACH" at bounding box center [756, 561] width 77 height 26
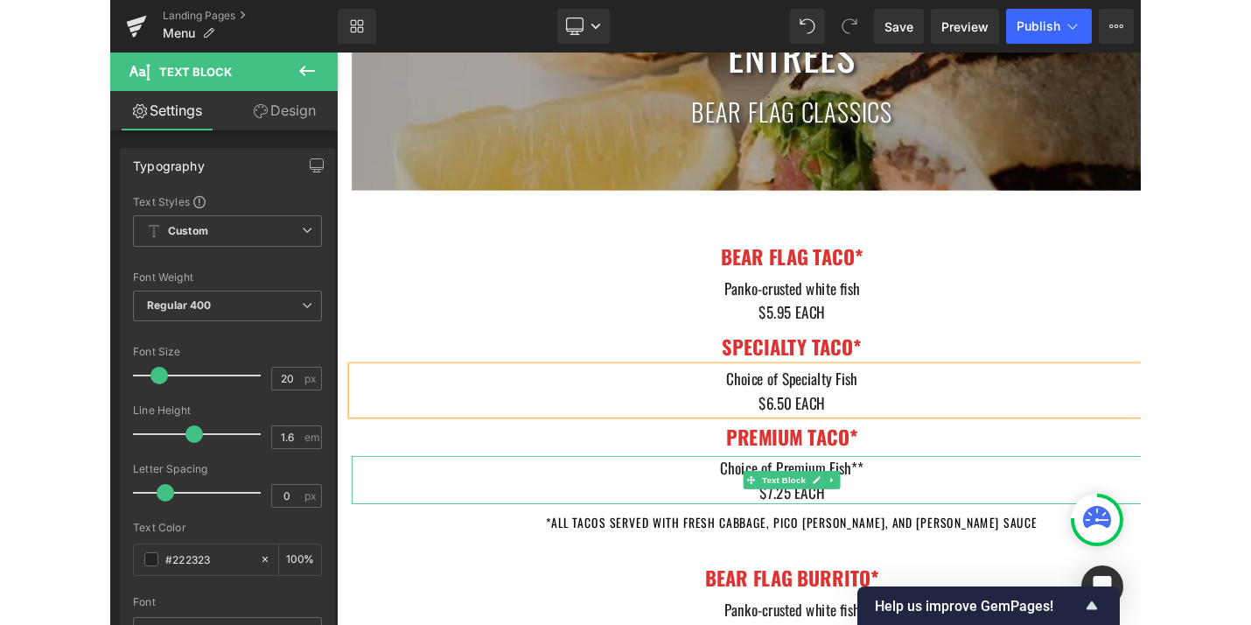
scroll to position [3258, 0]
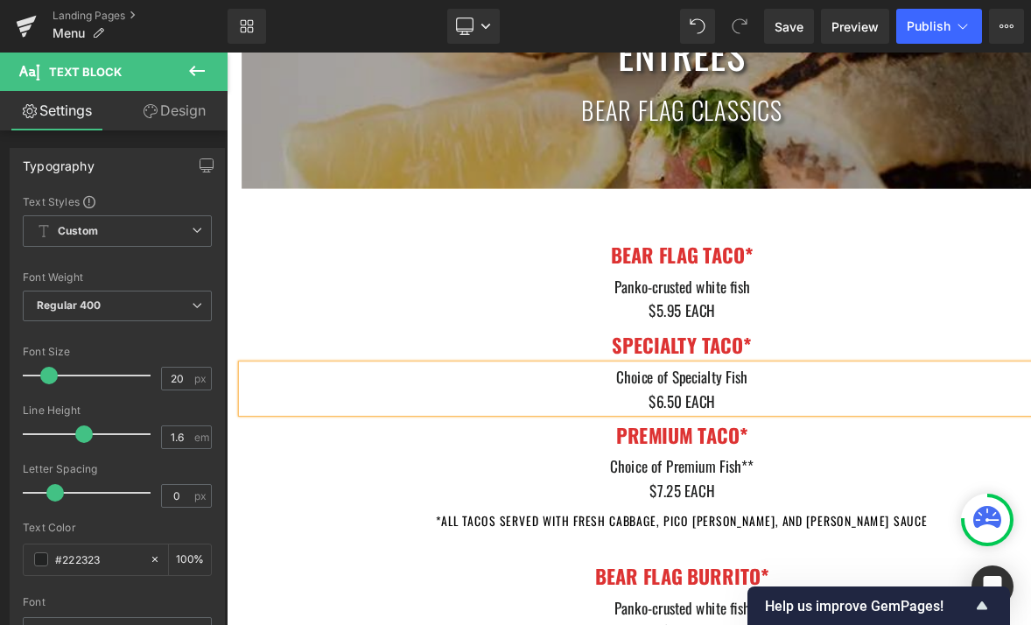
click at [991, 575] on div "Choice of Premium Fish** $7.25 EACH Text Block" at bounding box center [756, 548] width 1024 height 56
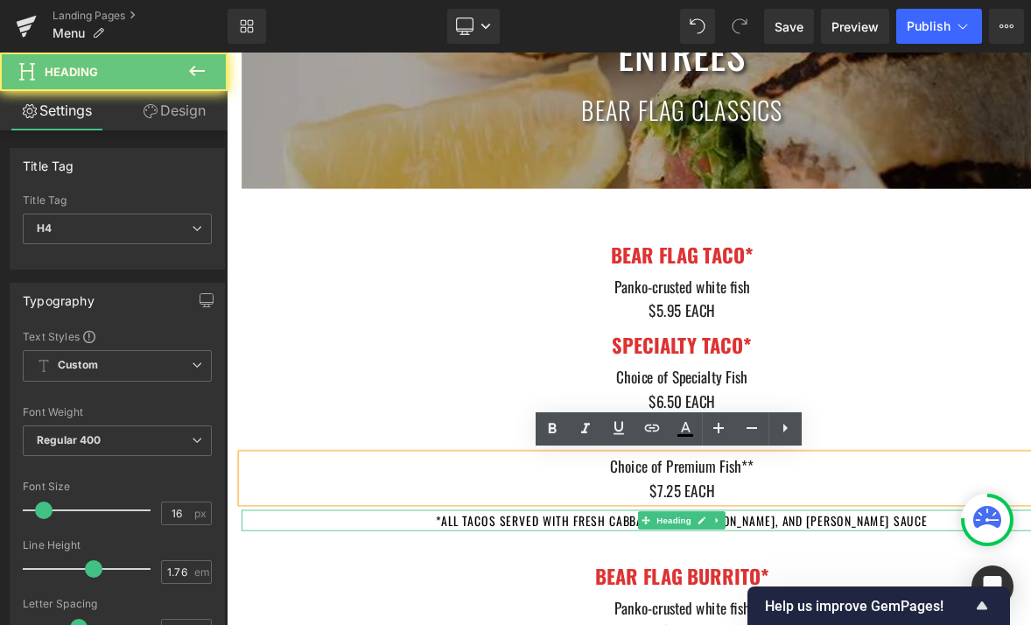
click at [1003, 592] on h4 "*all tacos served with fresh cabbage, pico [PERSON_NAME], and [PERSON_NAME] sau…" at bounding box center [756, 597] width 1024 height 25
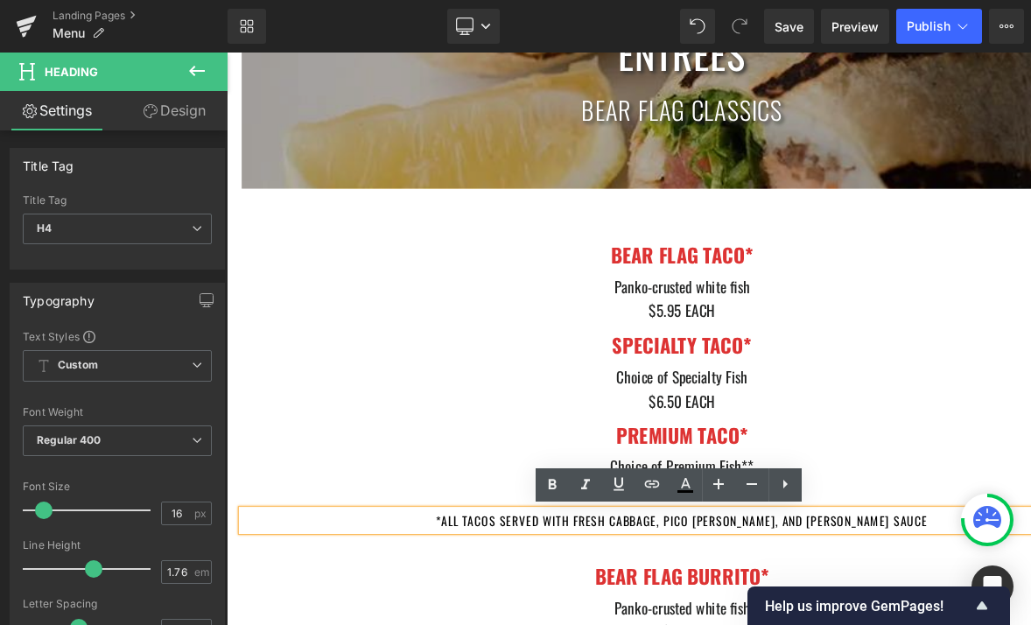
click at [717, 592] on h4 "*all tacos served with fresh cabbage, pico [PERSON_NAME], and [PERSON_NAME] sau…" at bounding box center [756, 597] width 1024 height 25
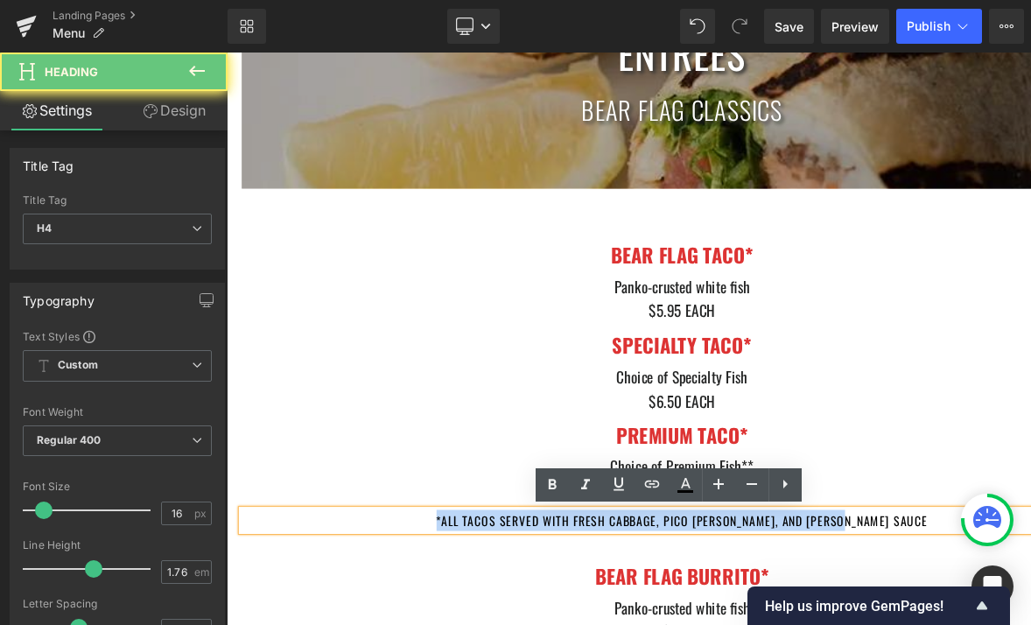
click at [717, 592] on h4 "*all tacos served with fresh cabbage, pico [PERSON_NAME], and [PERSON_NAME] sau…" at bounding box center [756, 597] width 1024 height 25
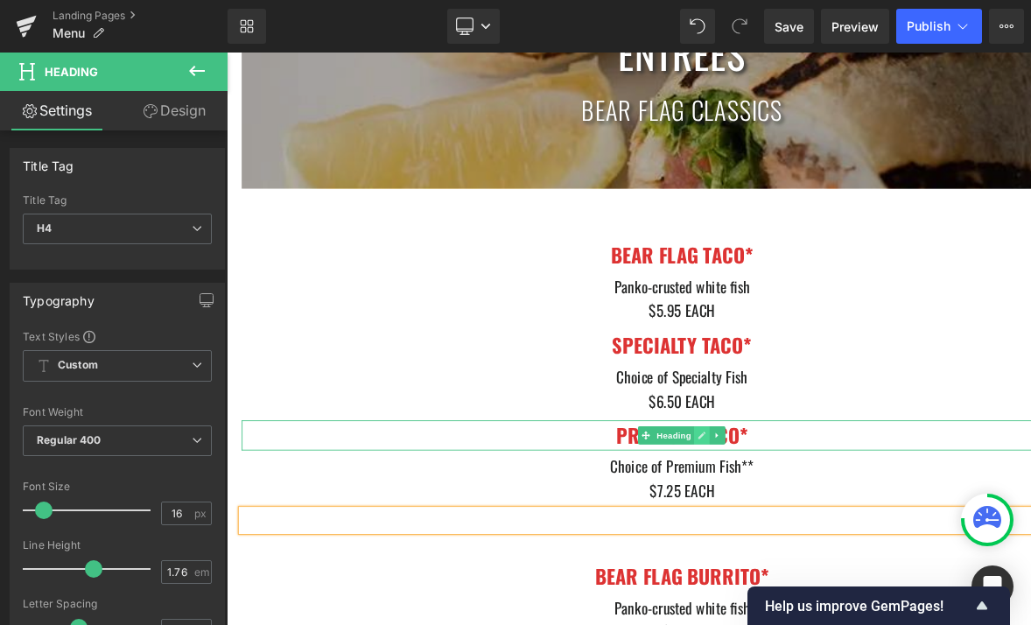
click at [780, 499] on icon at bounding box center [779, 498] width 10 height 11
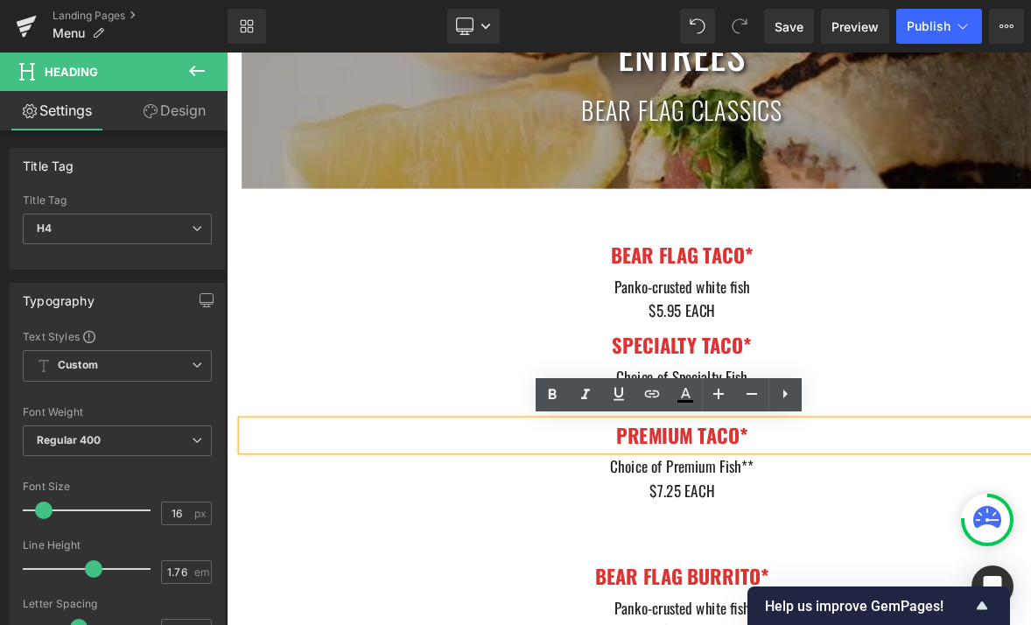
click at [832, 499] on h3 "PREMIUM TACO*" at bounding box center [756, 498] width 1024 height 36
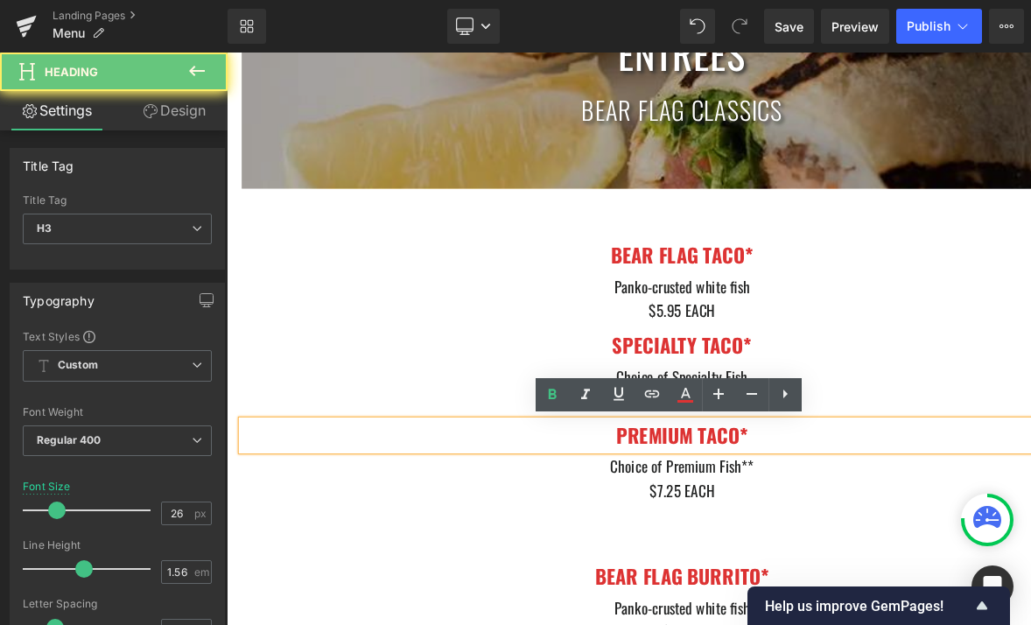
click at [902, 516] on div "PREMIUM TACO*" at bounding box center [756, 498] width 1024 height 36
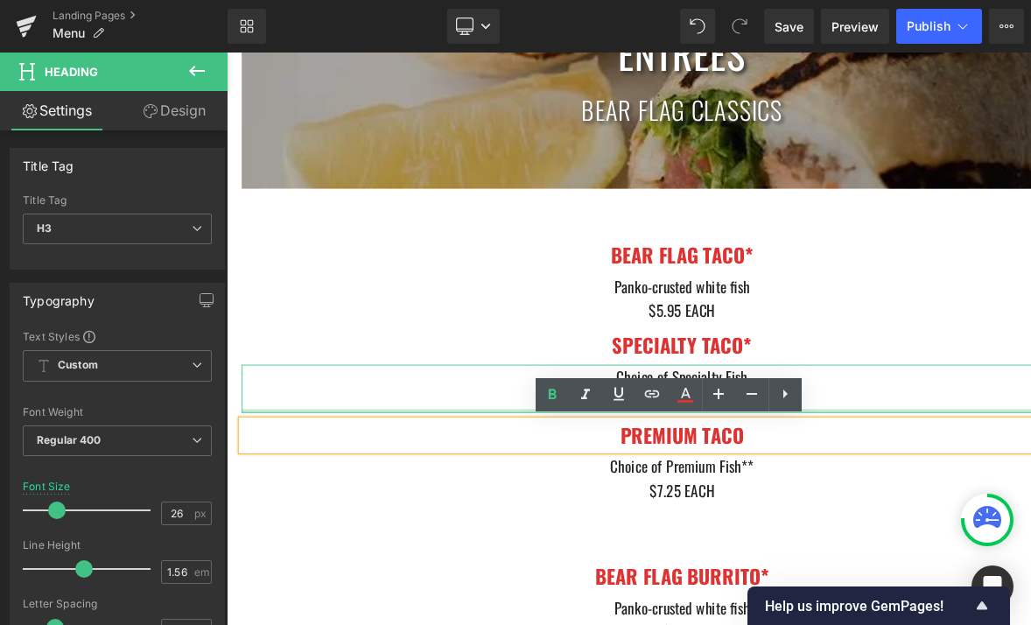
click at [938, 466] on div "Choice of Specialty Fish $6.50 EACH Text Block" at bounding box center [756, 444] width 1024 height 56
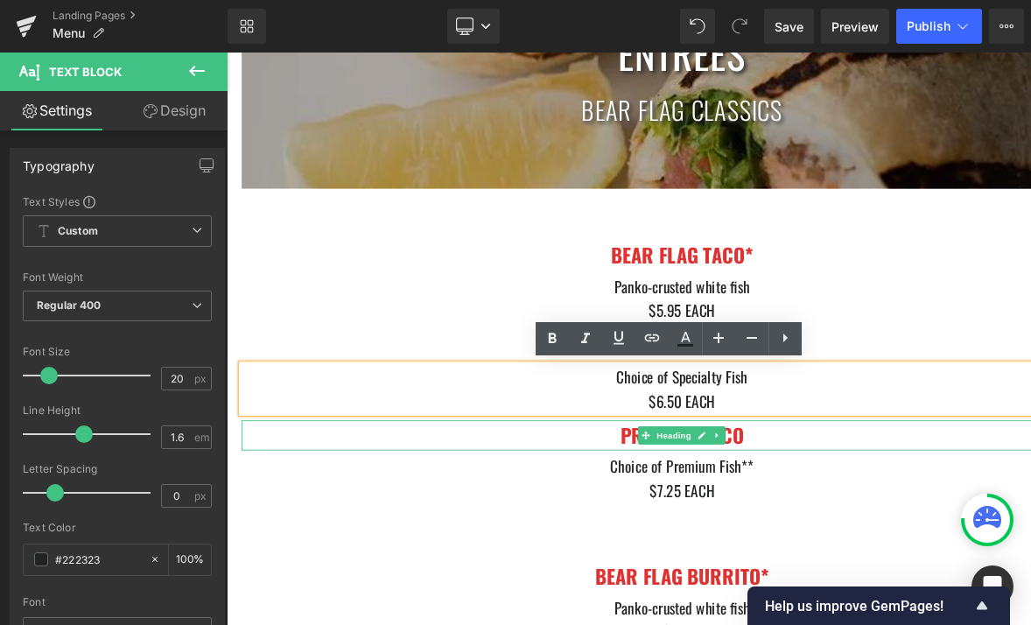
click at [947, 491] on h3 "PREMIUM TACO" at bounding box center [756, 498] width 1024 height 36
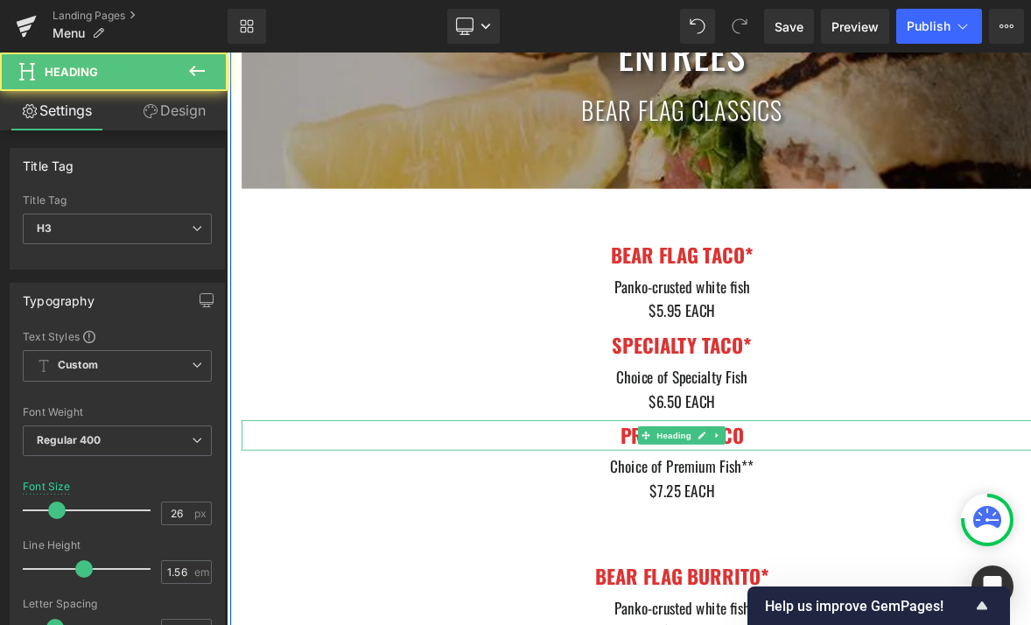
click at [317, 503] on h3 "PREMIUM TACO" at bounding box center [756, 498] width 1024 height 36
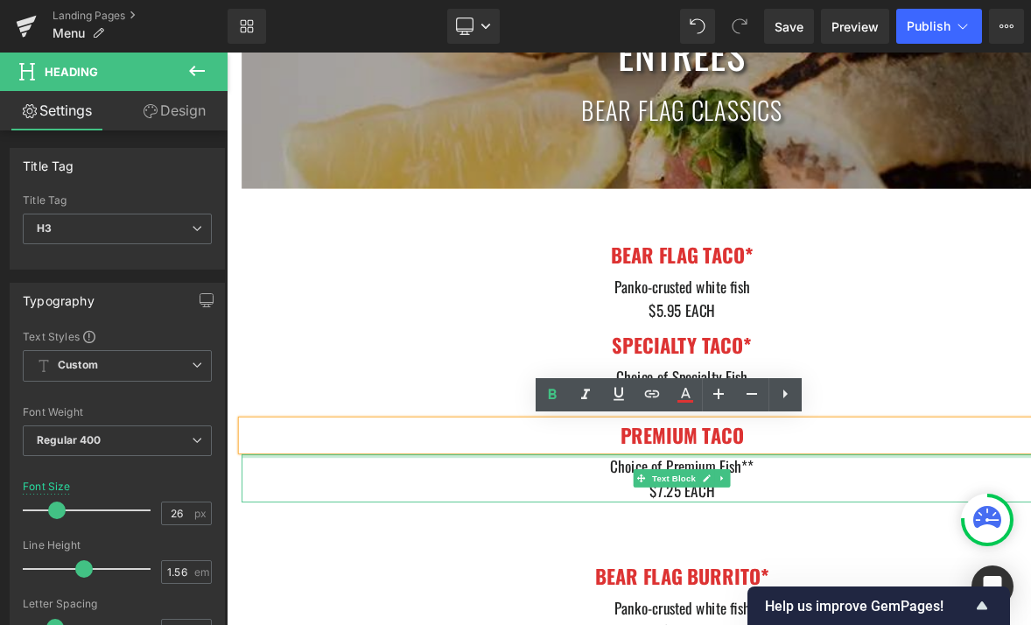
click at [767, 510] on strong "PREMIUM TACO" at bounding box center [756, 497] width 144 height 34
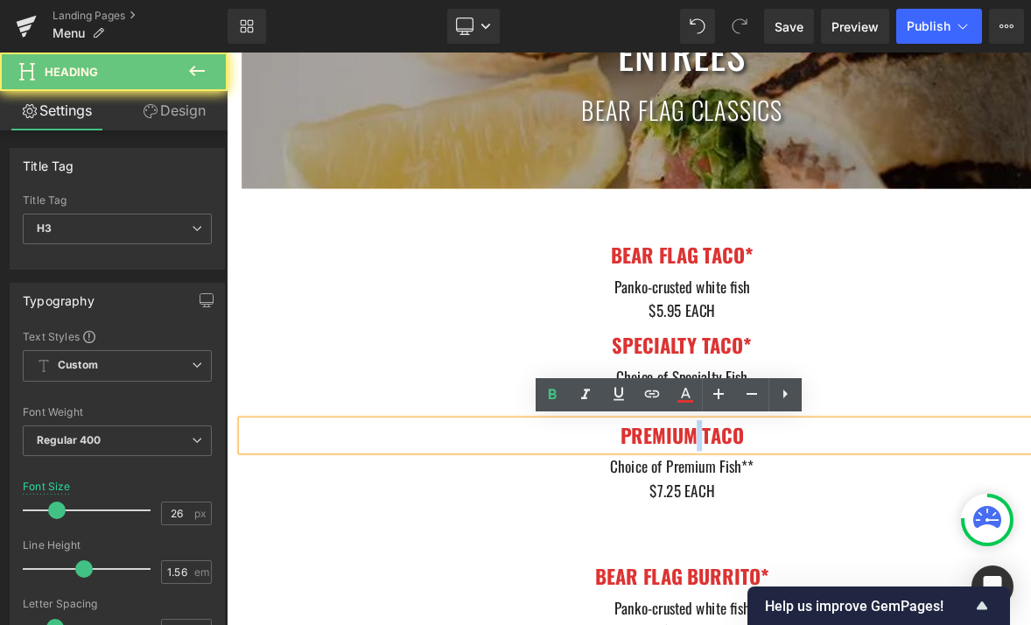
click at [767, 510] on strong "PREMIUM TACO" at bounding box center [756, 497] width 144 height 34
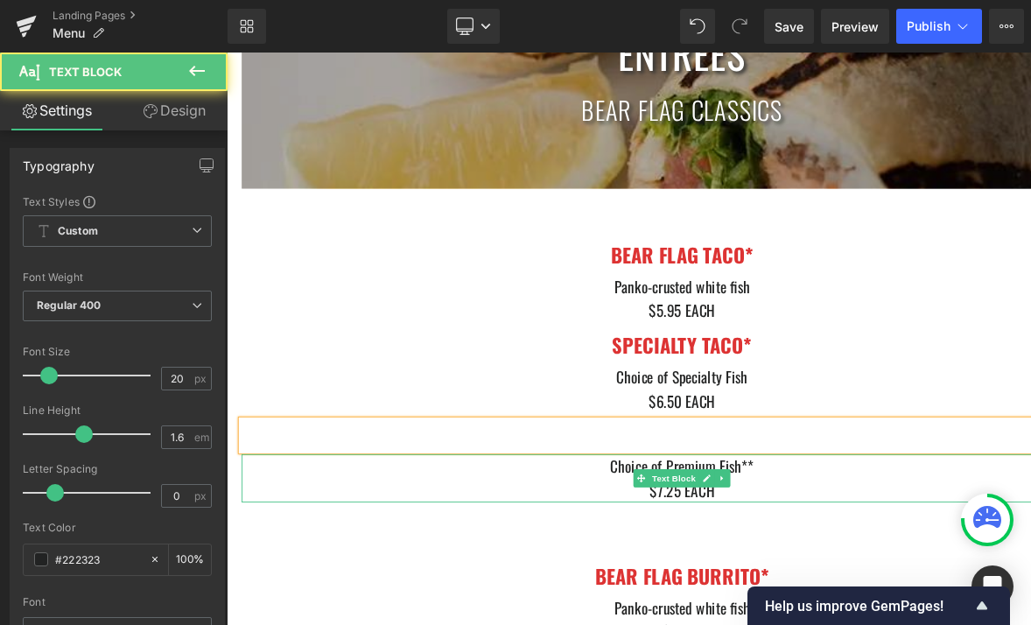
drag, startPoint x: 843, startPoint y: 561, endPoint x: 806, endPoint y: 562, distance: 36.8
click at [806, 562] on div "$7.25 EACH" at bounding box center [756, 562] width 1024 height 28
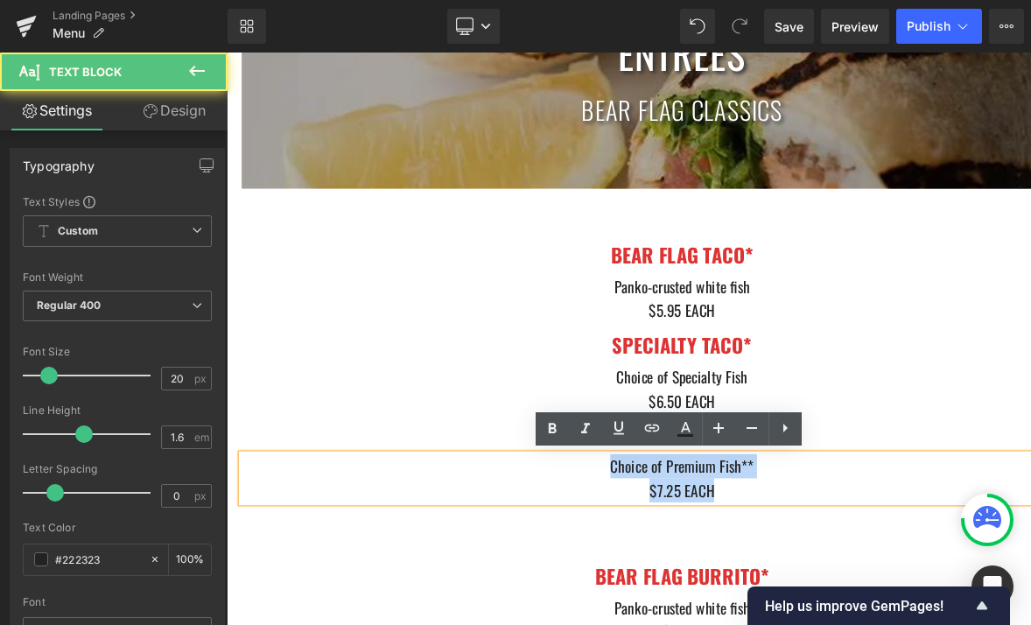
drag, startPoint x: 808, startPoint y: 567, endPoint x: 616, endPoint y: 511, distance: 199.6
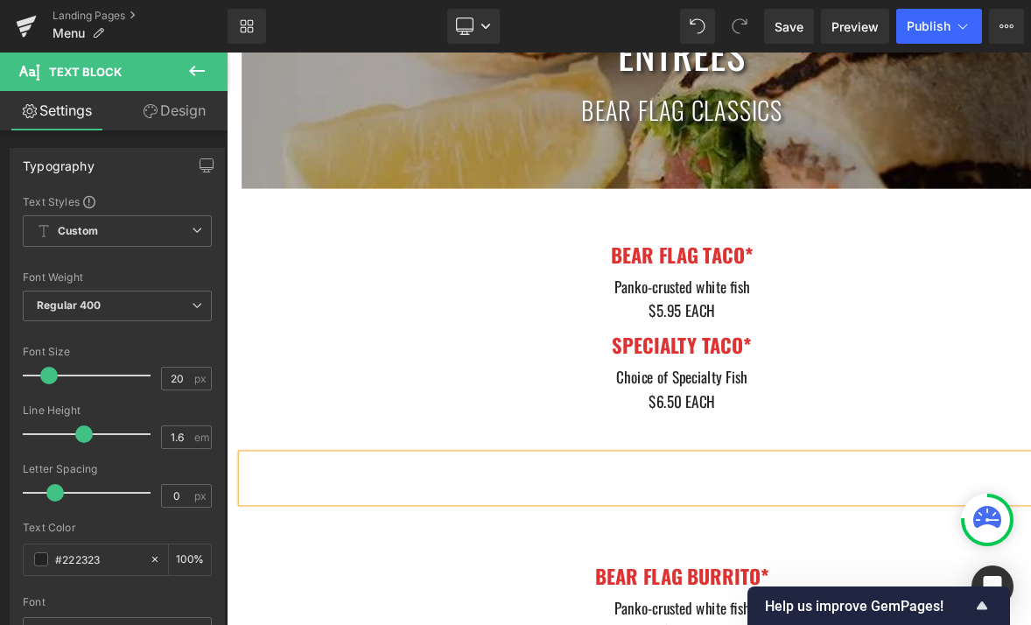
click at [1007, 588] on div "Heading" at bounding box center [756, 597] width 1024 height 25
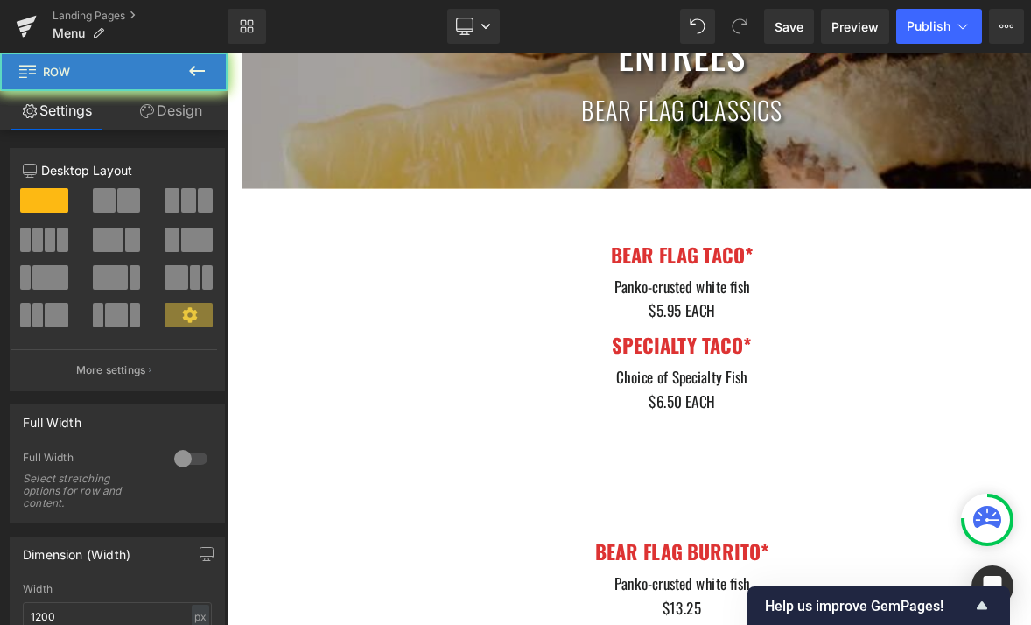
click at [920, 512] on div "Heading" at bounding box center [756, 498] width 1024 height 36
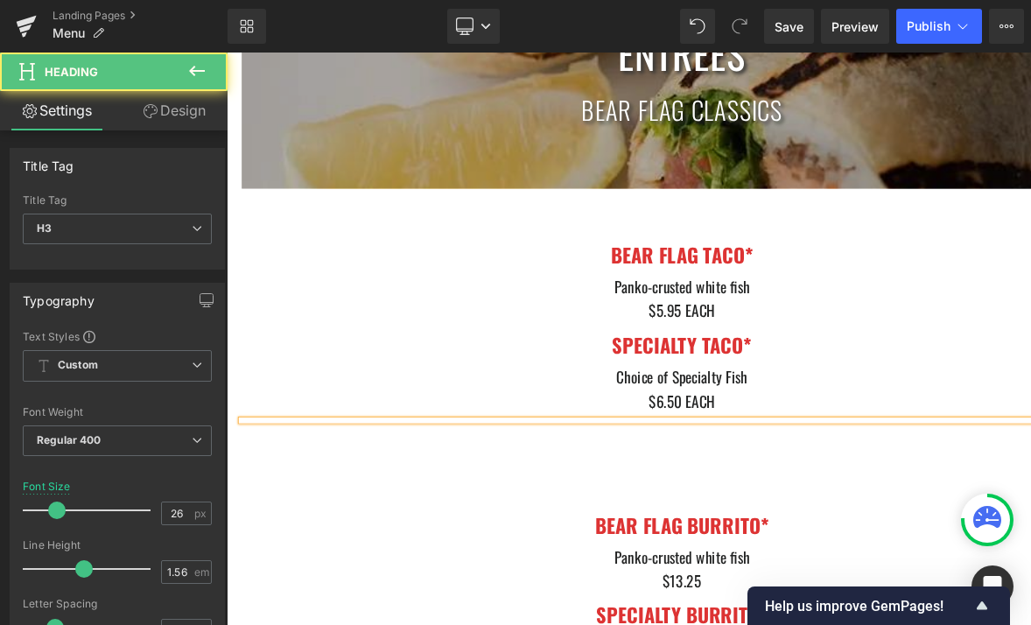
click at [998, 480] on div at bounding box center [756, 480] width 1024 height 0
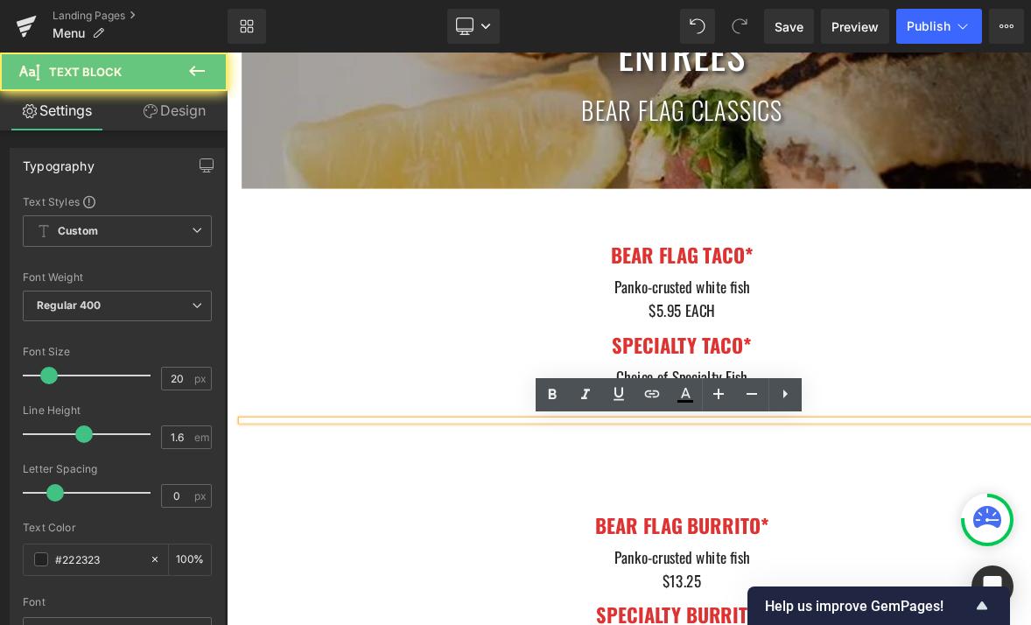
click at [940, 517] on div "Text Block" at bounding box center [756, 503] width 1024 height 28
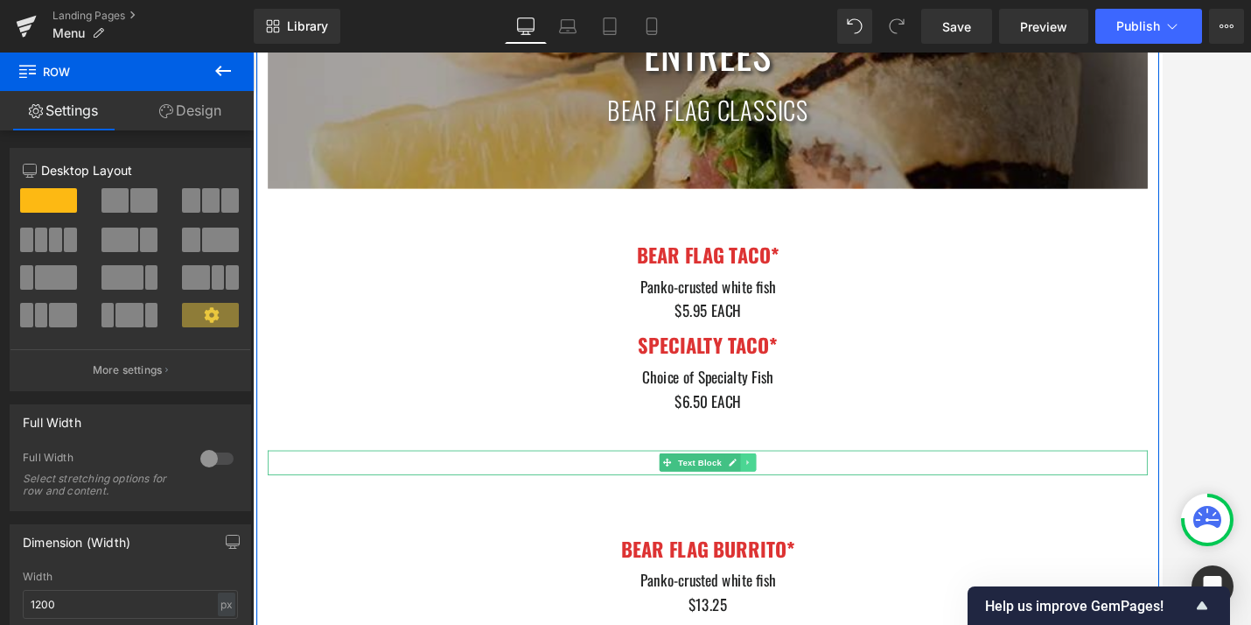
click at [829, 529] on icon at bounding box center [829, 529] width 10 height 11
click at [834, 533] on icon at bounding box center [839, 529] width 10 height 10
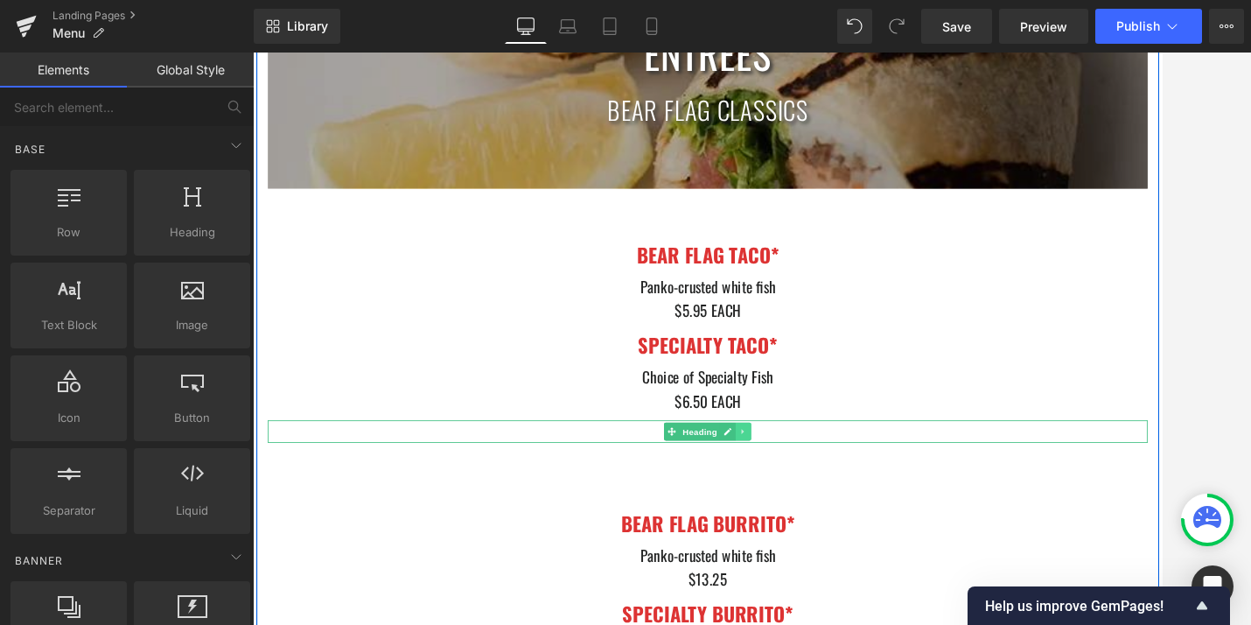
click at [819, 494] on icon at bounding box center [824, 493] width 10 height 11
click at [830, 494] on icon at bounding box center [834, 493] width 10 height 11
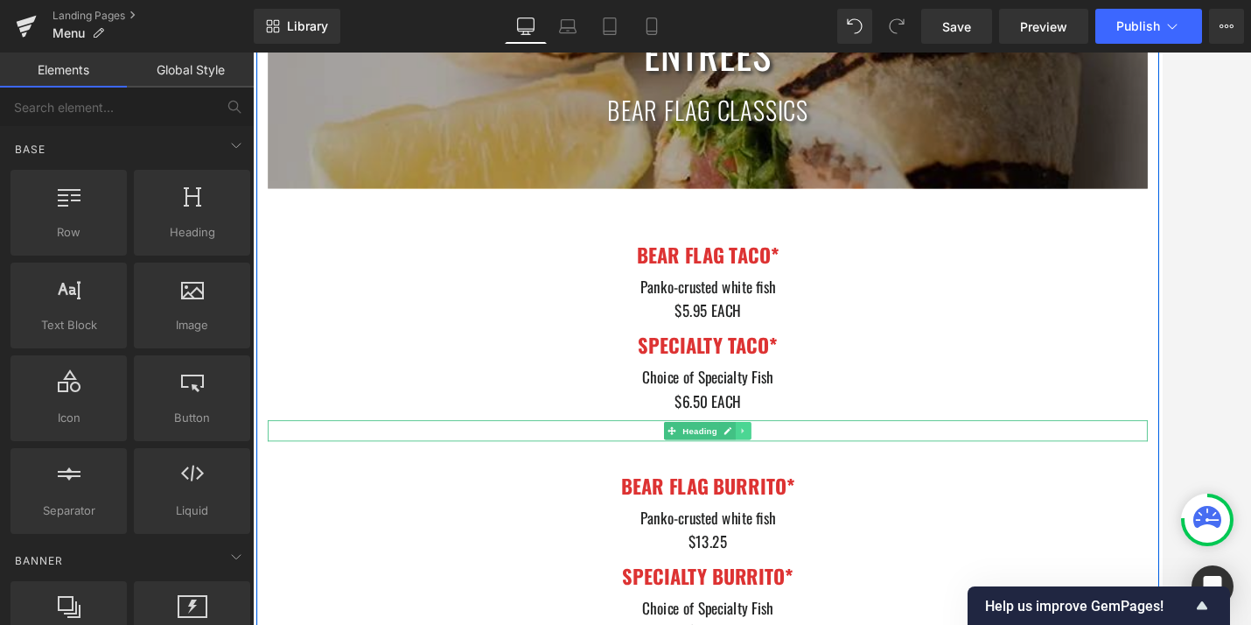
click at [826, 494] on icon at bounding box center [824, 492] width 10 height 11
click at [832, 496] on icon at bounding box center [834, 492] width 10 height 10
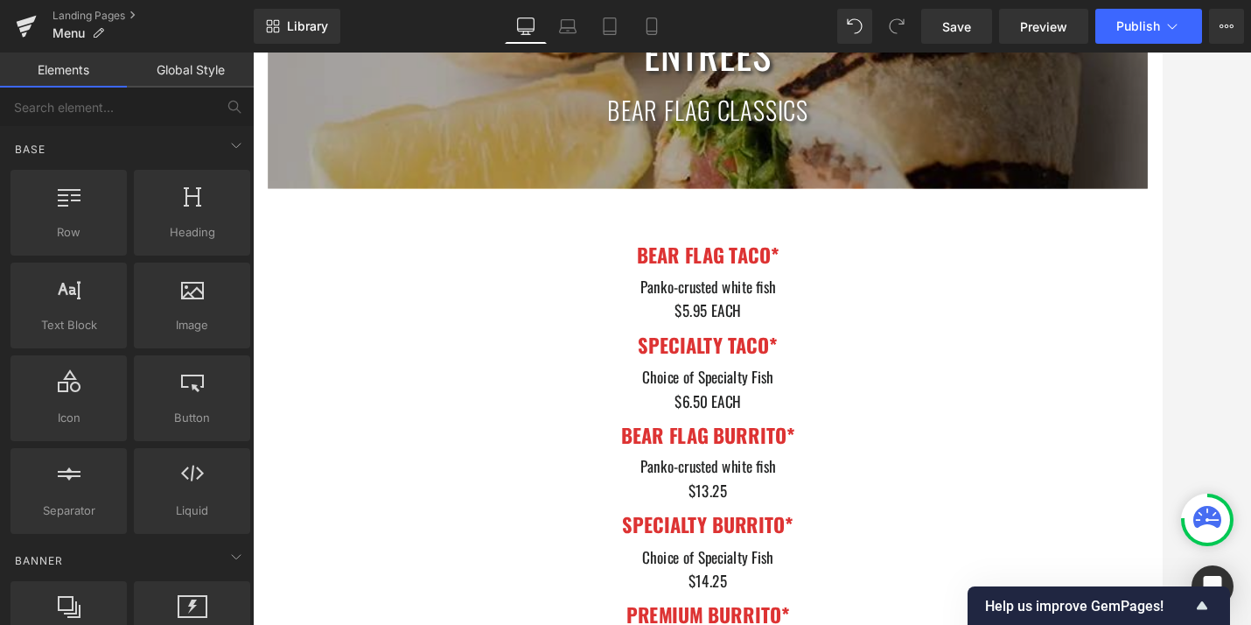
click at [802, 570] on div "$13.25" at bounding box center [782, 562] width 1024 height 28
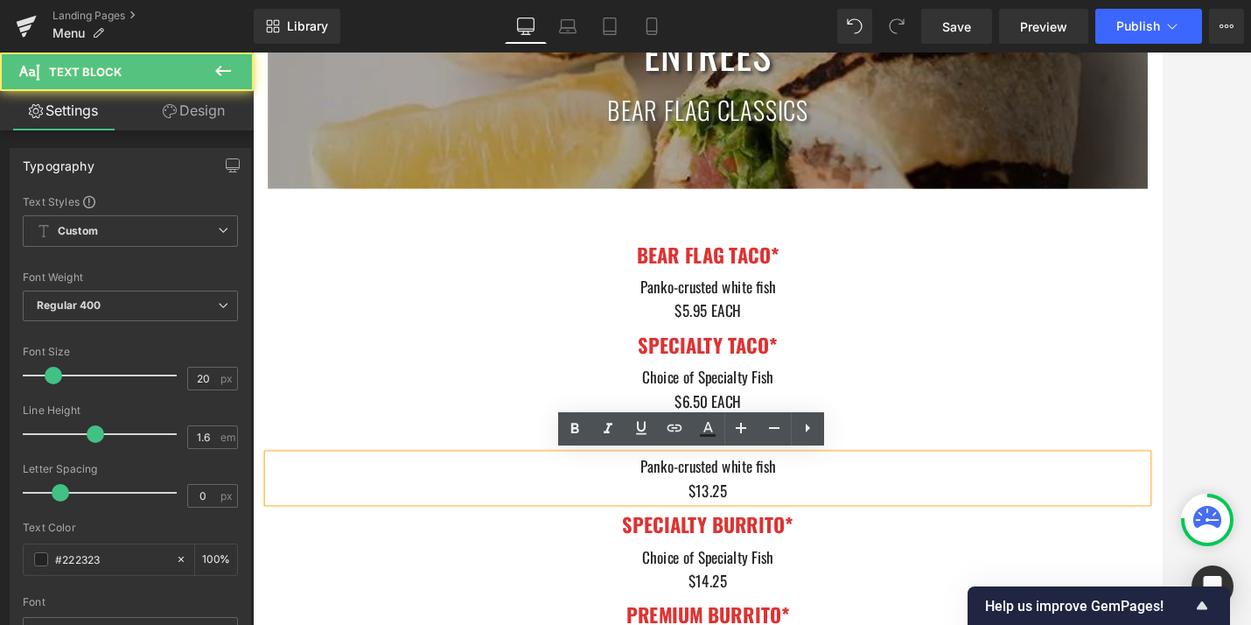
click at [811, 564] on div "$13.25" at bounding box center [782, 562] width 1024 height 28
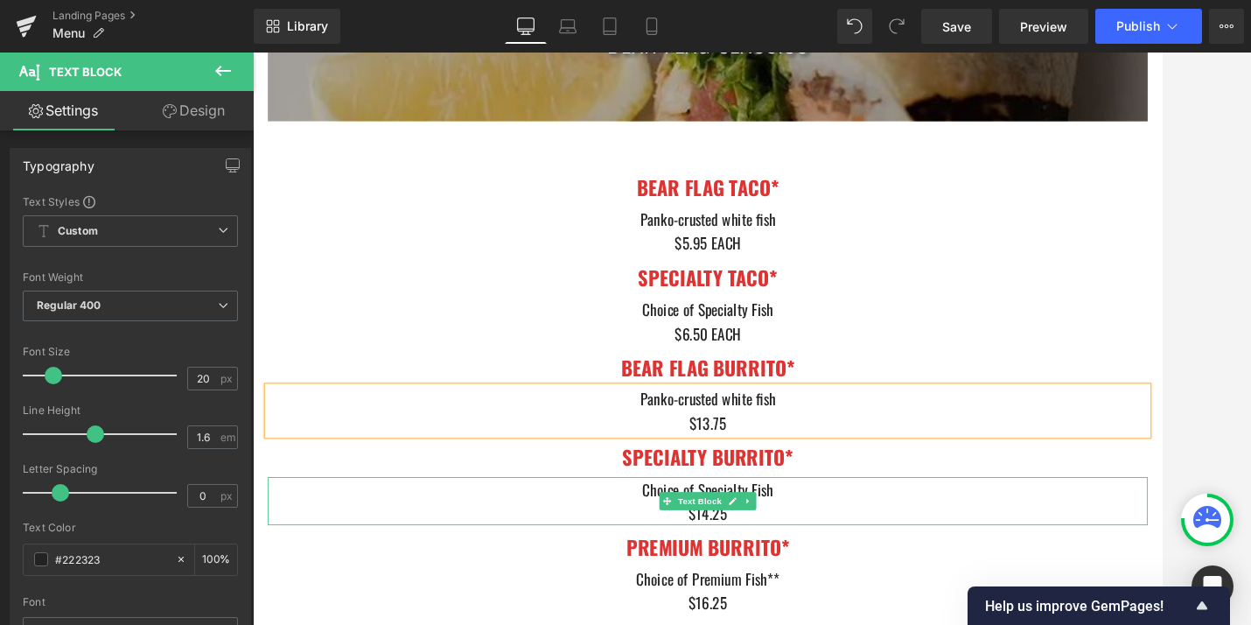
scroll to position [3370, 0]
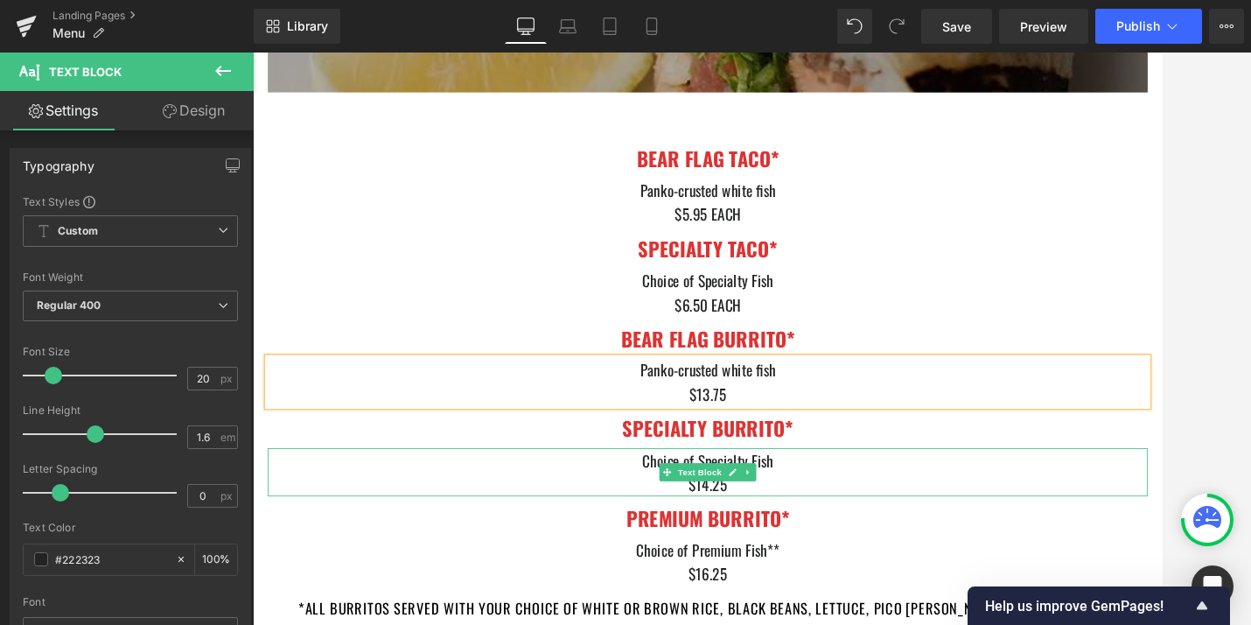
click at [817, 554] on div "$14.25" at bounding box center [782, 555] width 1024 height 28
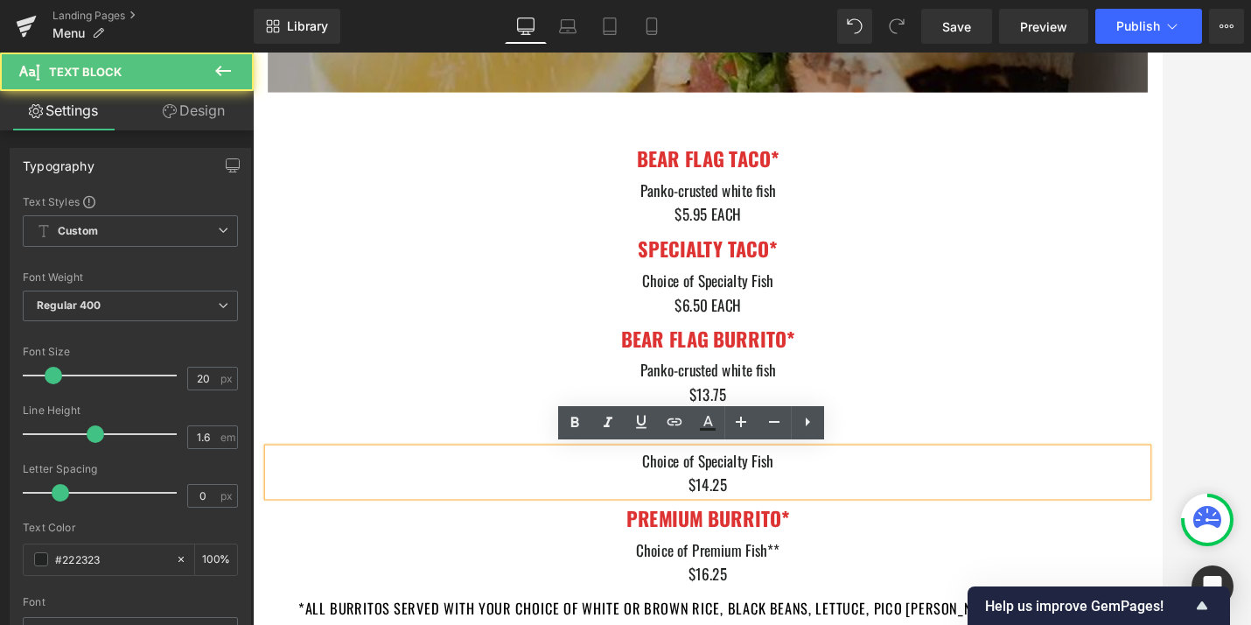
click at [797, 553] on div "$14.25" at bounding box center [782, 555] width 1024 height 28
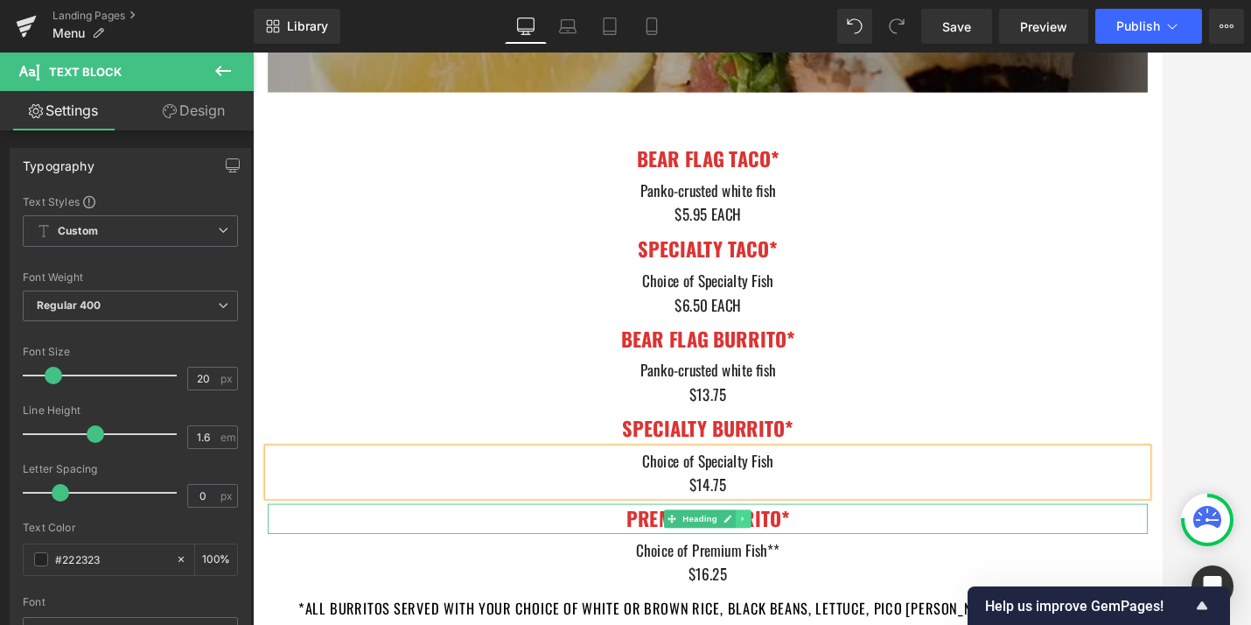
click at [822, 597] on icon at bounding box center [823, 595] width 3 height 6
click at [834, 599] on icon at bounding box center [834, 595] width 10 height 10
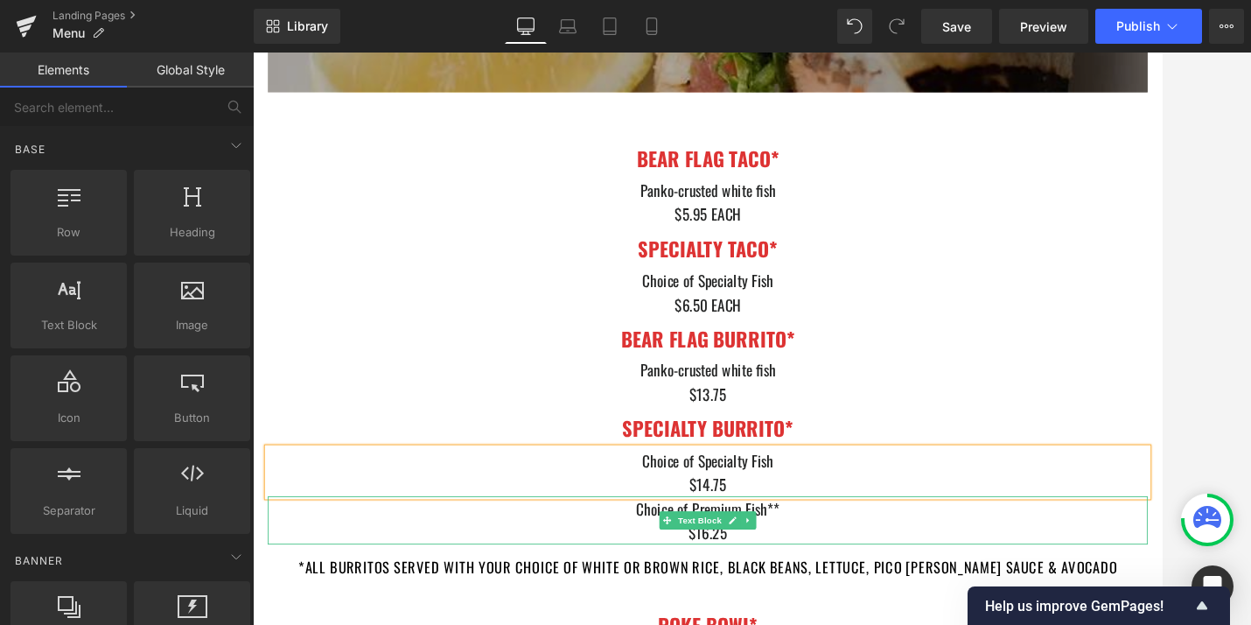
click at [875, 586] on div "Choice of Premium Fish**" at bounding box center [782, 583] width 1024 height 28
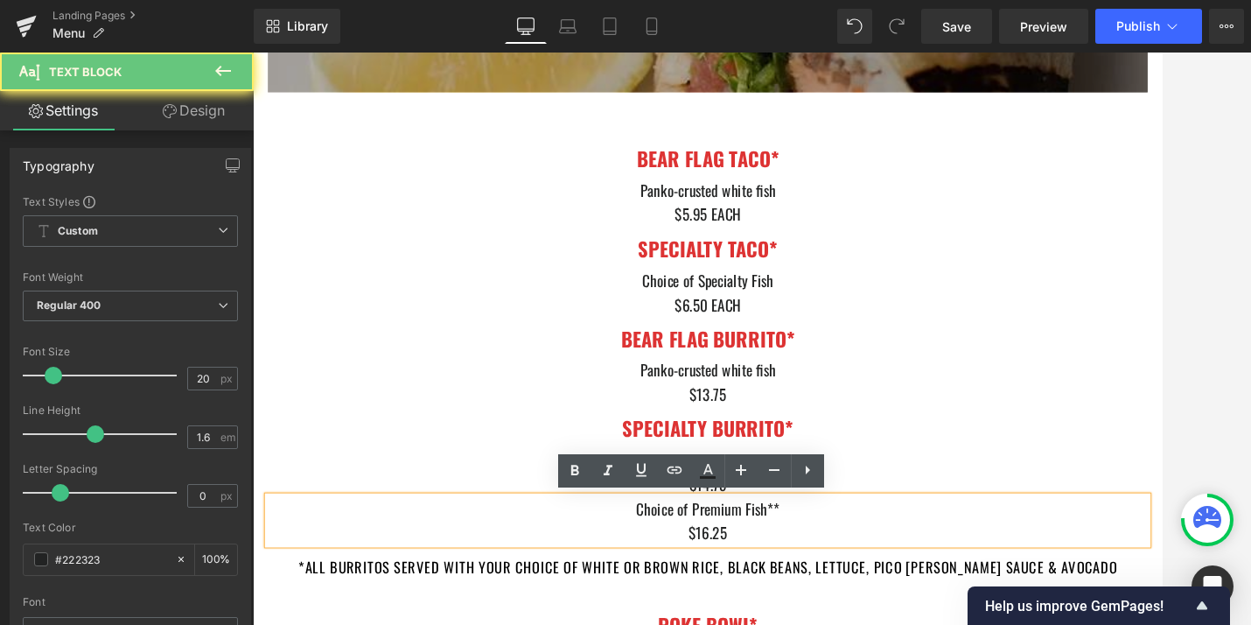
click at [864, 624] on div "Choice of Premium Fish** $16.25" at bounding box center [782, 597] width 1024 height 56
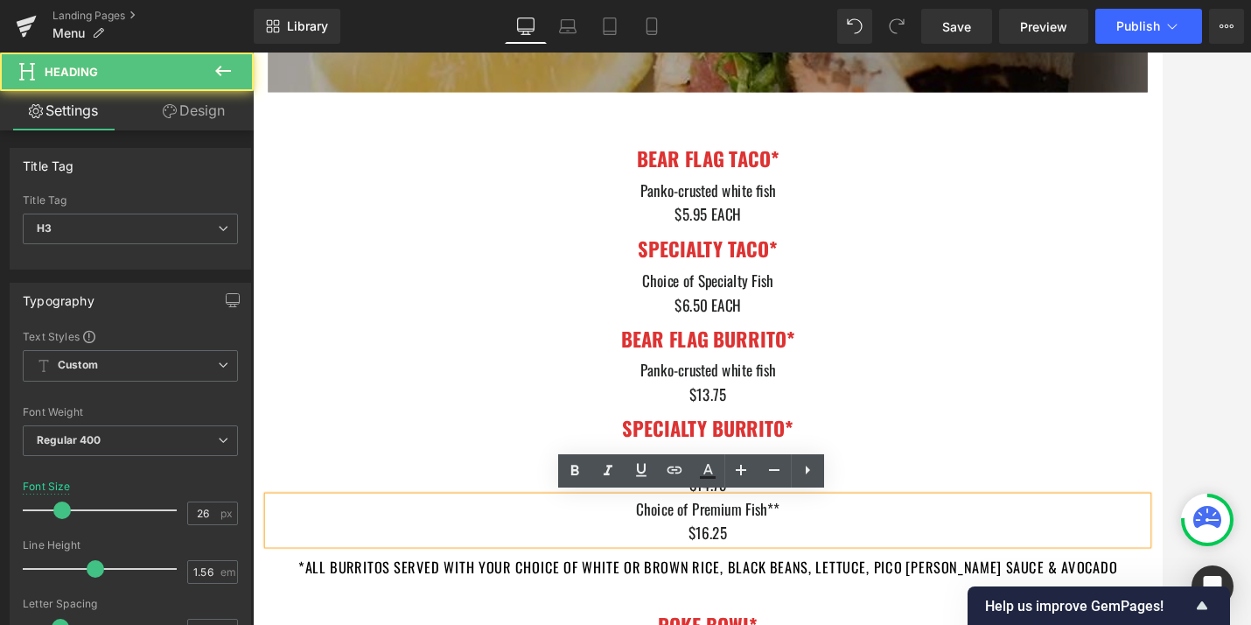
click at [991, 502] on h3 "SPECIALTY BURRITO*" at bounding box center [782, 491] width 1024 height 36
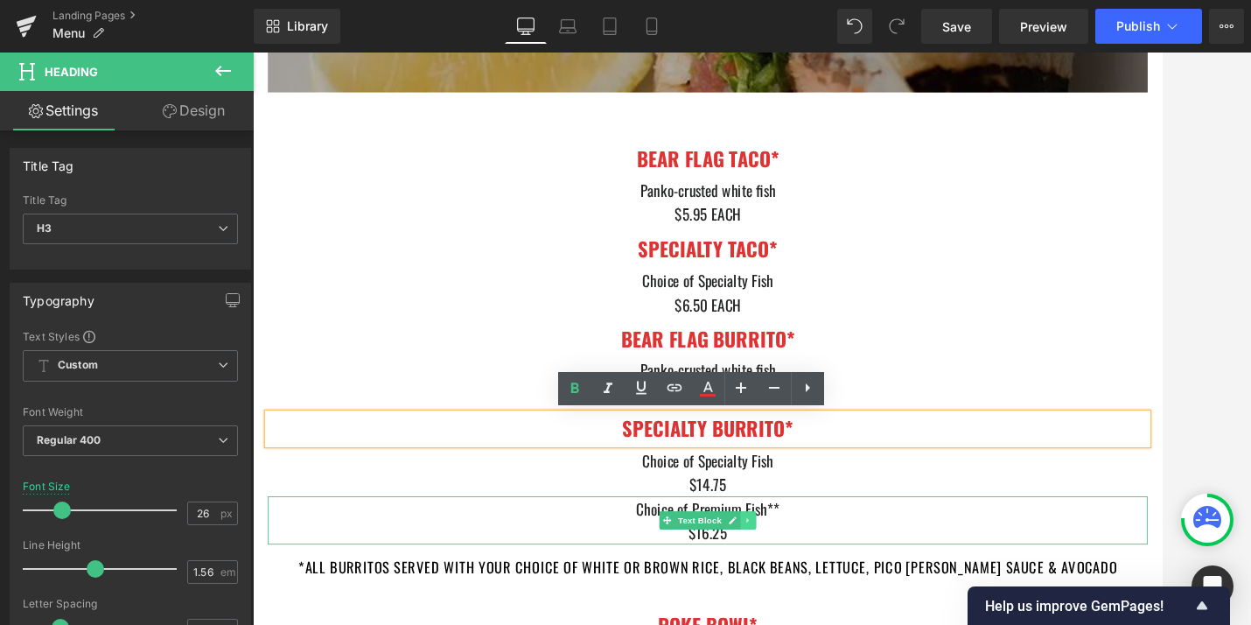
click at [832, 597] on icon at bounding box center [829, 597] width 10 height 11
click at [840, 599] on icon at bounding box center [839, 597] width 10 height 10
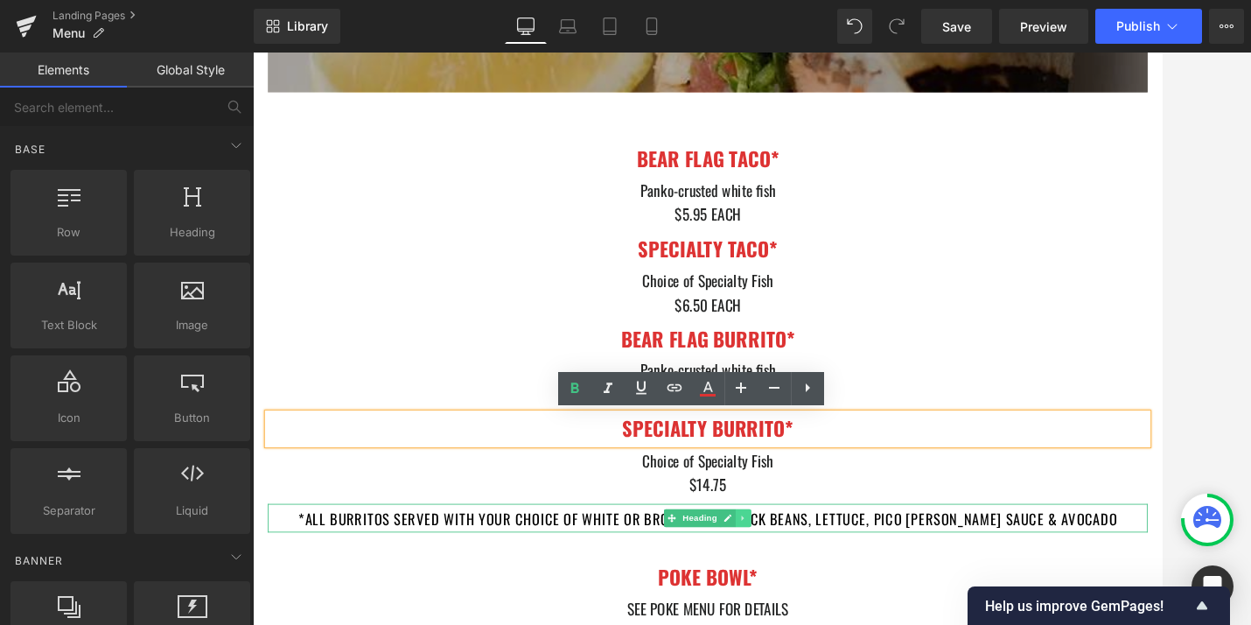
click at [822, 594] on icon at bounding box center [823, 594] width 3 height 6
click at [835, 595] on icon at bounding box center [834, 594] width 10 height 10
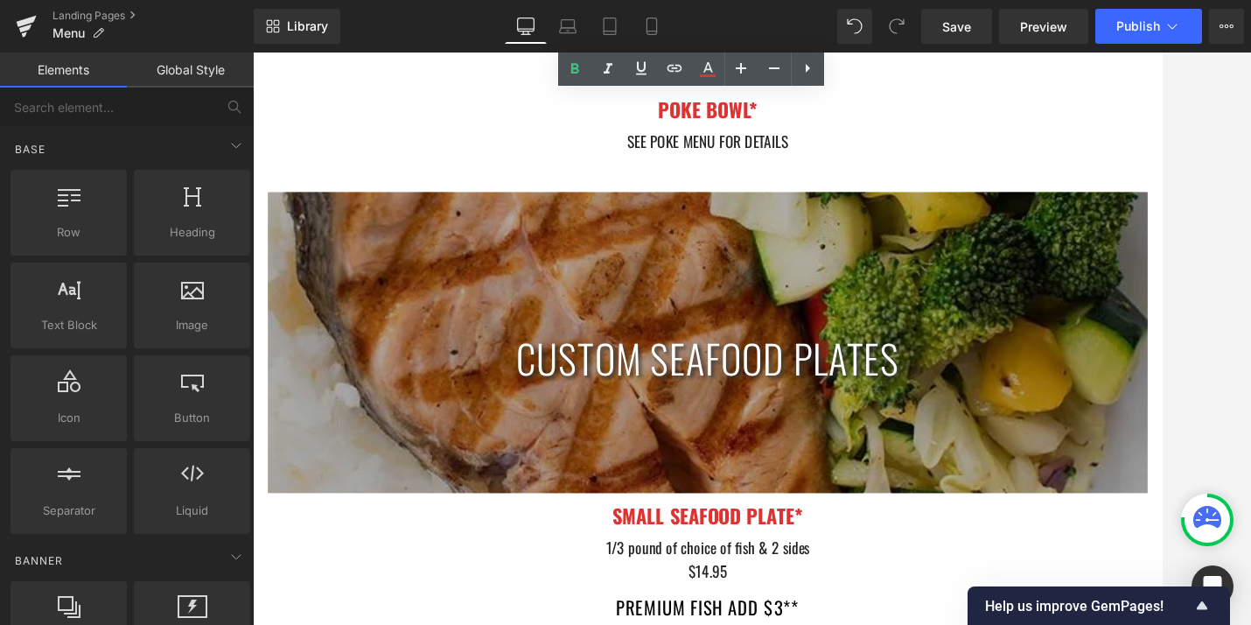
scroll to position [3997, 0]
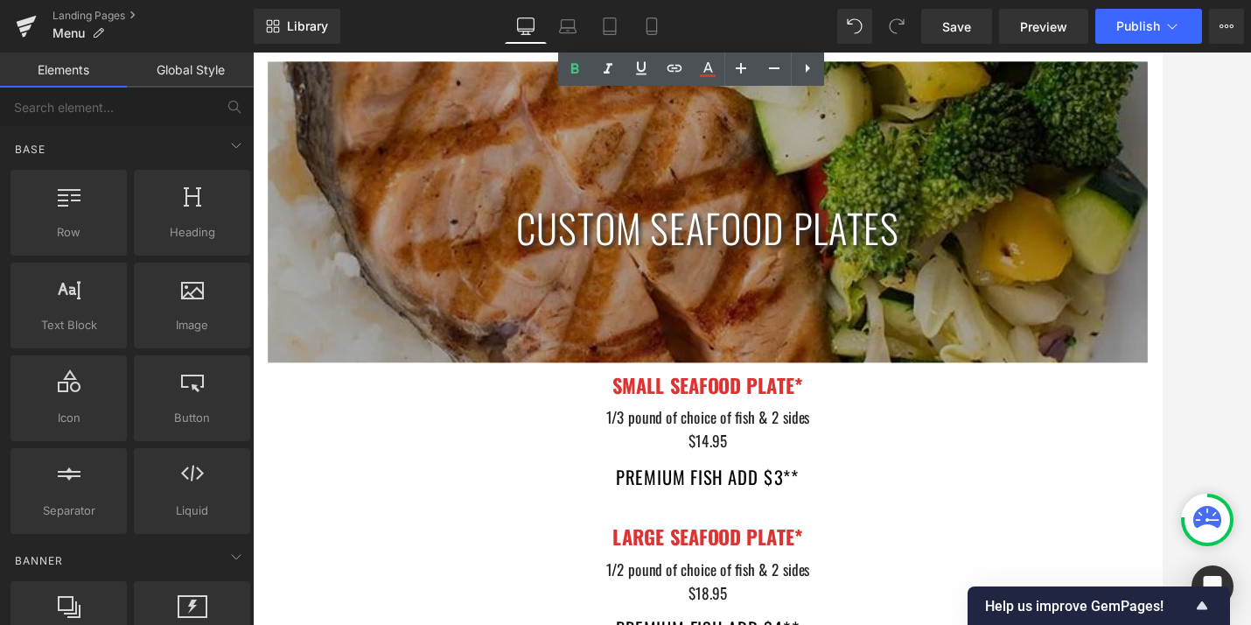
click at [782, 510] on span "$14.95" at bounding box center [783, 504] width 46 height 26
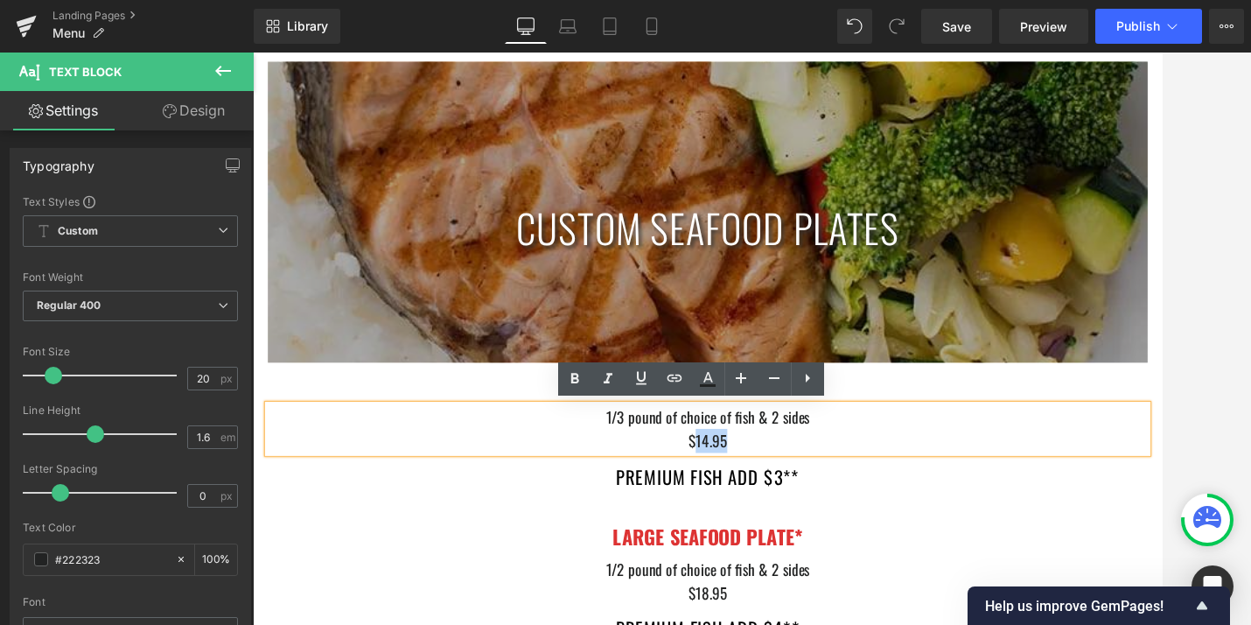
click at [916, 528] on div "premium fish add $3** Heading" at bounding box center [782, 545] width 1024 height 37
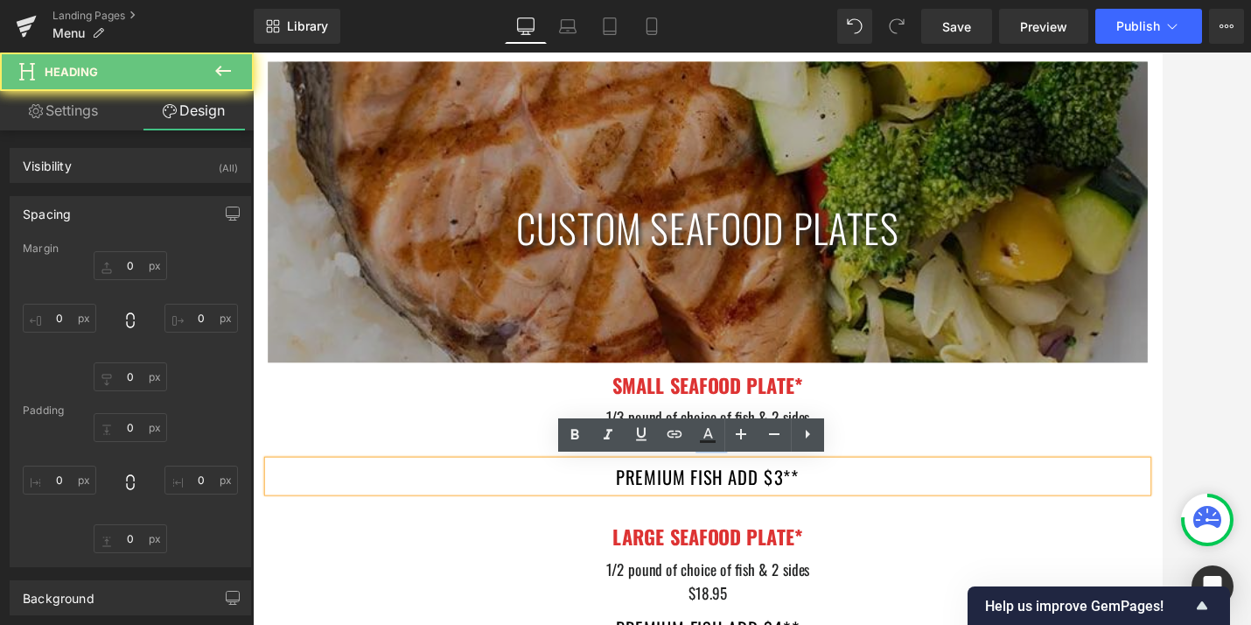
type input "10"
type input "0"
type input "30"
type input "0"
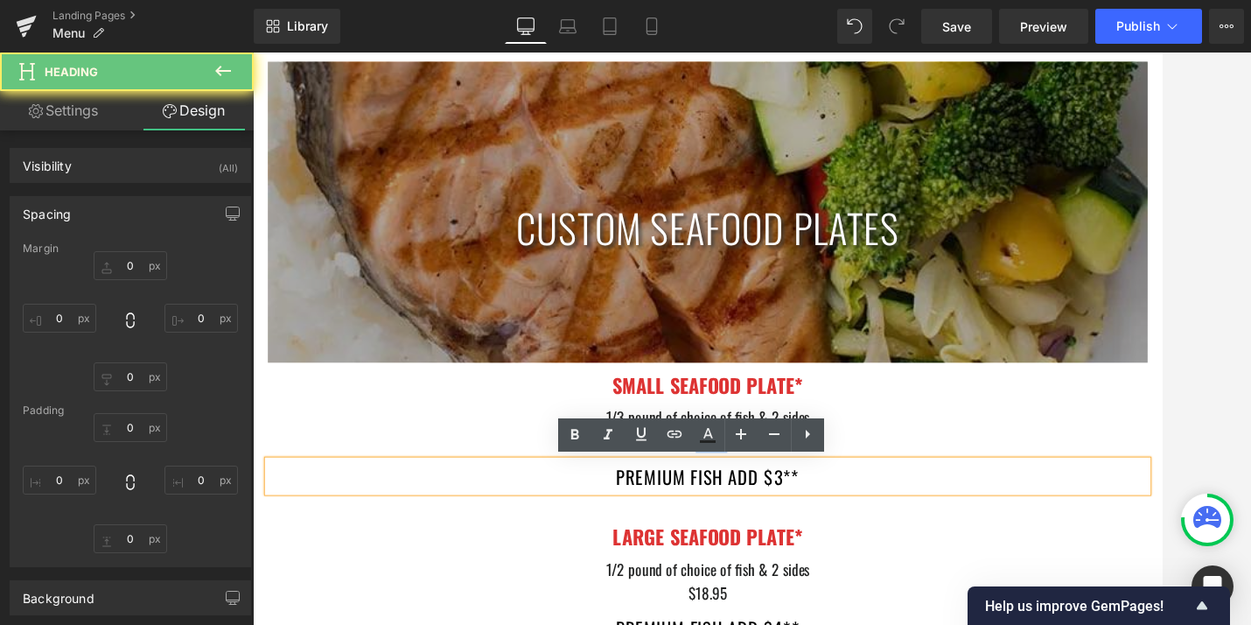
type input "0"
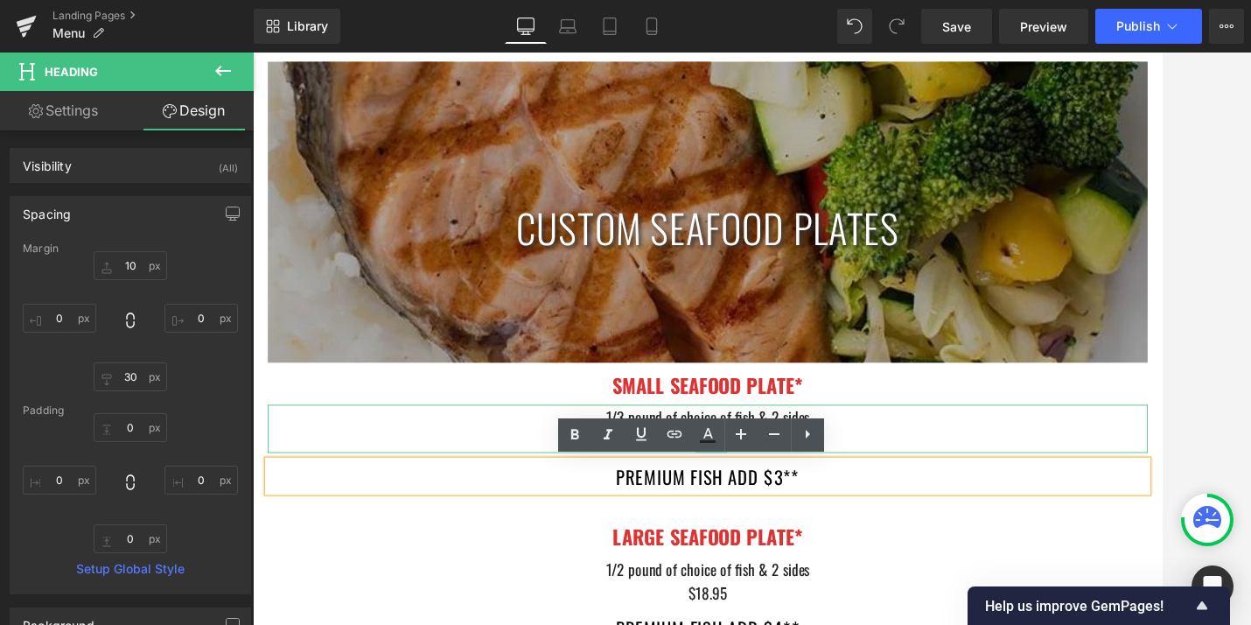
click at [1037, 501] on div "$14.95" at bounding box center [782, 504] width 1024 height 28
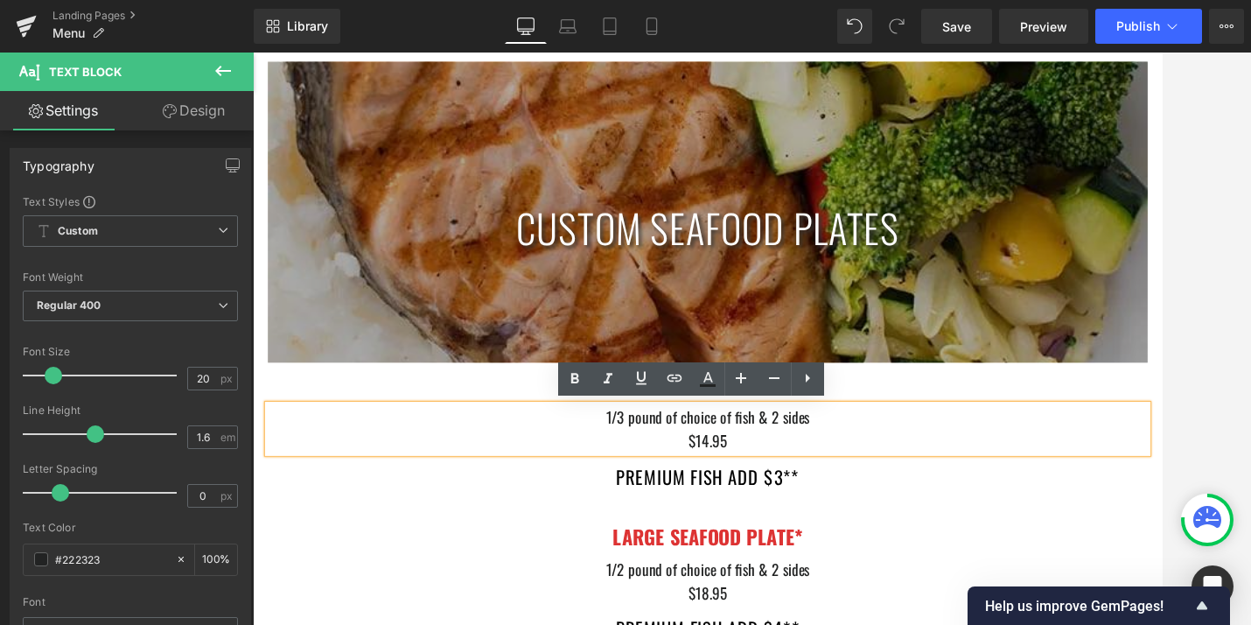
click at [774, 505] on span "$14.95" at bounding box center [783, 504] width 46 height 26
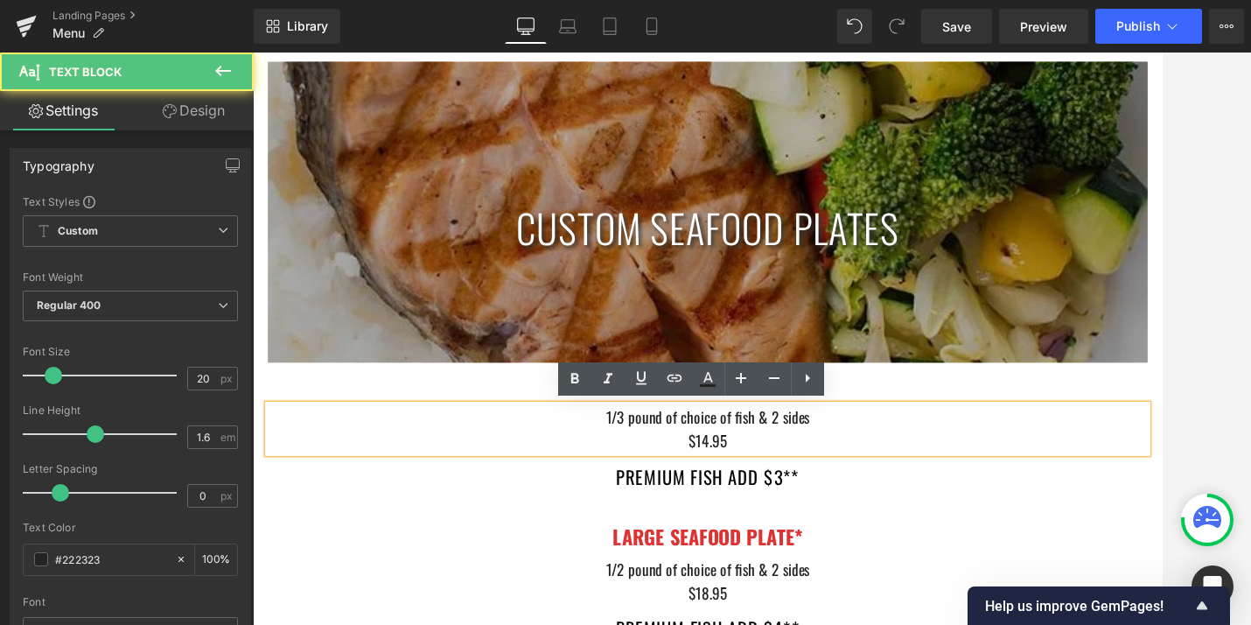
click at [781, 505] on span "$14.95" at bounding box center [783, 504] width 46 height 26
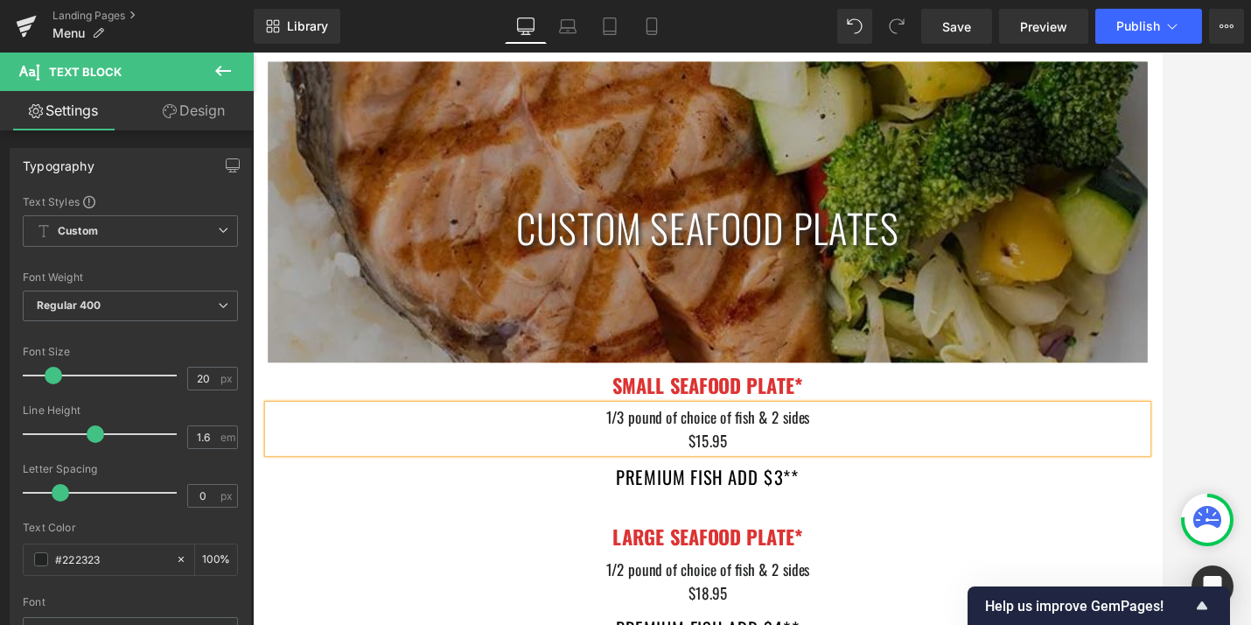
click at [792, 498] on span "$15.95" at bounding box center [783, 504] width 46 height 26
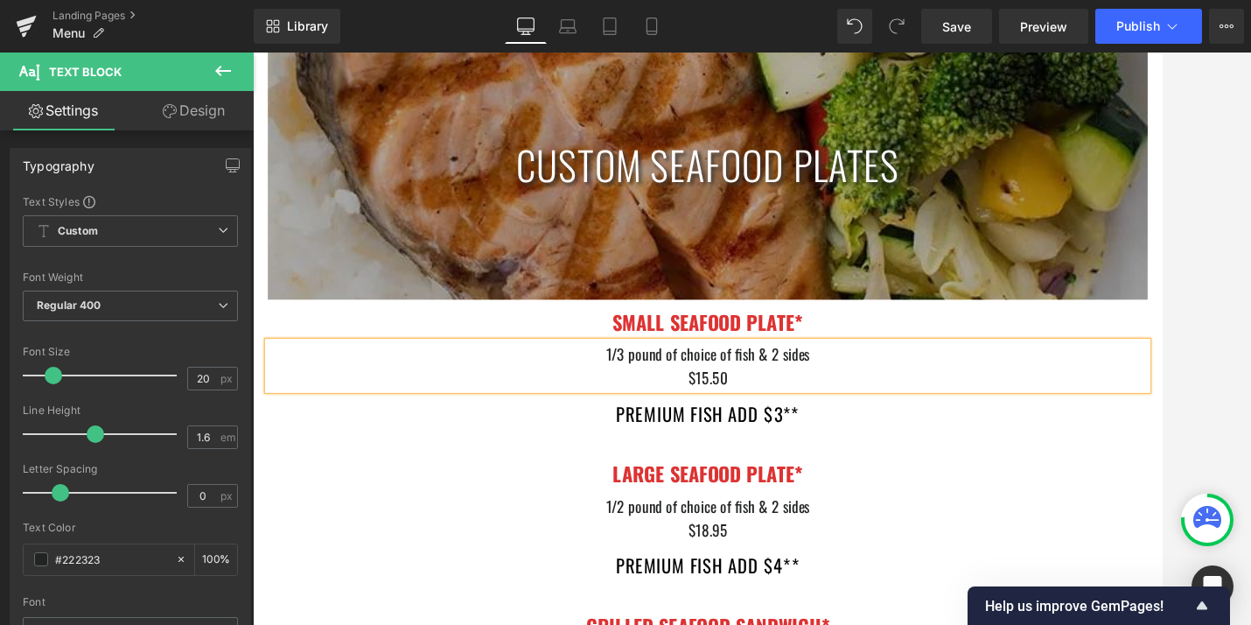
scroll to position [4072, 0]
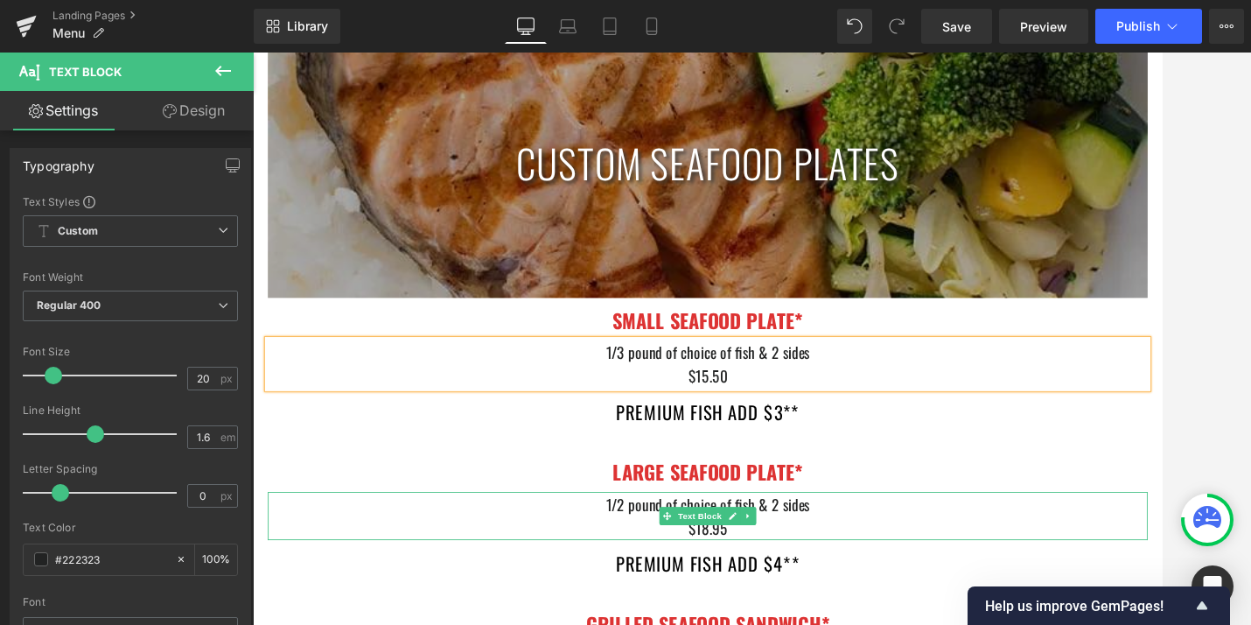
click at [783, 608] on div "$18.95" at bounding box center [782, 606] width 1024 height 28
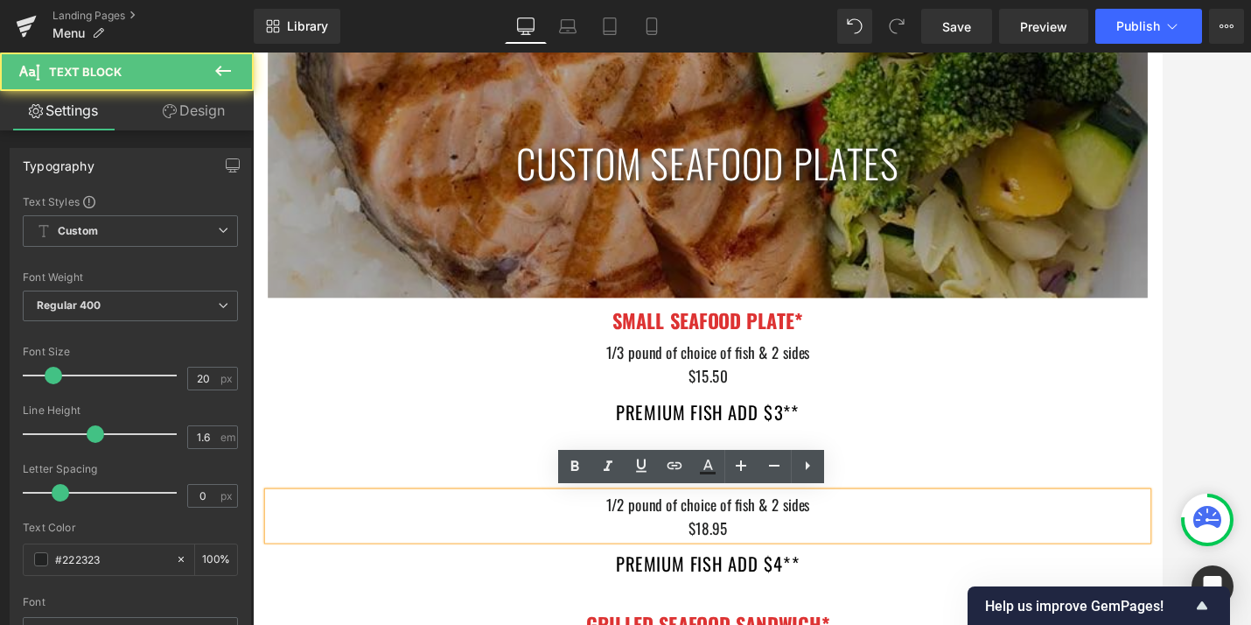
click at [783, 601] on div "$18.95" at bounding box center [782, 606] width 1024 height 28
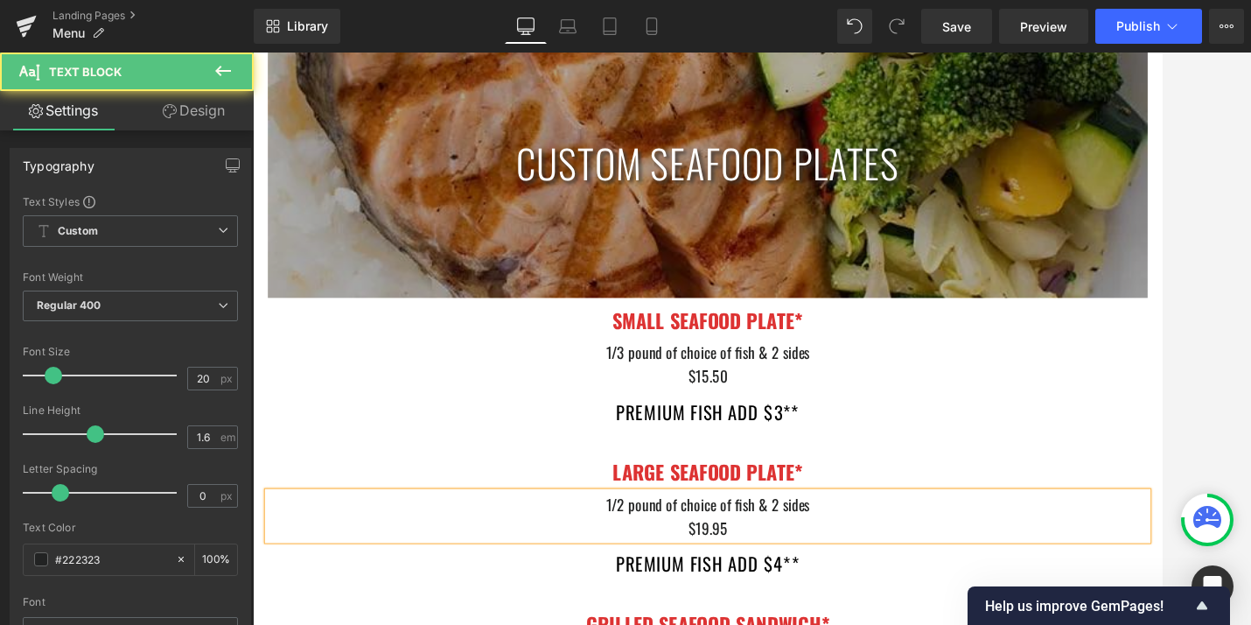
click at [795, 608] on div "$19.95" at bounding box center [782, 606] width 1024 height 28
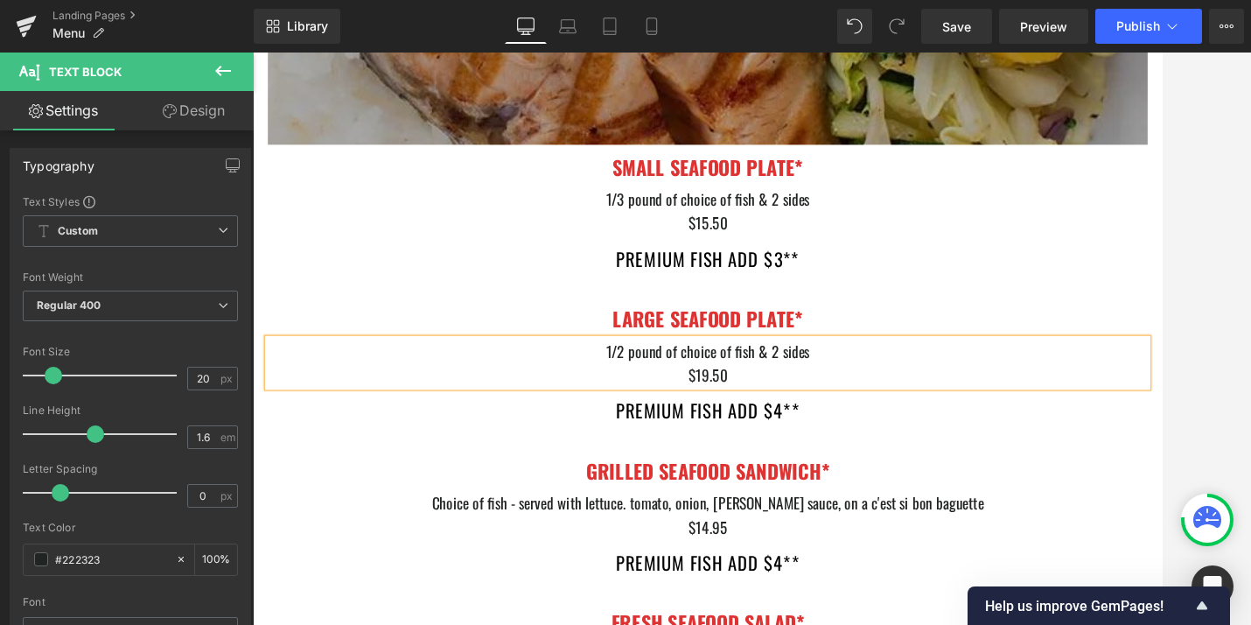
scroll to position [4256, 0]
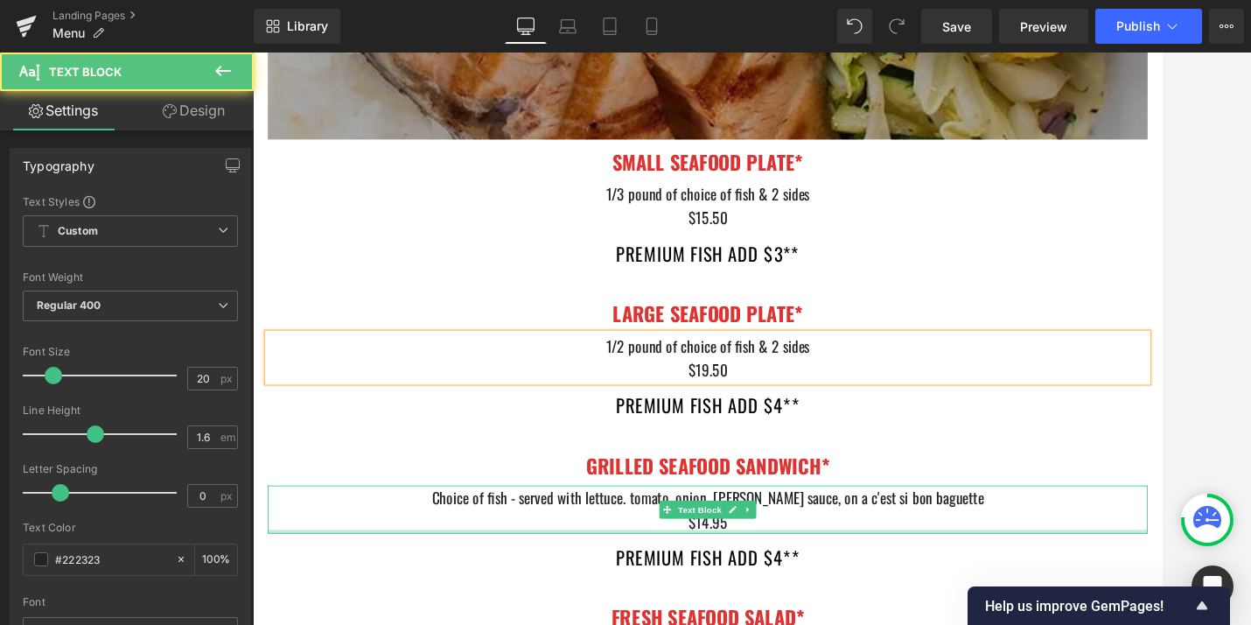
click at [778, 609] on div at bounding box center [782, 610] width 1024 height 4
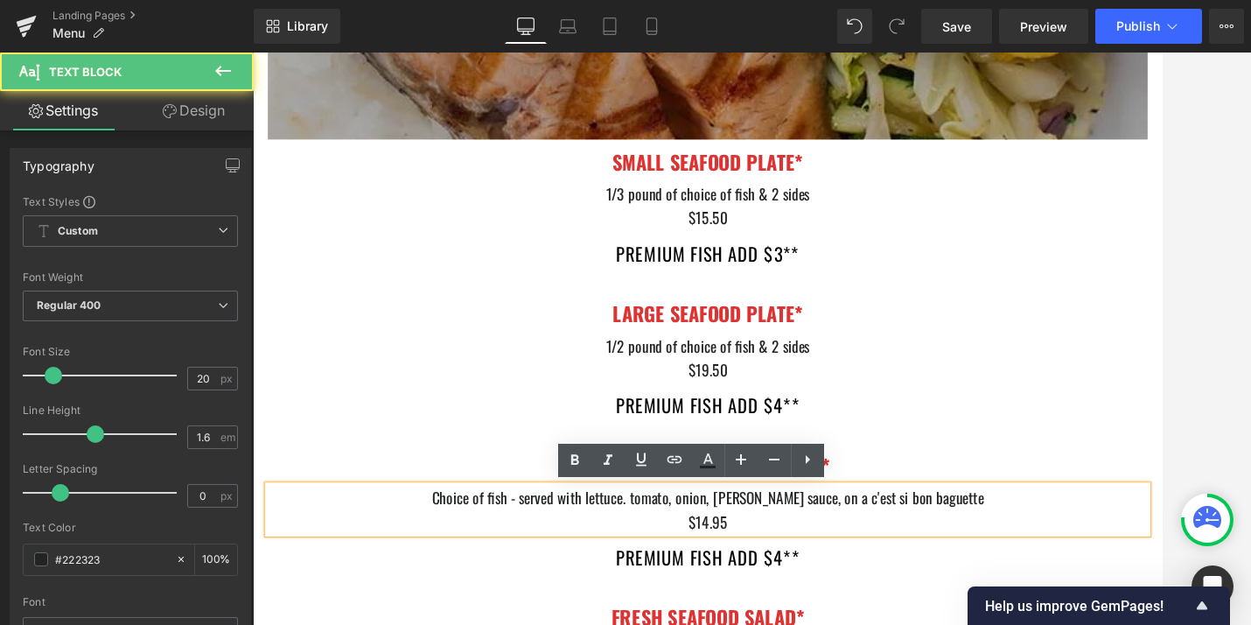
click at [782, 603] on div "$14.95" at bounding box center [782, 599] width 1024 height 28
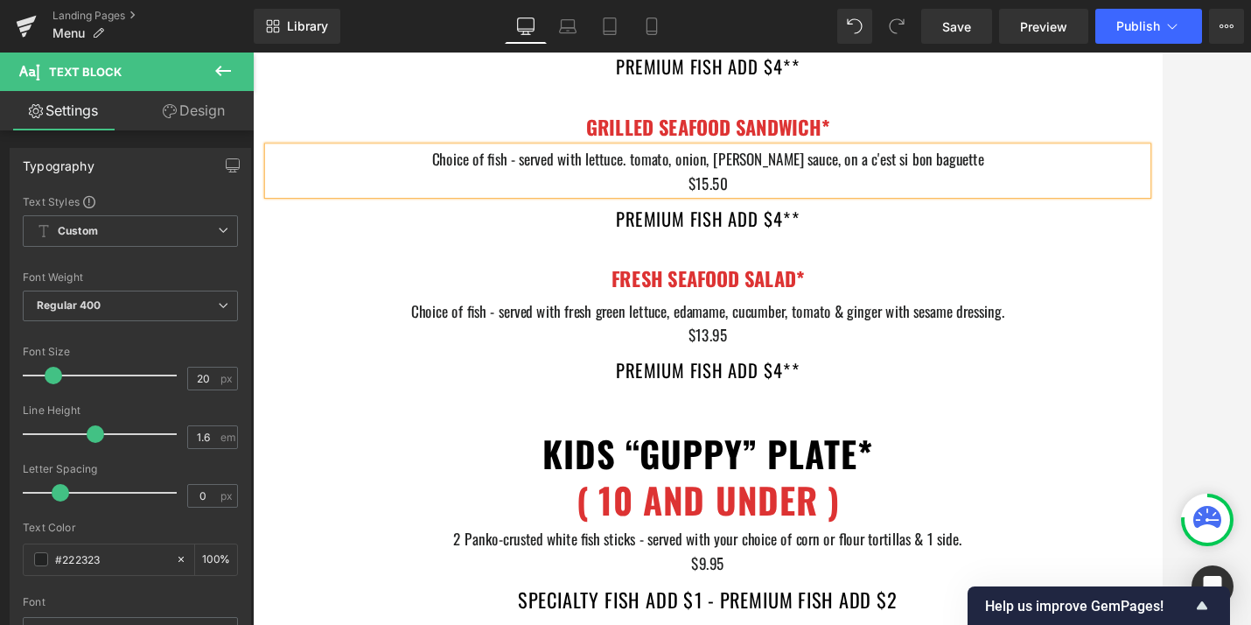
scroll to position [4719, 0]
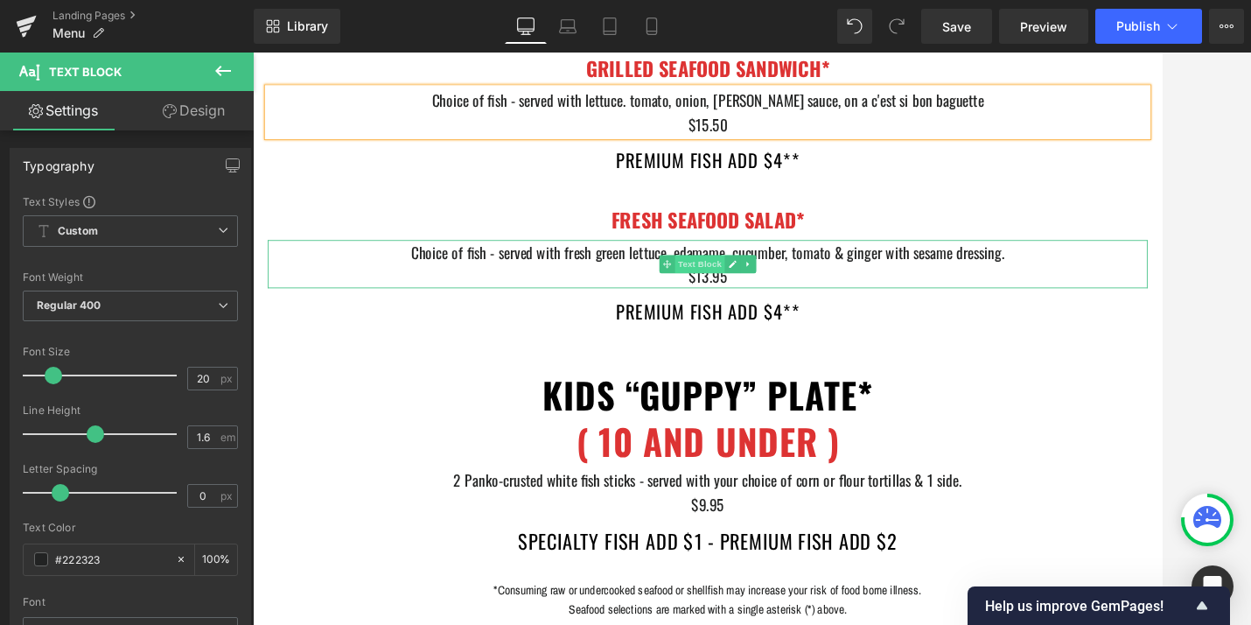
click at [792, 307] on span "Text Block" at bounding box center [773, 298] width 58 height 21
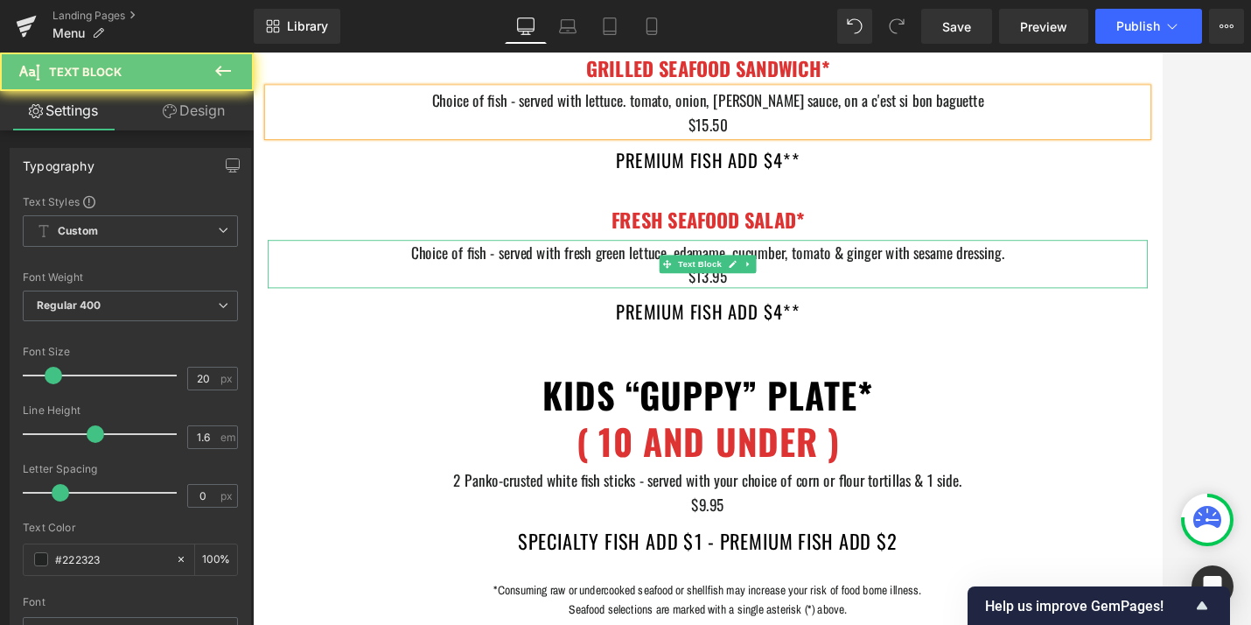
click at [785, 319] on div "$13.95" at bounding box center [782, 312] width 1024 height 28
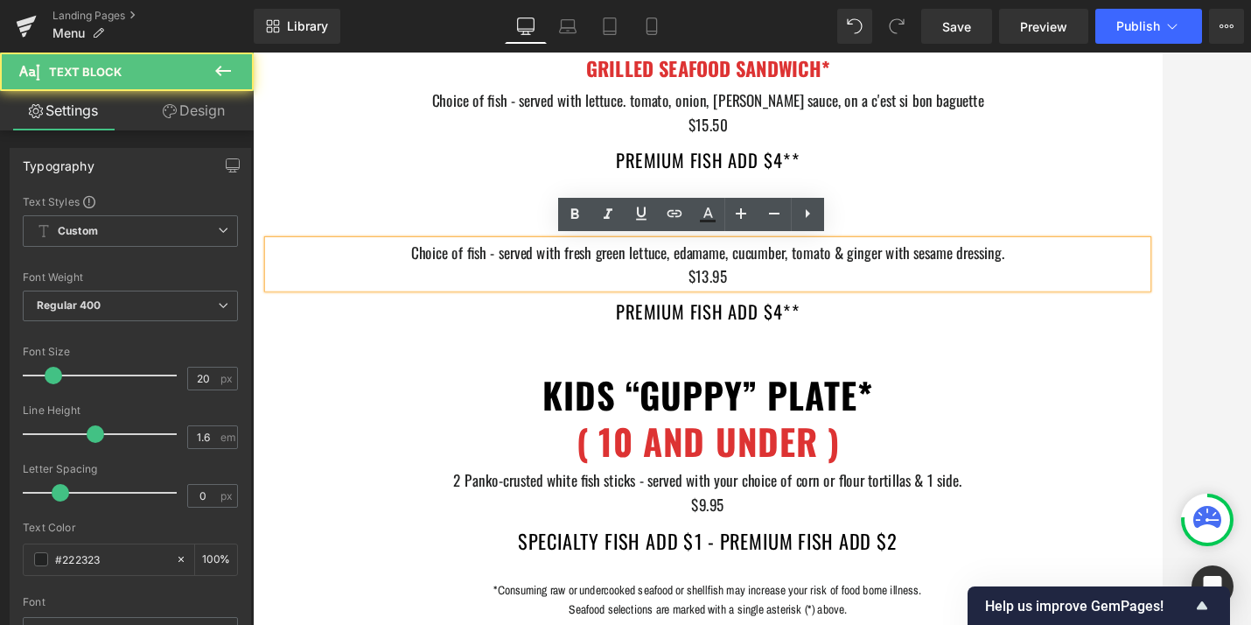
click at [784, 311] on div "$13.95" at bounding box center [782, 312] width 1024 height 28
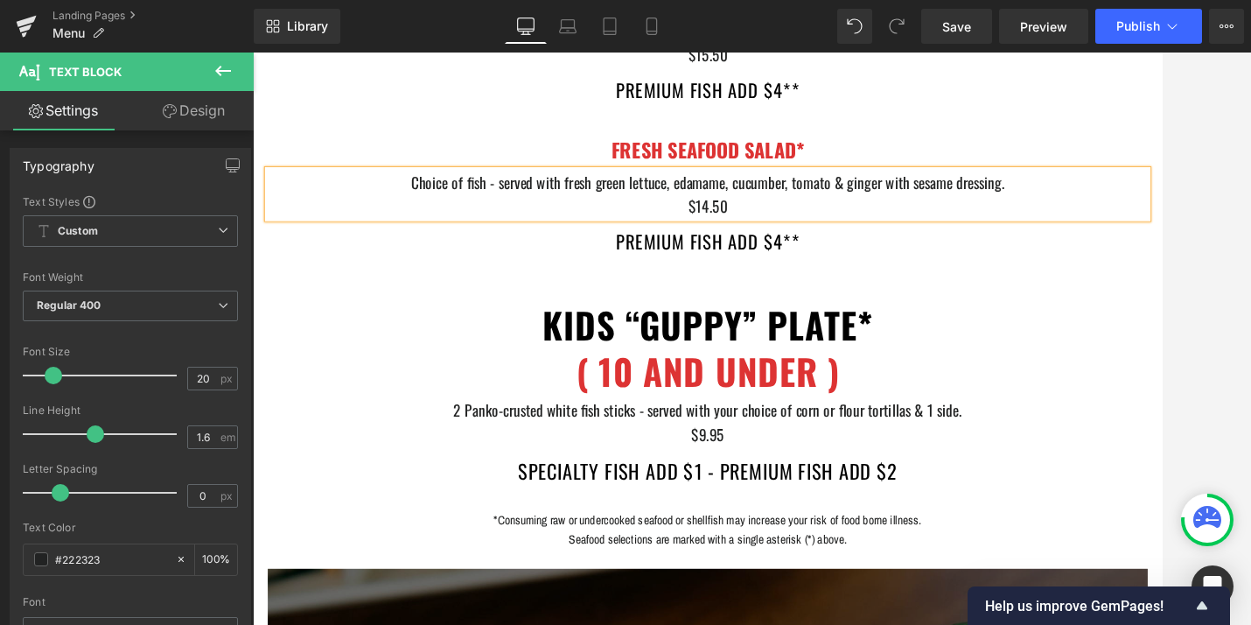
scroll to position [4802, 0]
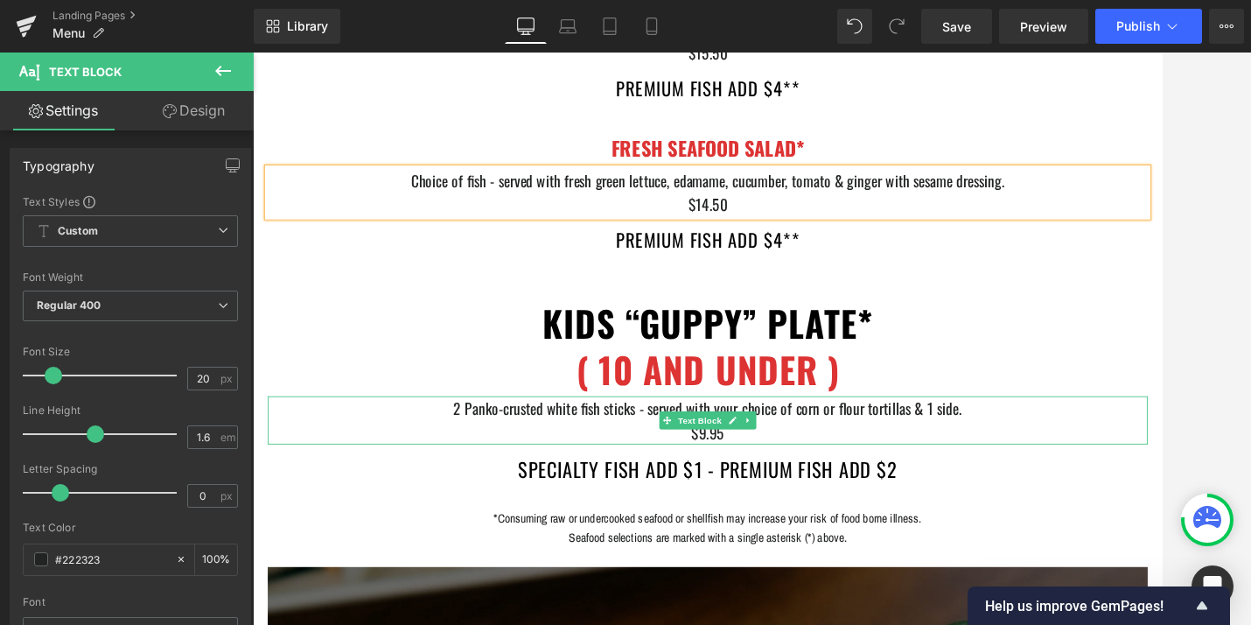
click at [779, 492] on span "$9.95" at bounding box center [782, 494] width 39 height 26
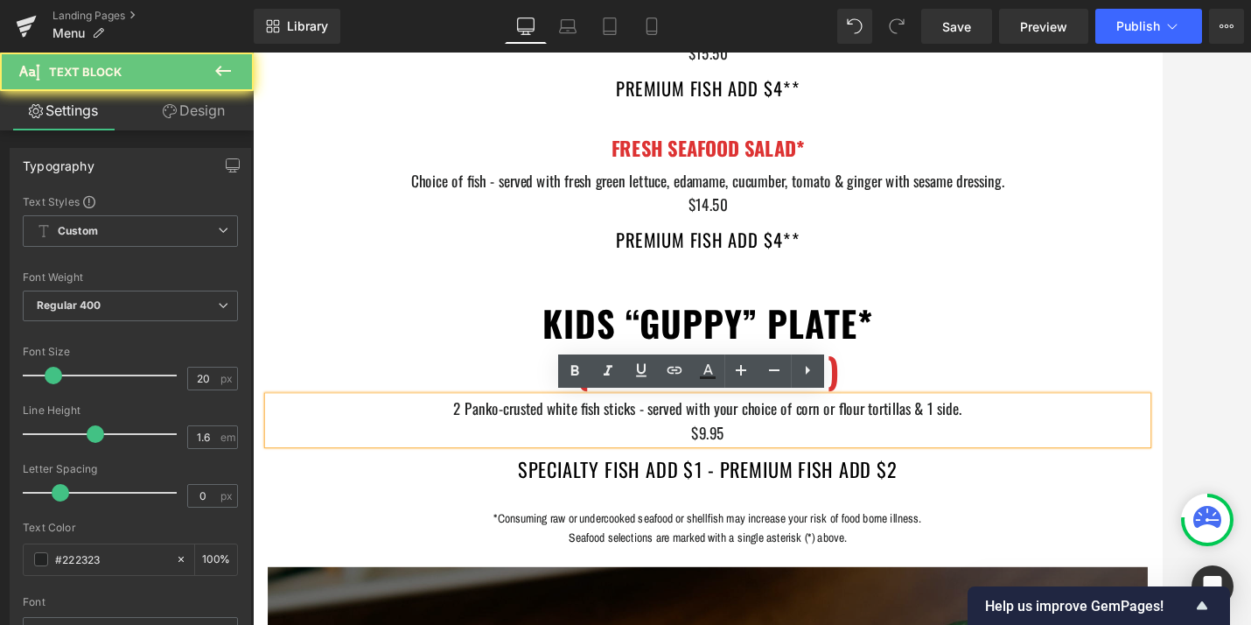
click at [779, 496] on span "$9.95" at bounding box center [782, 494] width 39 height 26
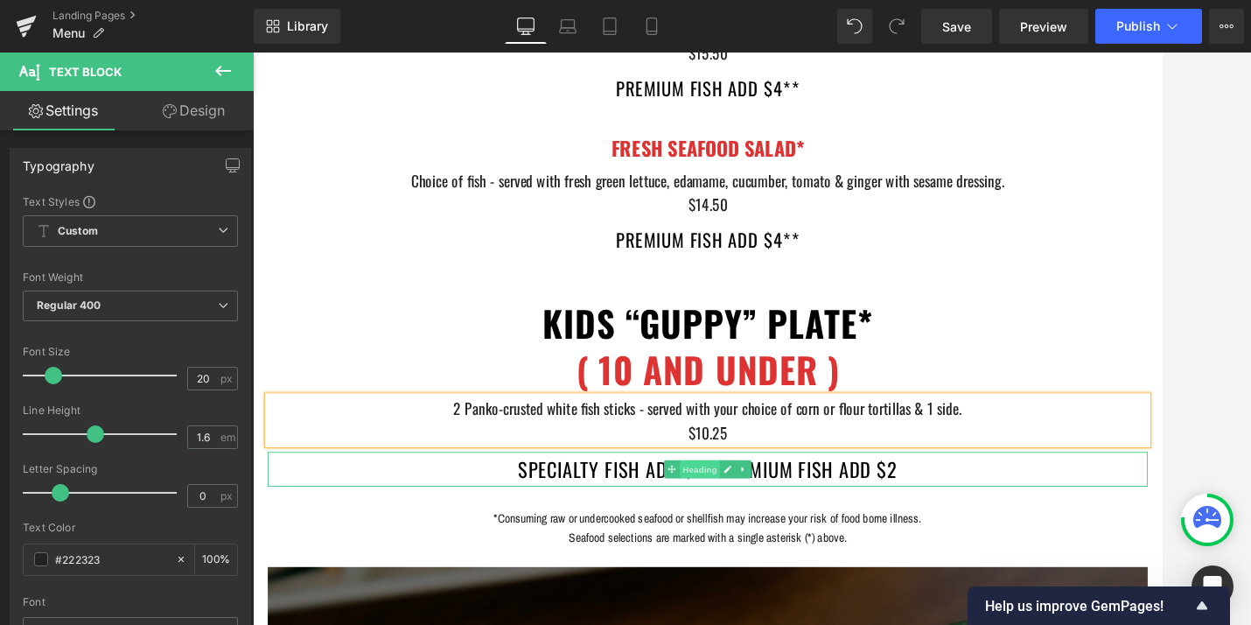
click at [791, 536] on span "Heading" at bounding box center [773, 537] width 47 height 21
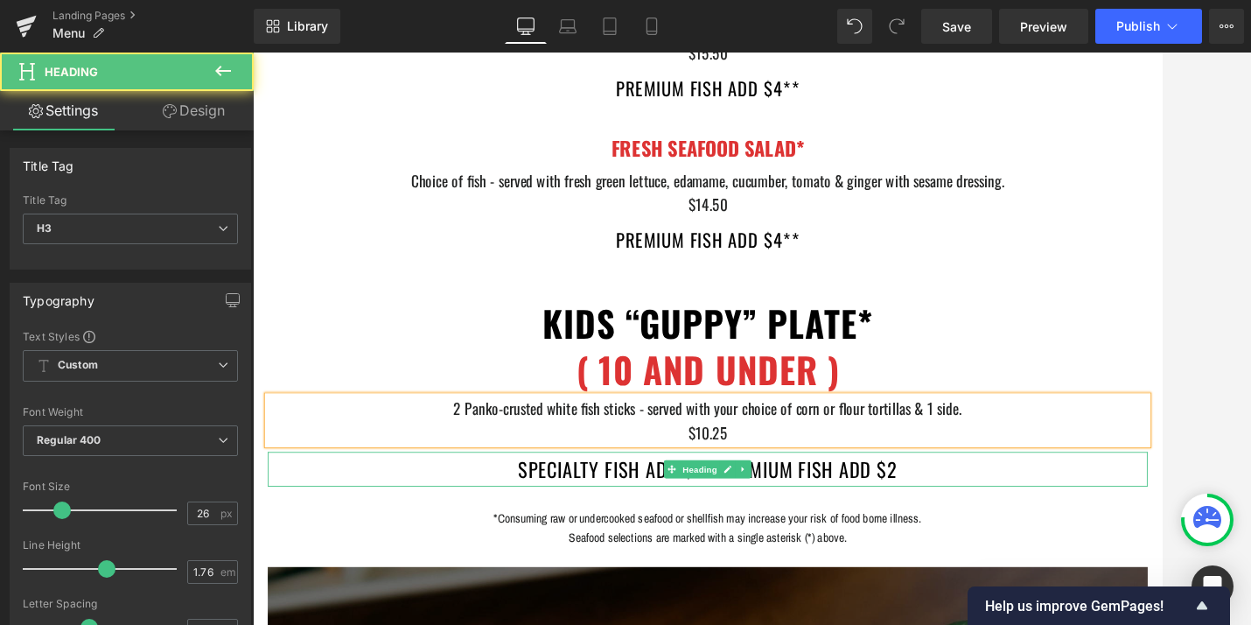
click at [662, 547] on h3 "specialty fish add $1 - premium fish add $2" at bounding box center [782, 537] width 1024 height 40
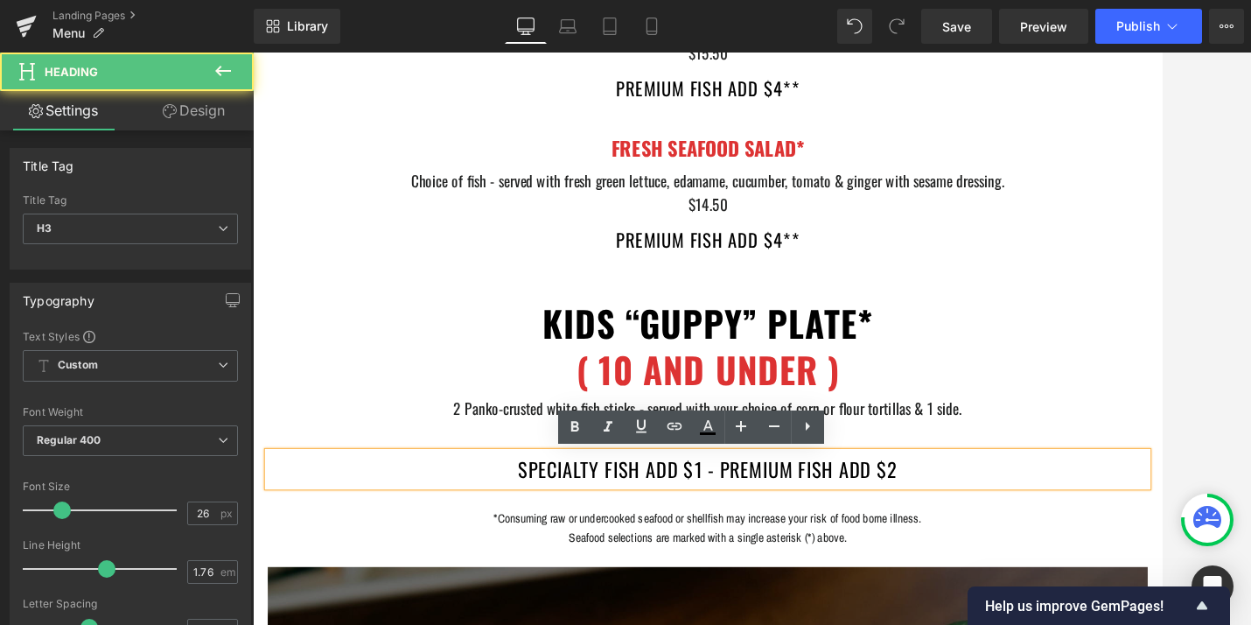
click at [770, 540] on h3 "specialty fish add $1 - premium fish add $2" at bounding box center [782, 537] width 1024 height 40
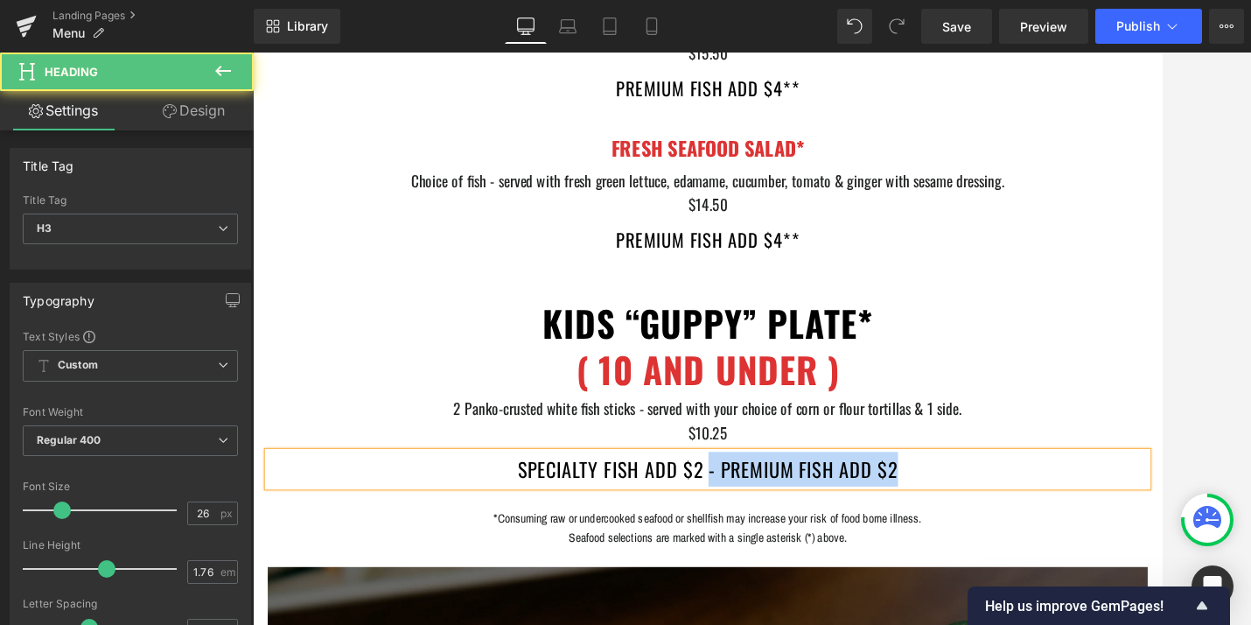
drag, startPoint x: 781, startPoint y: 535, endPoint x: 1348, endPoint y: 535, distance: 566.1
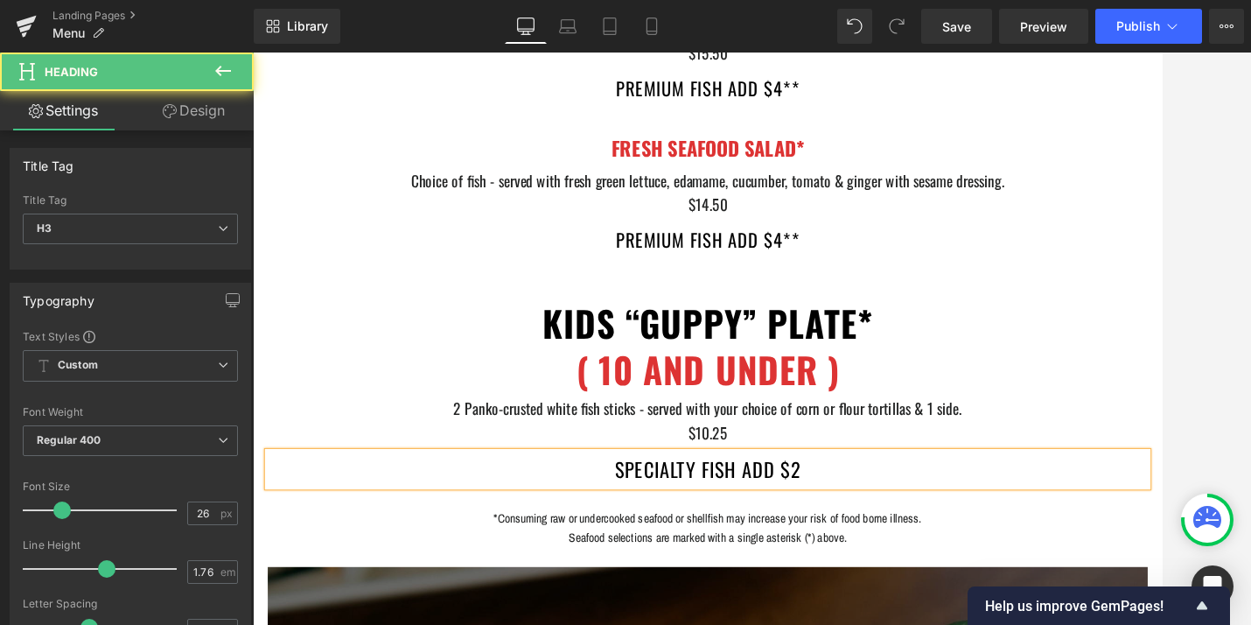
click at [711, 550] on h3 "specialty fish add $2" at bounding box center [782, 537] width 1024 height 40
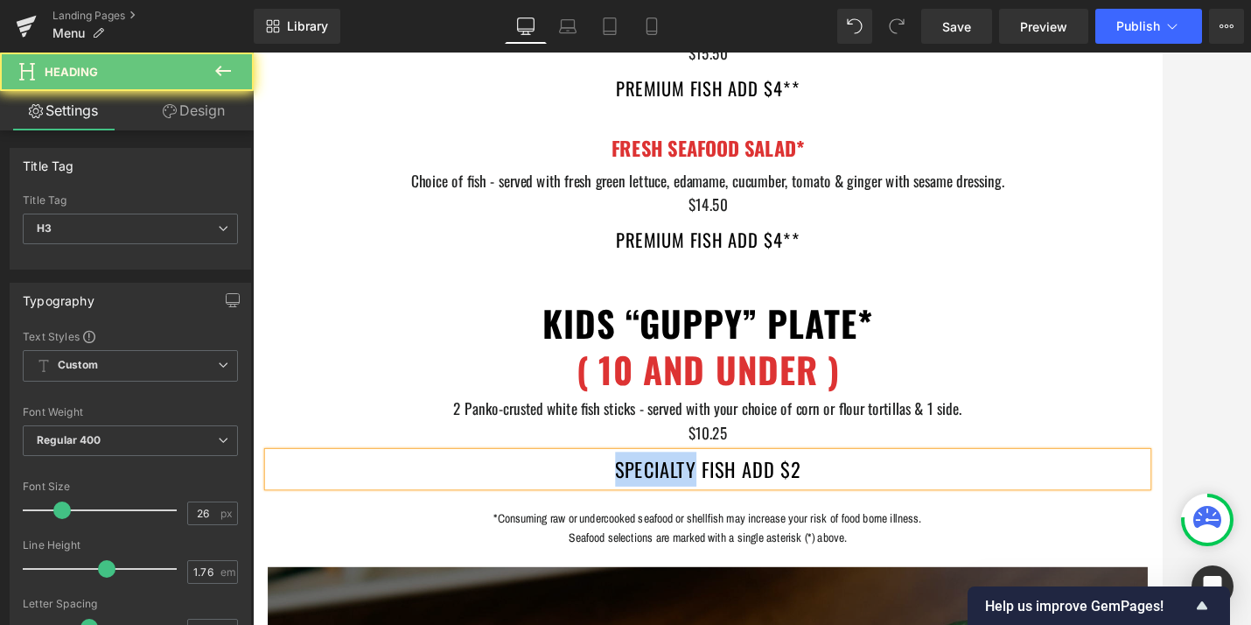
copy h3 "specialty"
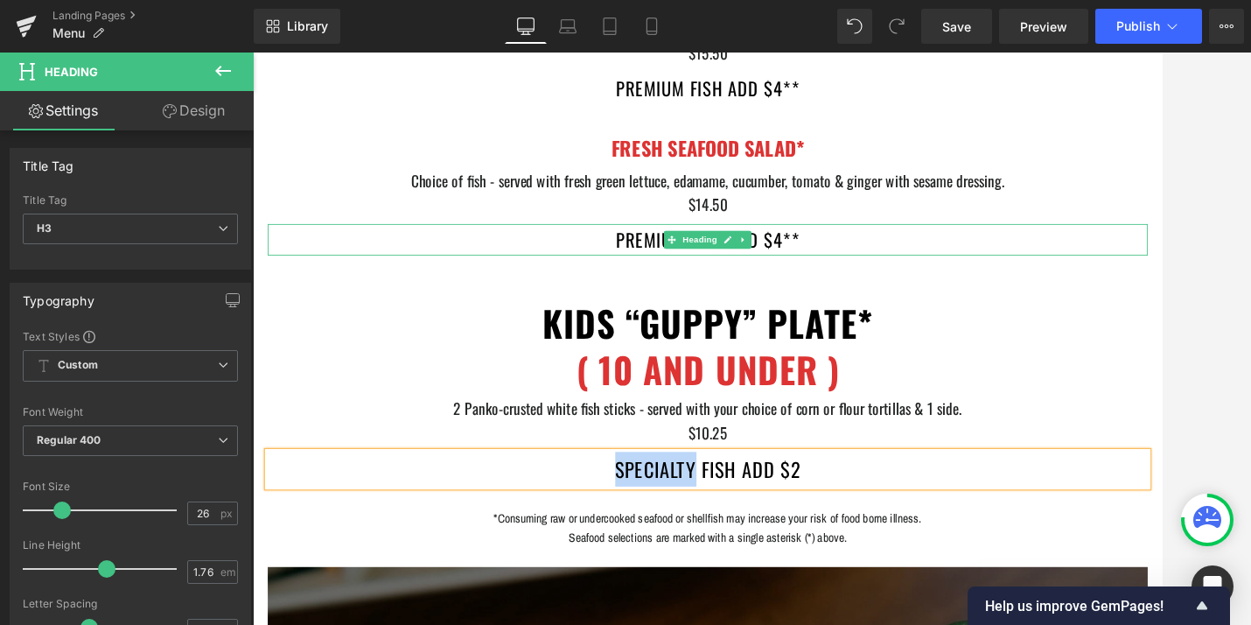
click at [704, 263] on h4 "premium fish add $4**" at bounding box center [782, 270] width 1024 height 37
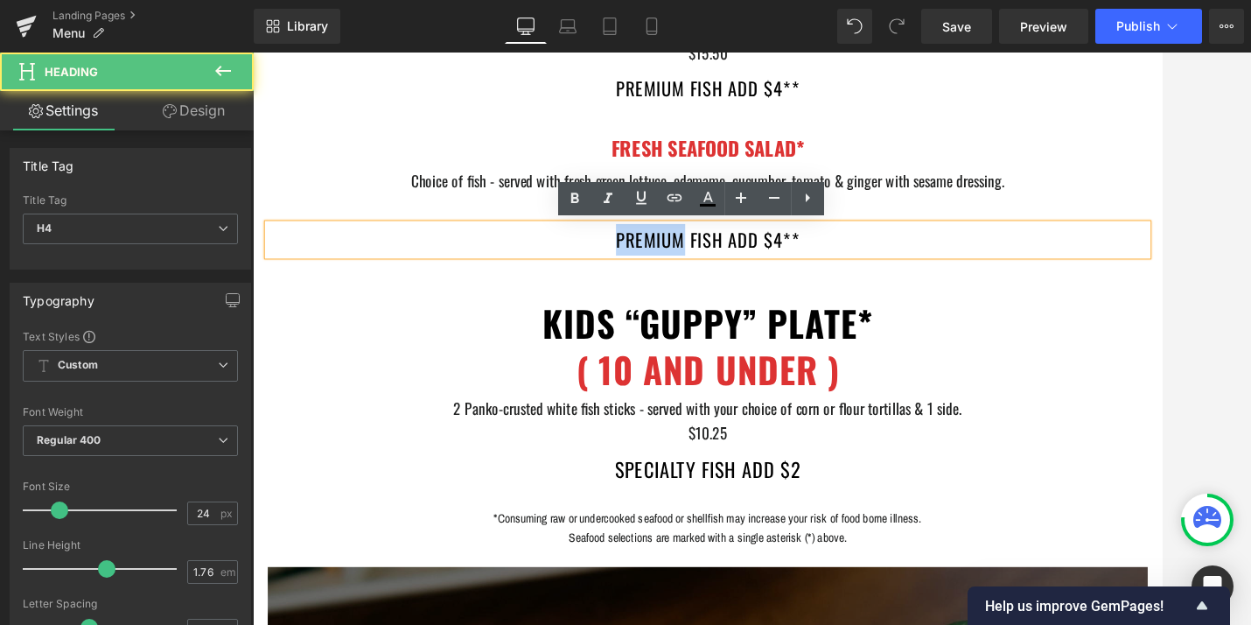
click at [704, 263] on h4 "premium fish add $4**" at bounding box center [782, 270] width 1024 height 37
paste div
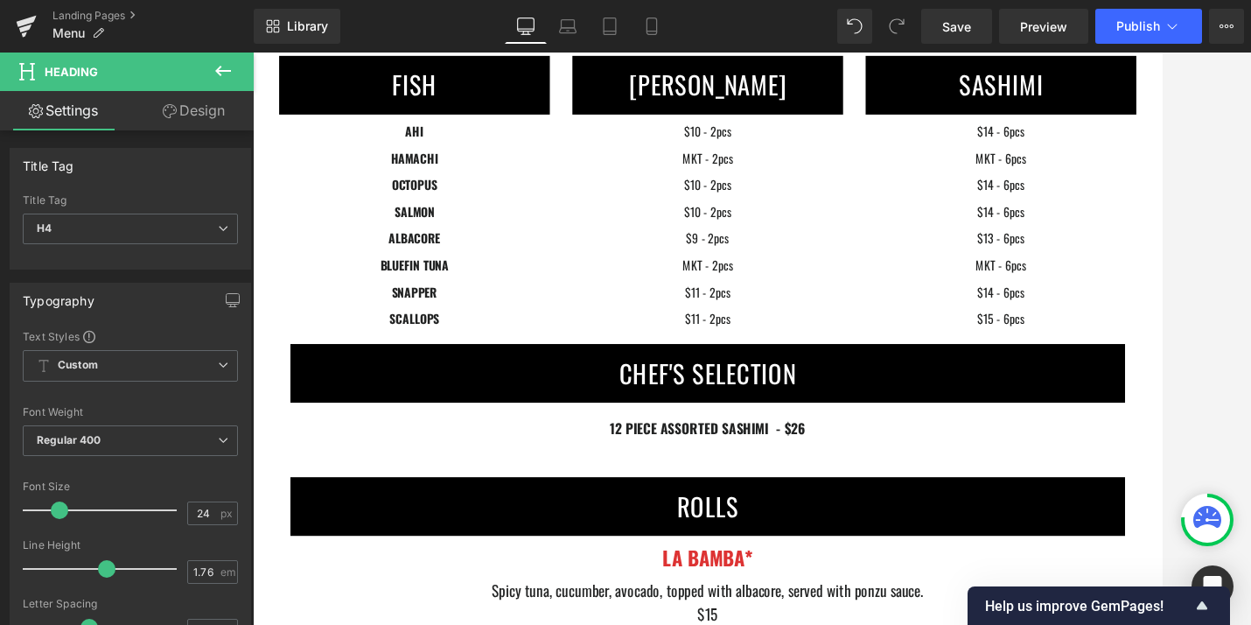
scroll to position [5765, 0]
click at [870, 487] on strong "12 PIECE ASSORTED SASHIMI - $26" at bounding box center [783, 489] width 228 height 23
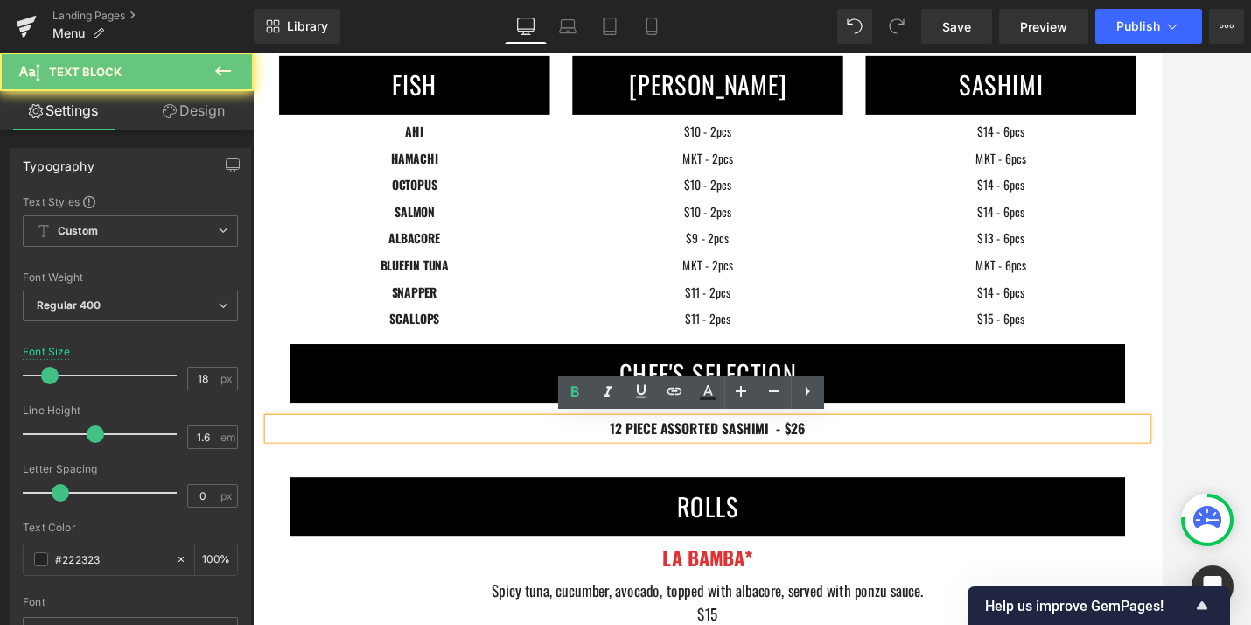
click at [897, 492] on p "12 PIECE ASSORTED SASHIMI - $26" at bounding box center [782, 489] width 1024 height 25
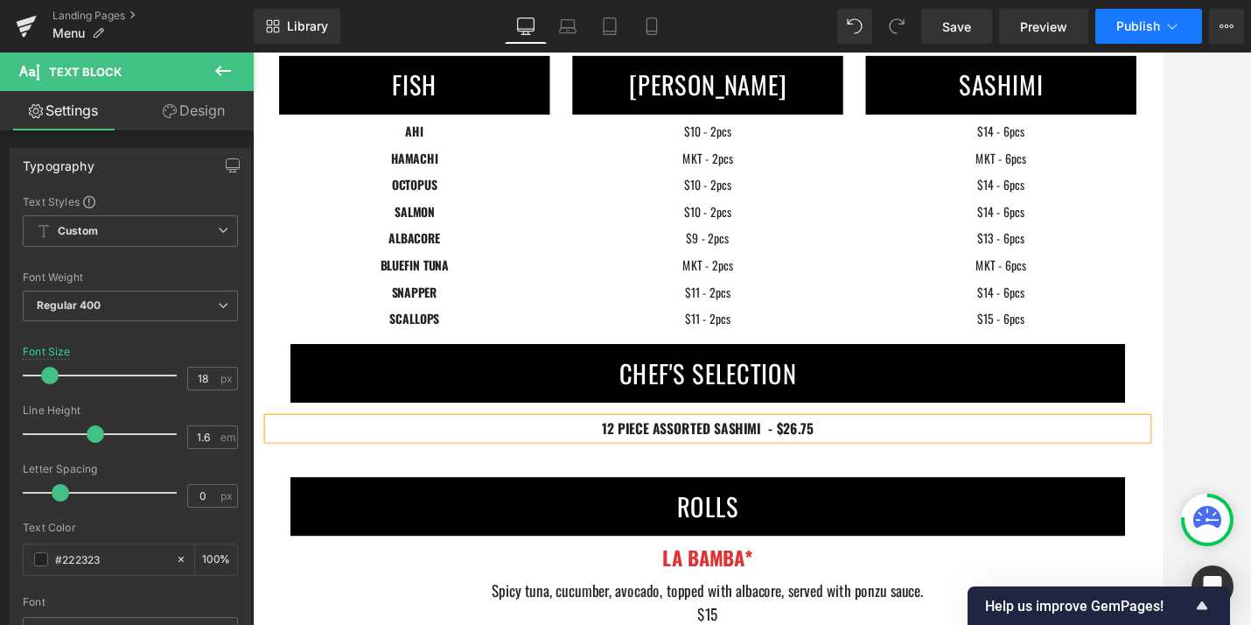
click at [1142, 12] on button "Publish" at bounding box center [1149, 26] width 107 height 35
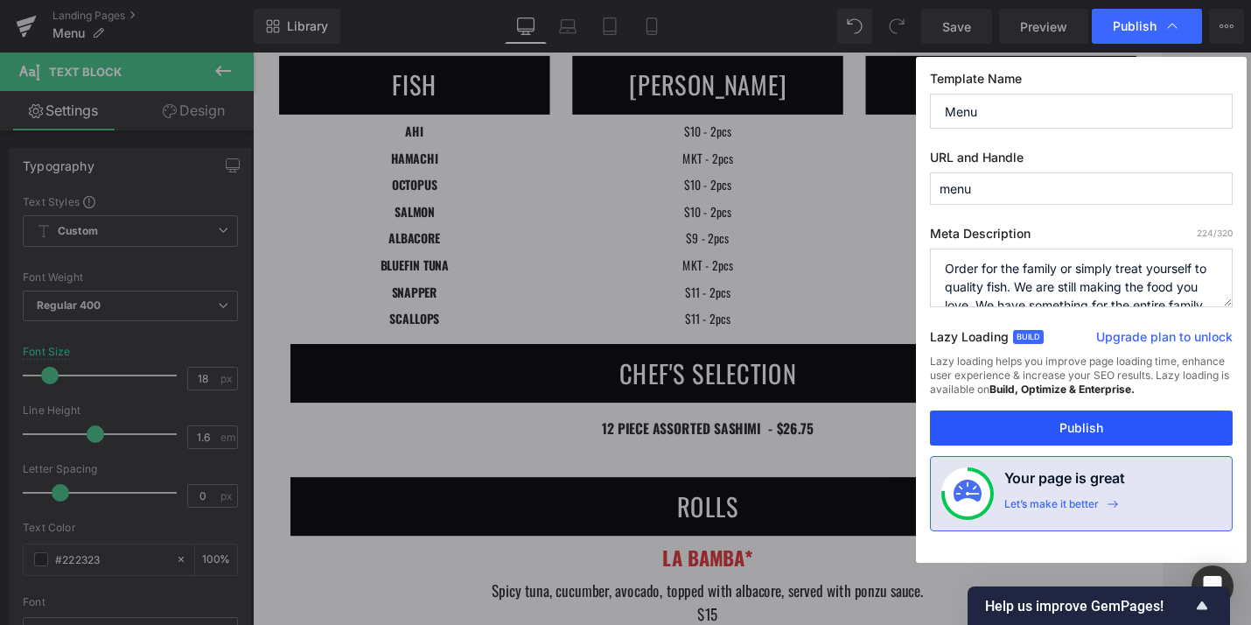
click at [1036, 427] on button "Publish" at bounding box center [1081, 427] width 303 height 35
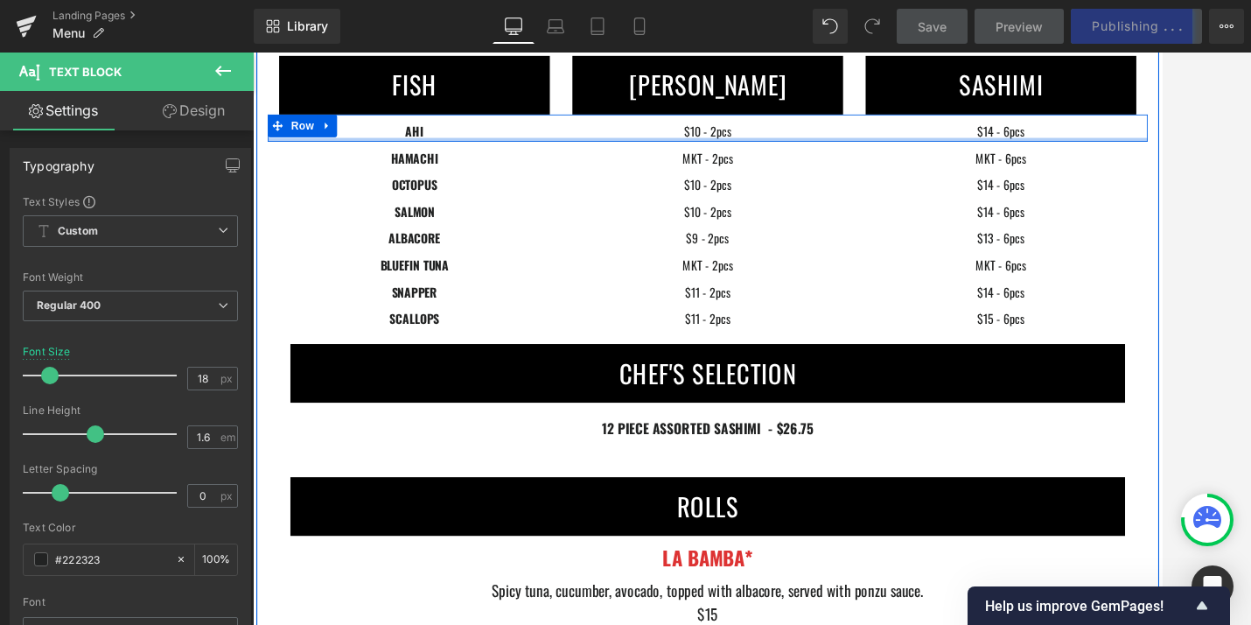
click at [736, 150] on div "$10 - 2pcs Text Block" at bounding box center [782, 144] width 315 height 23
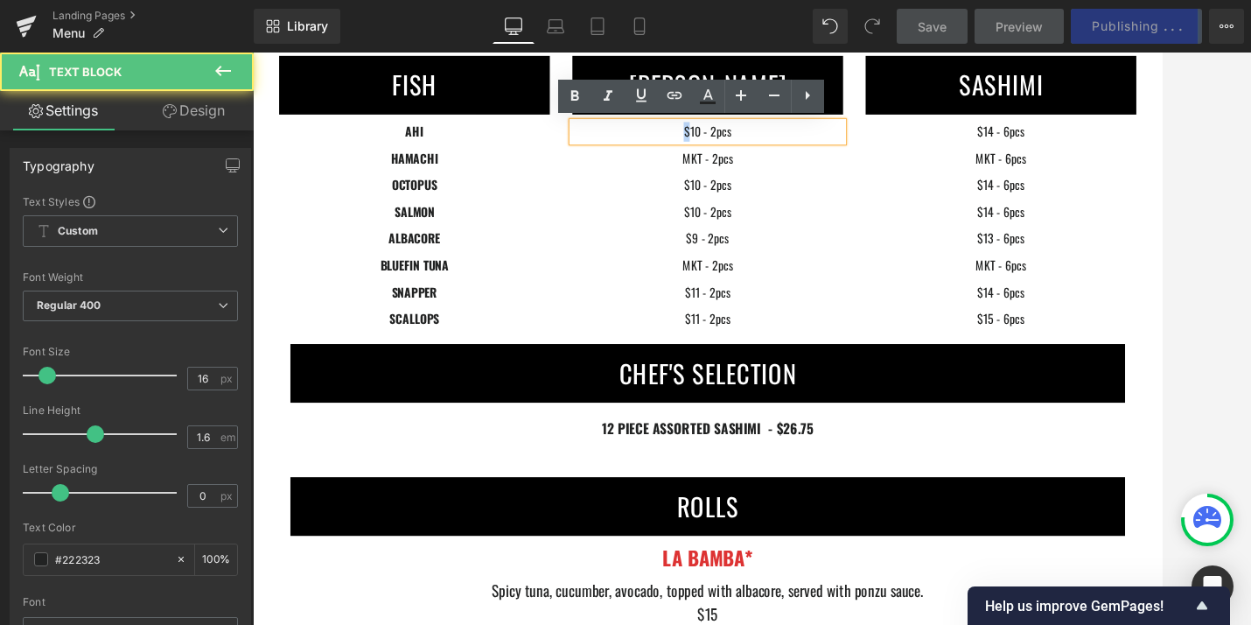
click at [736, 150] on p "$10 - 2pcs" at bounding box center [782, 144] width 315 height 23
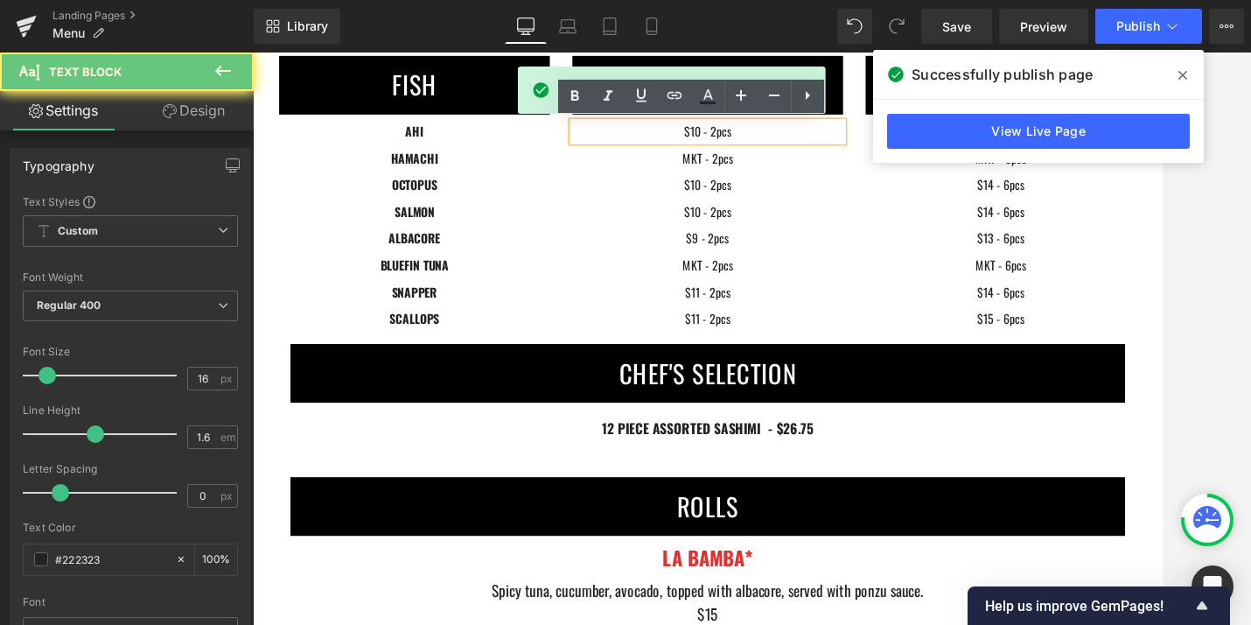
click at [770, 149] on p "$10 - 2pcs" at bounding box center [782, 144] width 315 height 23
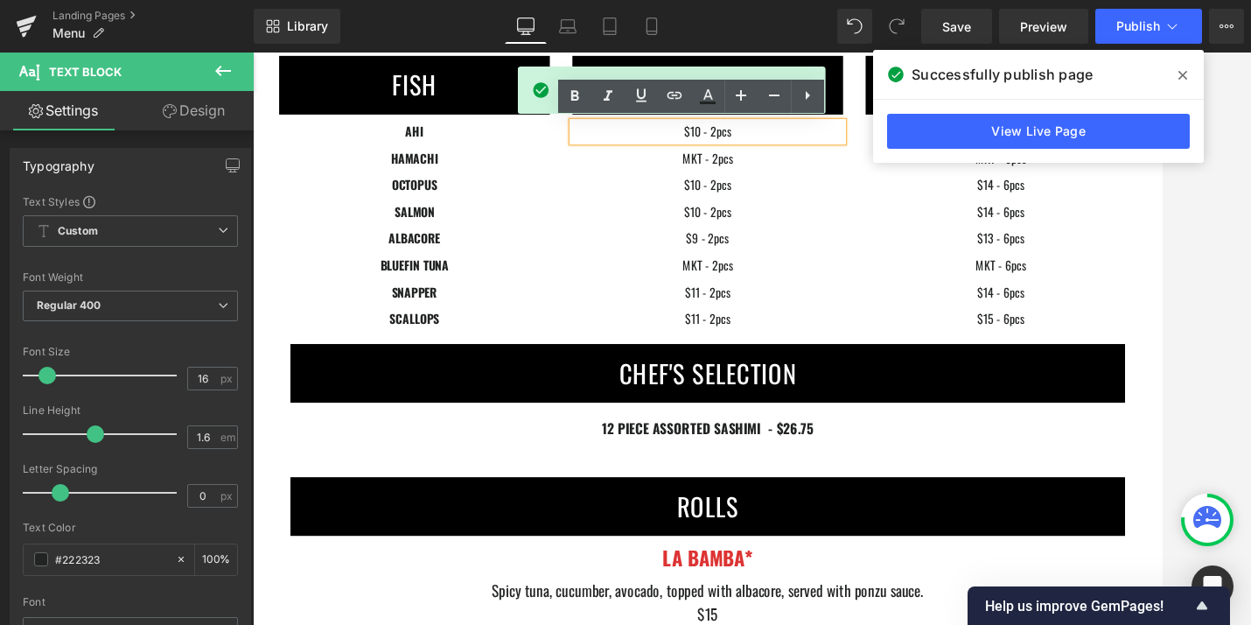
click at [773, 142] on p "$10 - 2pcs" at bounding box center [782, 144] width 315 height 23
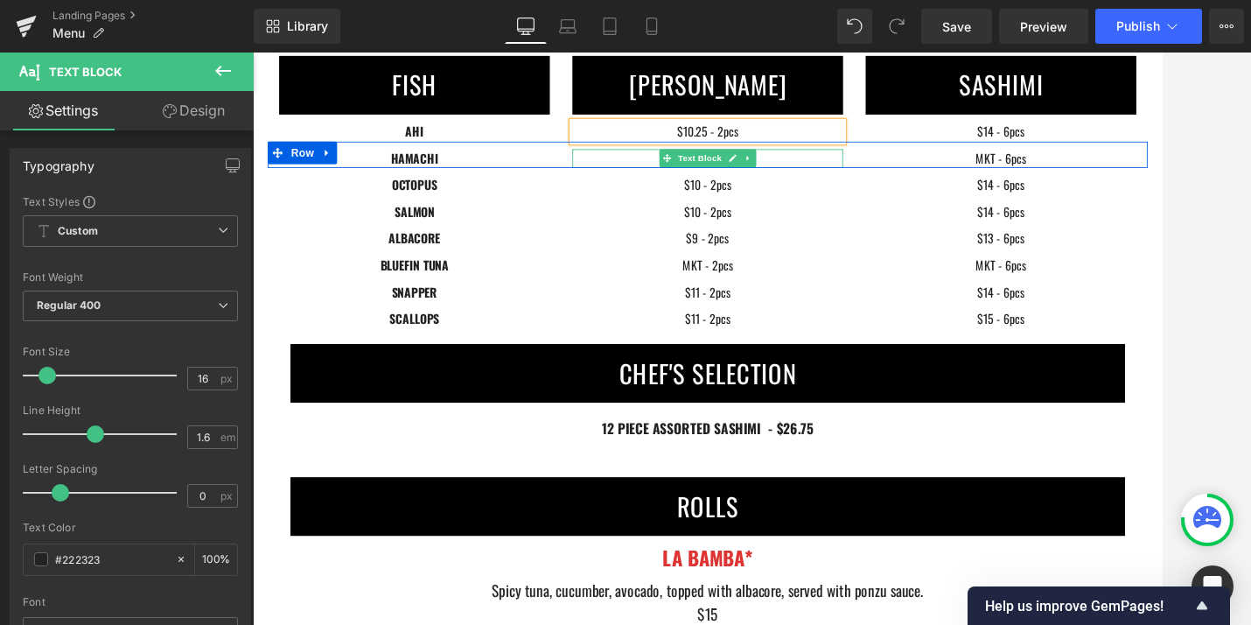
click at [713, 174] on p "MKT - 2pcs" at bounding box center [782, 176] width 315 height 23
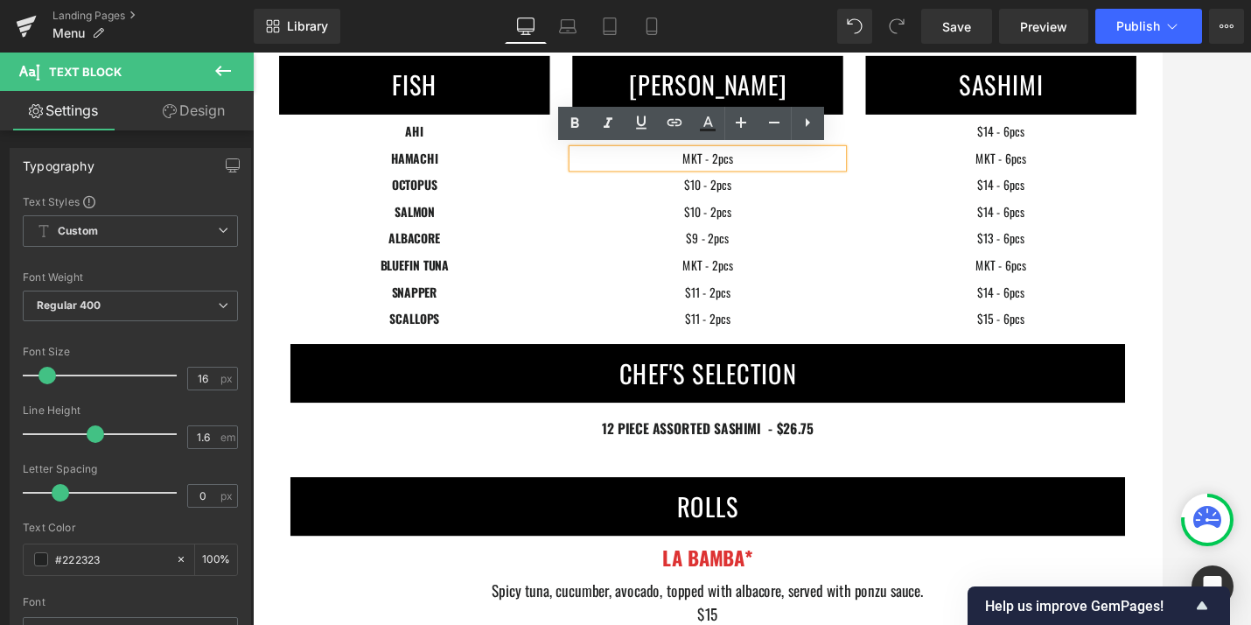
click at [774, 174] on p "MKT - 2pcs" at bounding box center [782, 176] width 315 height 23
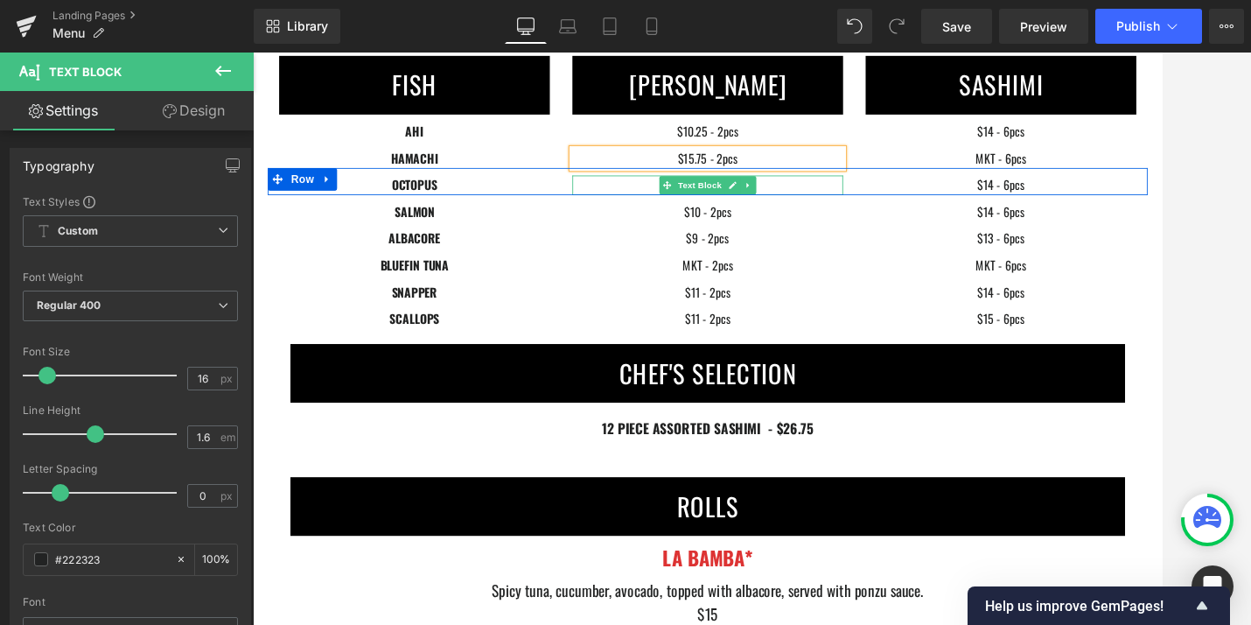
click at [683, 207] on p "$10 - 2pcs" at bounding box center [782, 206] width 315 height 23
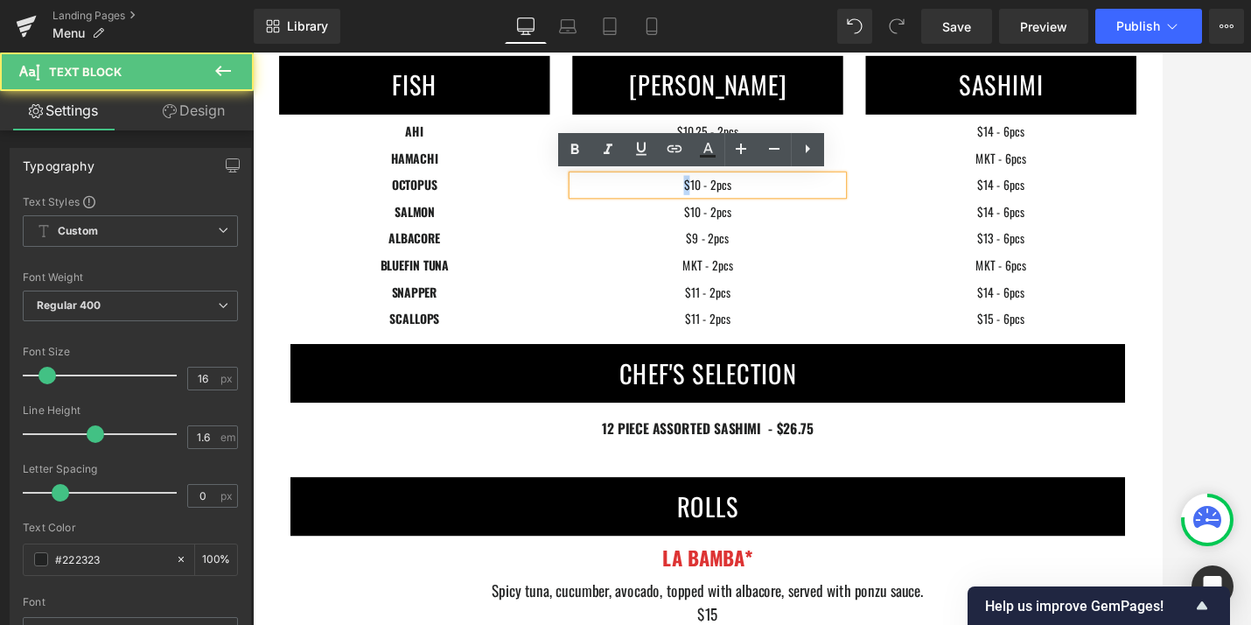
click at [683, 207] on p "$10 - 2pcs" at bounding box center [782, 206] width 315 height 23
click at [778, 207] on p "$10 - 2pcs" at bounding box center [782, 206] width 315 height 23
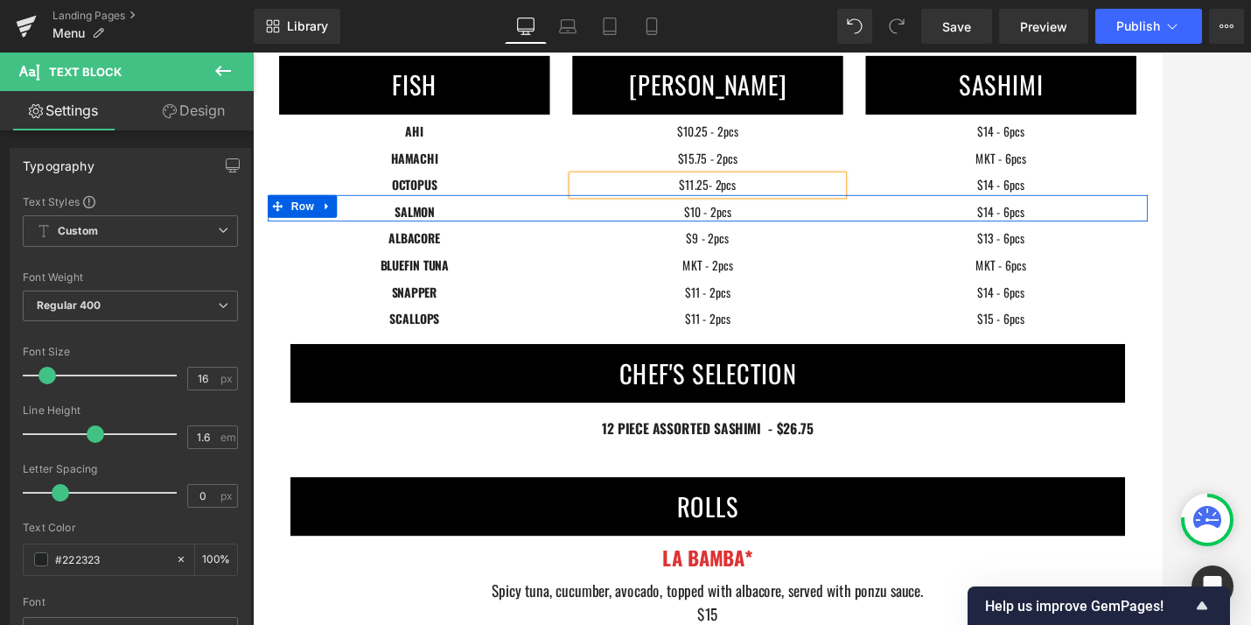
click at [742, 231] on span at bounding box center [735, 238] width 18 height 21
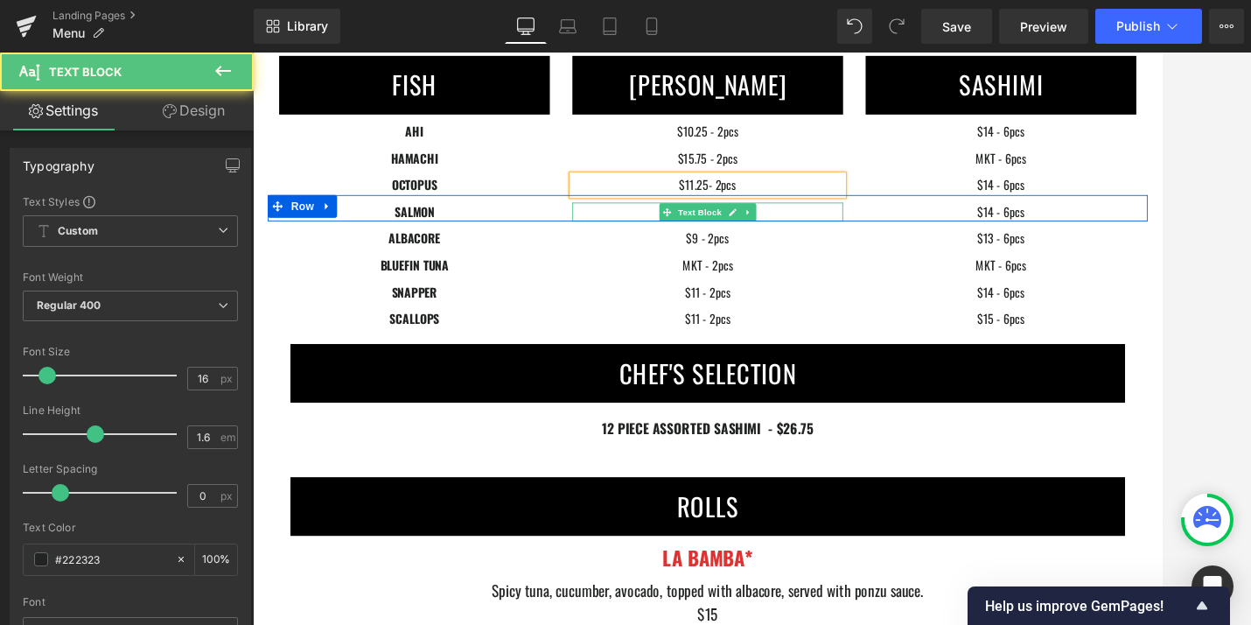
click at [719, 239] on p "$10 - 2pcs" at bounding box center [782, 238] width 315 height 23
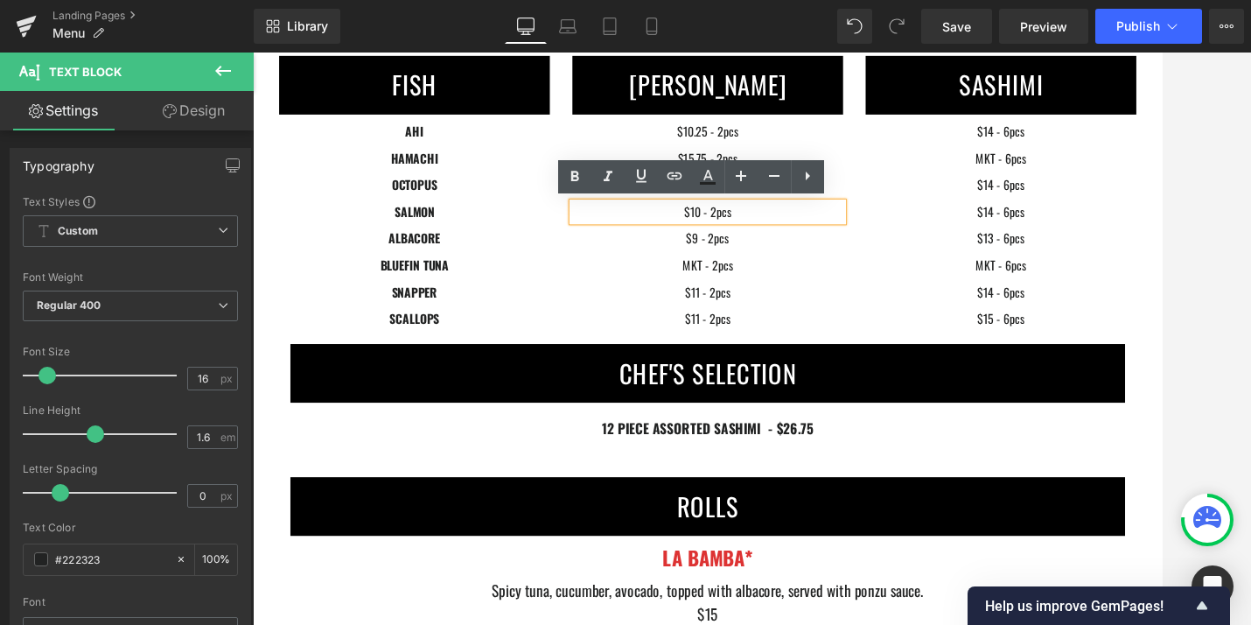
click at [777, 244] on p "$10 - 2pcs" at bounding box center [782, 238] width 315 height 23
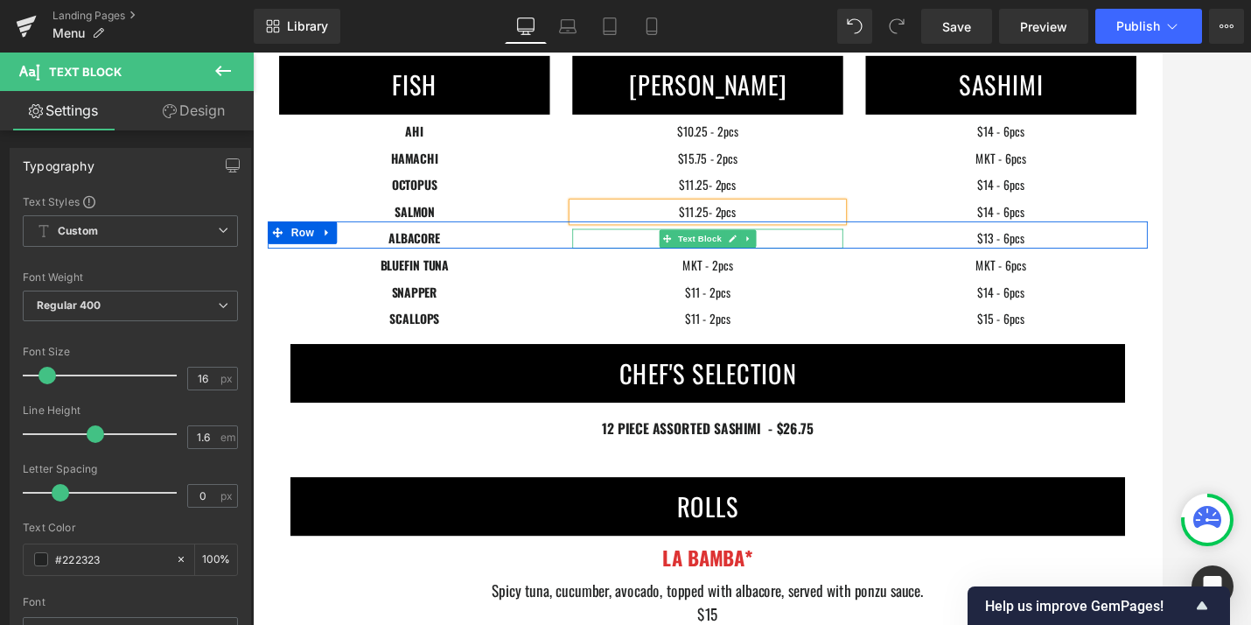
click at [704, 271] on p "$9 - 2pcs" at bounding box center [782, 268] width 315 height 23
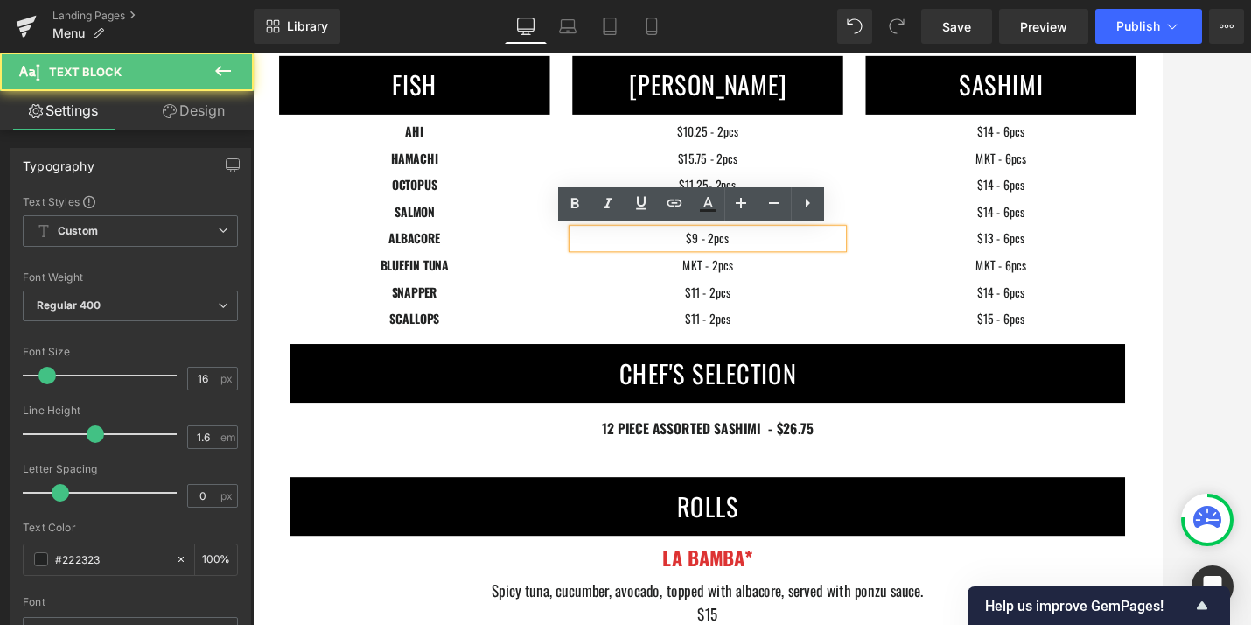
click at [774, 267] on p "$9 - 2pcs" at bounding box center [782, 268] width 315 height 23
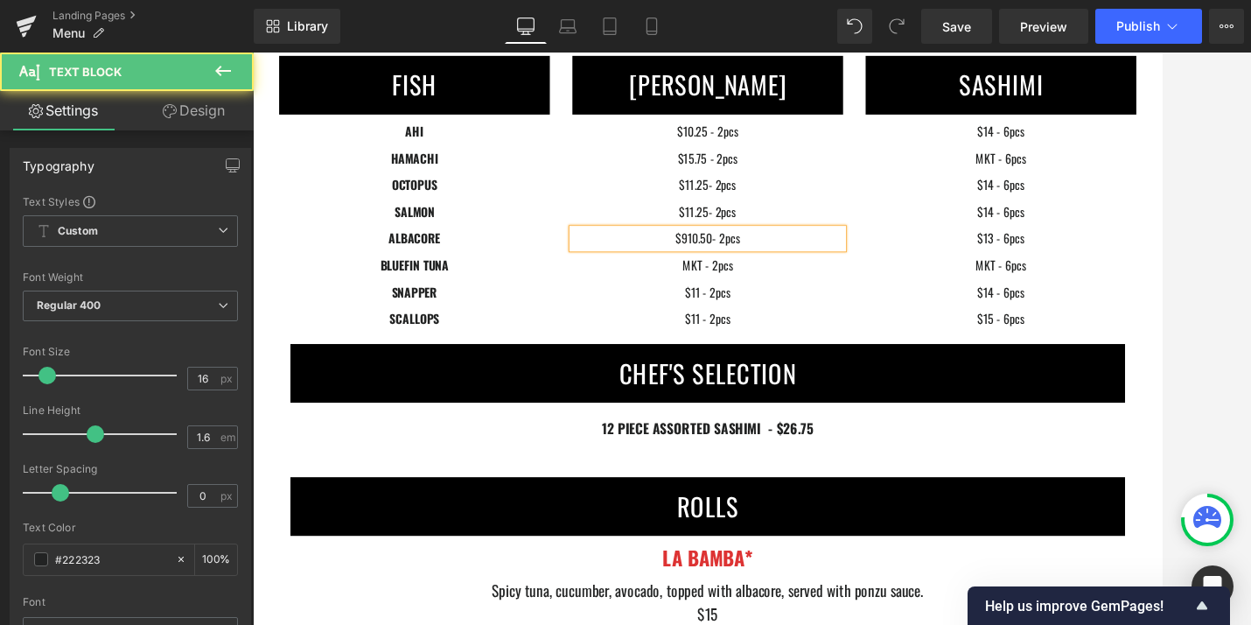
click at [755, 260] on p "$910.50- 2pcs" at bounding box center [782, 268] width 315 height 23
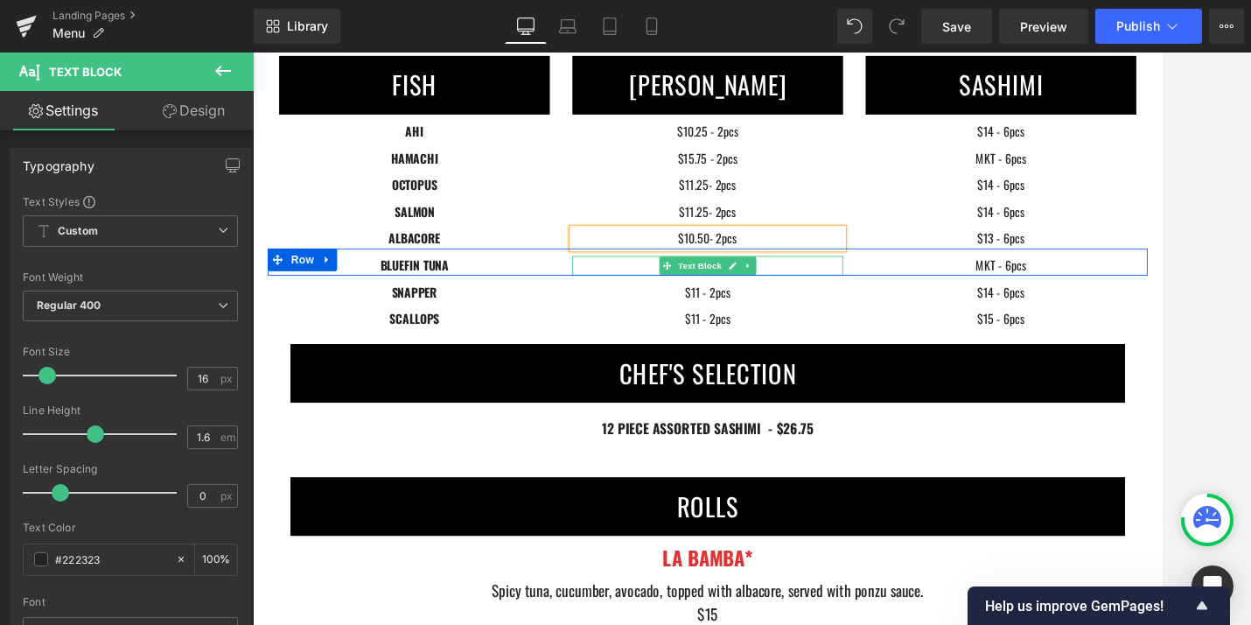
click at [707, 300] on p "MKT - 2pcs" at bounding box center [782, 300] width 315 height 23
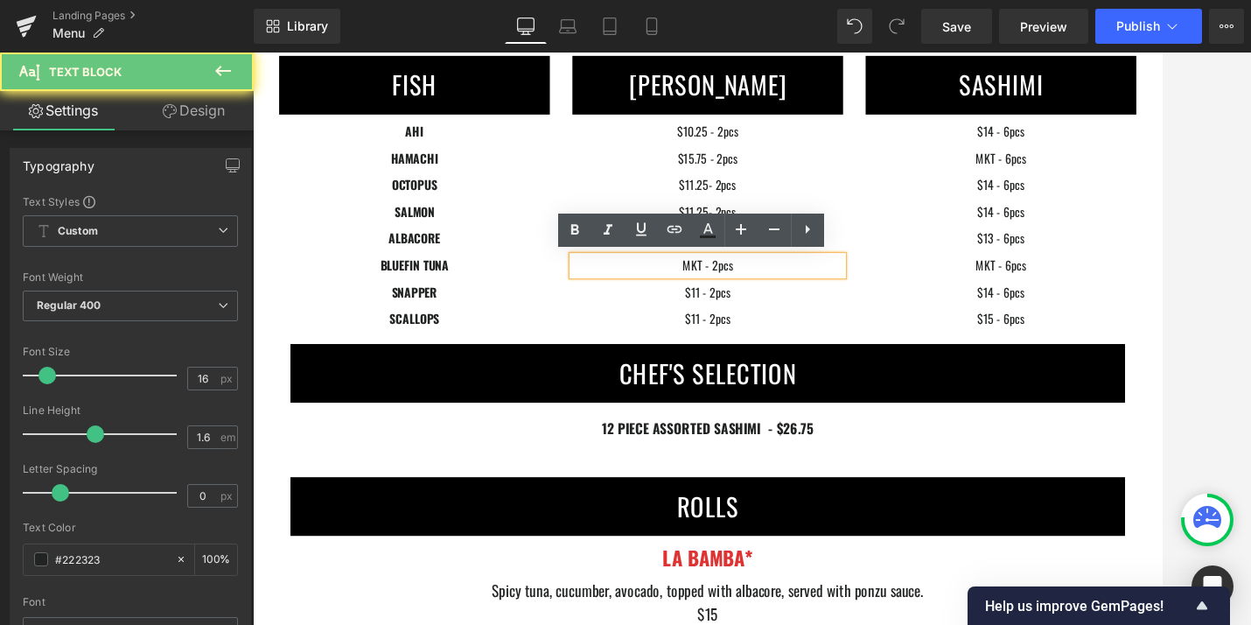
click at [766, 301] on p "MKT - 2pcs" at bounding box center [782, 300] width 315 height 23
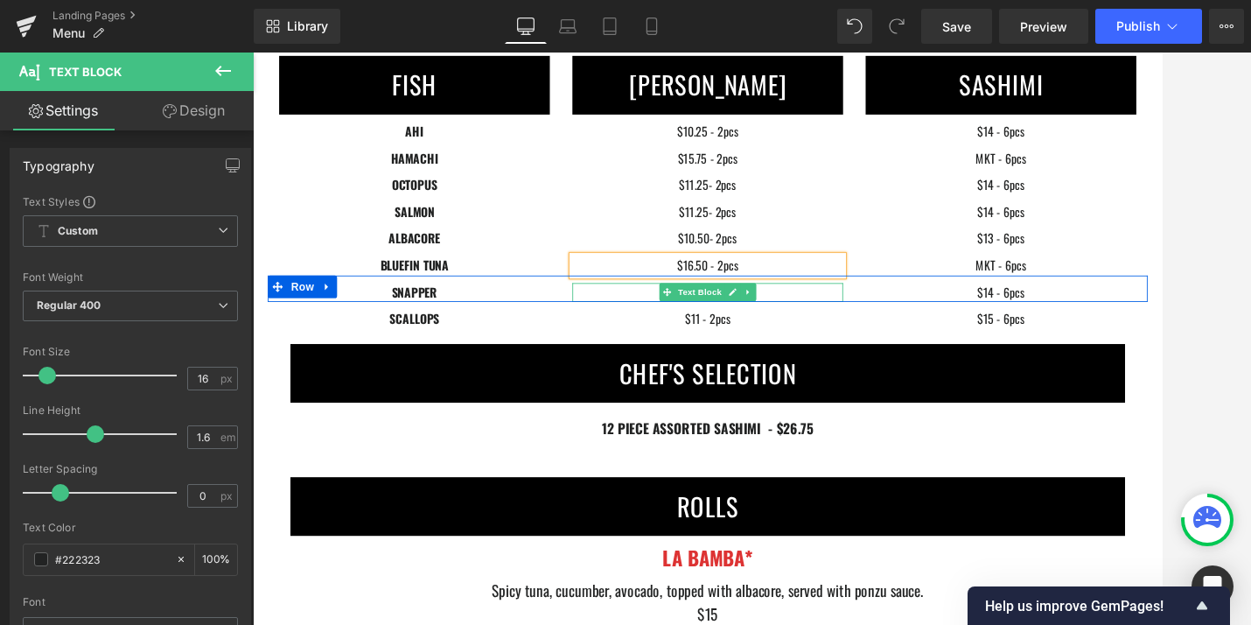
click at [704, 323] on div at bounding box center [782, 322] width 315 height 4
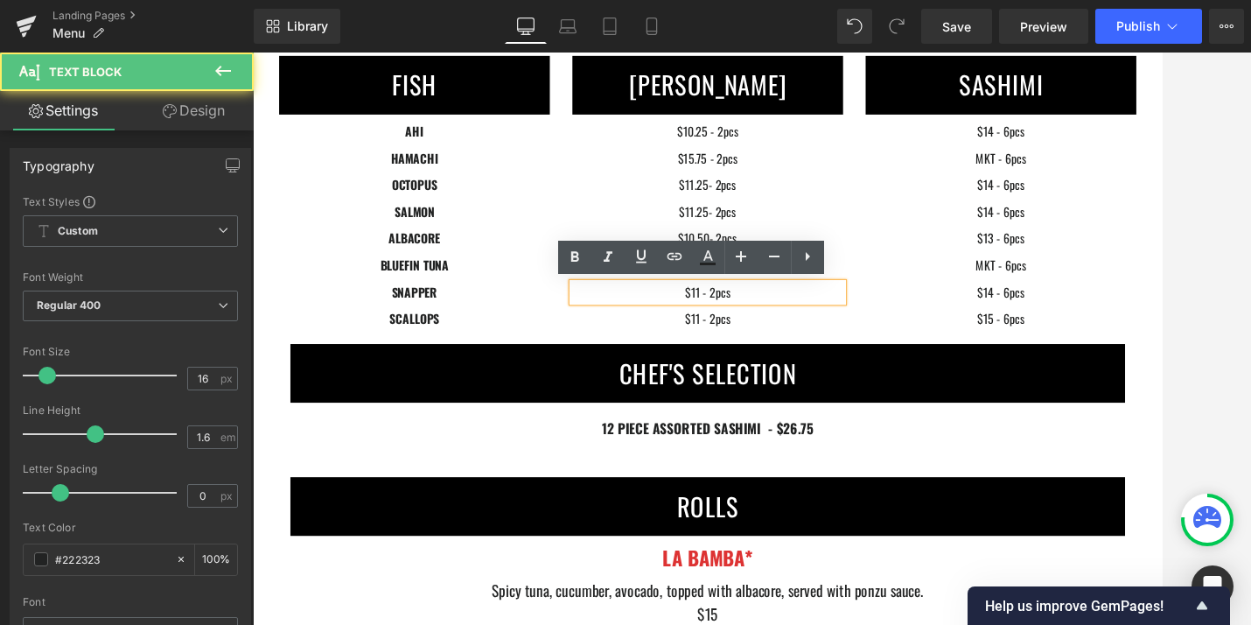
click at [755, 331] on p "$11 - 2pcs" at bounding box center [782, 331] width 315 height 23
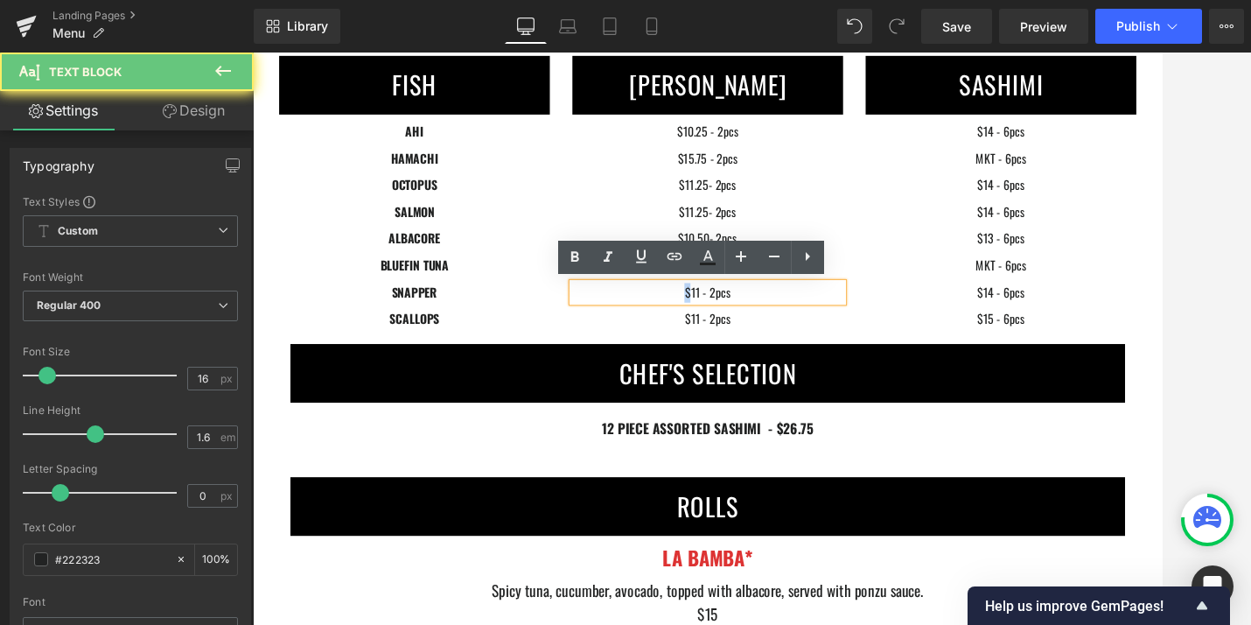
click at [755, 331] on p "$11 - 2pcs" at bounding box center [782, 331] width 315 height 23
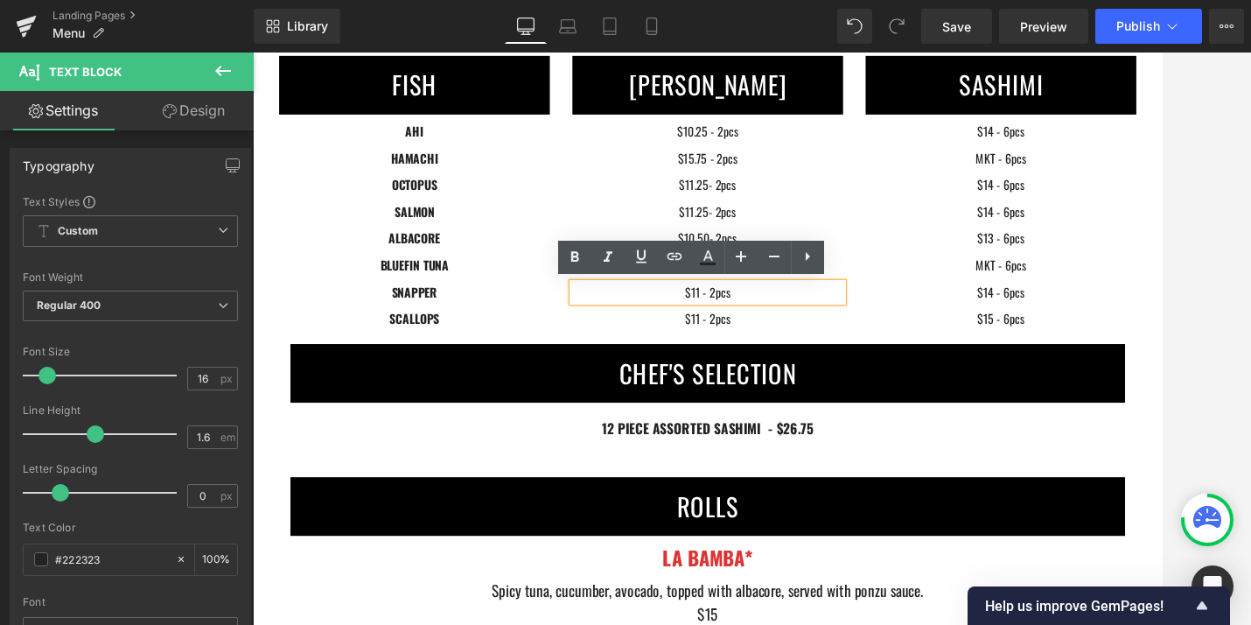
click at [772, 331] on p "$11 - 2pcs" at bounding box center [782, 331] width 315 height 23
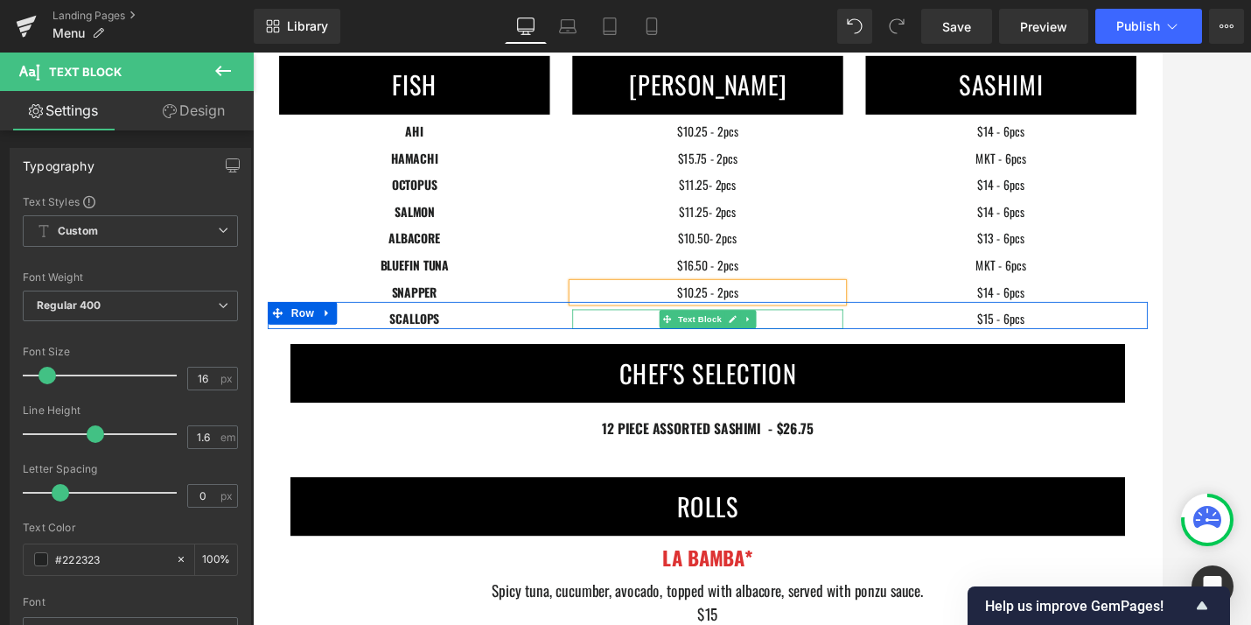
click at [680, 362] on p "$11 - 2pcs" at bounding box center [782, 362] width 315 height 23
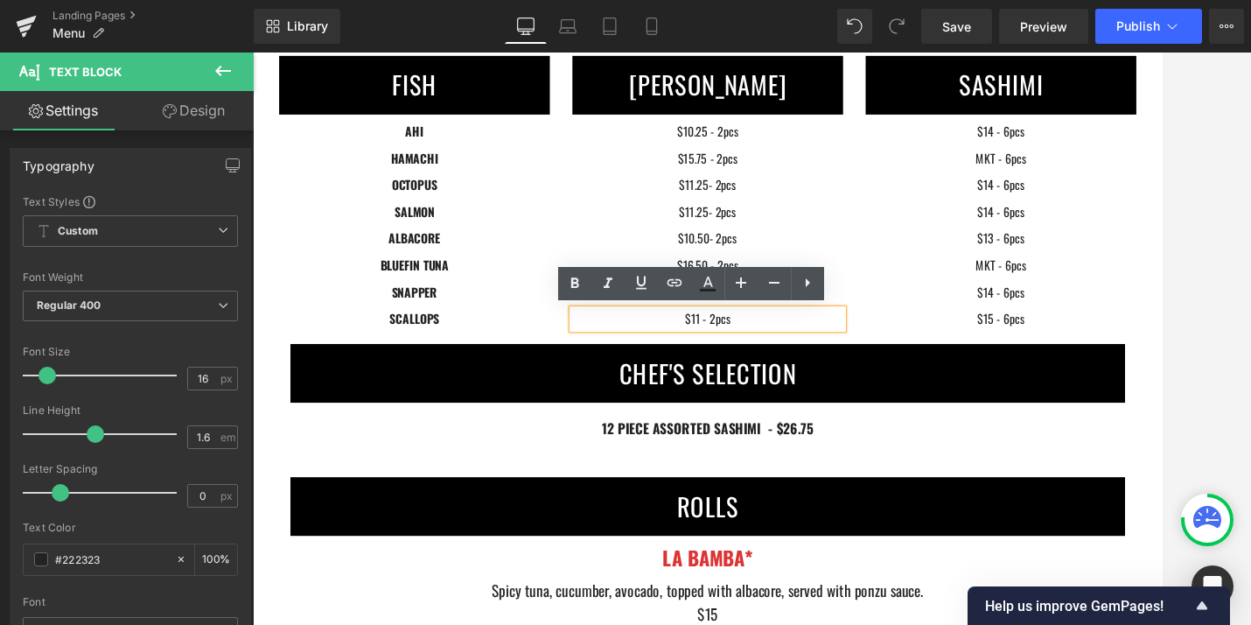
click at [771, 361] on span "$11 - 2pcs" at bounding box center [781, 361] width 53 height 21
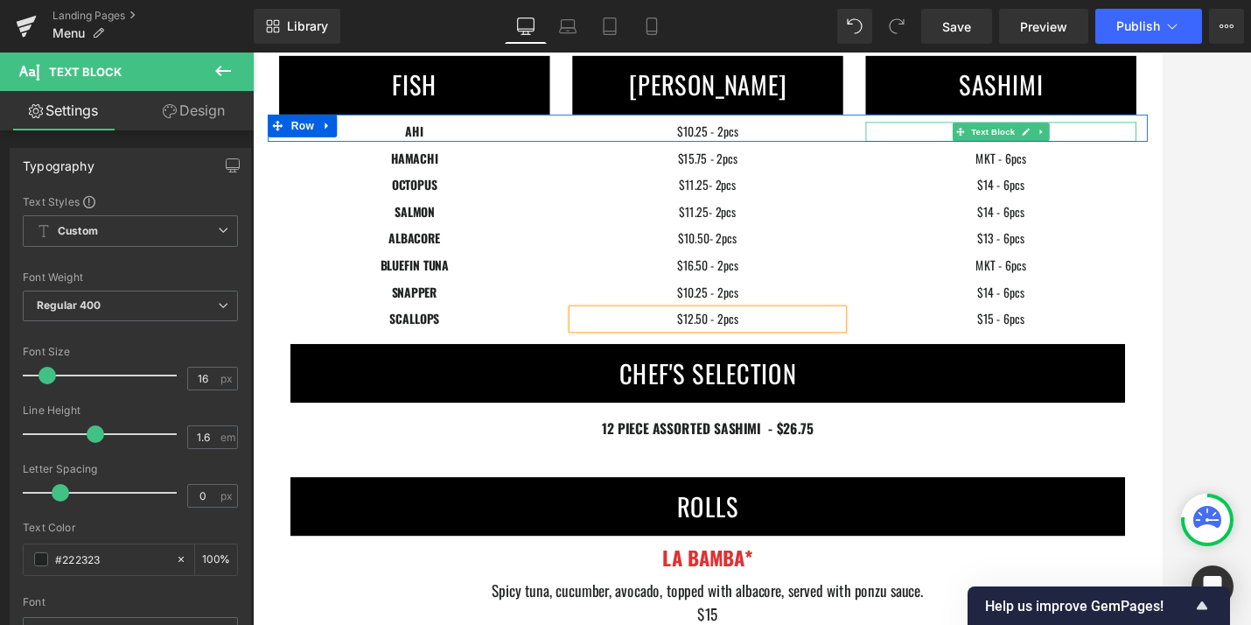
click at [1059, 144] on p "$14 - 6pcs" at bounding box center [1123, 144] width 315 height 23
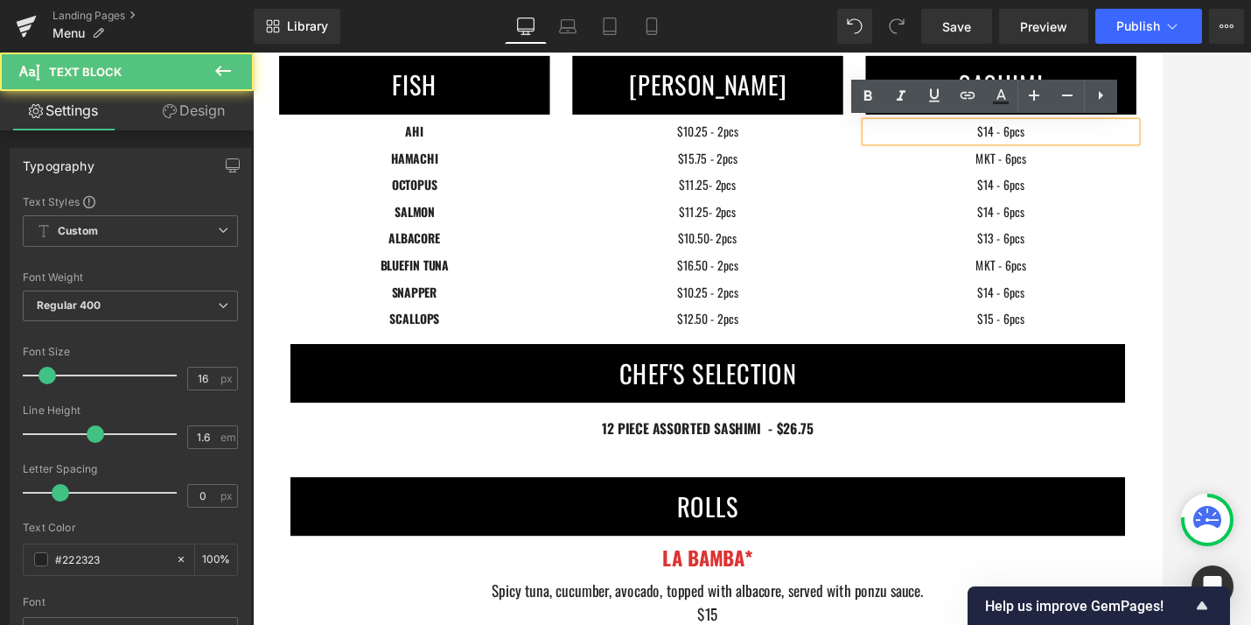
click at [1115, 144] on p "$14 - 6pcs" at bounding box center [1123, 144] width 315 height 23
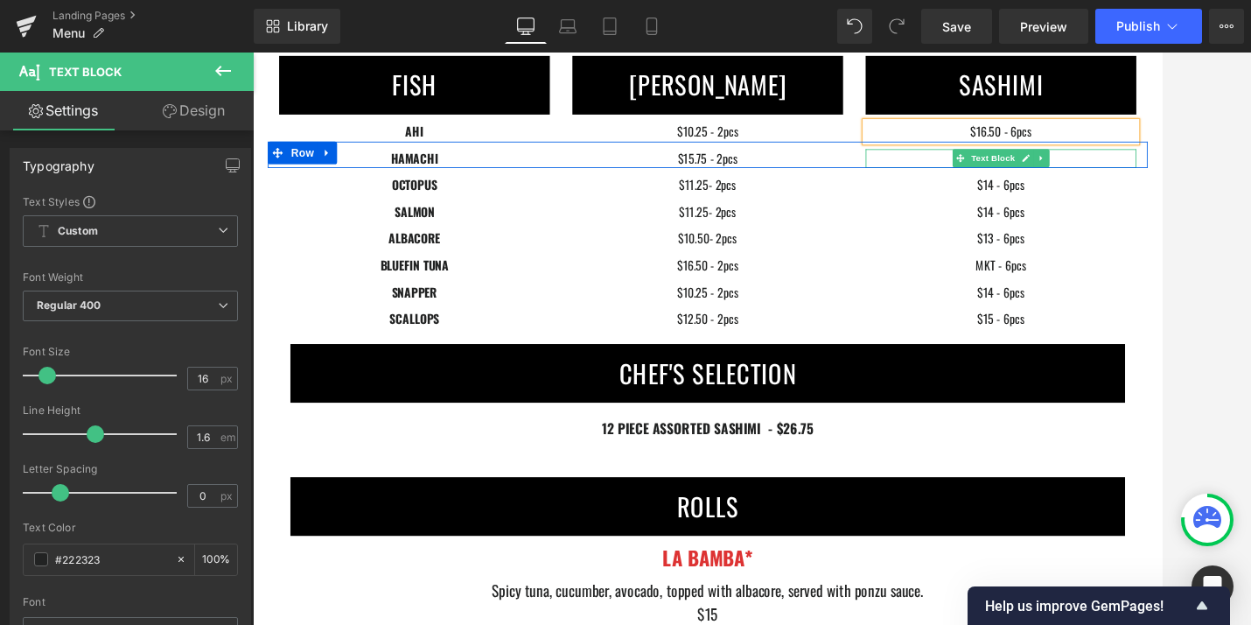
click at [1040, 177] on p "MKT - 6pcs" at bounding box center [1123, 176] width 315 height 23
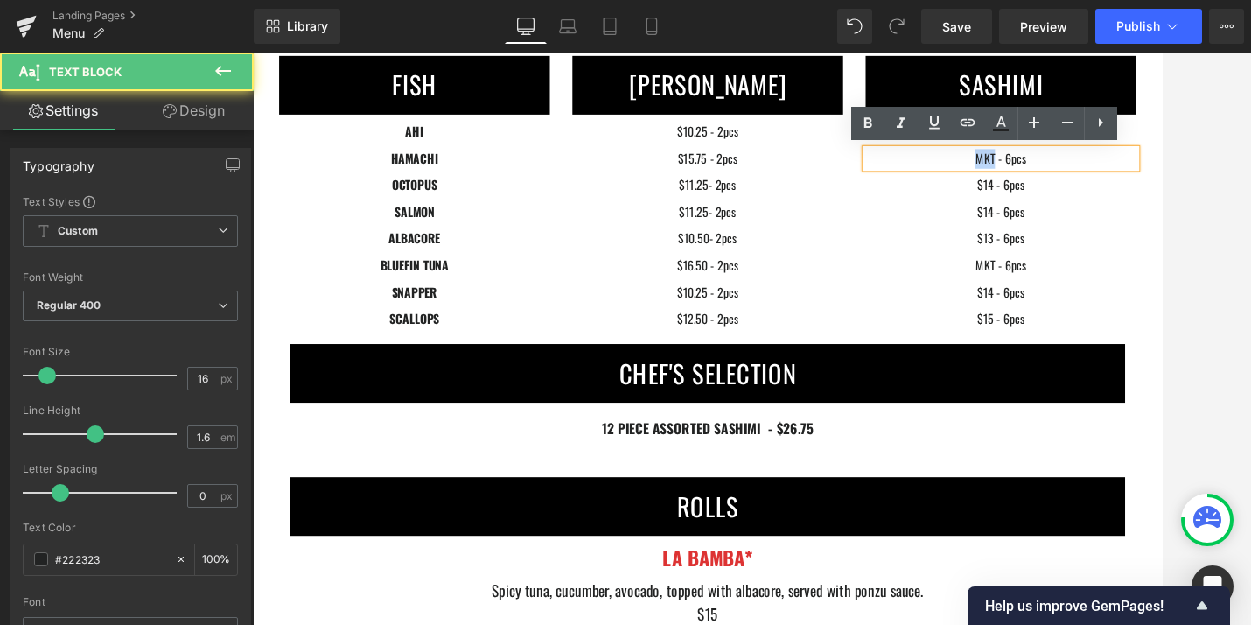
click at [1040, 177] on p "MKT - 6pcs" at bounding box center [1123, 176] width 315 height 23
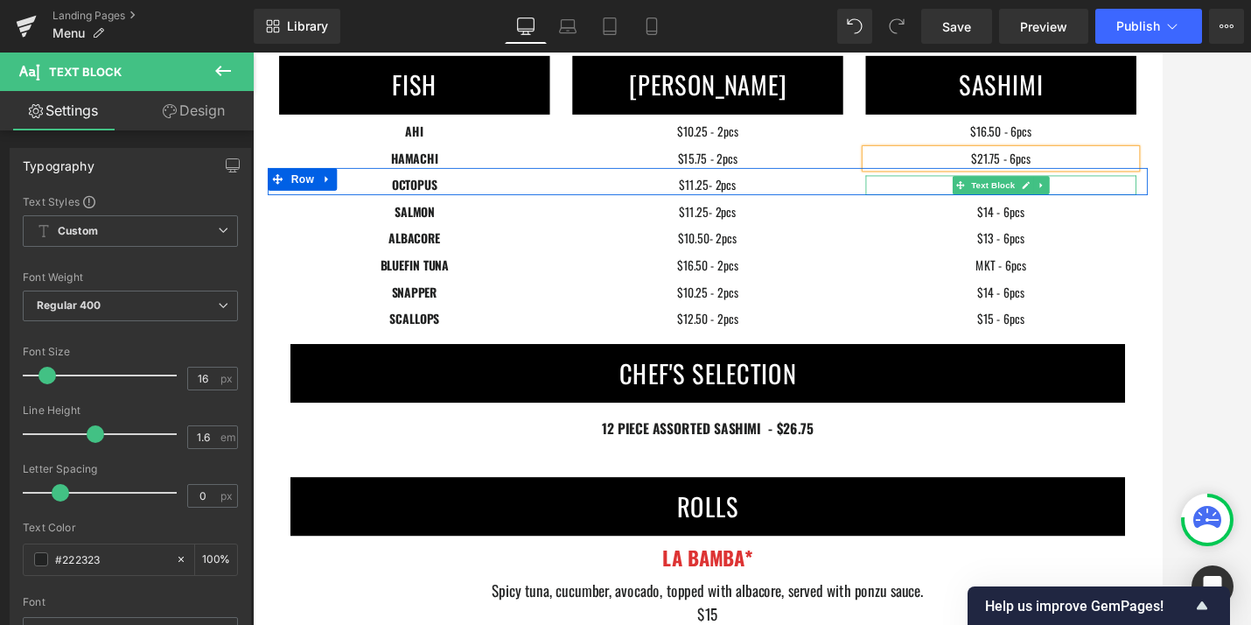
click at [1056, 212] on p "$14 - 6pcs" at bounding box center [1123, 206] width 315 height 23
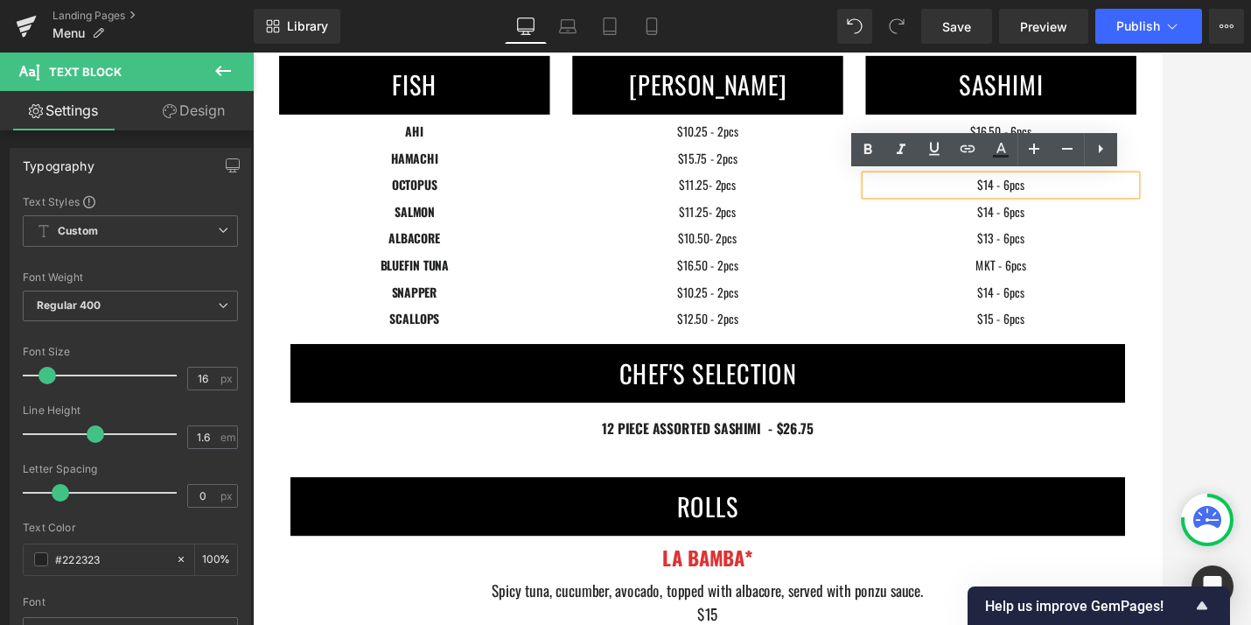
click at [1116, 204] on p "$14 - 6pcs" at bounding box center [1123, 206] width 315 height 23
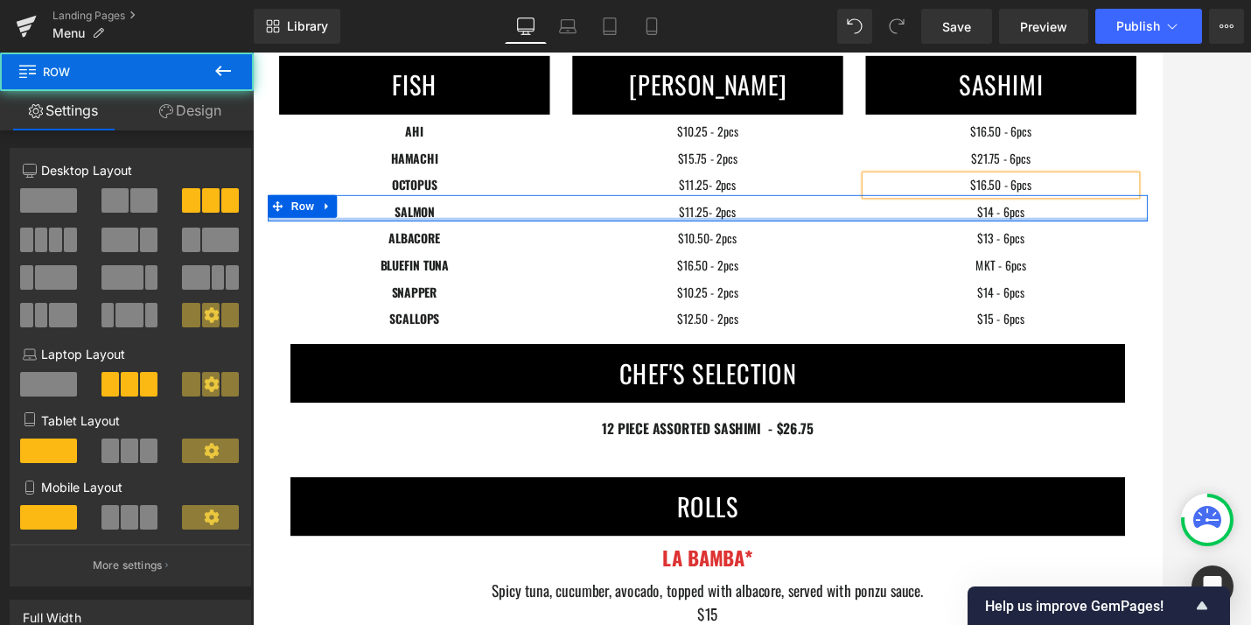
click at [1112, 244] on div at bounding box center [782, 246] width 1024 height 4
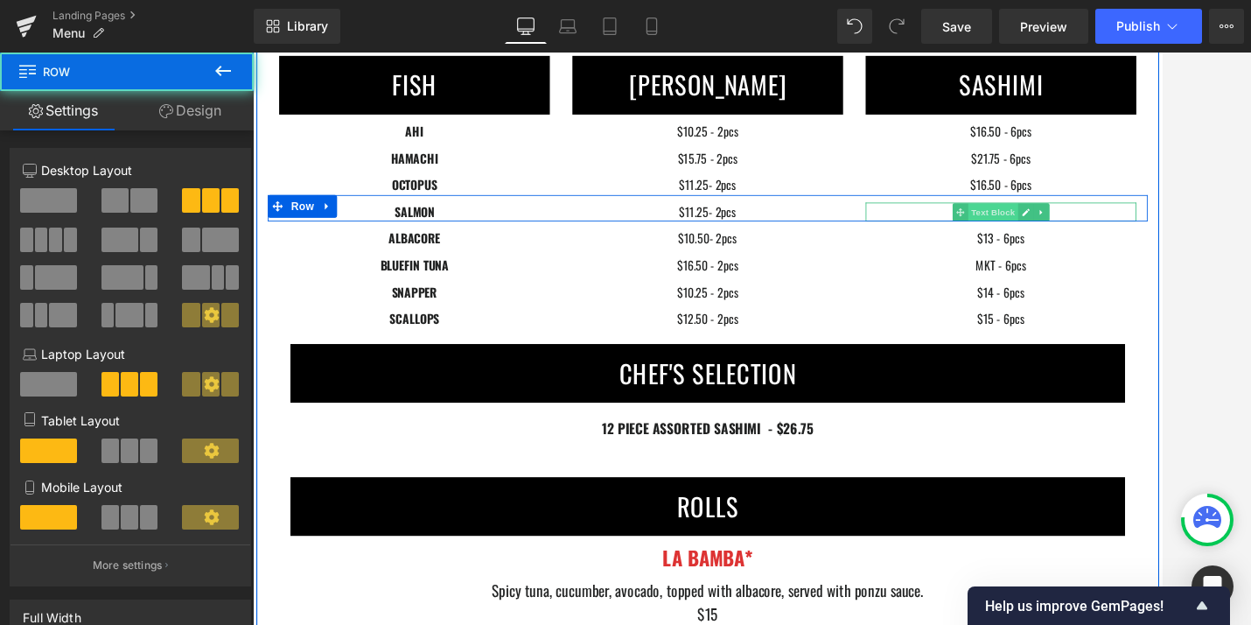
click at [1112, 236] on span "Text Block" at bounding box center [1114, 238] width 58 height 21
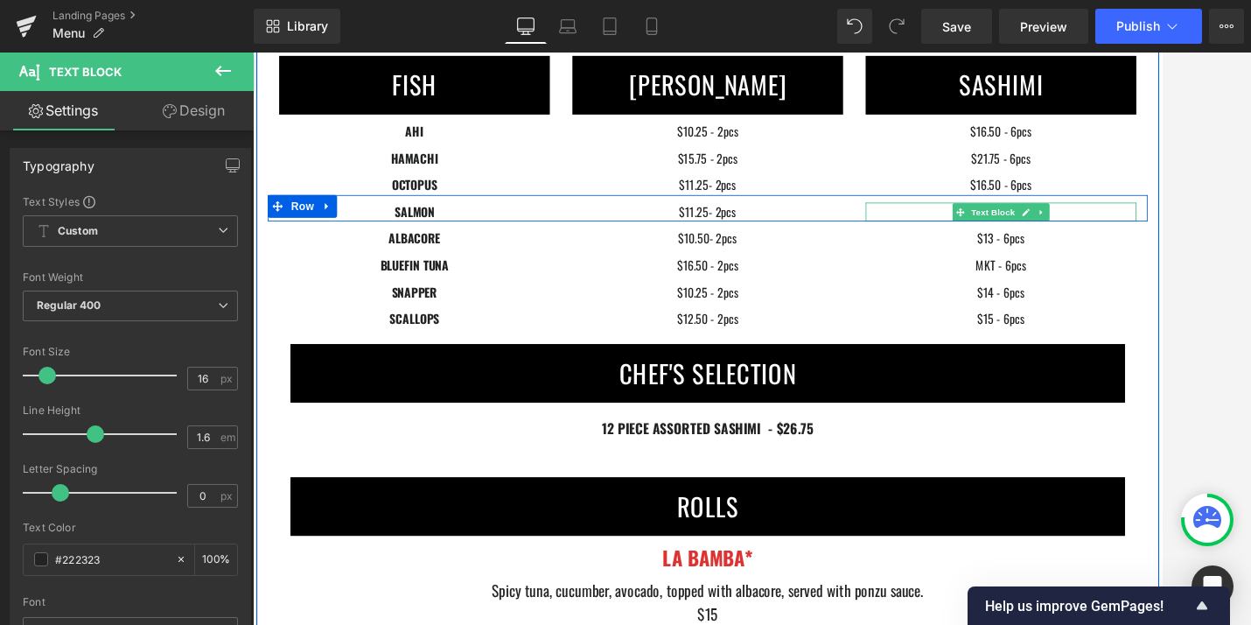
click at [1039, 232] on p "$14 - 6pcs" at bounding box center [1123, 238] width 315 height 23
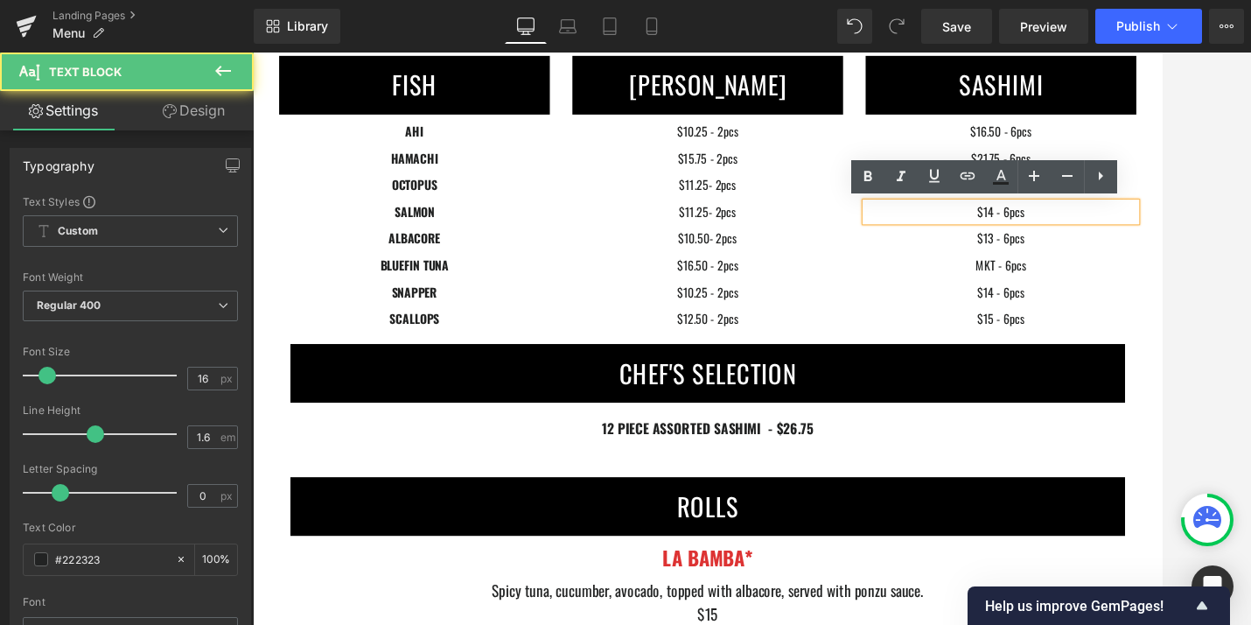
click at [1114, 237] on p "$14 - 6pcs" at bounding box center [1123, 238] width 315 height 23
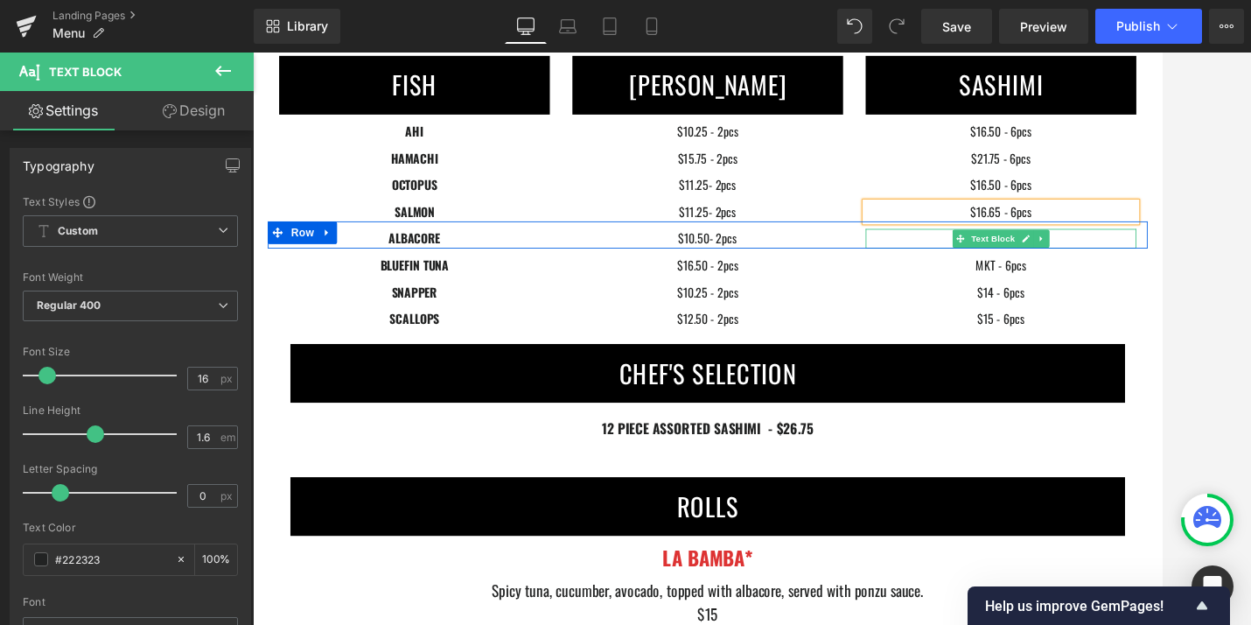
click at [1065, 273] on p "$13 - 6pcs" at bounding box center [1123, 268] width 315 height 23
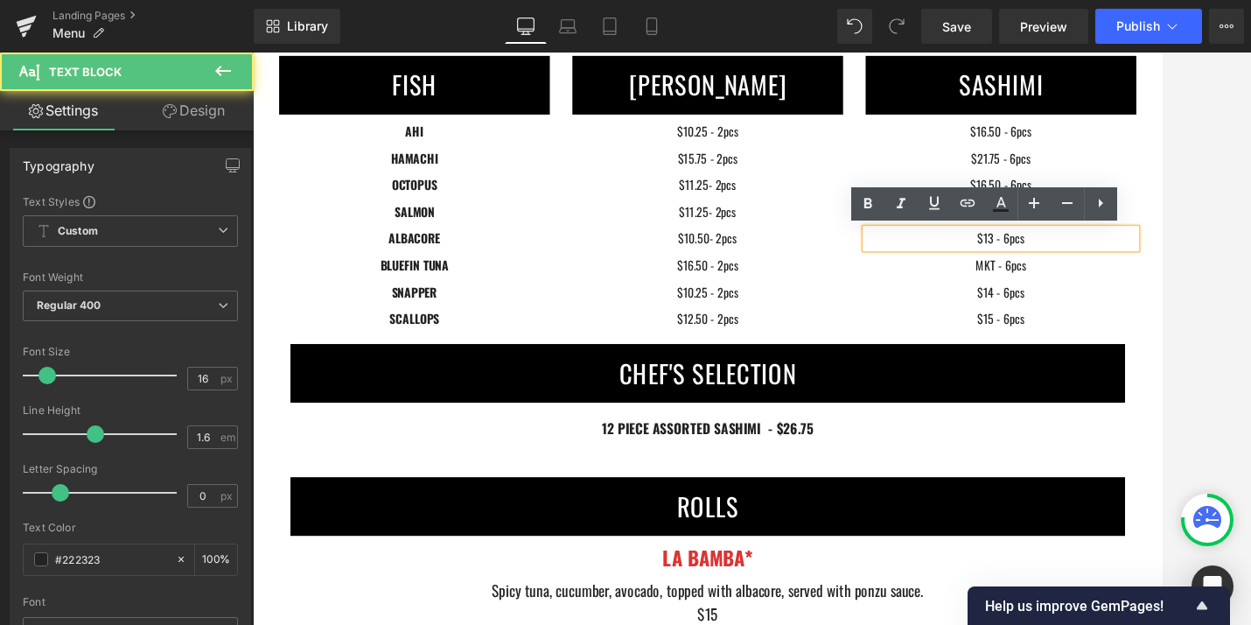
click at [1117, 268] on p "$13 - 6pcs" at bounding box center [1123, 268] width 315 height 23
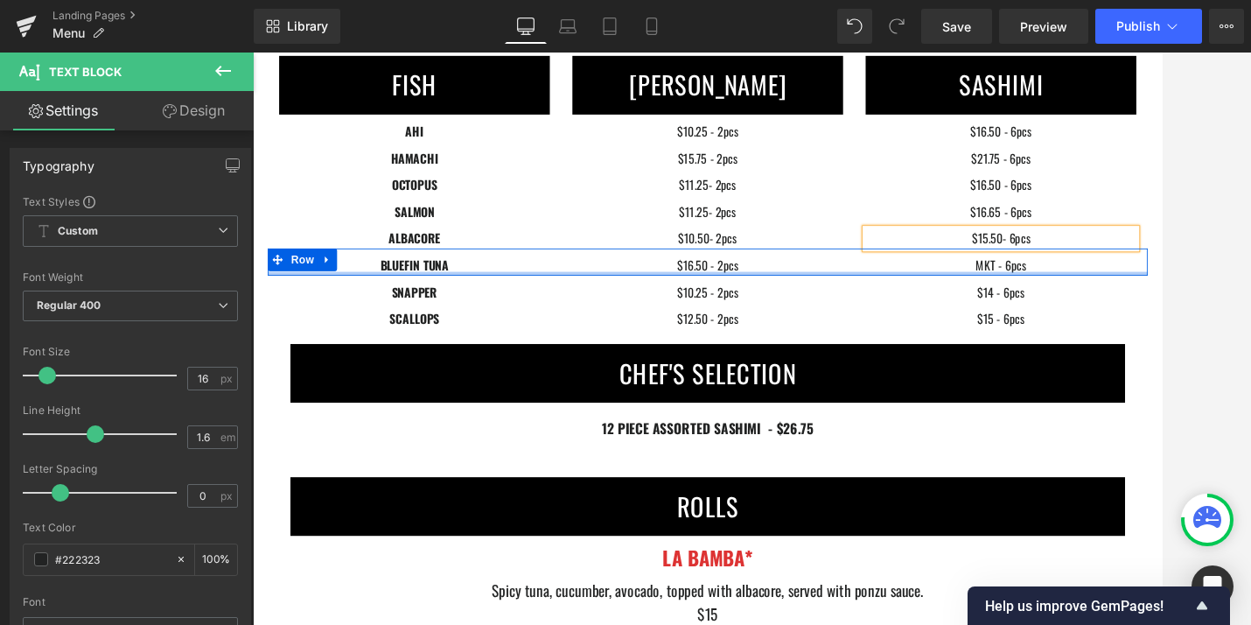
click at [1033, 309] on div at bounding box center [782, 309] width 1024 height 4
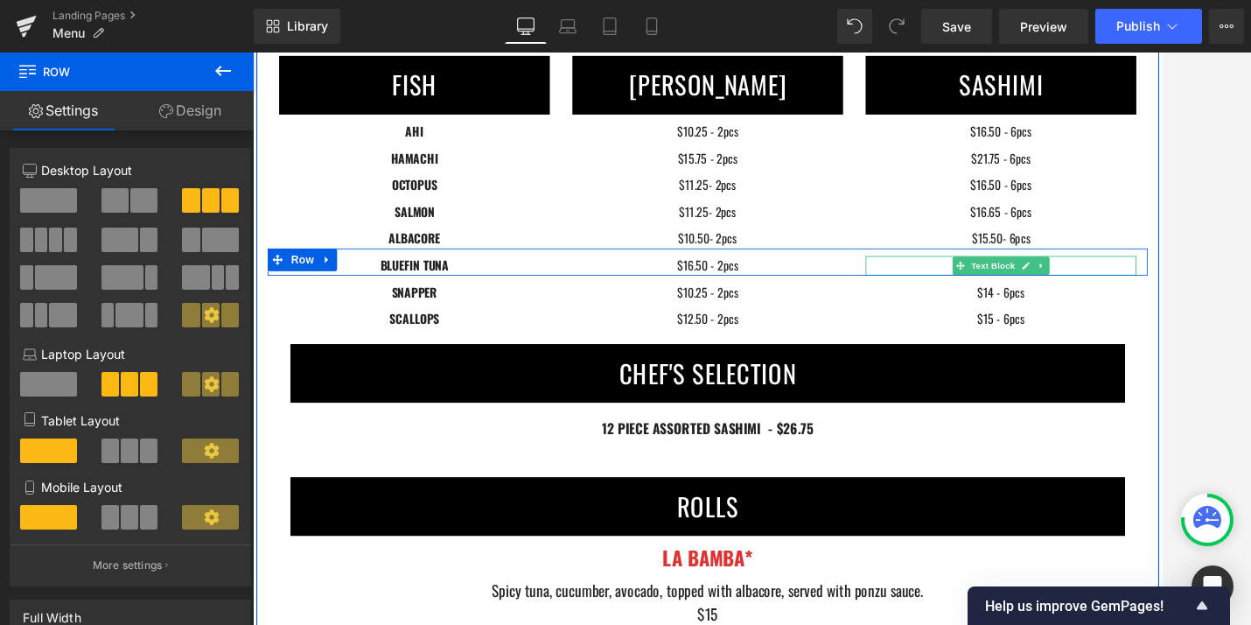
click at [1052, 302] on p "MKT - 6pcs" at bounding box center [1123, 300] width 315 height 23
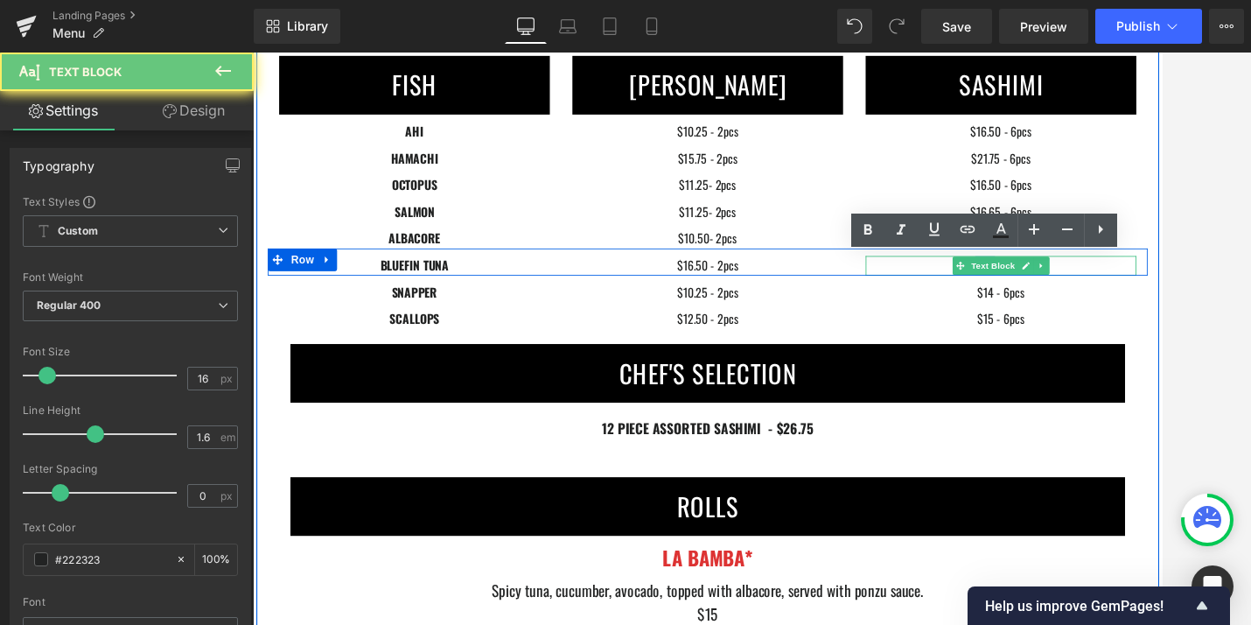
click at [1052, 302] on p "MKT - 6pcs" at bounding box center [1123, 300] width 315 height 23
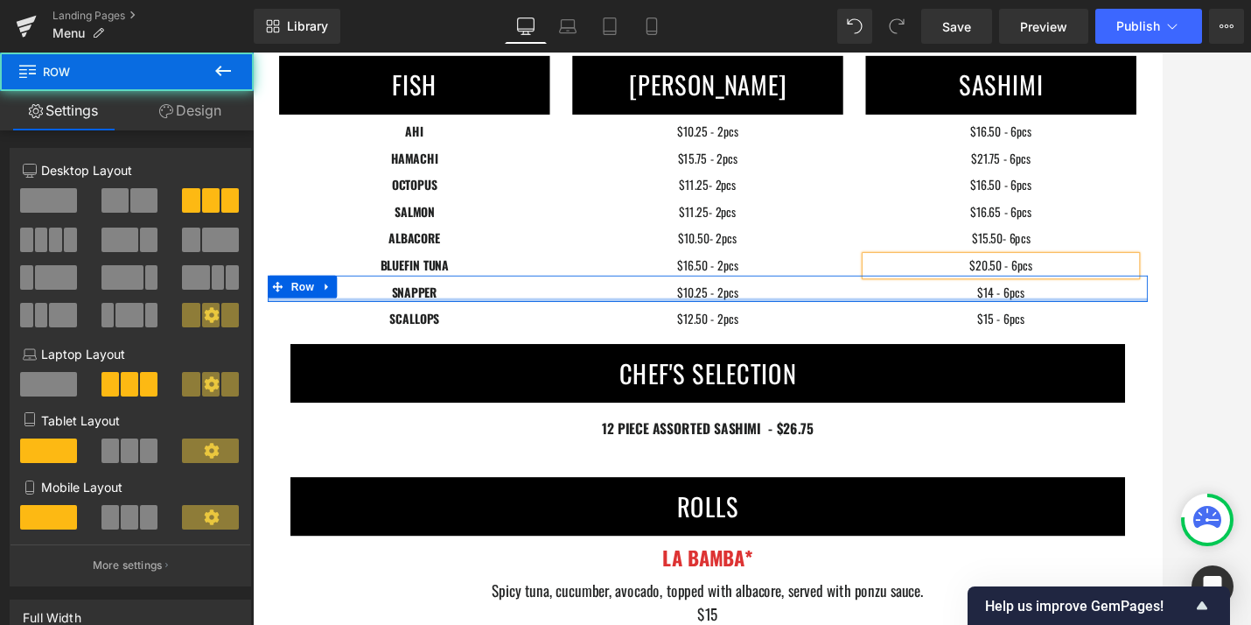
click at [1047, 338] on div at bounding box center [782, 340] width 1024 height 4
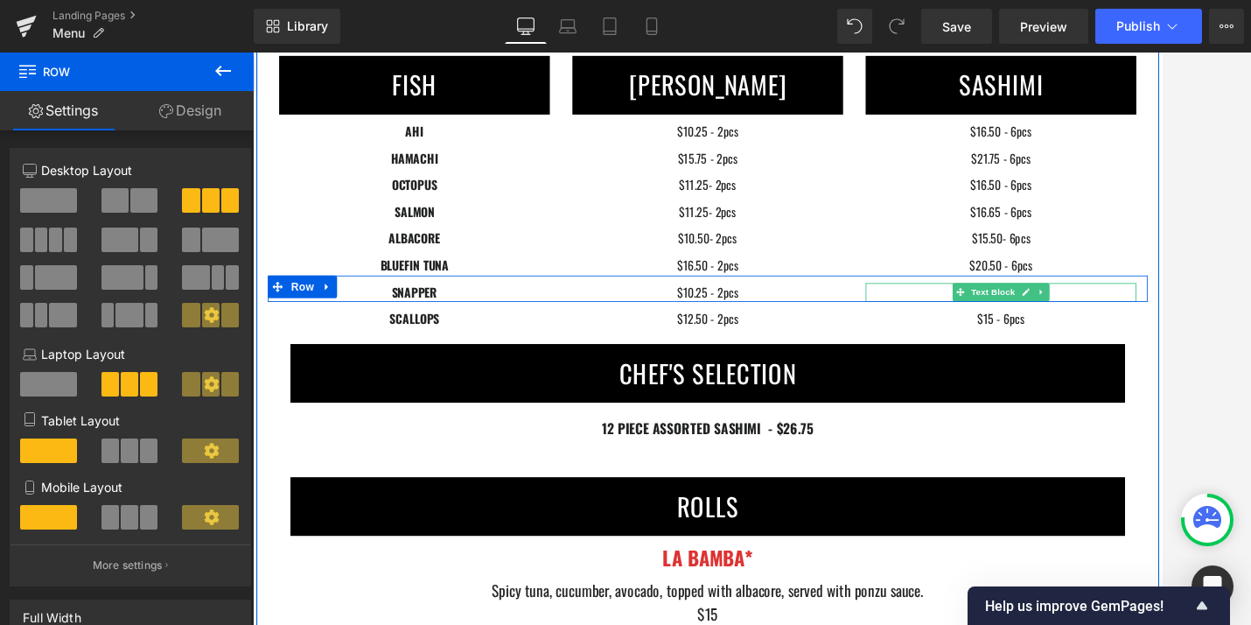
click at [1045, 325] on p "$14 - 6pcs" at bounding box center [1123, 331] width 315 height 23
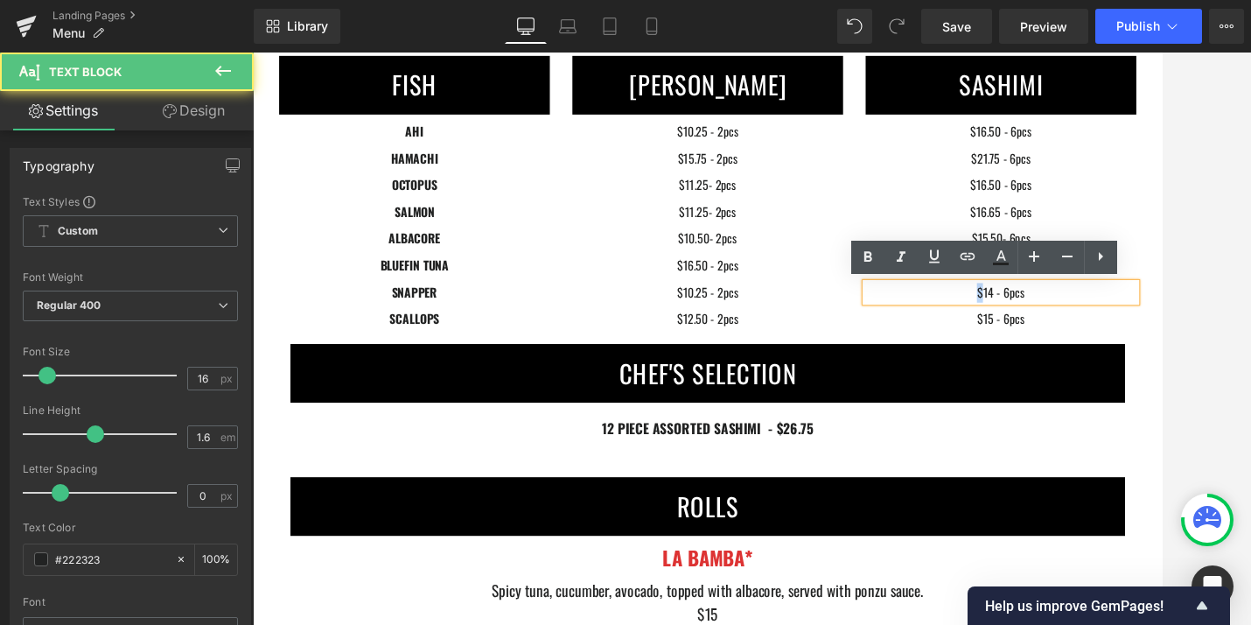
click at [1045, 325] on p "$14 - 6pcs" at bounding box center [1123, 331] width 315 height 23
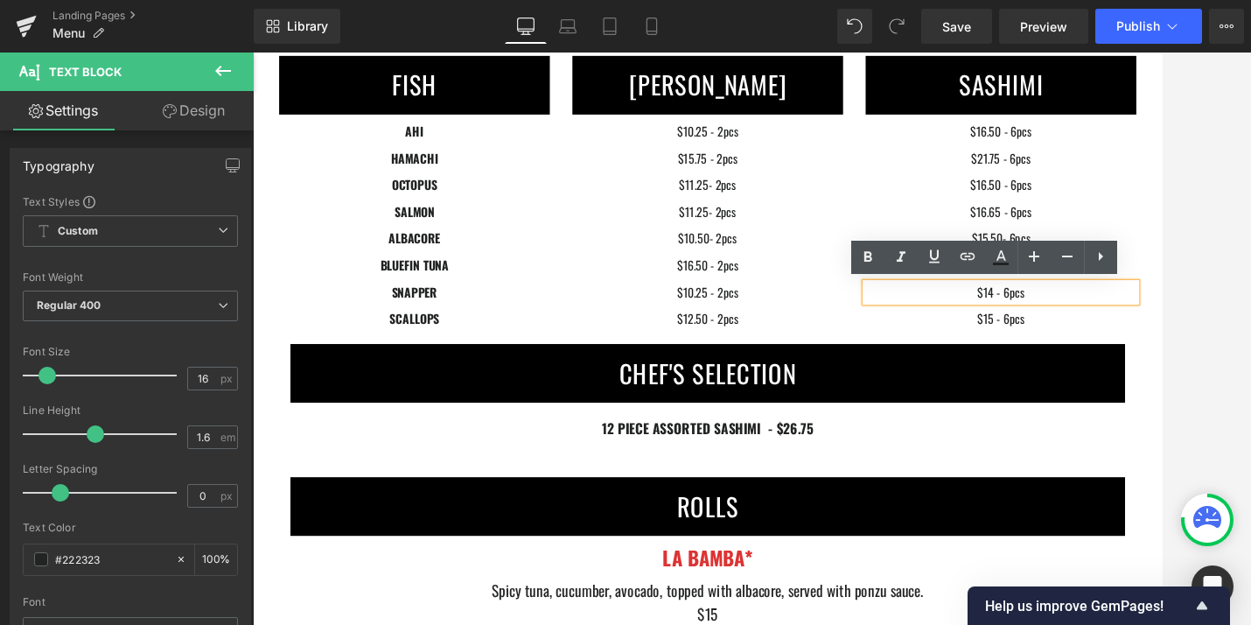
click at [1112, 328] on p "$14 - 6pcs" at bounding box center [1123, 331] width 315 height 23
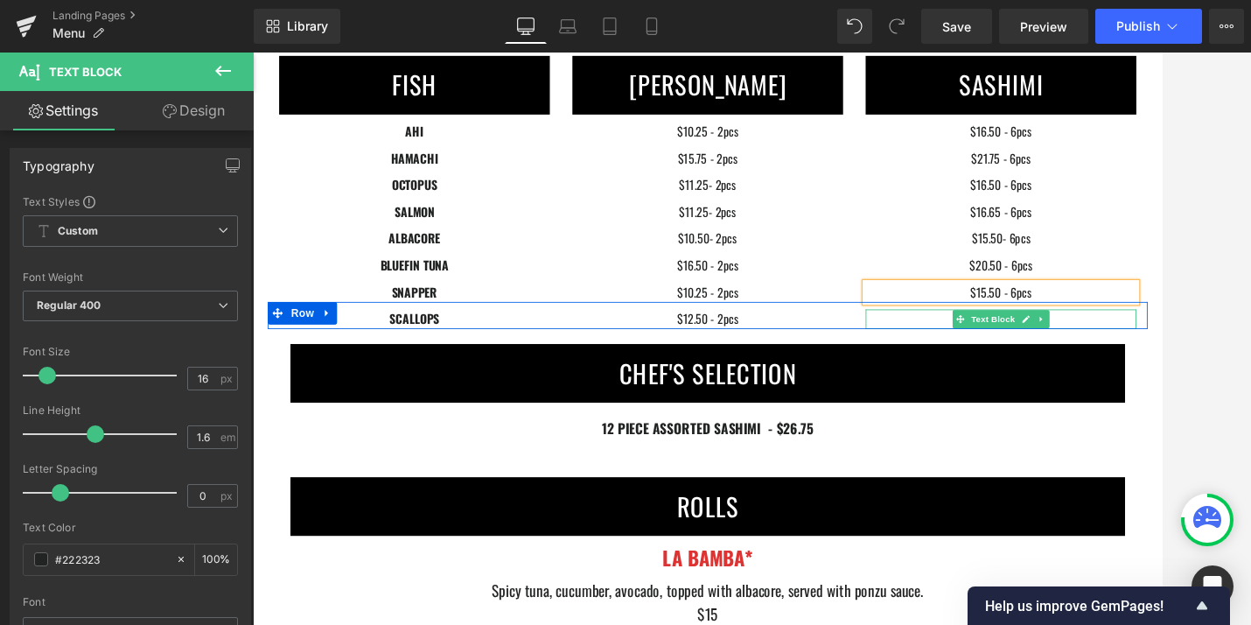
click at [1042, 361] on p "$15 - 6pcs" at bounding box center [1123, 362] width 315 height 23
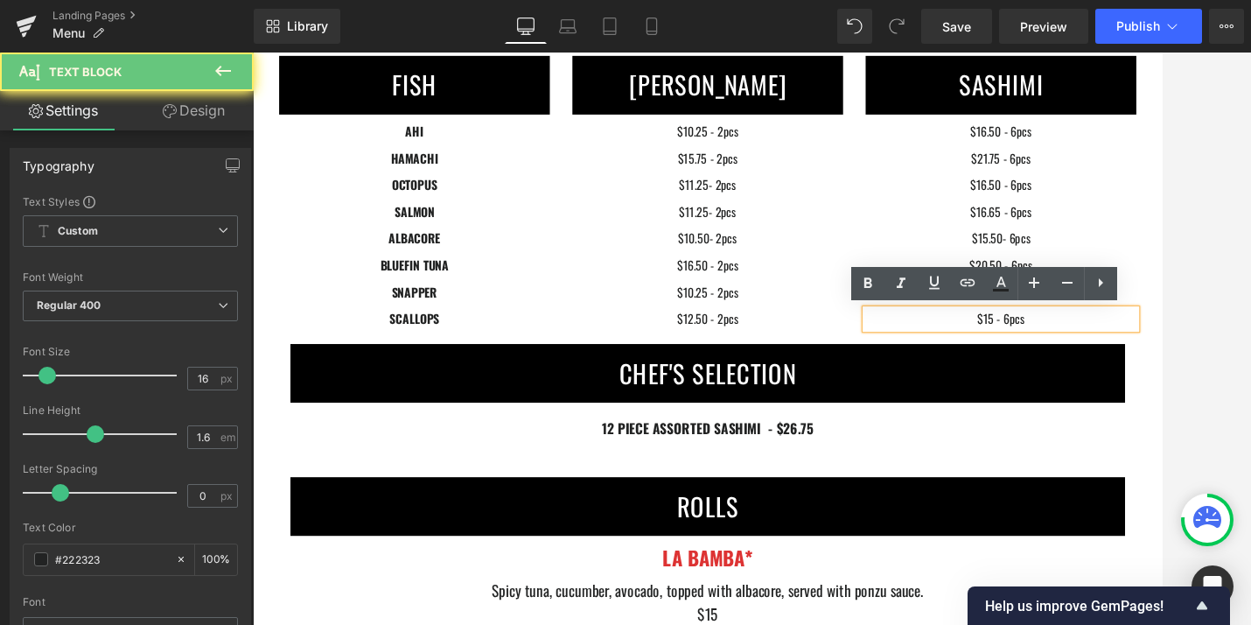
click at [1115, 361] on p "$15 - 6pcs" at bounding box center [1123, 362] width 315 height 23
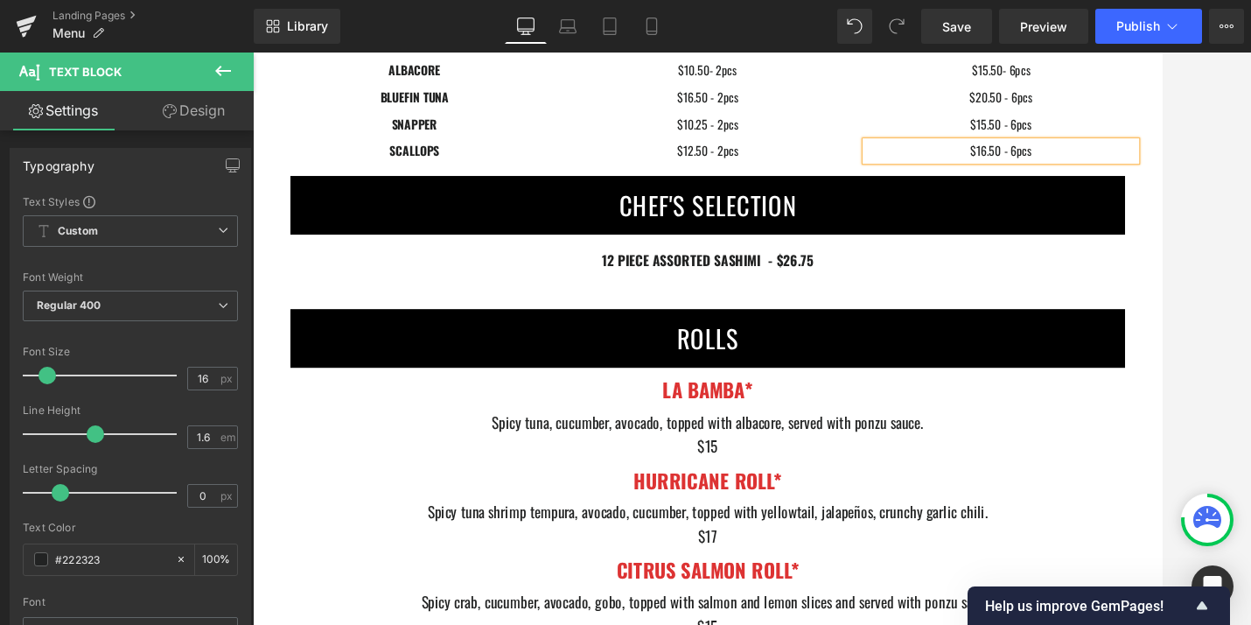
scroll to position [5912, 0]
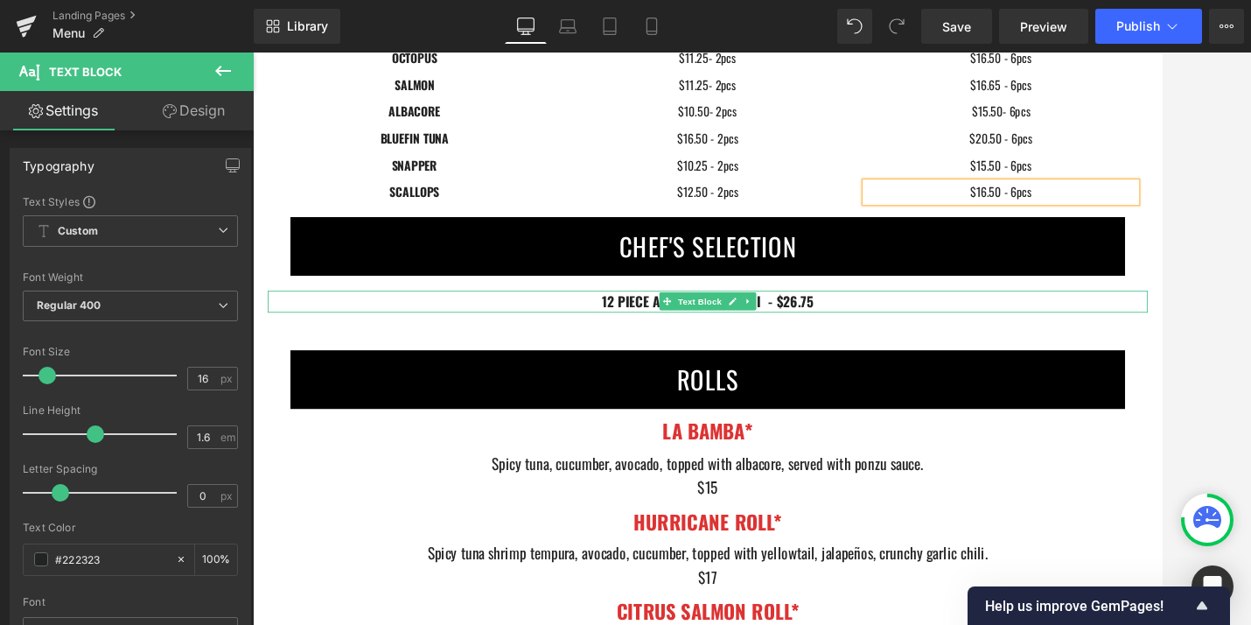
click at [904, 345] on p "12 PIECE ASSORTED SASHIMI - $26.75" at bounding box center [782, 342] width 1024 height 25
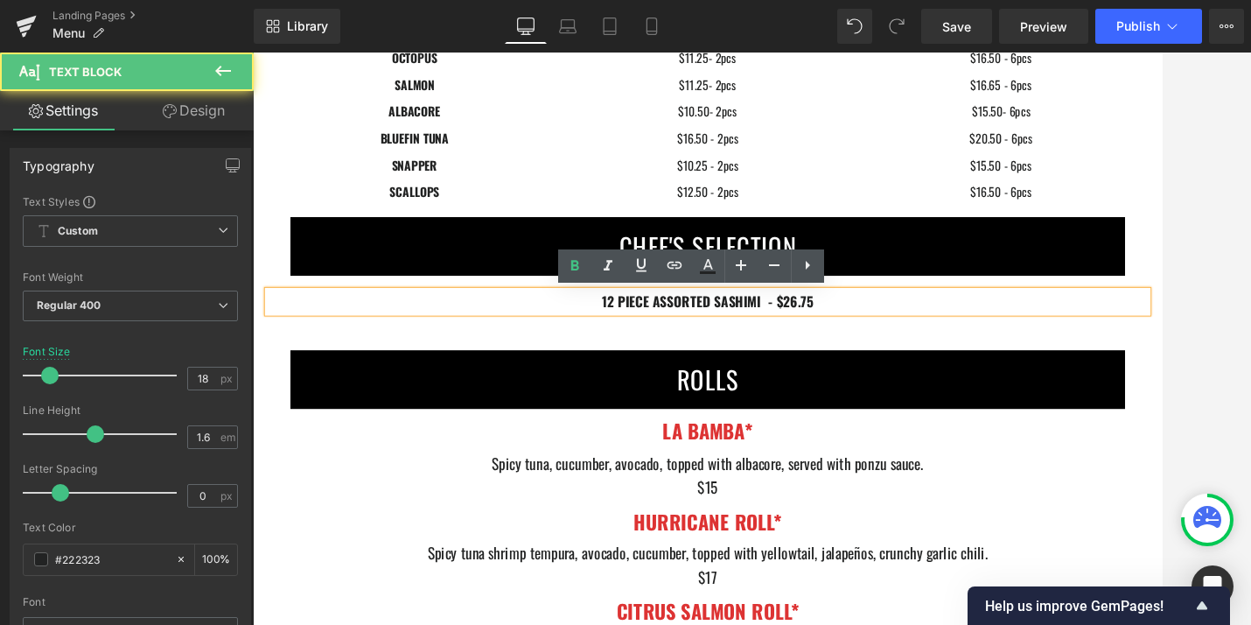
click at [942, 344] on p "12 PIECE ASSORTED SASHIMI - $26.75" at bounding box center [782, 342] width 1024 height 25
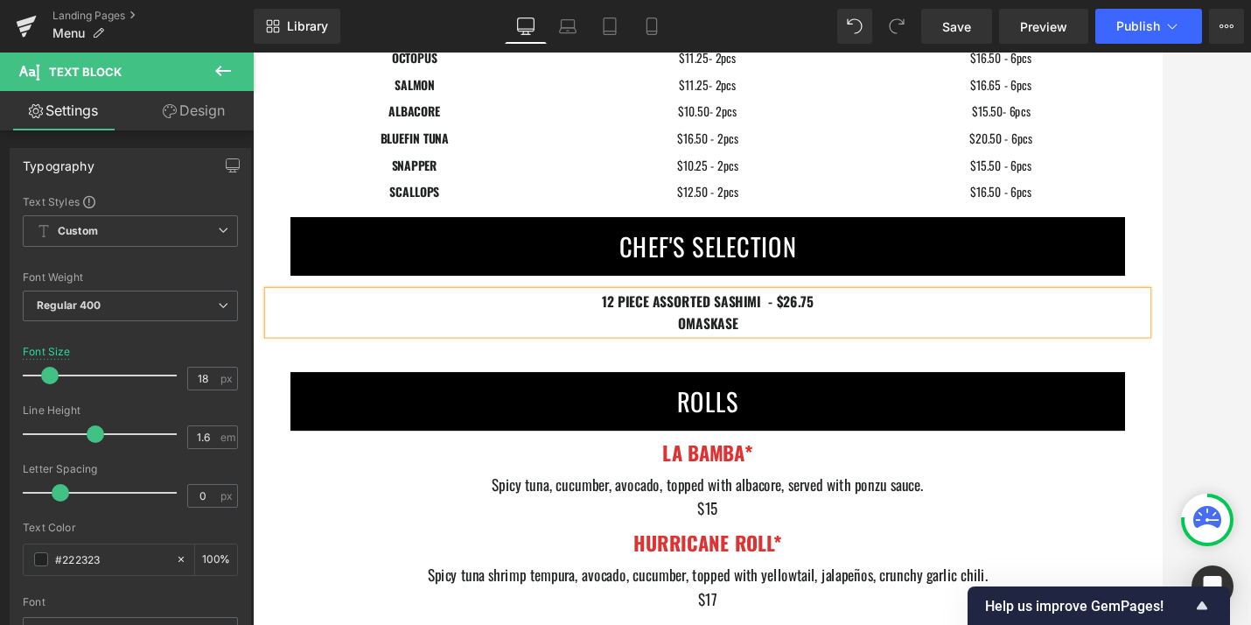
click at [840, 359] on p "OMASKASE" at bounding box center [782, 367] width 1024 height 25
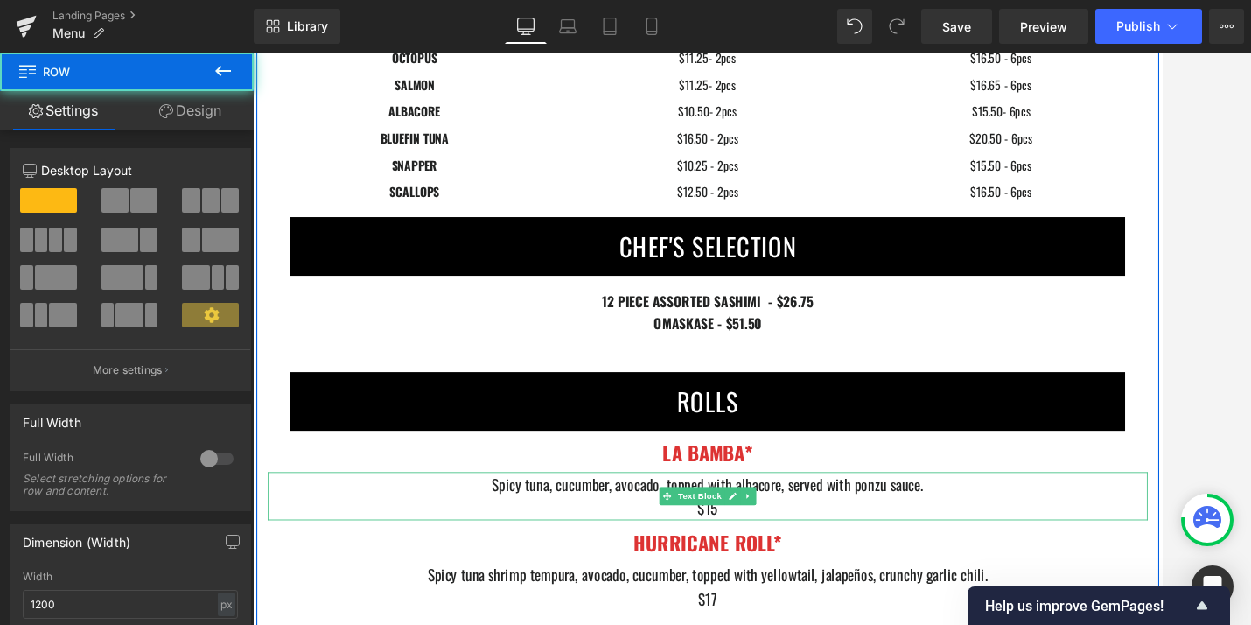
click at [801, 591] on div "$15" at bounding box center [782, 583] width 1024 height 28
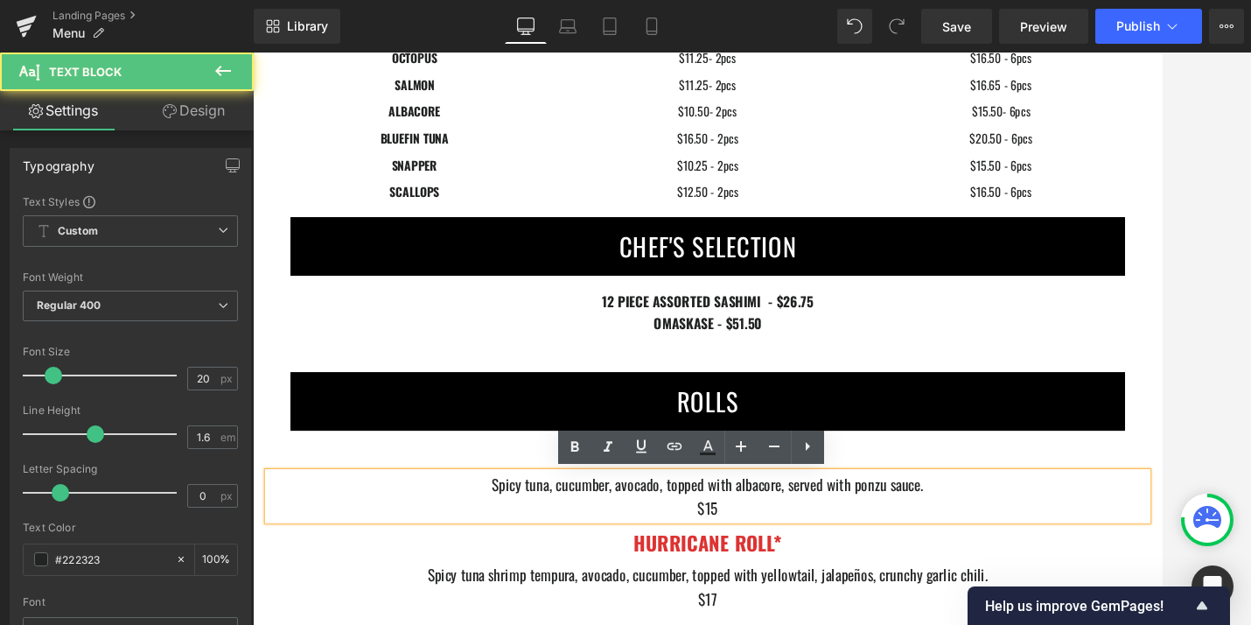
click at [804, 591] on div "$15" at bounding box center [782, 583] width 1024 height 28
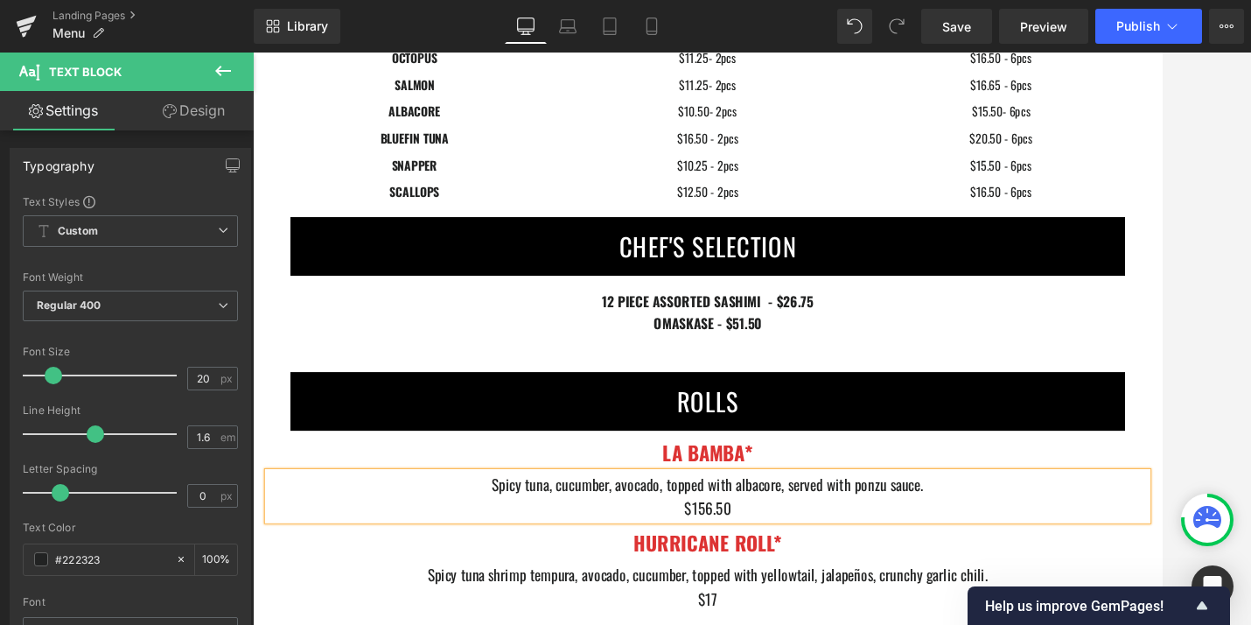
click at [780, 582] on div "$156.50" at bounding box center [782, 583] width 1024 height 28
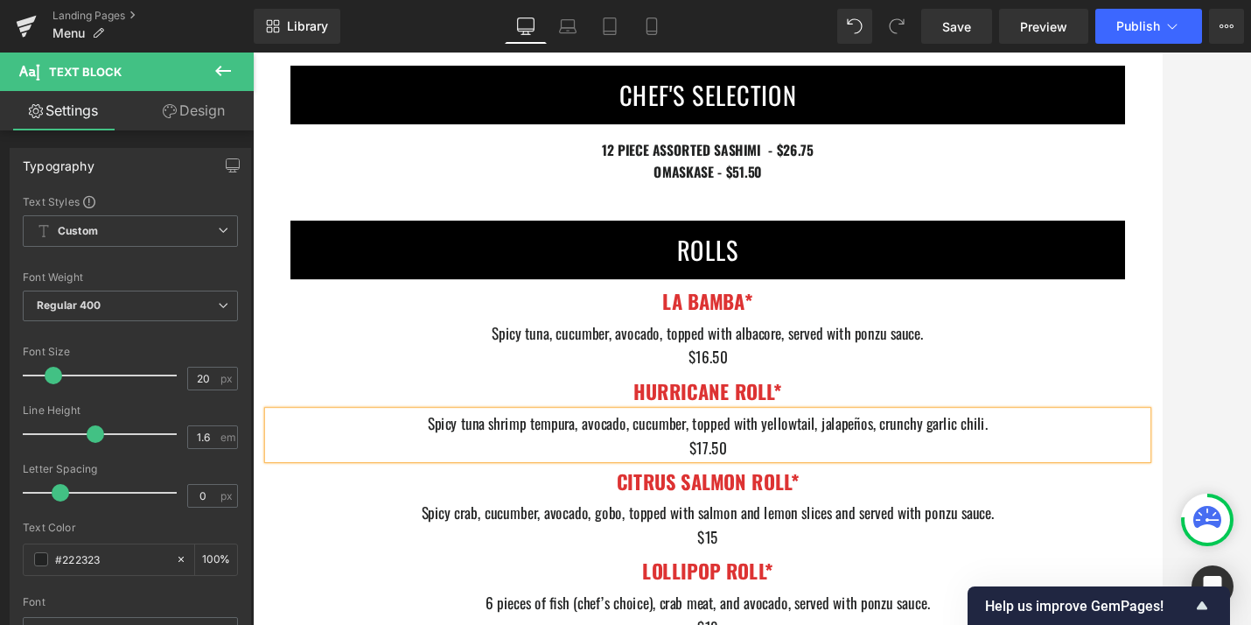
scroll to position [6096, 0]
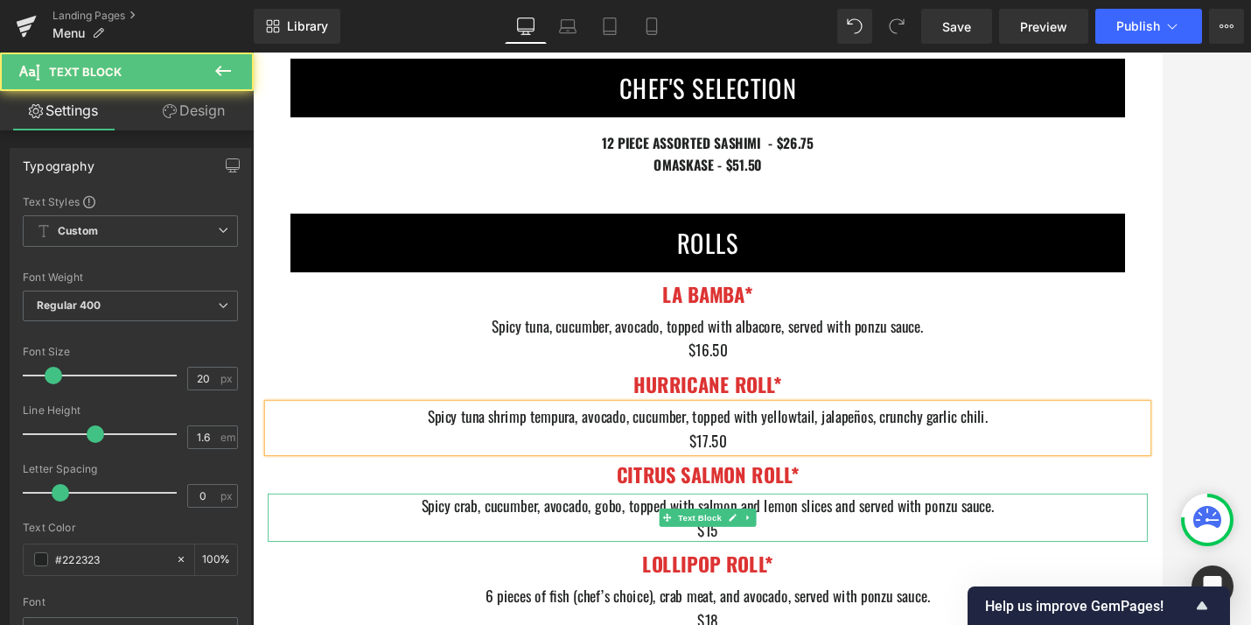
click at [815, 611] on div "$15" at bounding box center [782, 607] width 1024 height 28
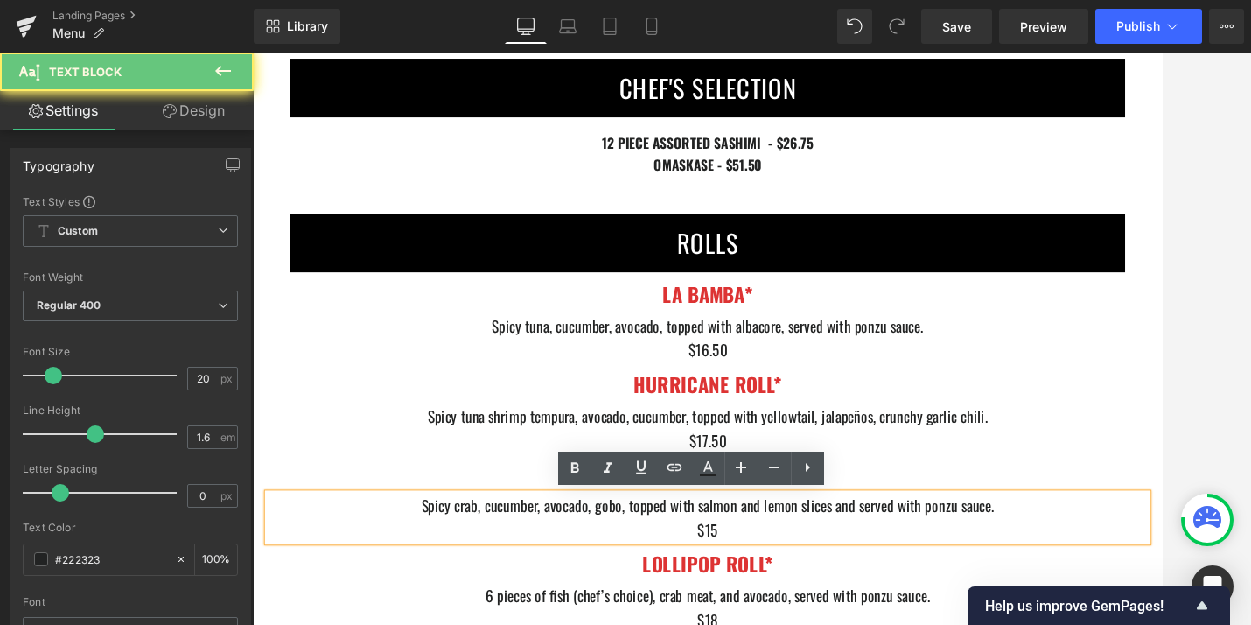
click at [815, 611] on div "$15" at bounding box center [782, 607] width 1024 height 28
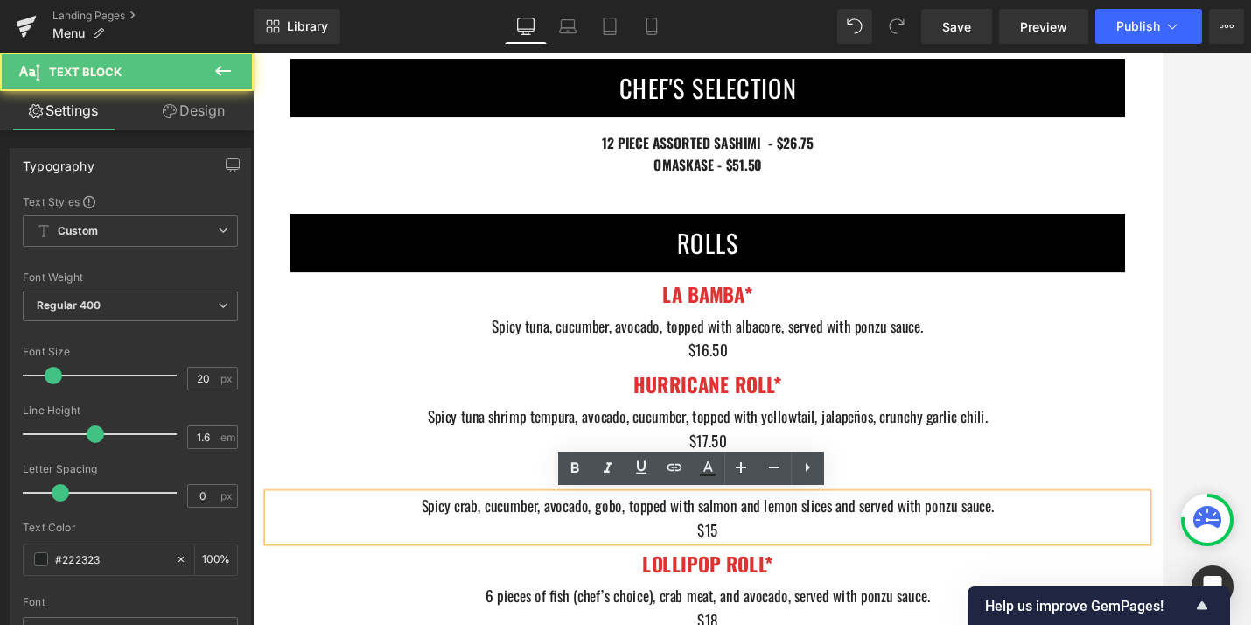
click at [933, 597] on div "$15" at bounding box center [782, 607] width 1024 height 28
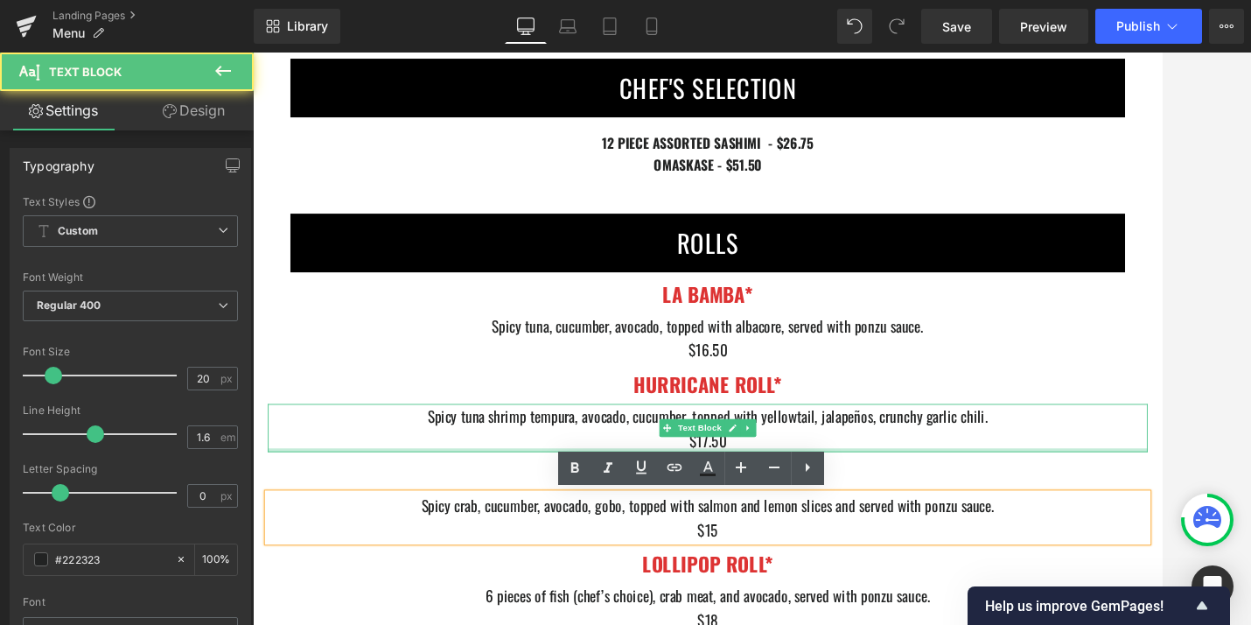
drag, startPoint x: 1069, startPoint y: 514, endPoint x: 1264, endPoint y: 550, distance: 198.6
click at [1070, 514] on div "Spicy tuna shrimp tempura, avocado, cucumber, topped with yellowtail, jalapeño…" at bounding box center [782, 489] width 1024 height 56
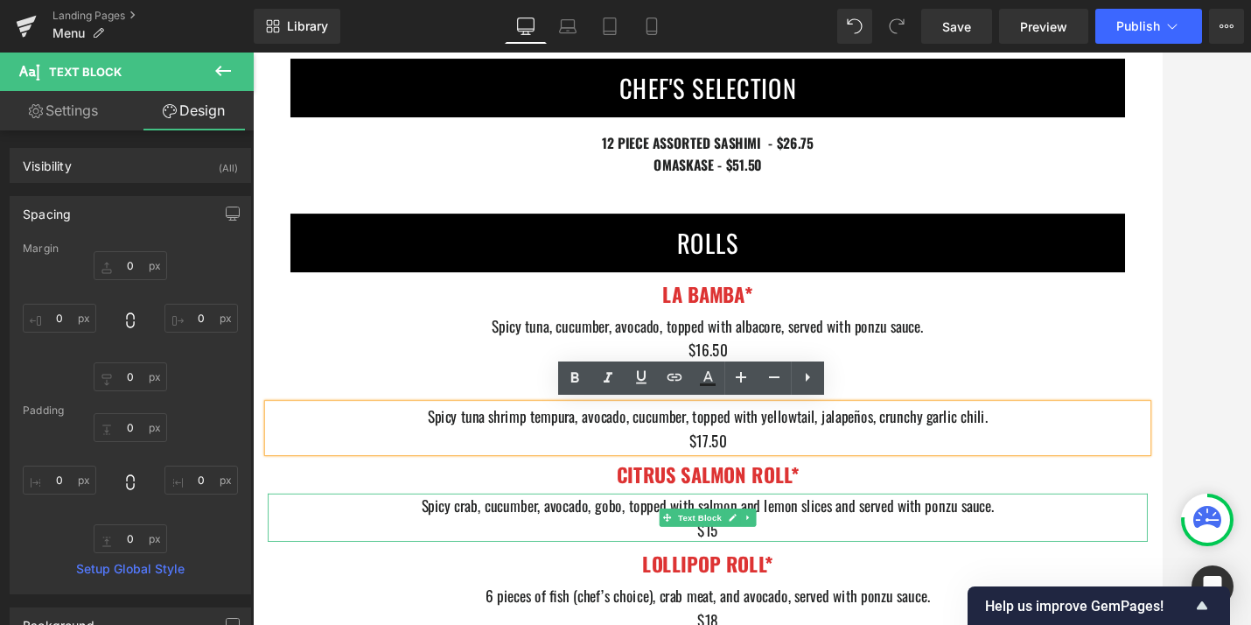
click at [897, 612] on div "$15" at bounding box center [782, 607] width 1024 height 28
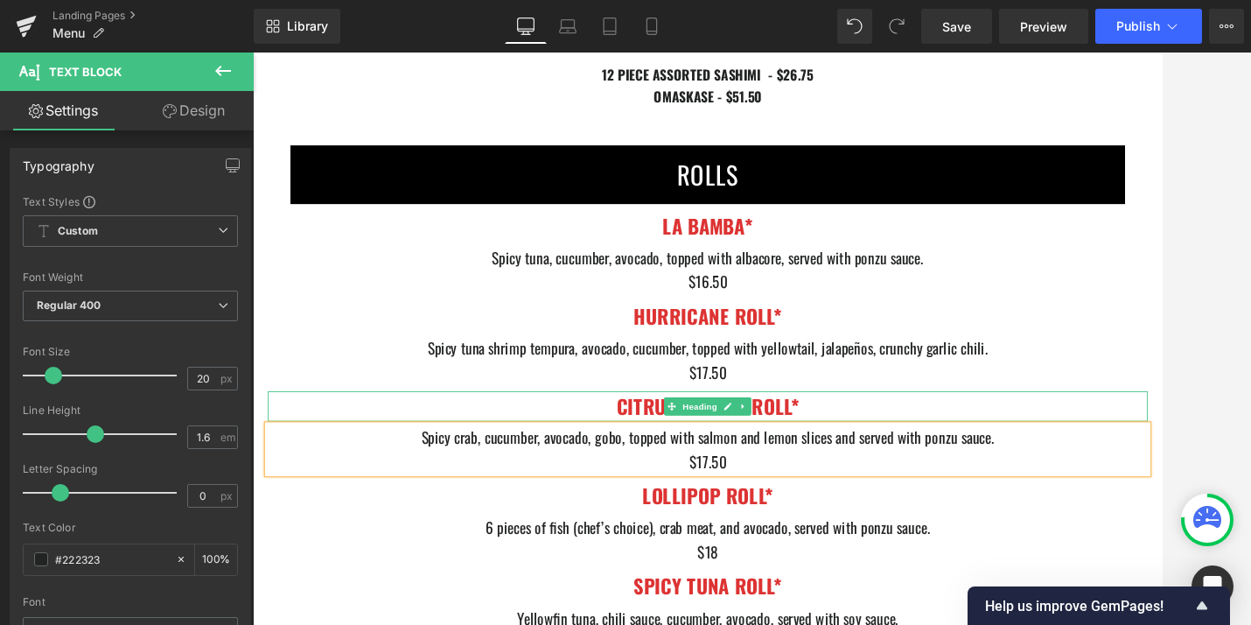
scroll to position [6203, 0]
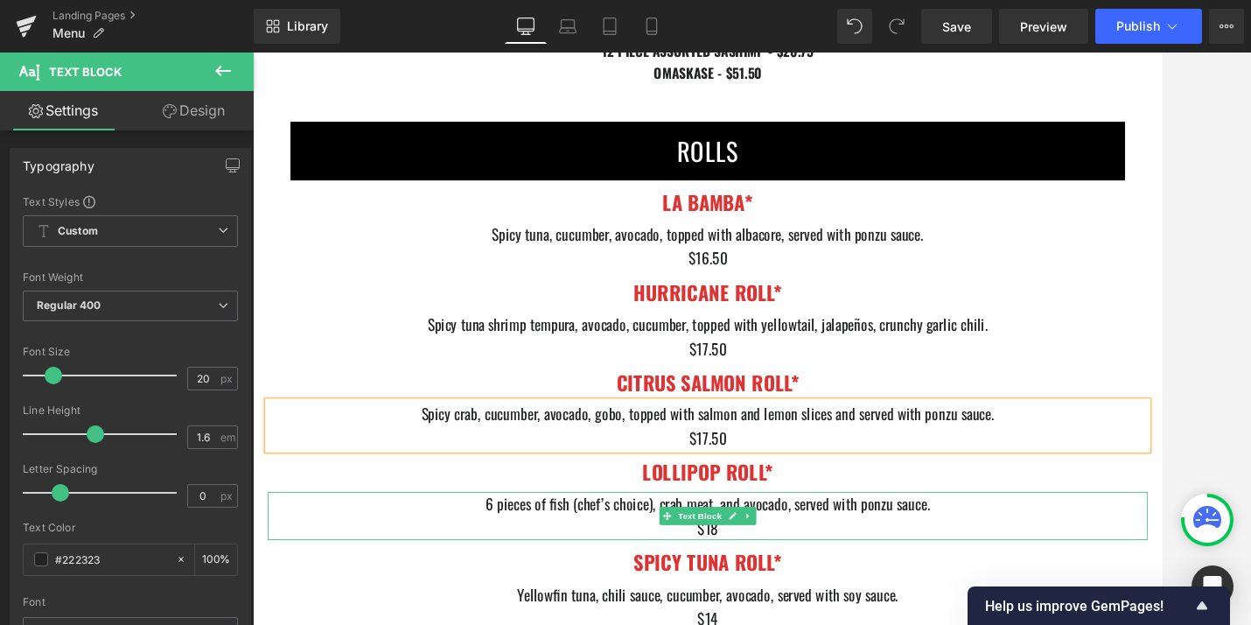
click at [826, 612] on div "$18" at bounding box center [782, 606] width 1024 height 28
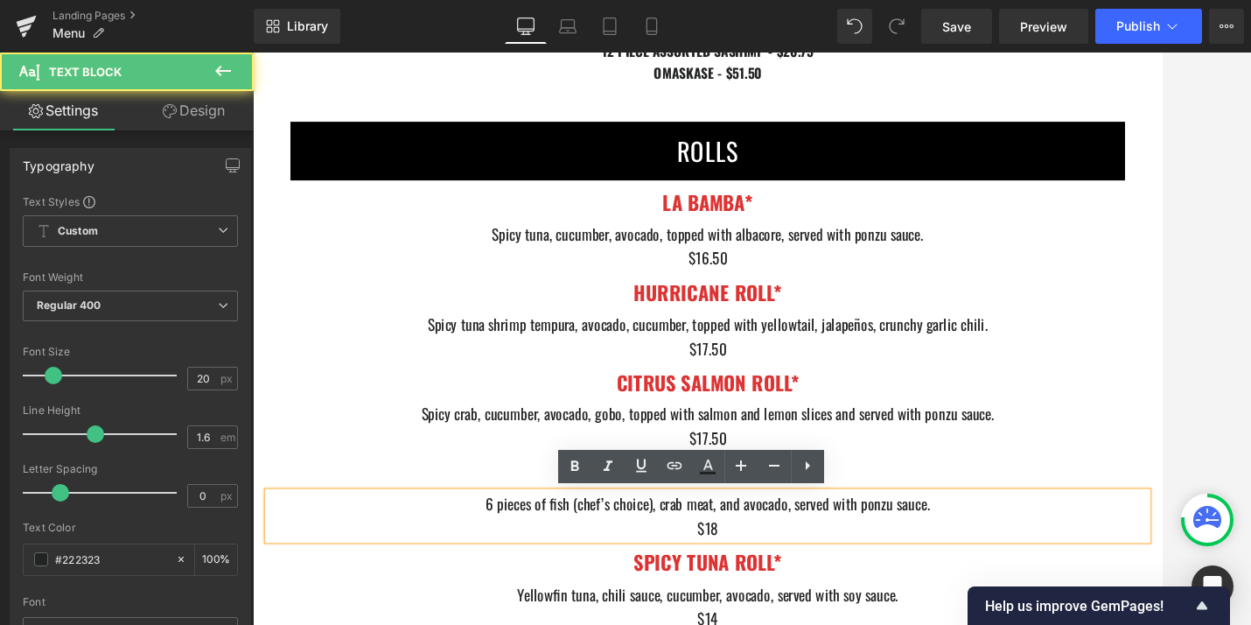
click at [826, 613] on div "$18" at bounding box center [782, 606] width 1024 height 28
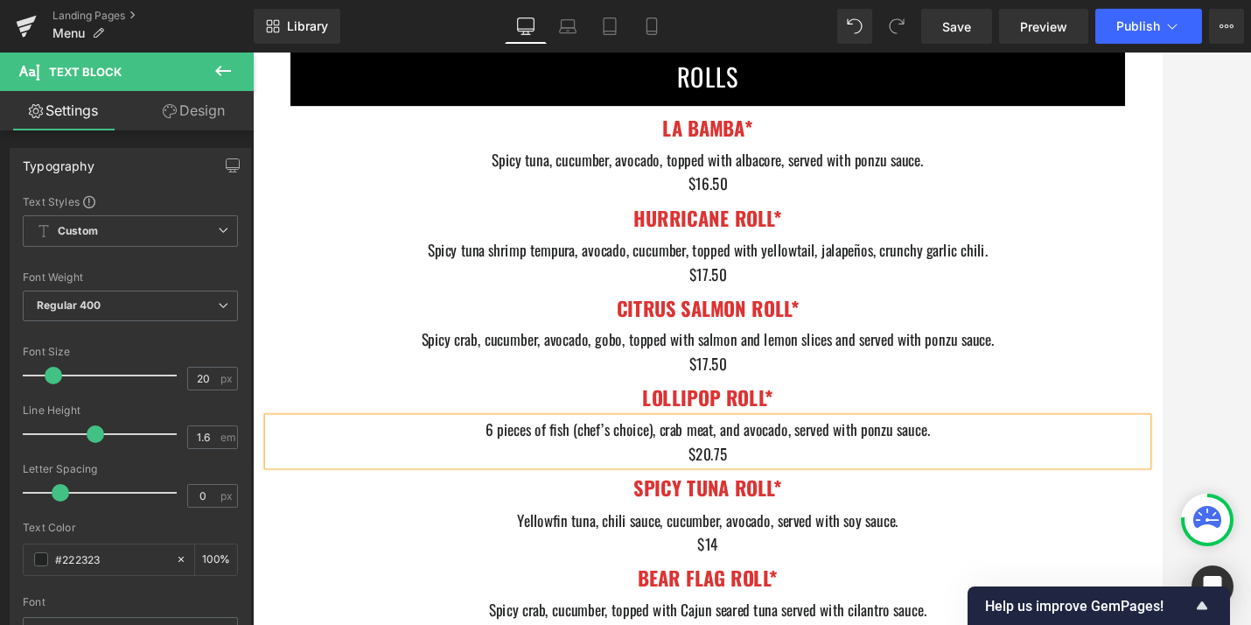
scroll to position [6298, 0]
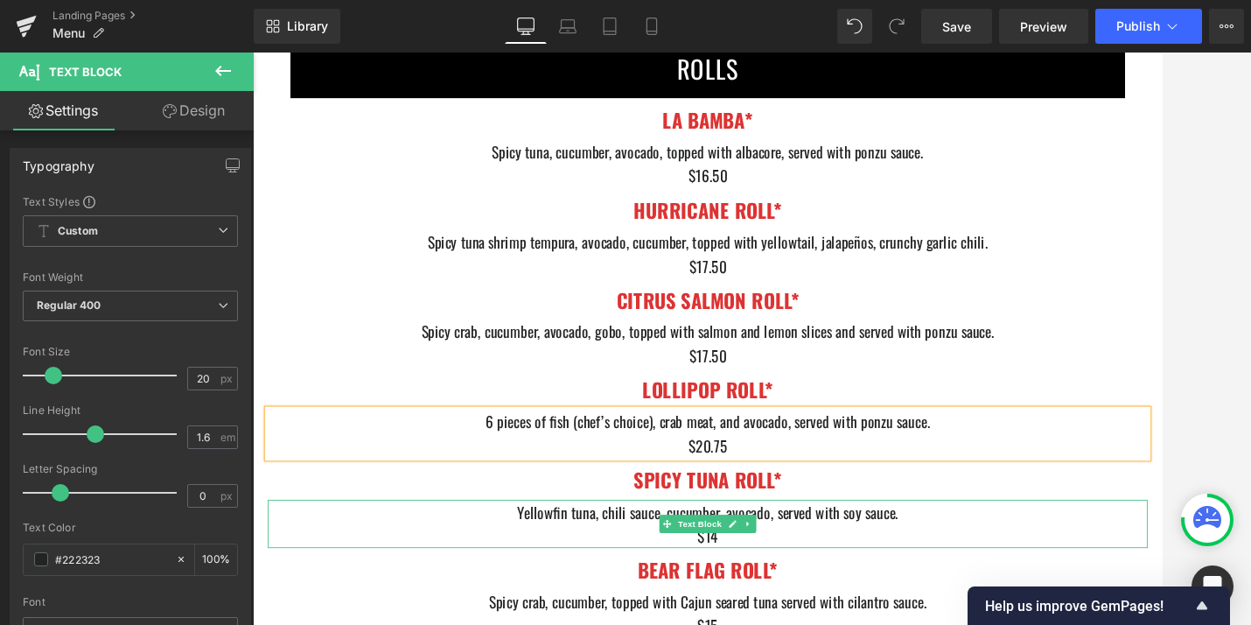
click at [823, 620] on div "$14" at bounding box center [782, 615] width 1024 height 28
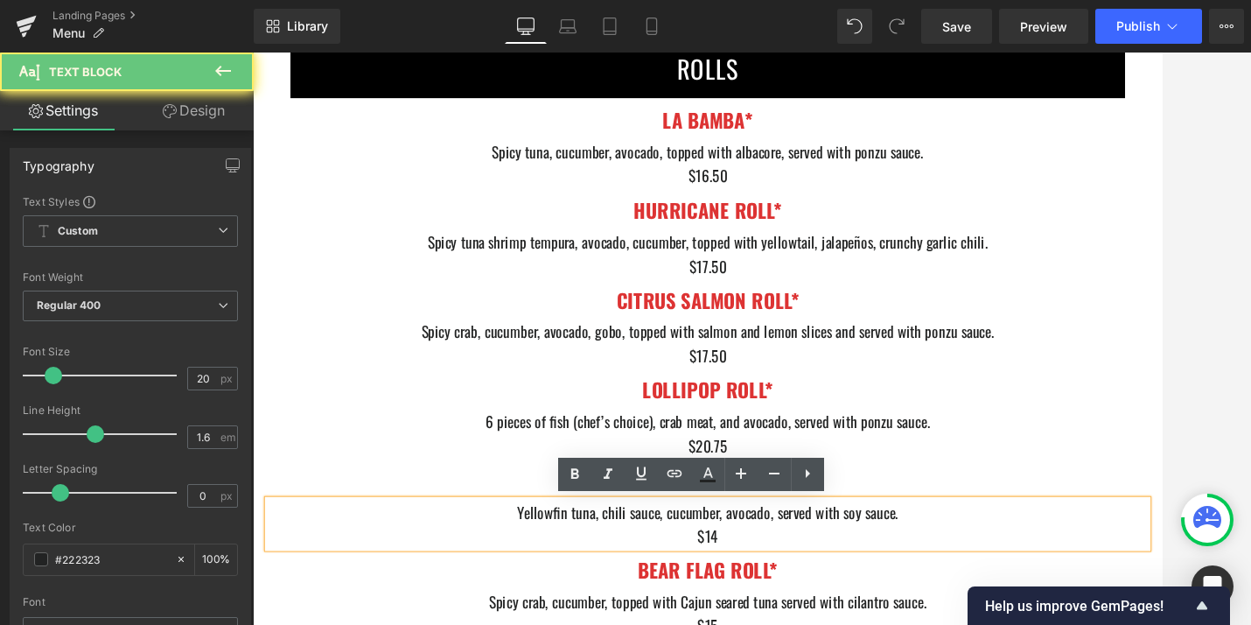
click at [823, 620] on div "$14" at bounding box center [782, 615] width 1024 height 28
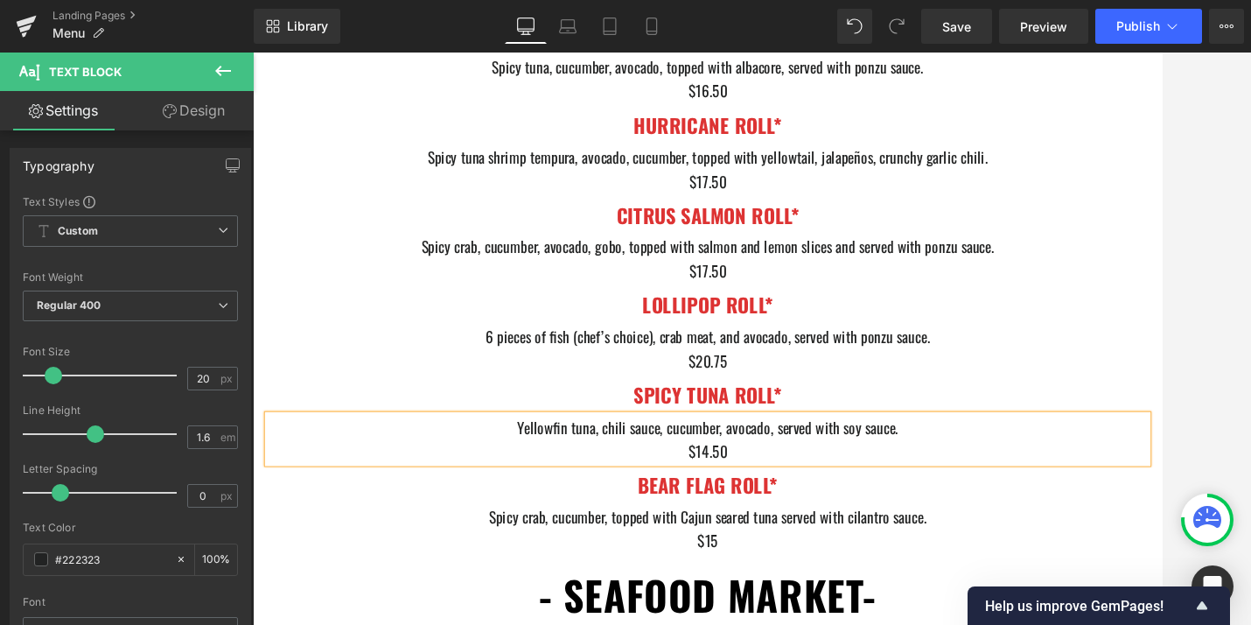
scroll to position [6404, 0]
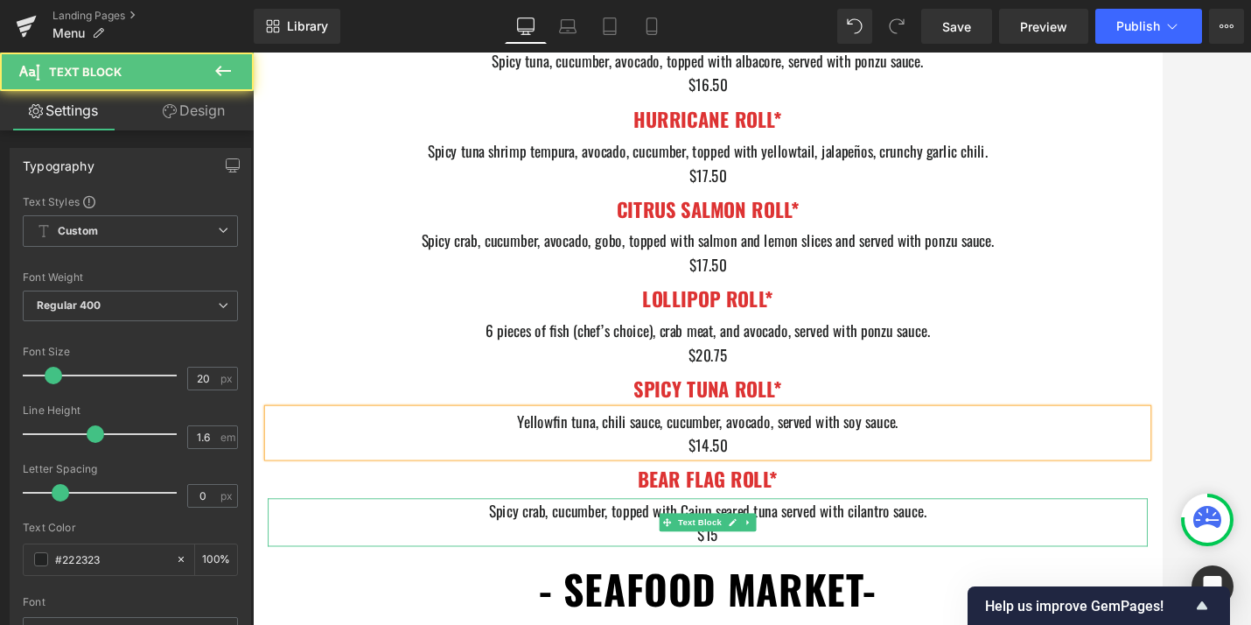
click at [837, 616] on div "$15" at bounding box center [782, 613] width 1024 height 28
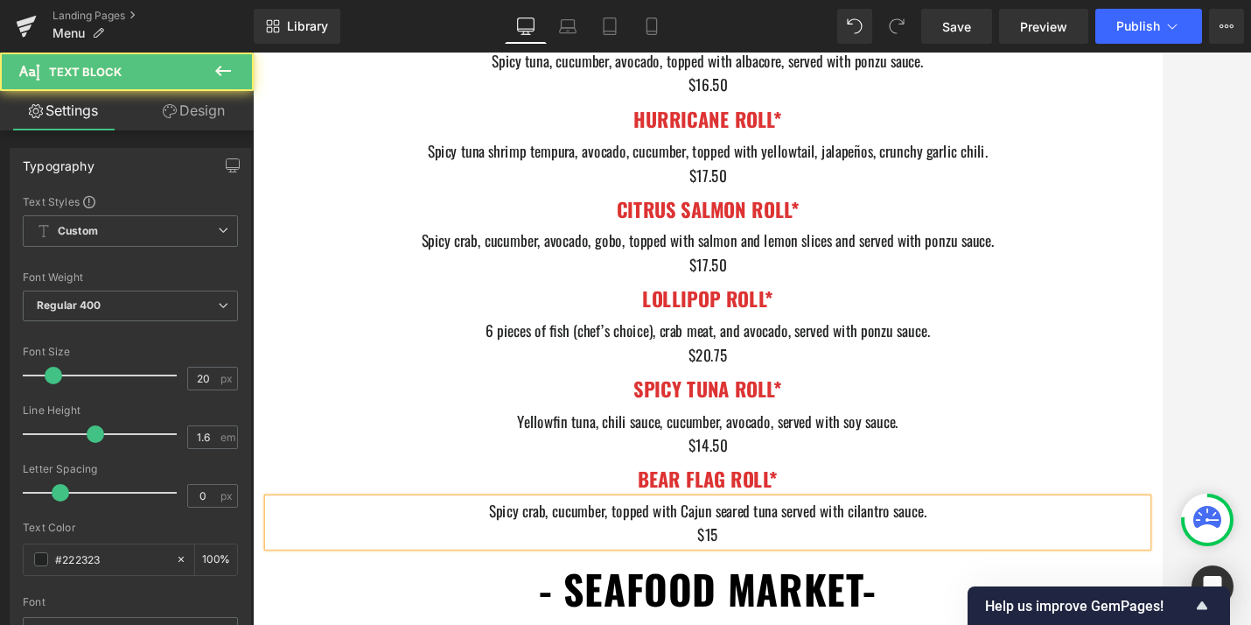
click at [837, 616] on div "$15" at bounding box center [782, 613] width 1024 height 28
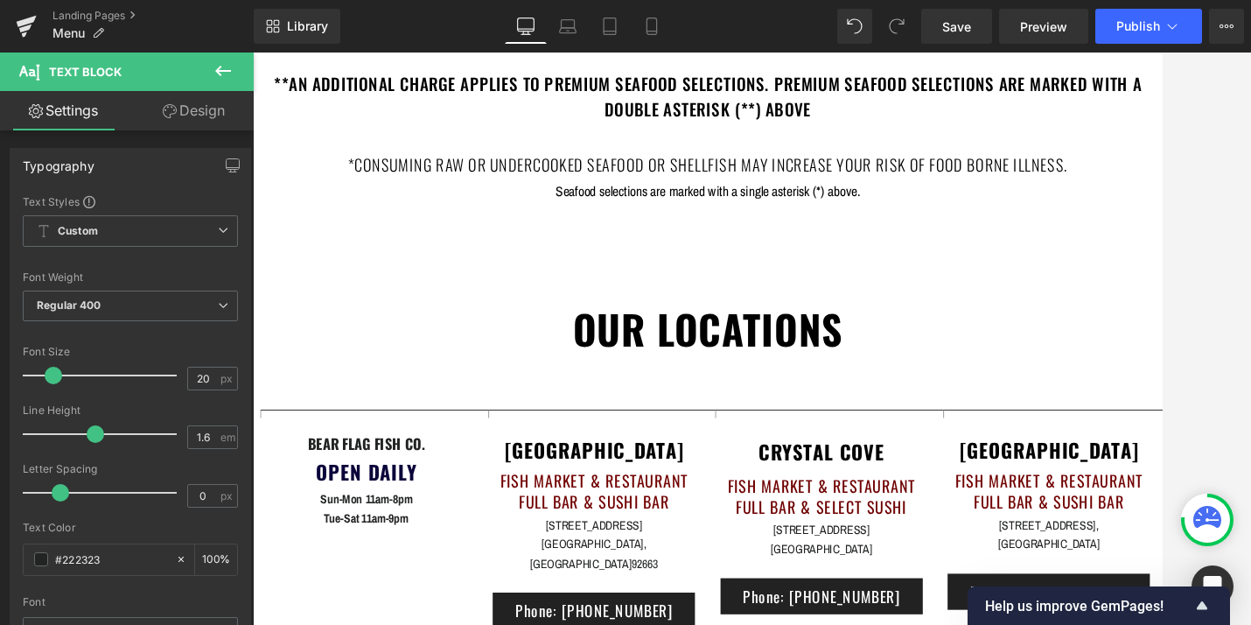
scroll to position [7453, 0]
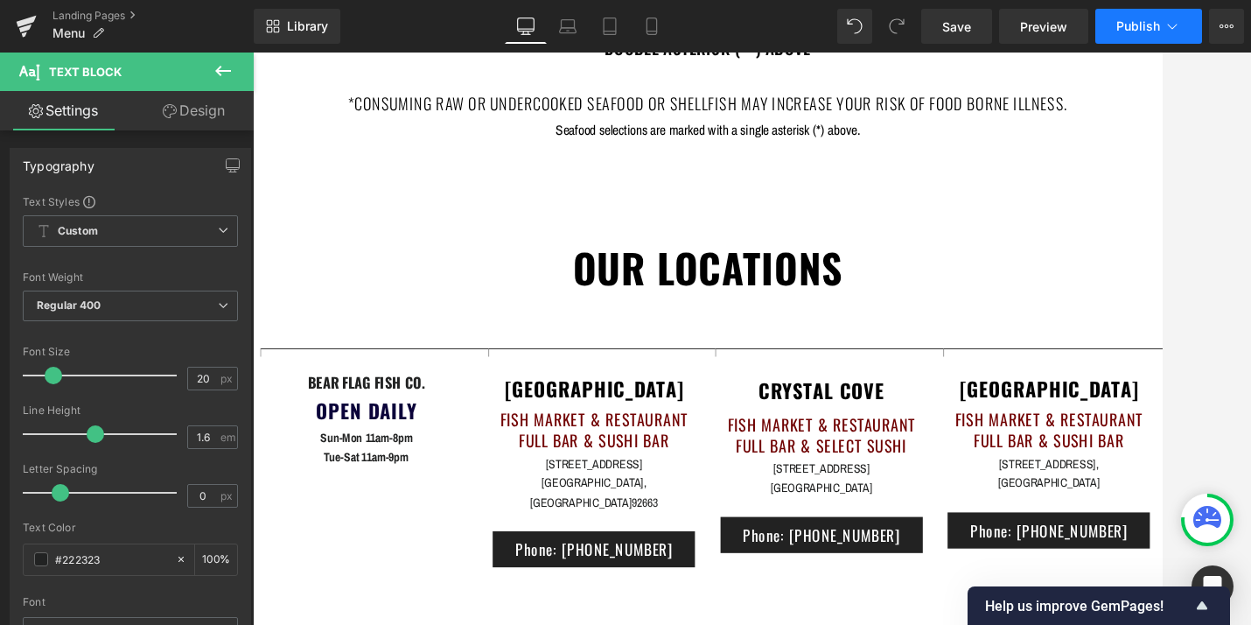
click at [1133, 39] on button "Publish" at bounding box center [1149, 26] width 107 height 35
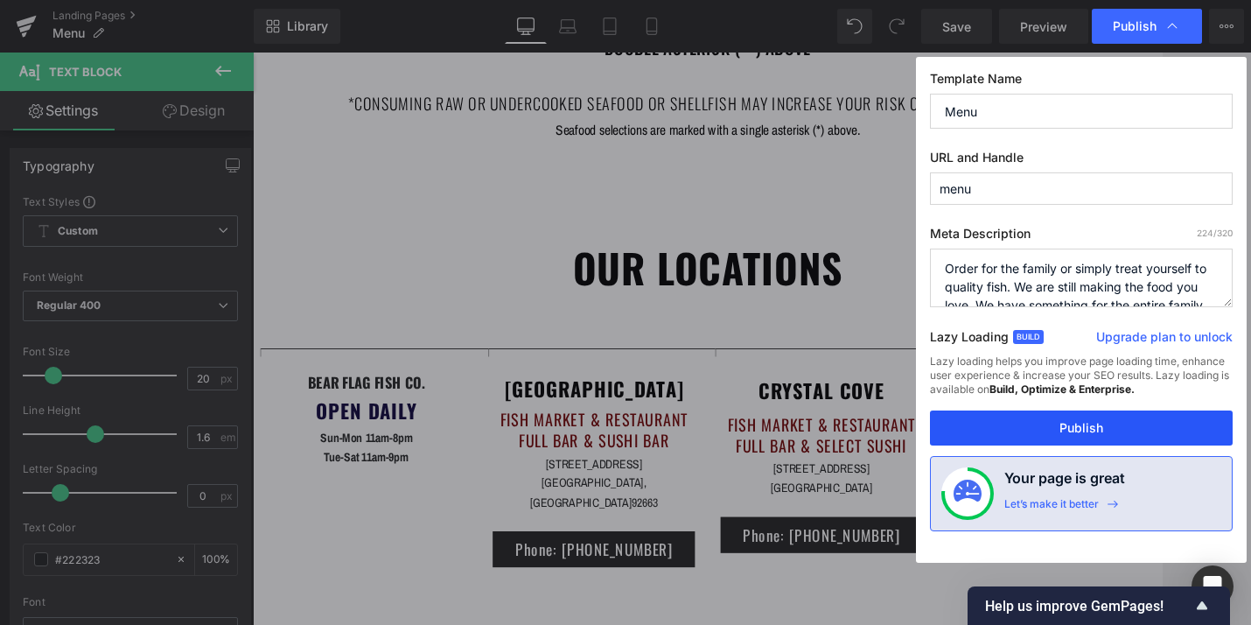
click at [1062, 417] on button "Publish" at bounding box center [1081, 427] width 303 height 35
